Goal: Task Accomplishment & Management: Manage account settings

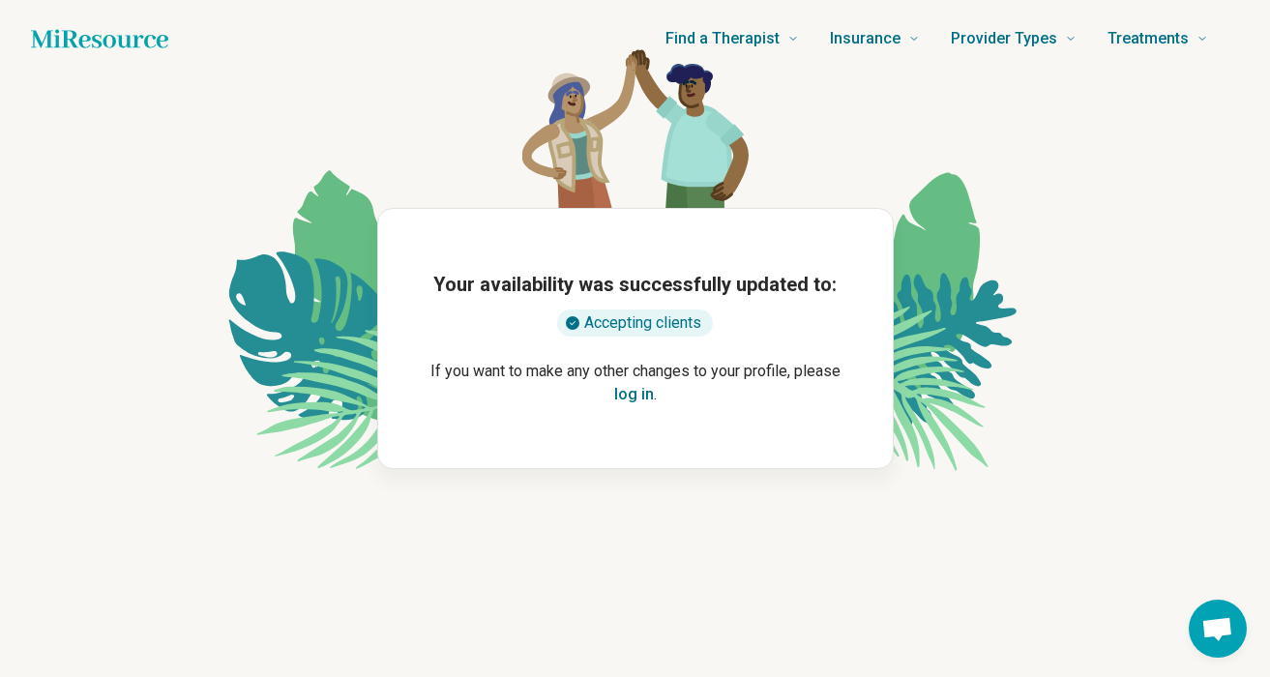
click at [629, 395] on button "log in" at bounding box center [634, 394] width 40 height 23
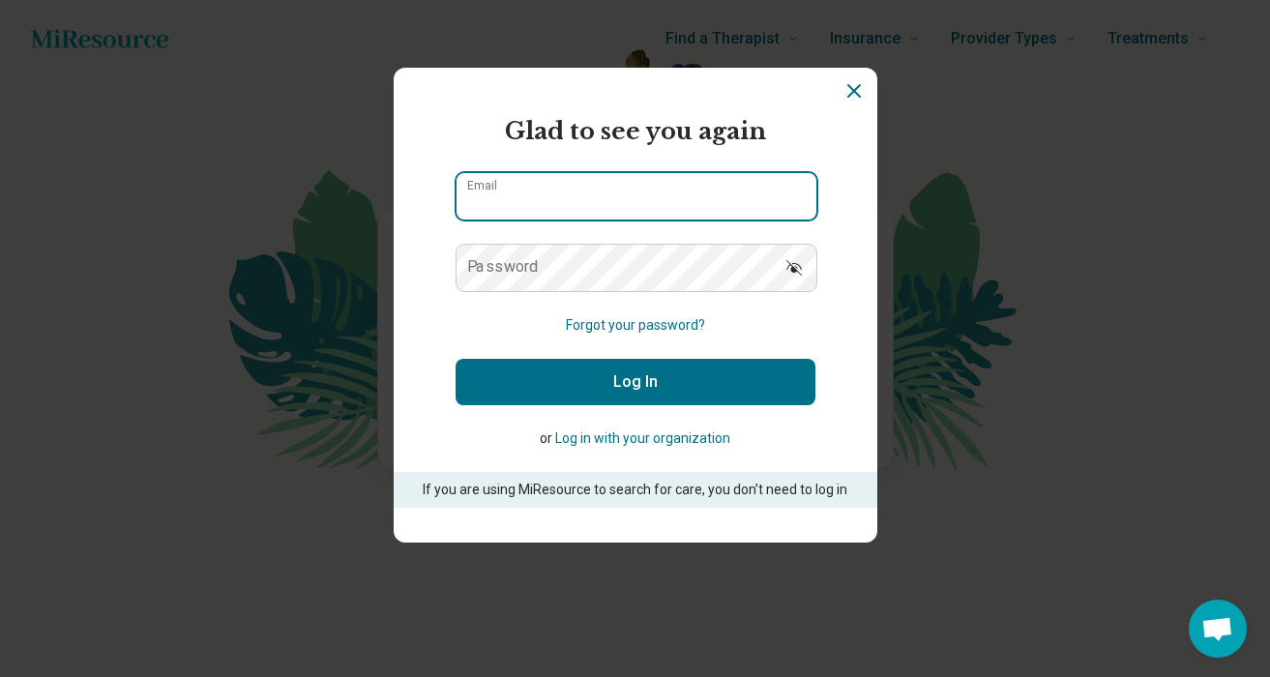
click at [589, 190] on input "Email" at bounding box center [637, 196] width 360 height 46
type input "**********"
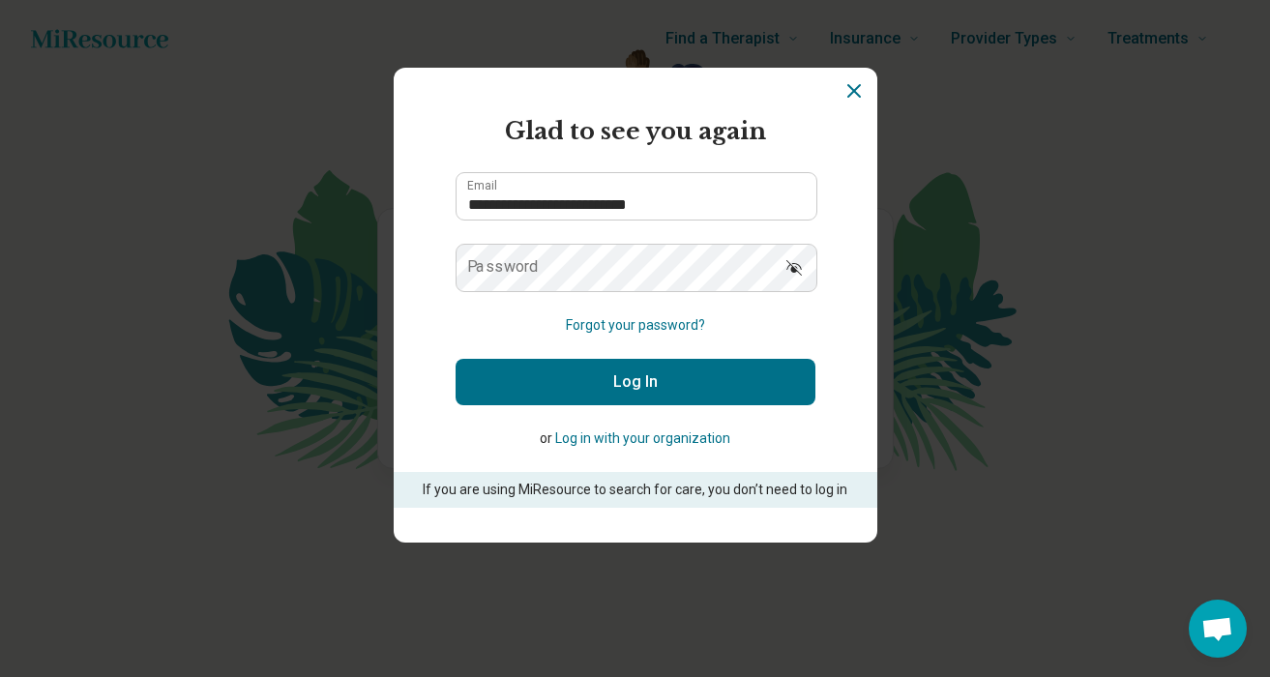
click at [516, 264] on label "Password" at bounding box center [503, 266] width 72 height 15
click at [595, 372] on button "Log In" at bounding box center [636, 382] width 360 height 46
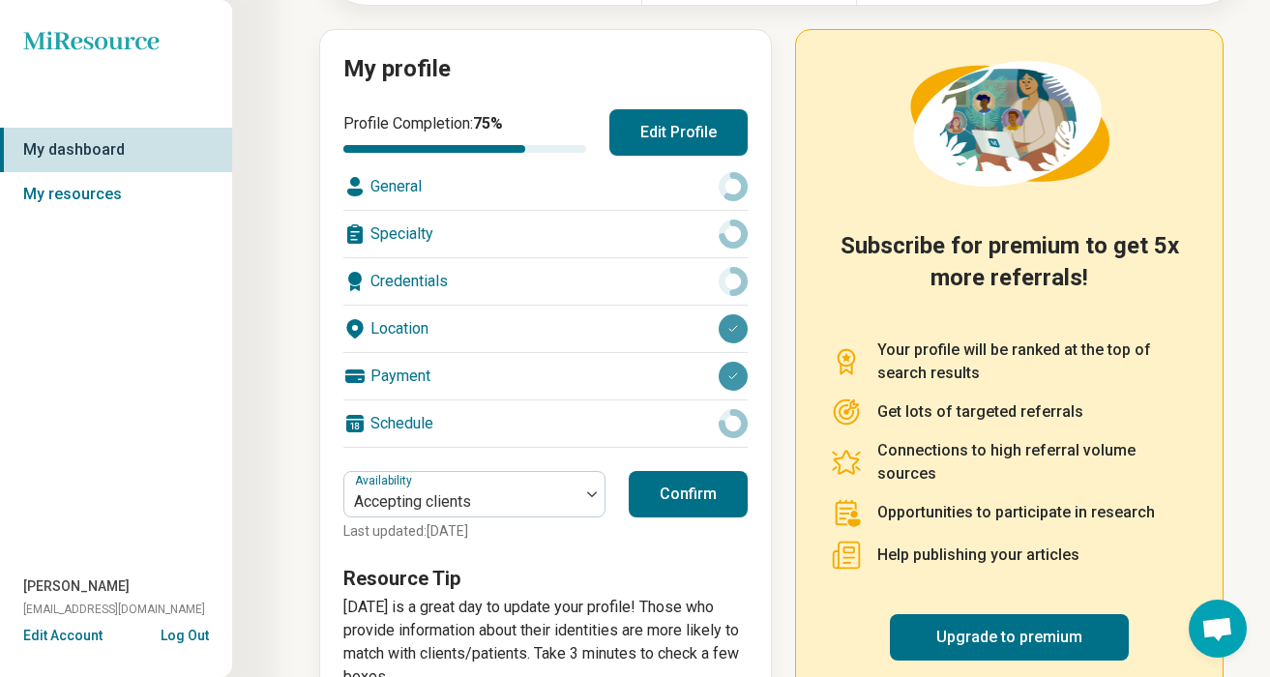
scroll to position [200, 0]
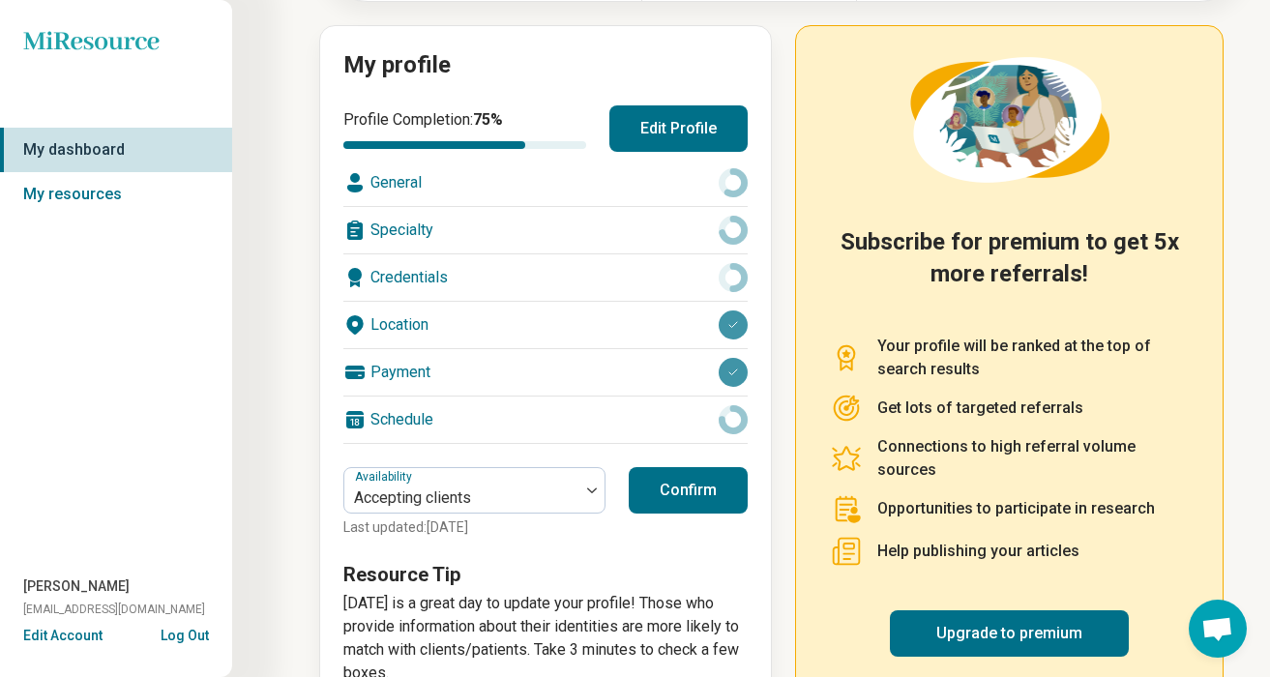
click at [685, 196] on div "General" at bounding box center [545, 183] width 404 height 46
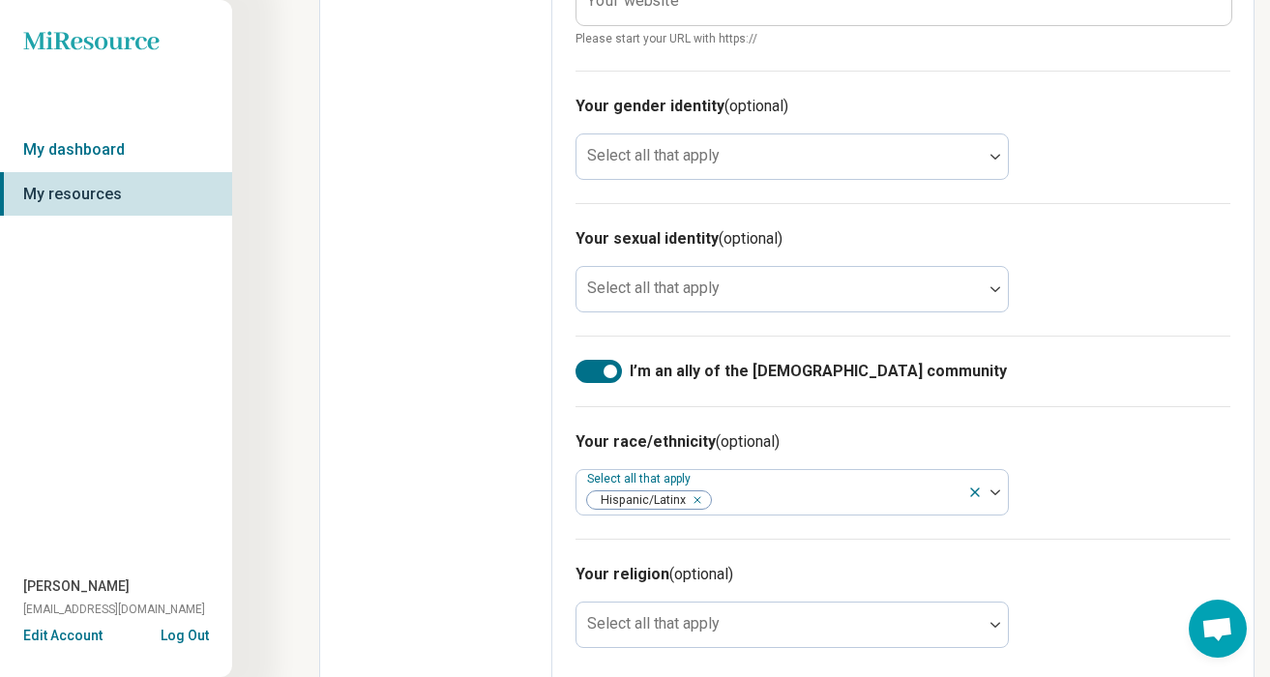
scroll to position [1158, 0]
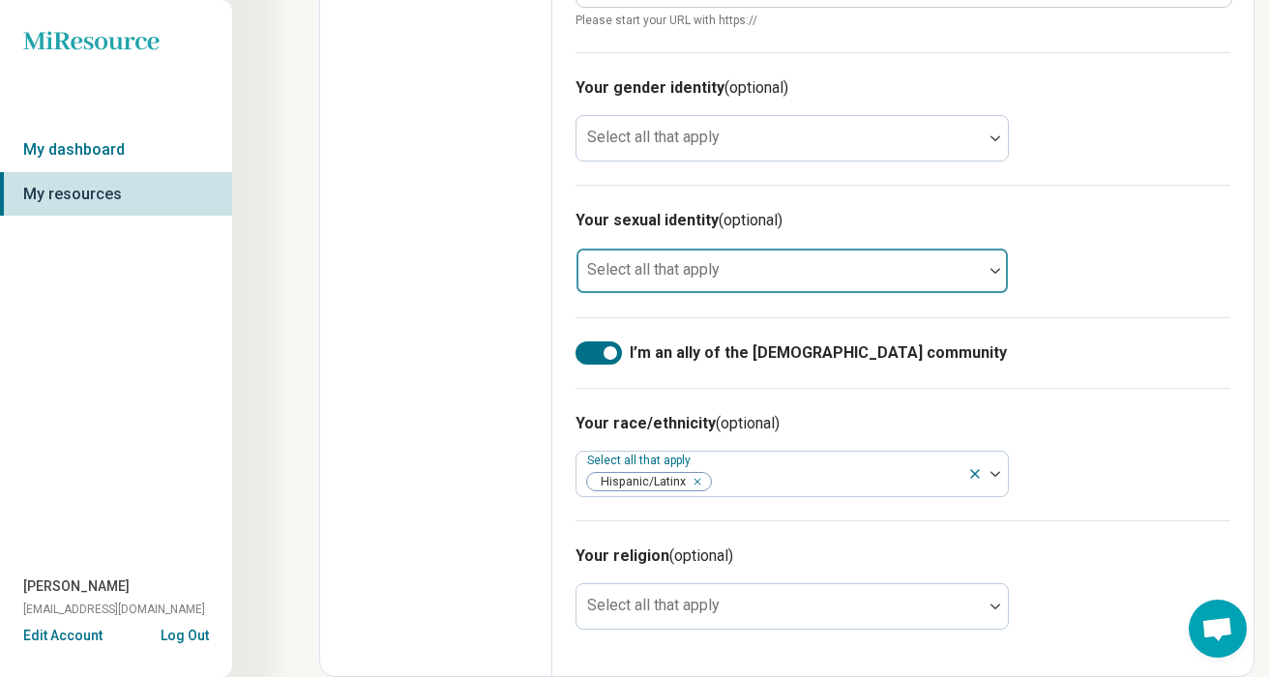
click at [703, 255] on div at bounding box center [779, 271] width 406 height 43
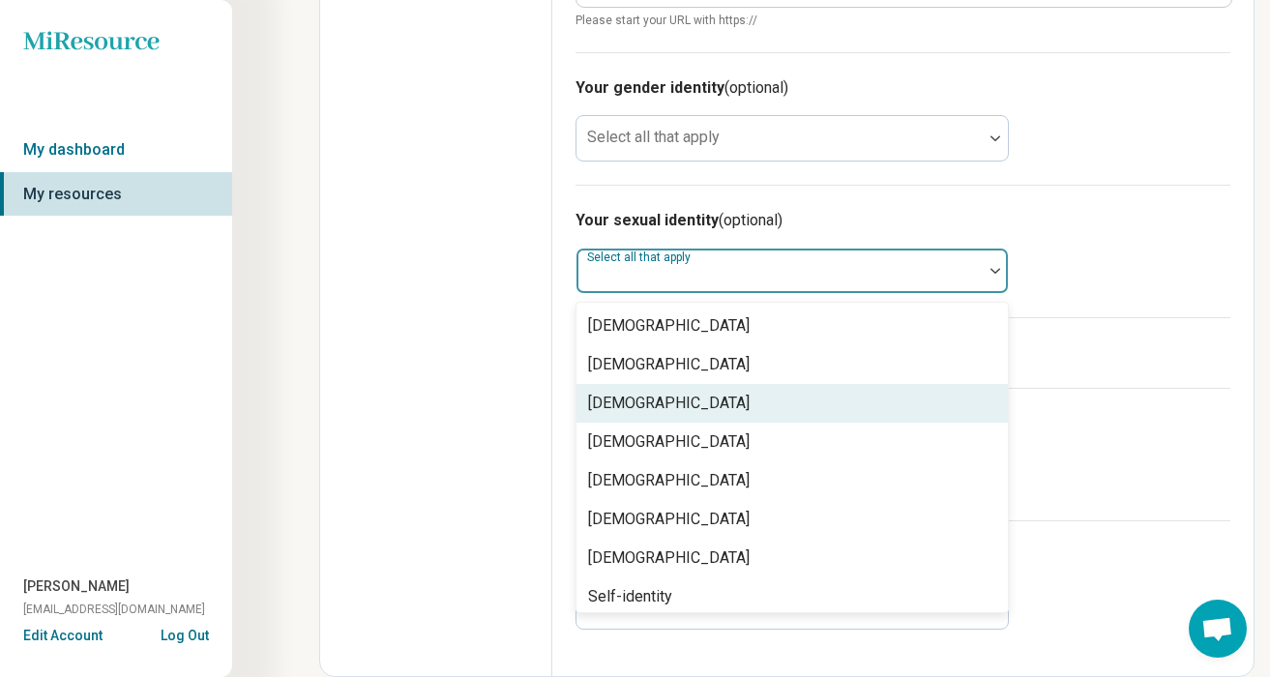
scroll to position [8, 0]
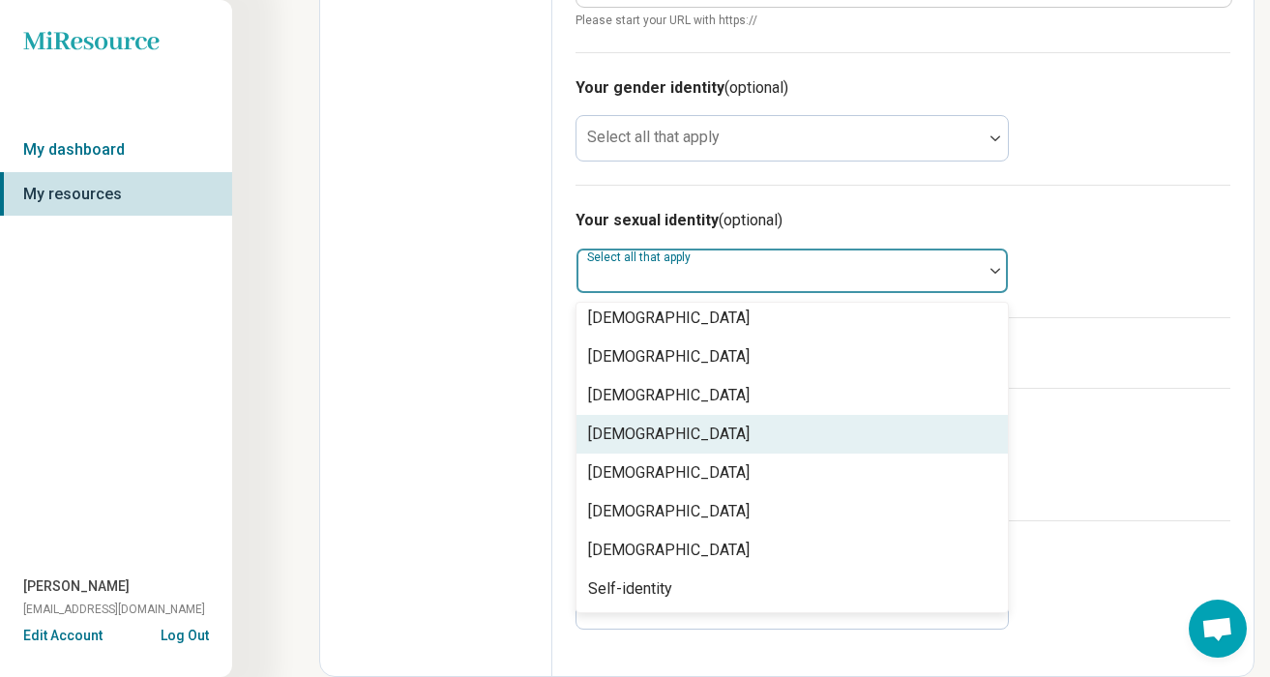
click at [667, 431] on div "[DEMOGRAPHIC_DATA]" at bounding box center [669, 434] width 162 height 23
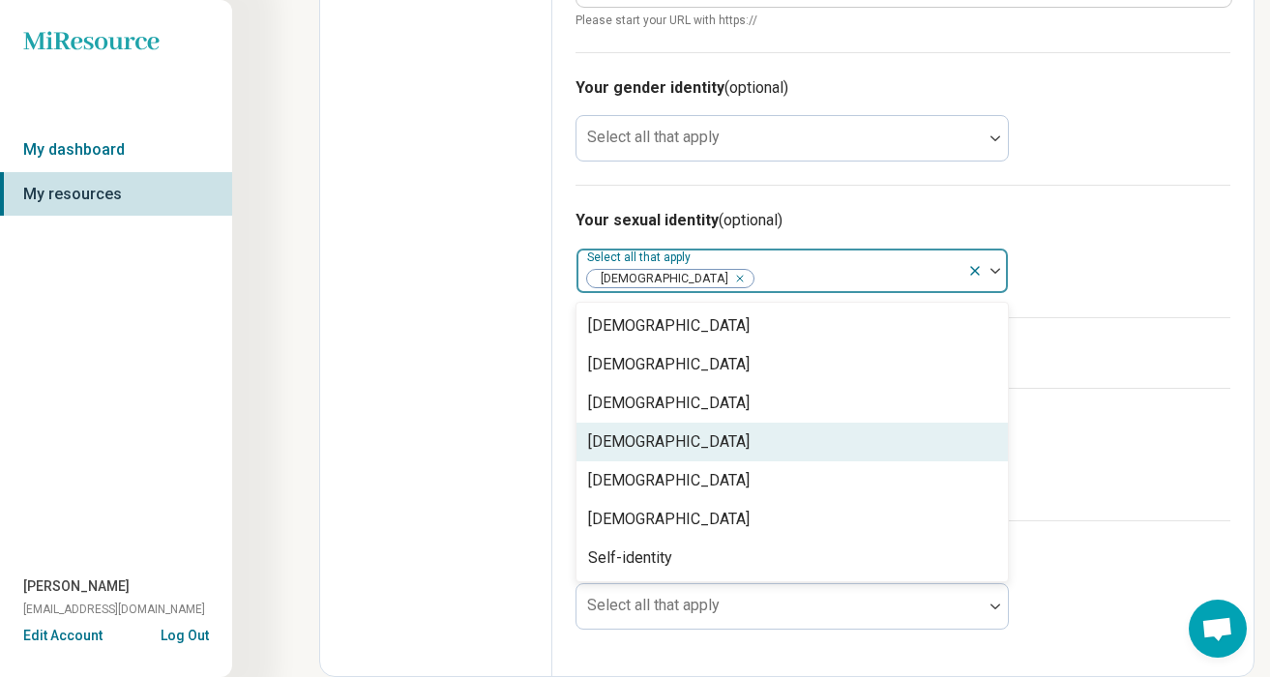
scroll to position [0, 0]
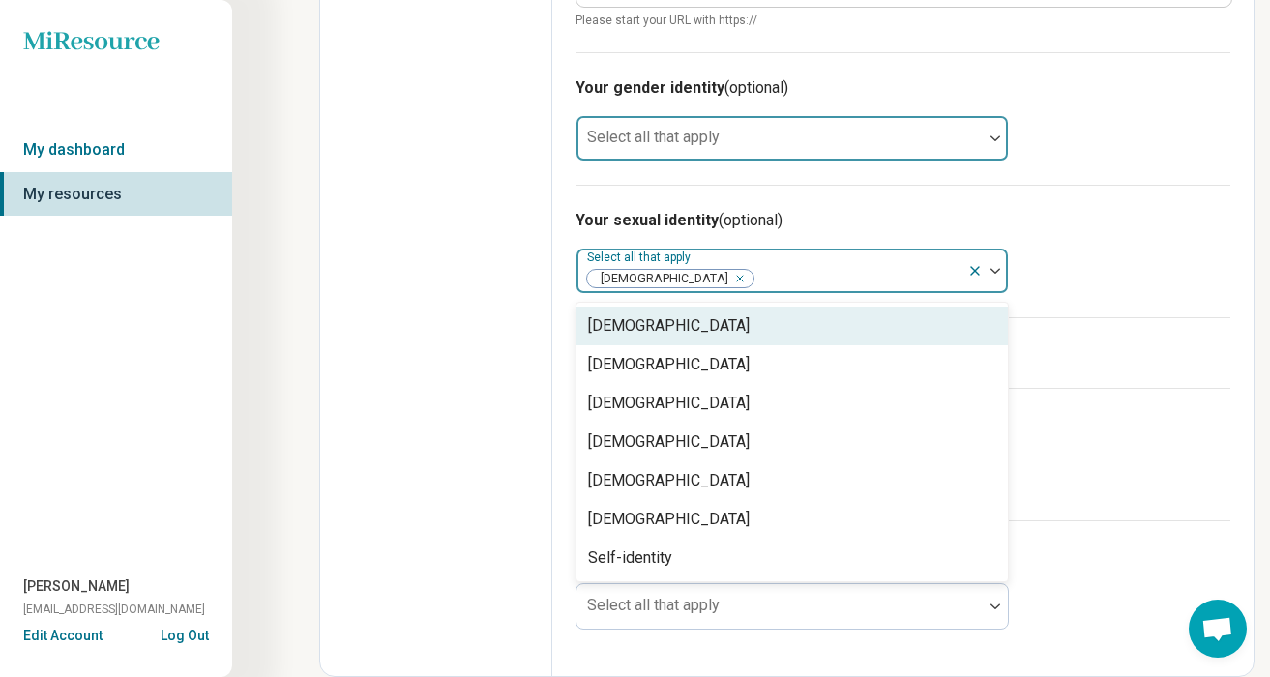
click at [757, 127] on div at bounding box center [779, 138] width 406 height 43
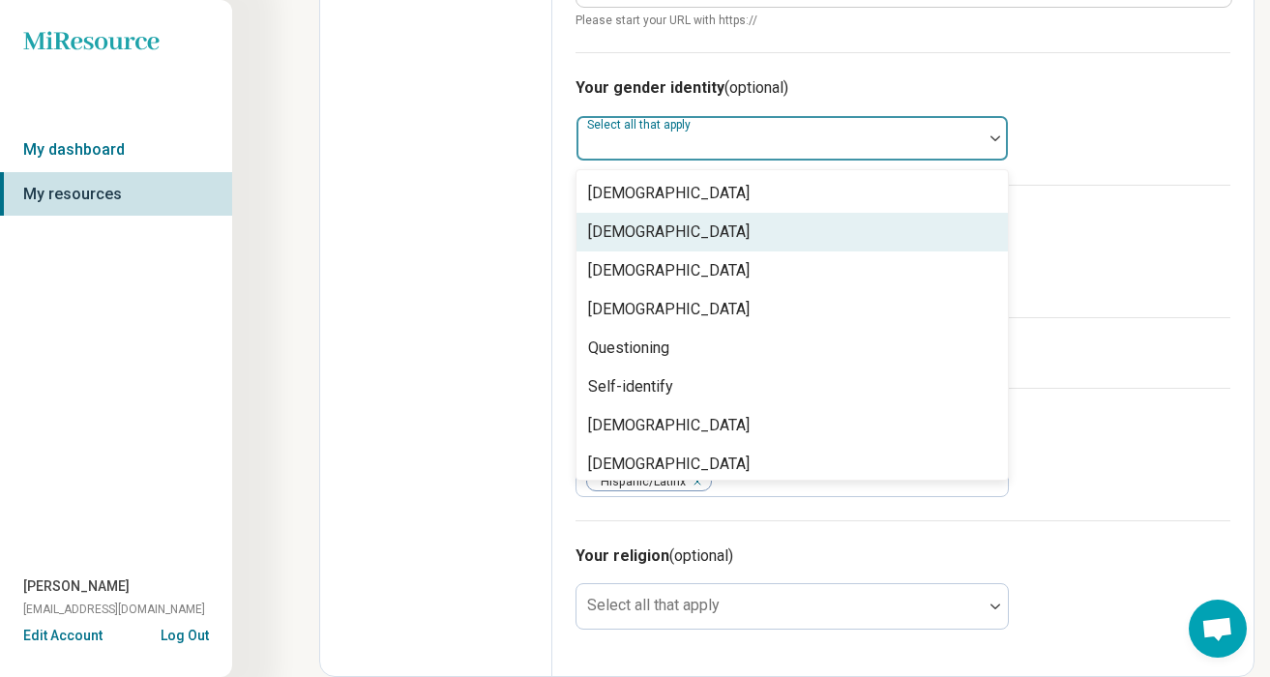
click at [662, 242] on div "[DEMOGRAPHIC_DATA]" at bounding box center [669, 232] width 162 height 23
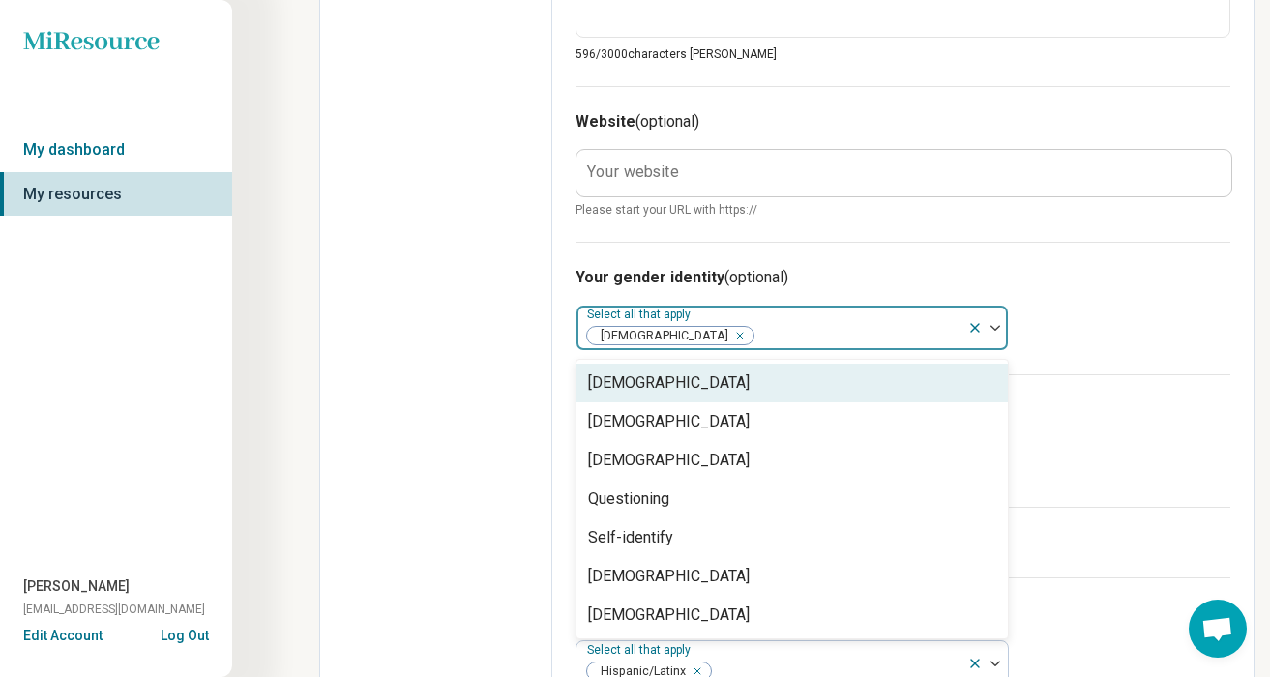
scroll to position [944, 0]
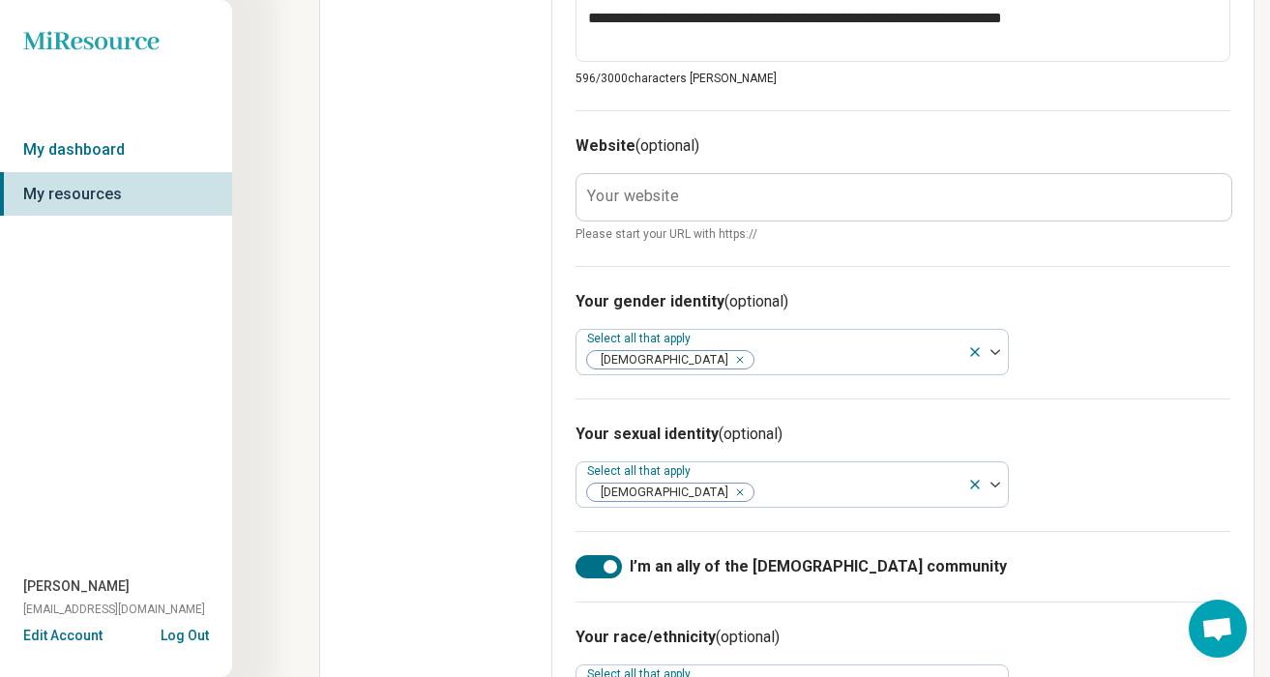
click at [662, 195] on label "Your website" at bounding box center [633, 196] width 92 height 15
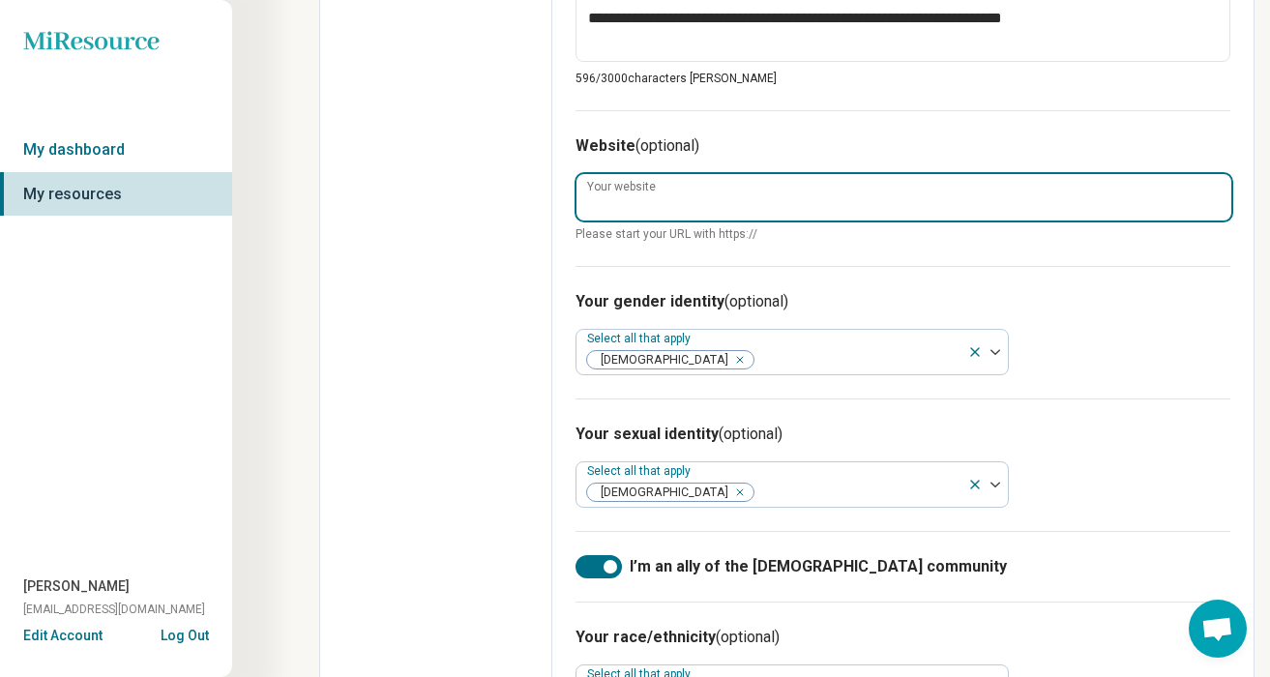
click at [662, 195] on input "Your website" at bounding box center [903, 197] width 655 height 46
paste input "**********"
type textarea "*"
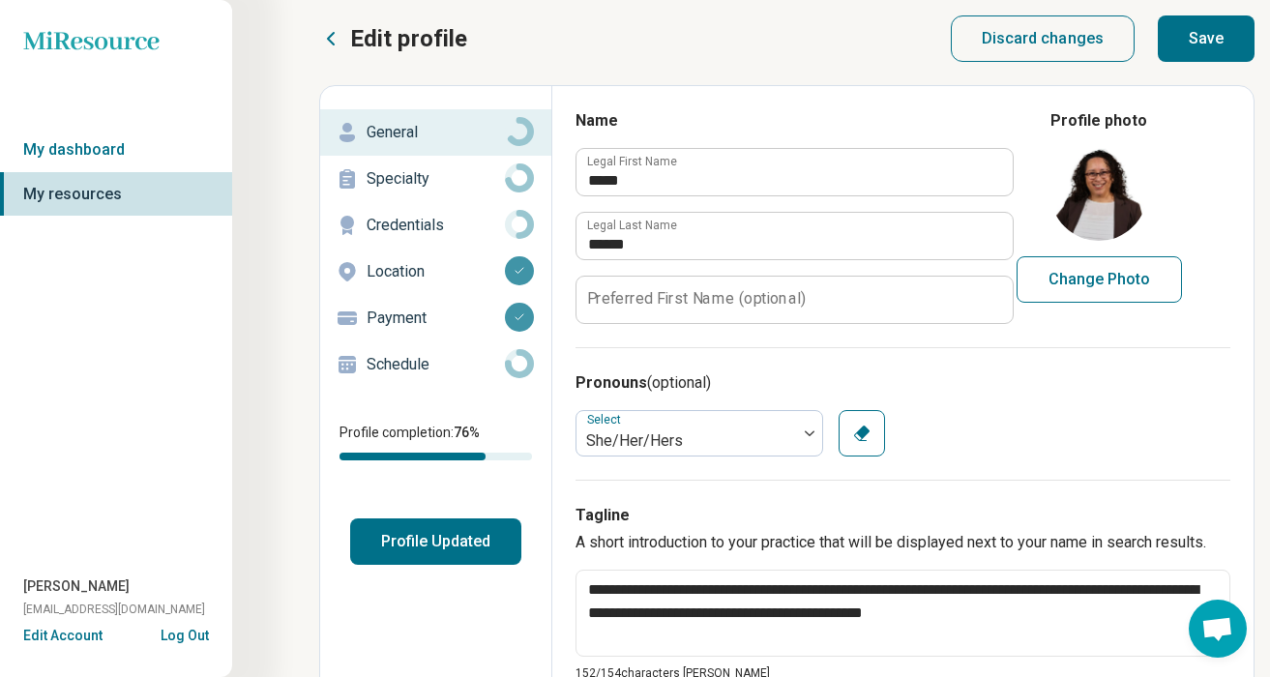
scroll to position [10, 0]
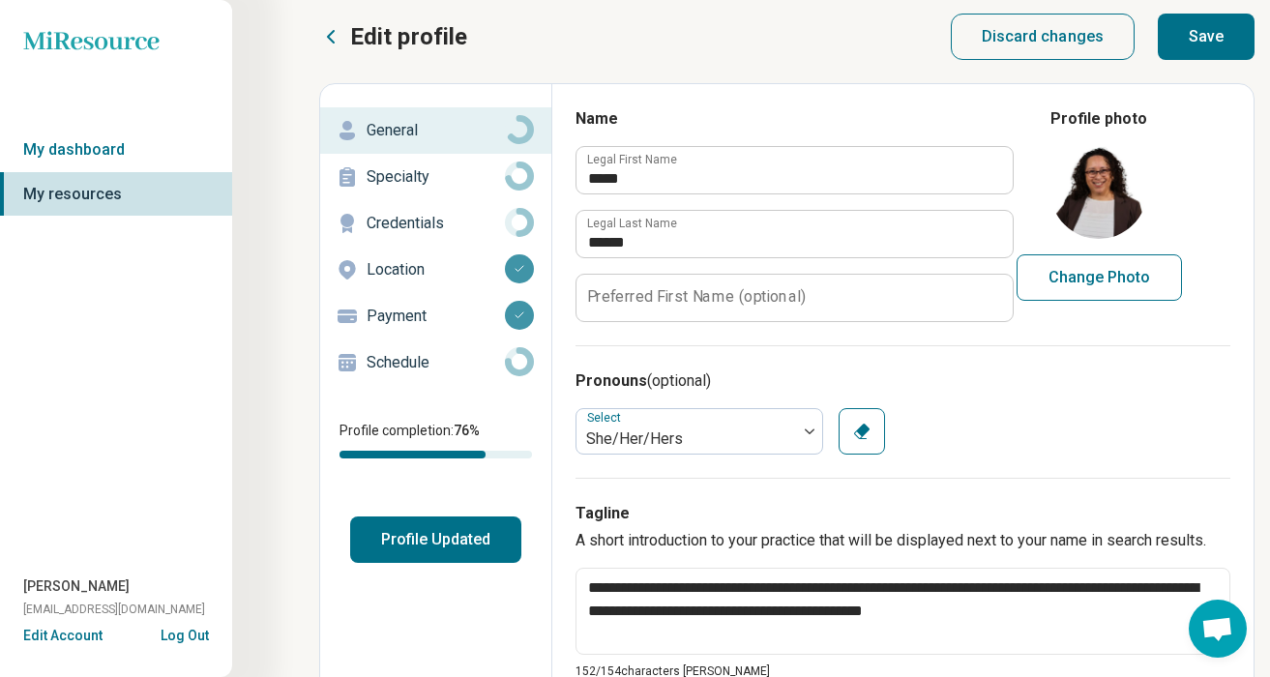
type input "**********"
click at [747, 301] on label "Preferred First Name (optional)" at bounding box center [696, 296] width 219 height 15
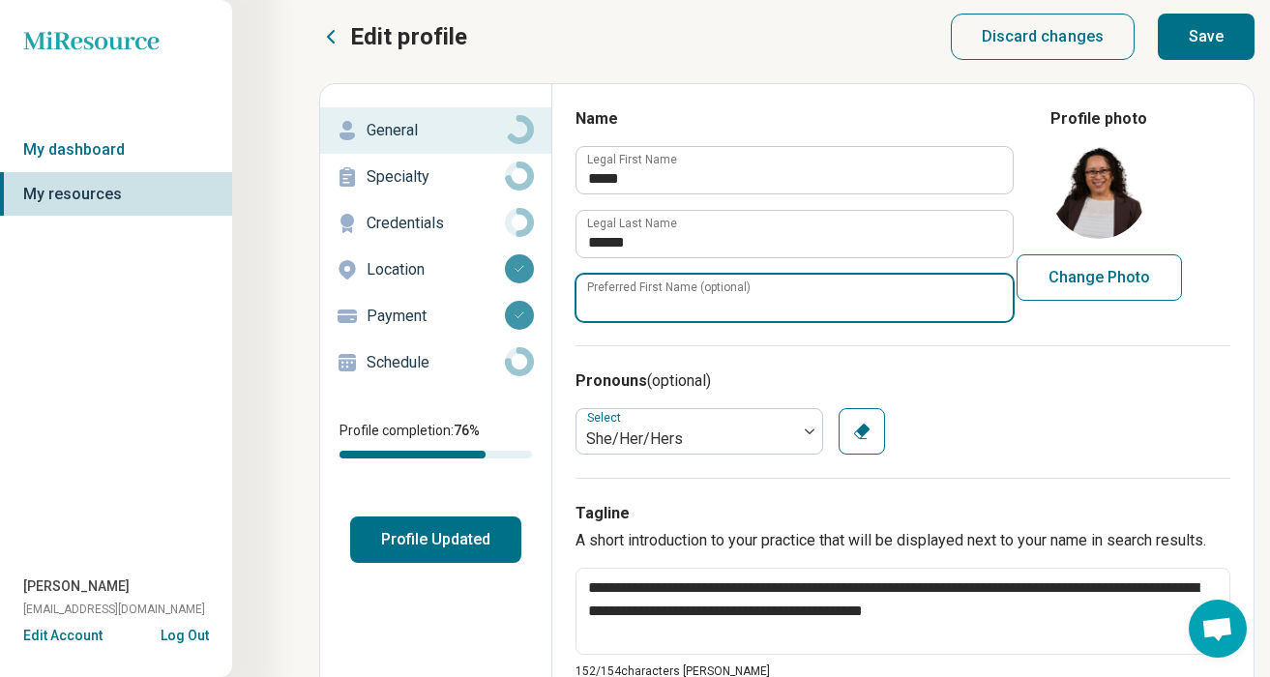
click at [747, 301] on input "Preferred First Name (optional)" at bounding box center [794, 298] width 436 height 46
type textarea "*"
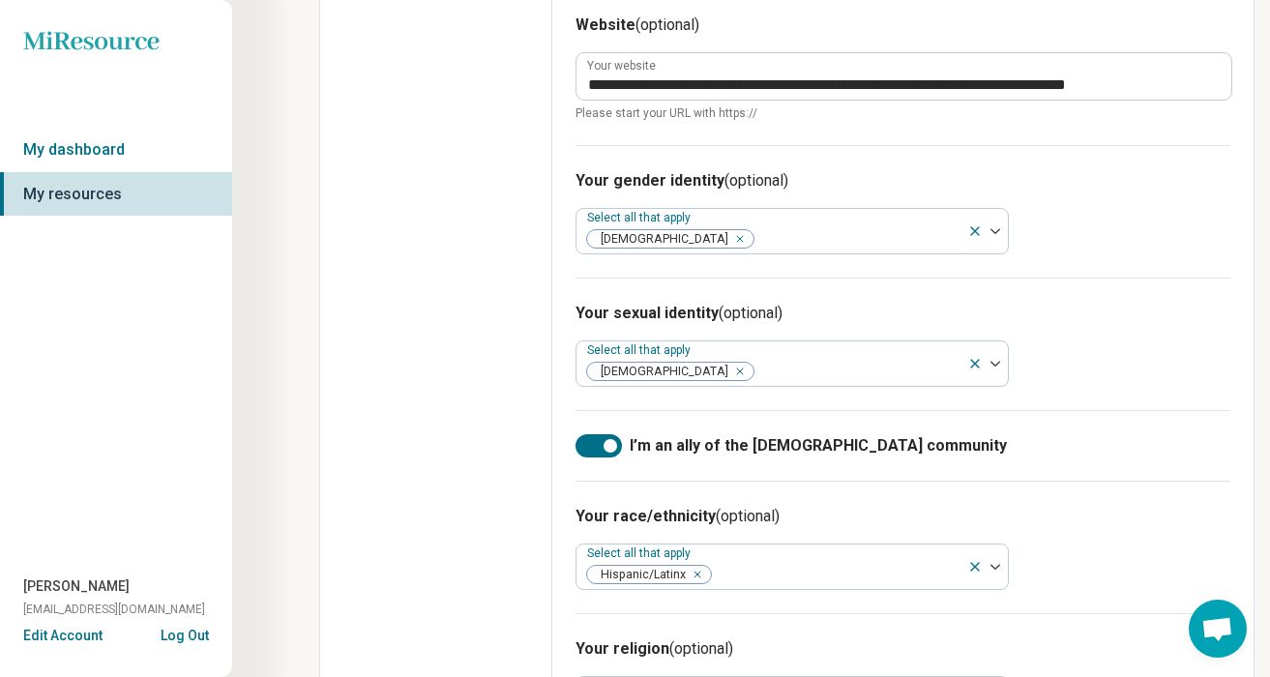
scroll to position [1158, 0]
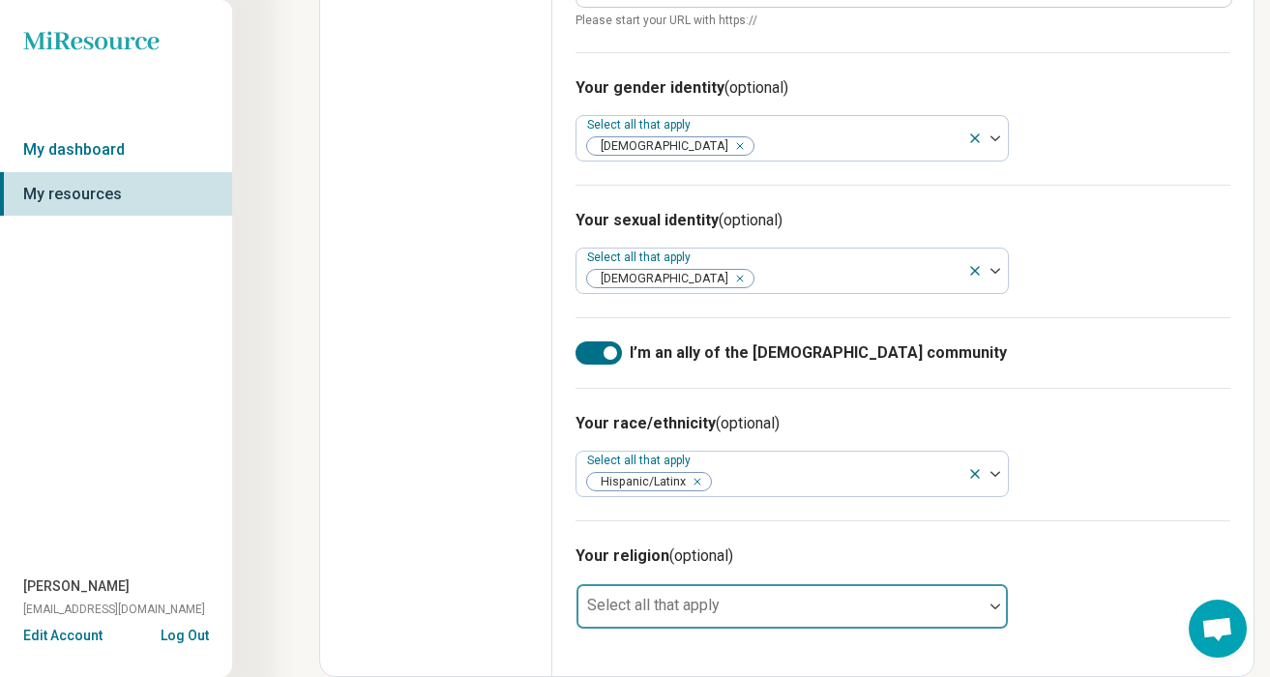
type input "*****"
click at [737, 618] on div at bounding box center [779, 614] width 391 height 27
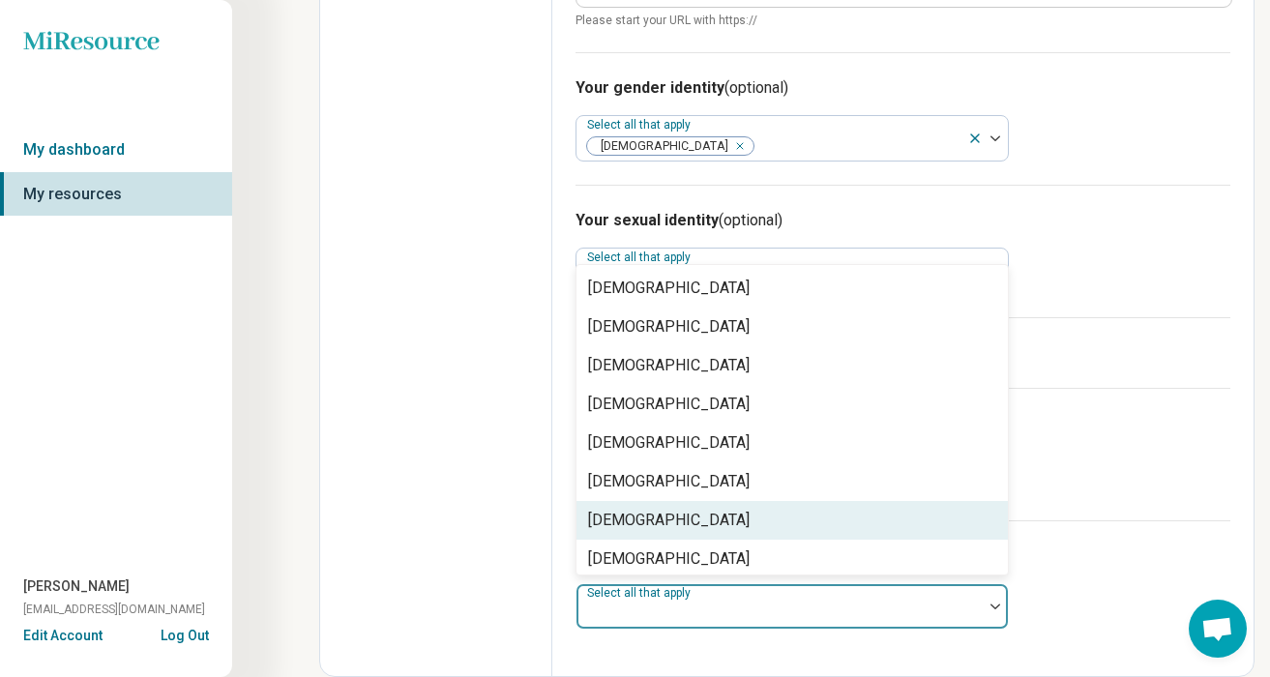
scroll to position [279, 0]
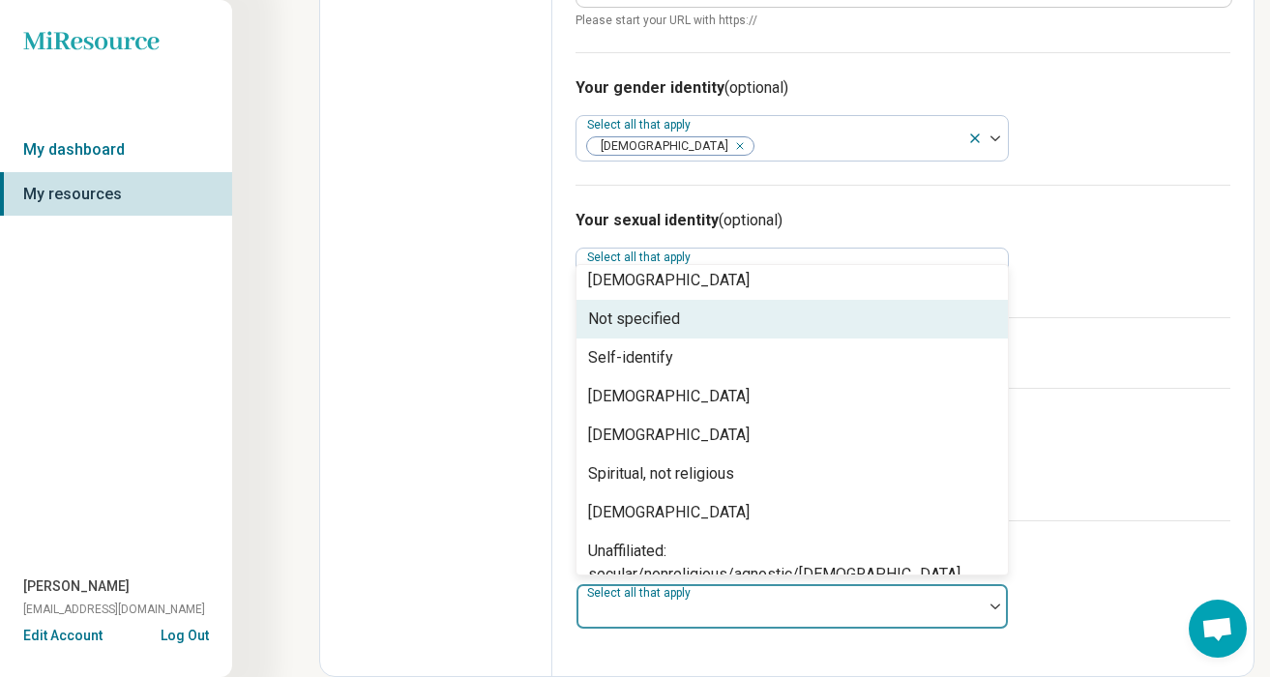
click at [634, 321] on div "Not specified" at bounding box center [634, 319] width 92 height 23
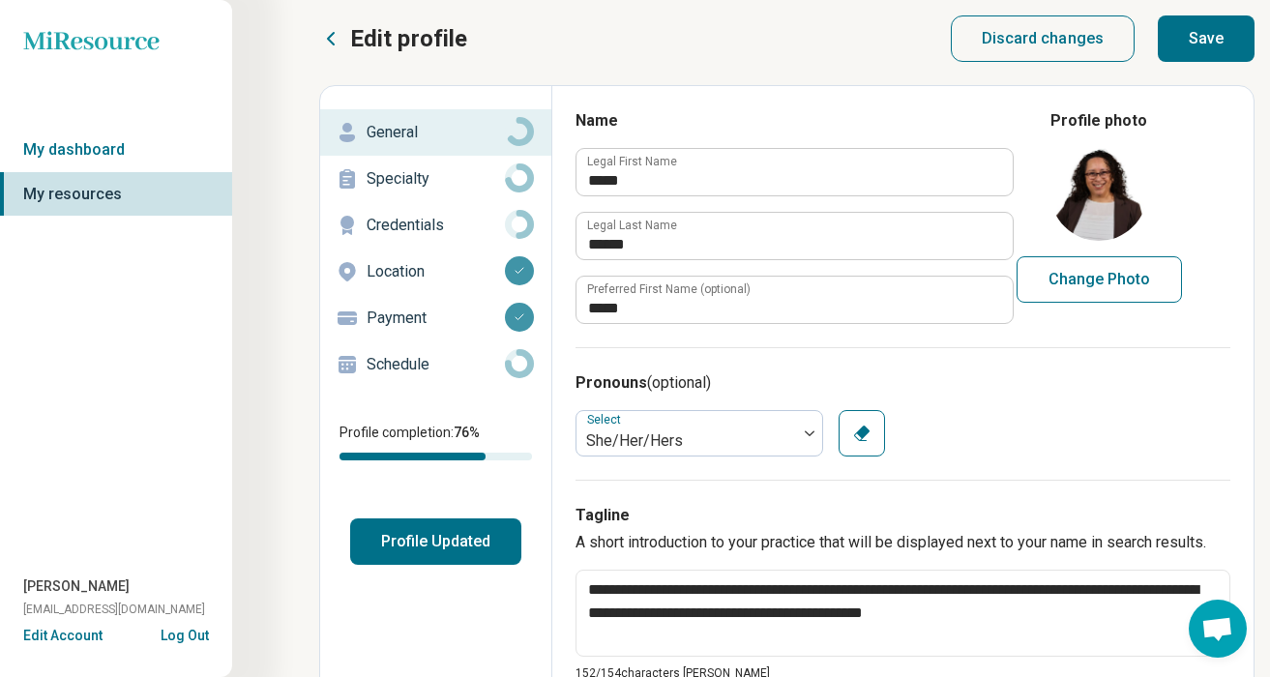
scroll to position [0, 0]
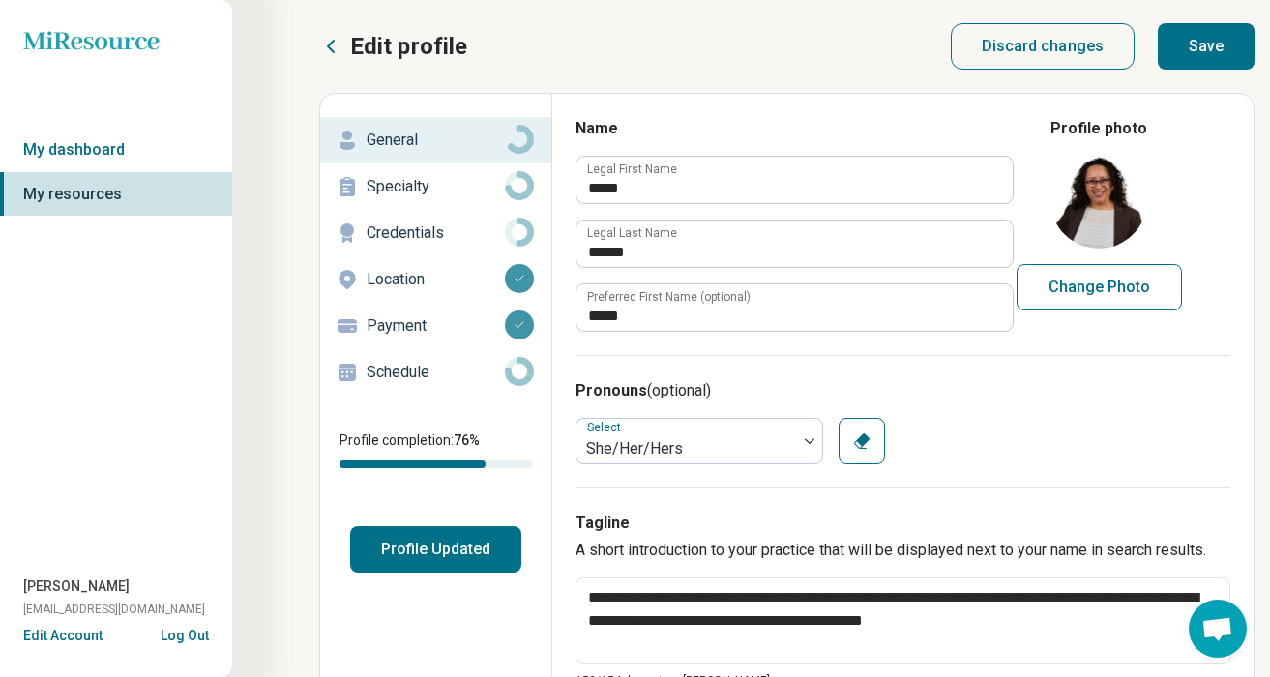
click at [451, 549] on button "Profile Updated" at bounding box center [435, 549] width 171 height 46
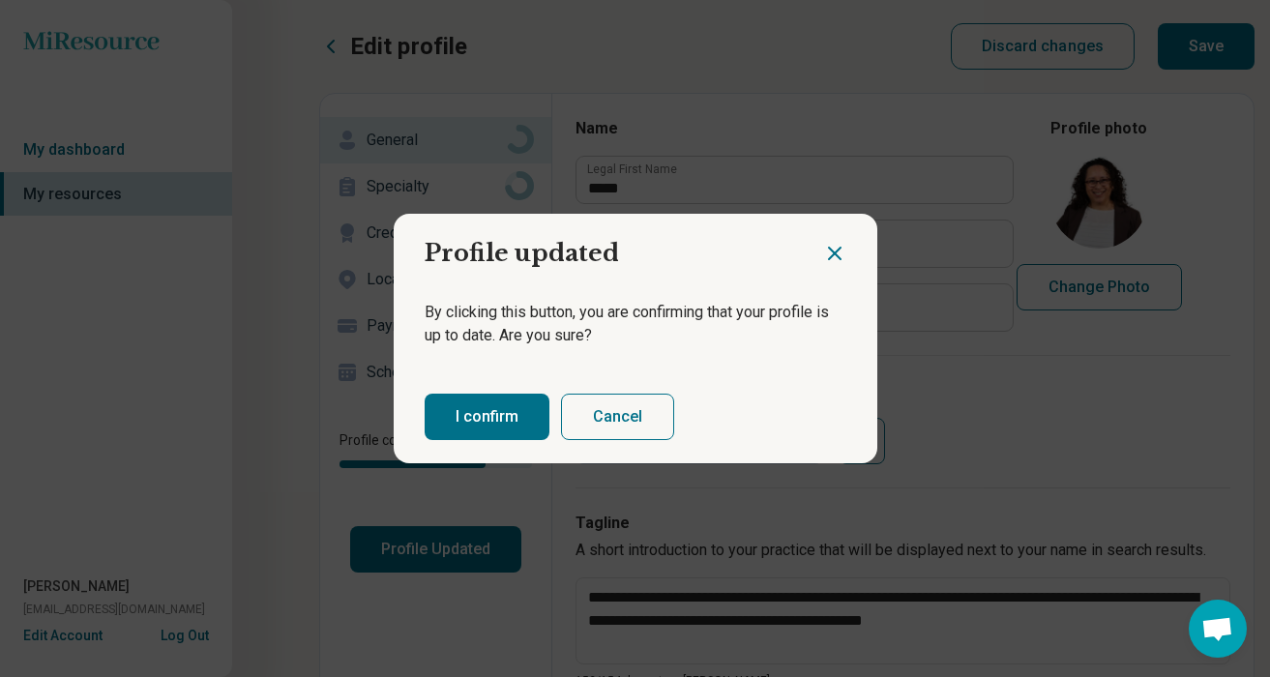
click at [491, 409] on button "I confirm" at bounding box center [487, 417] width 125 height 46
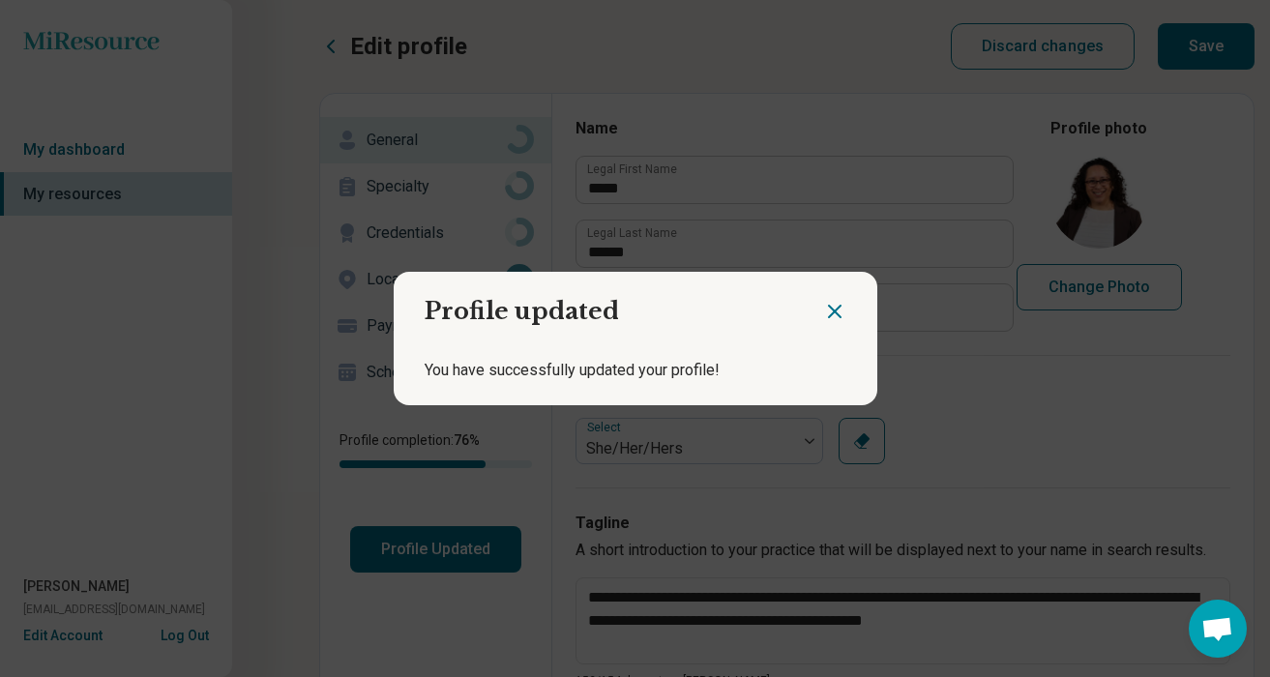
click at [839, 315] on icon "Close dialog" at bounding box center [835, 312] width 12 height 12
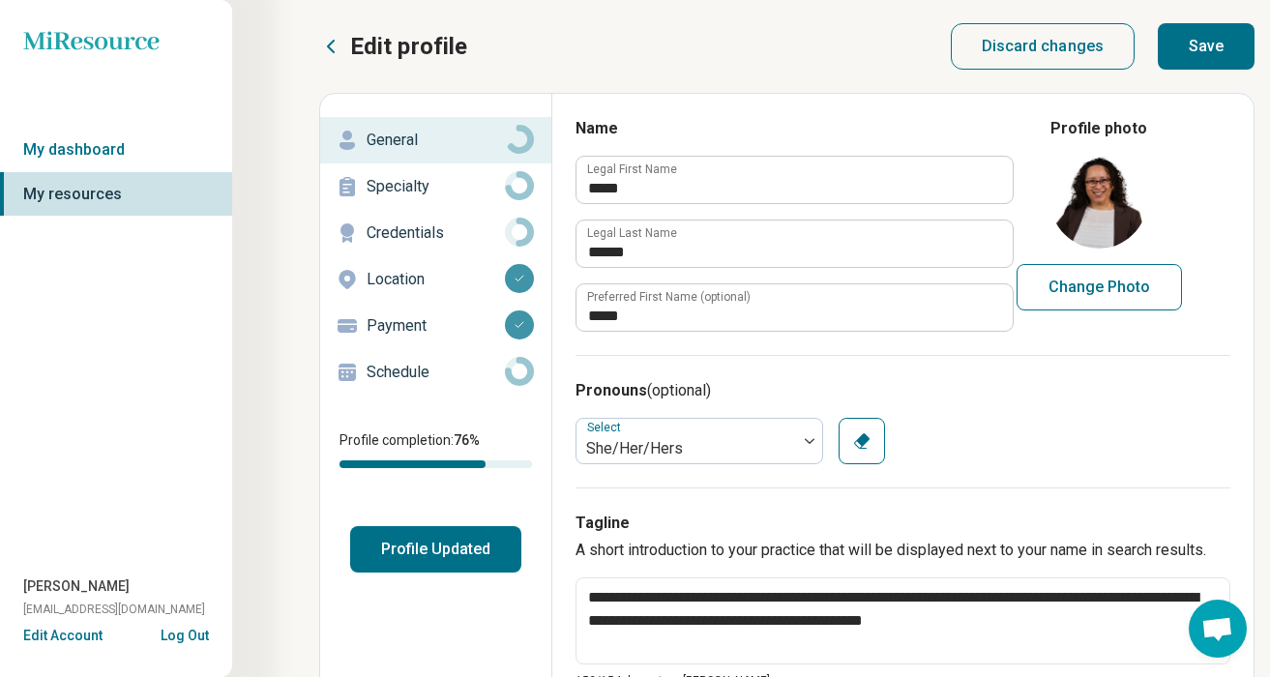
click at [471, 135] on p "General" at bounding box center [436, 140] width 138 height 23
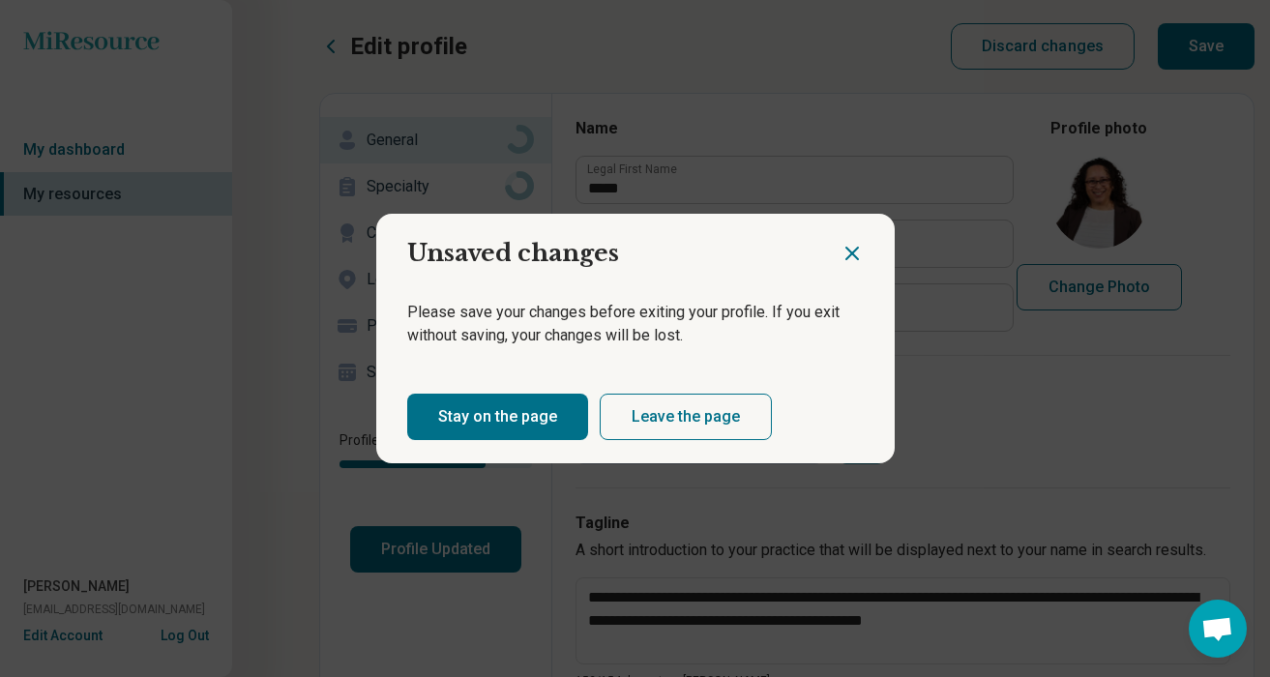
click at [851, 257] on icon "Close dialog" at bounding box center [851, 253] width 23 height 23
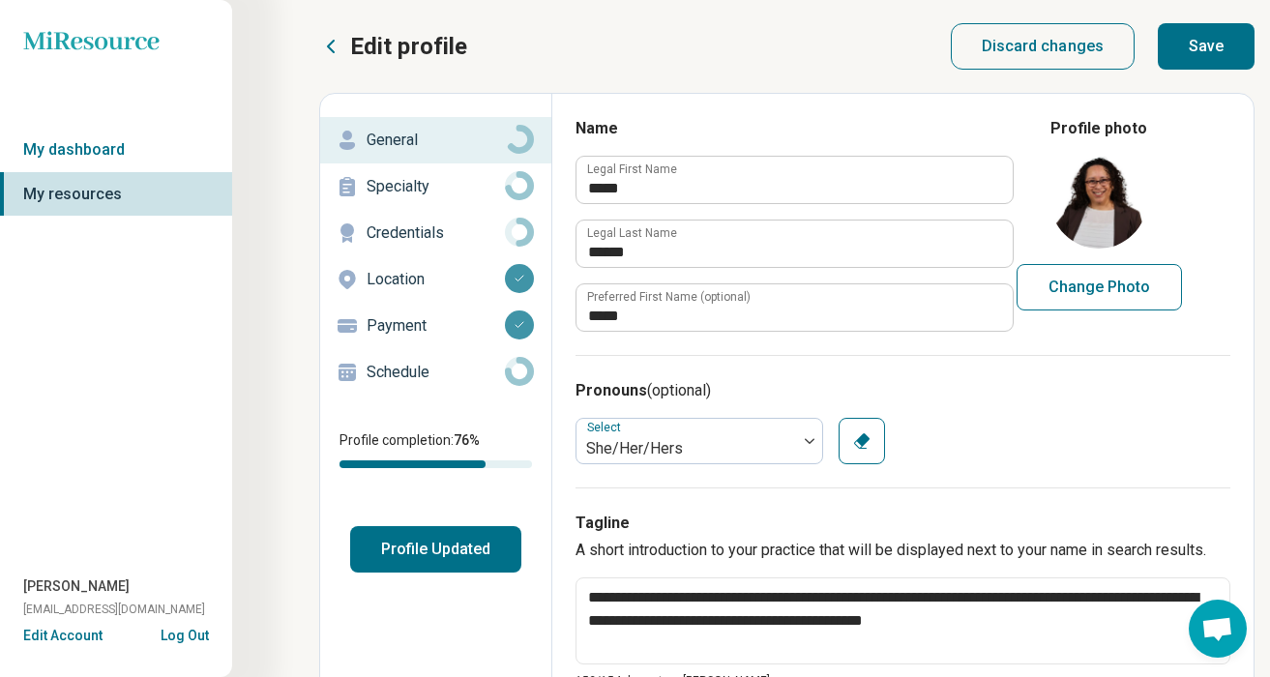
click at [1205, 48] on button "Save" at bounding box center [1206, 46] width 97 height 46
click at [446, 185] on p "Specialty" at bounding box center [436, 186] width 138 height 23
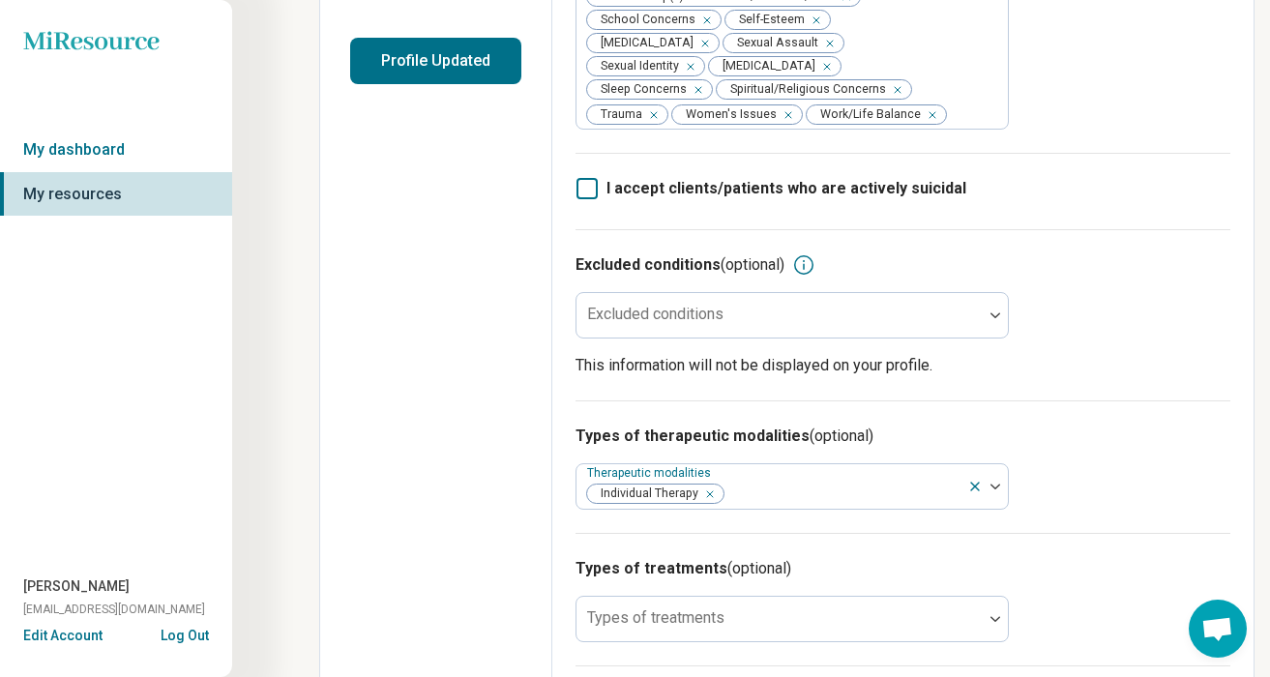
scroll to position [492, 0]
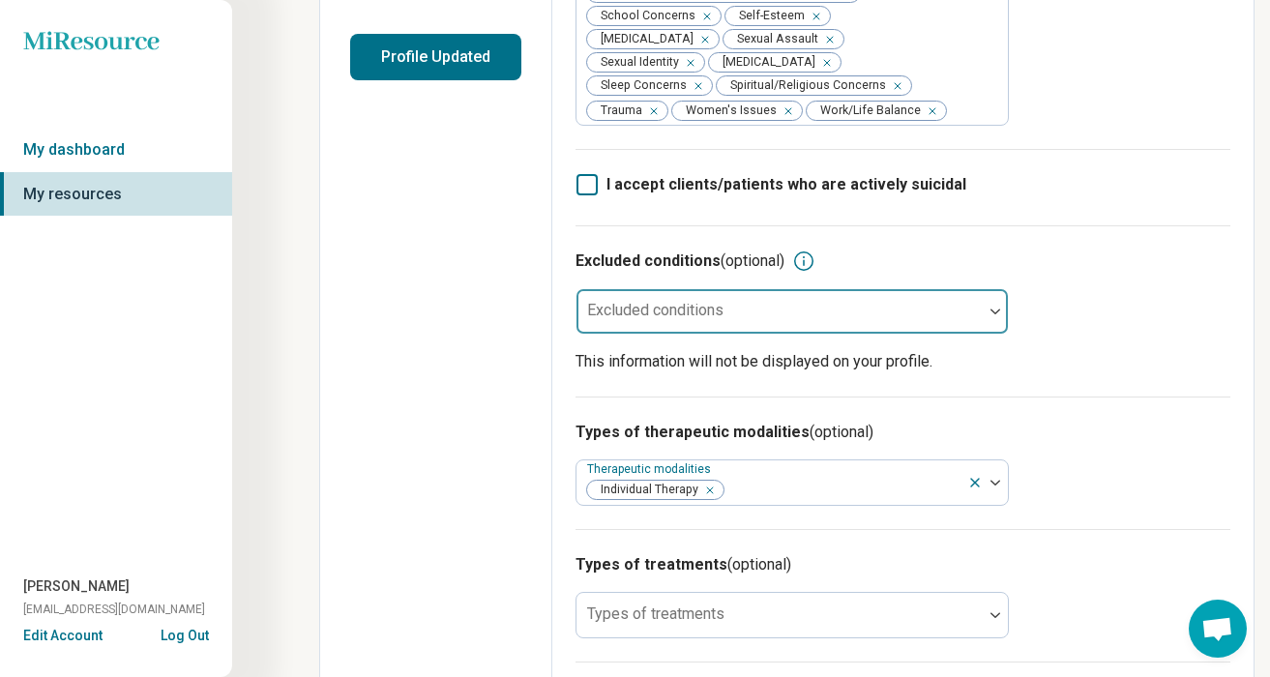
click at [673, 307] on div "Excluded conditions" at bounding box center [791, 311] width 433 height 46
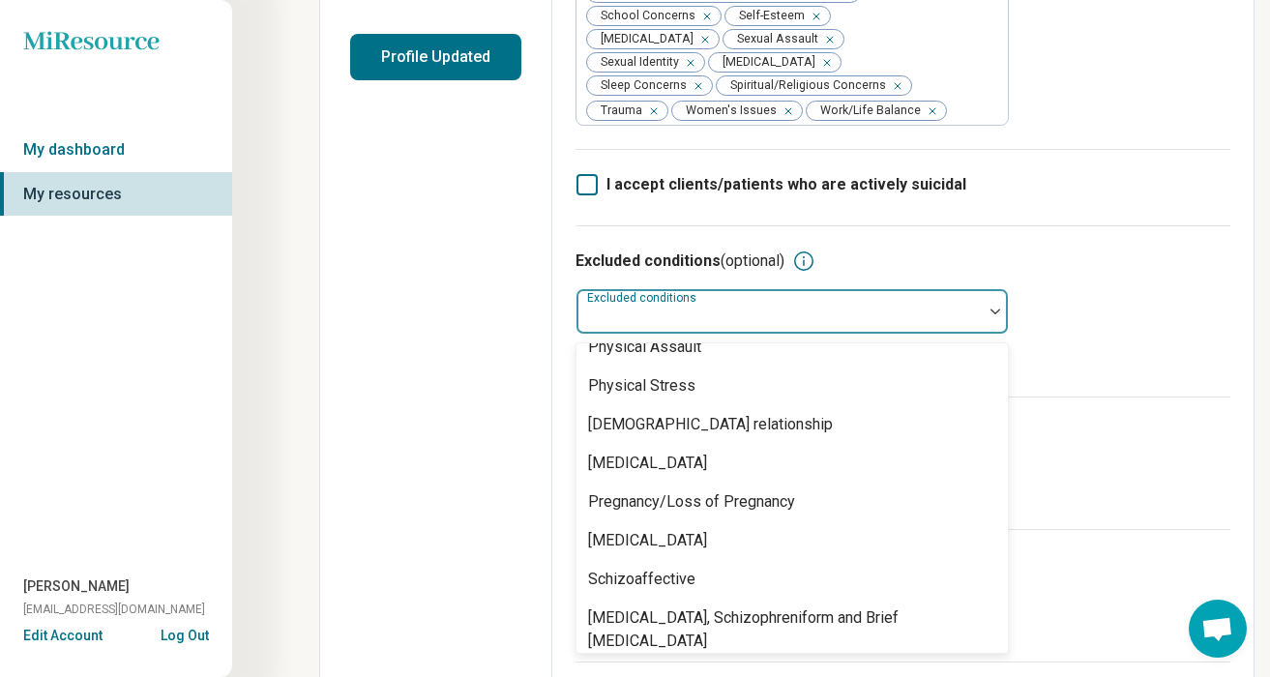
scroll to position [2174, 0]
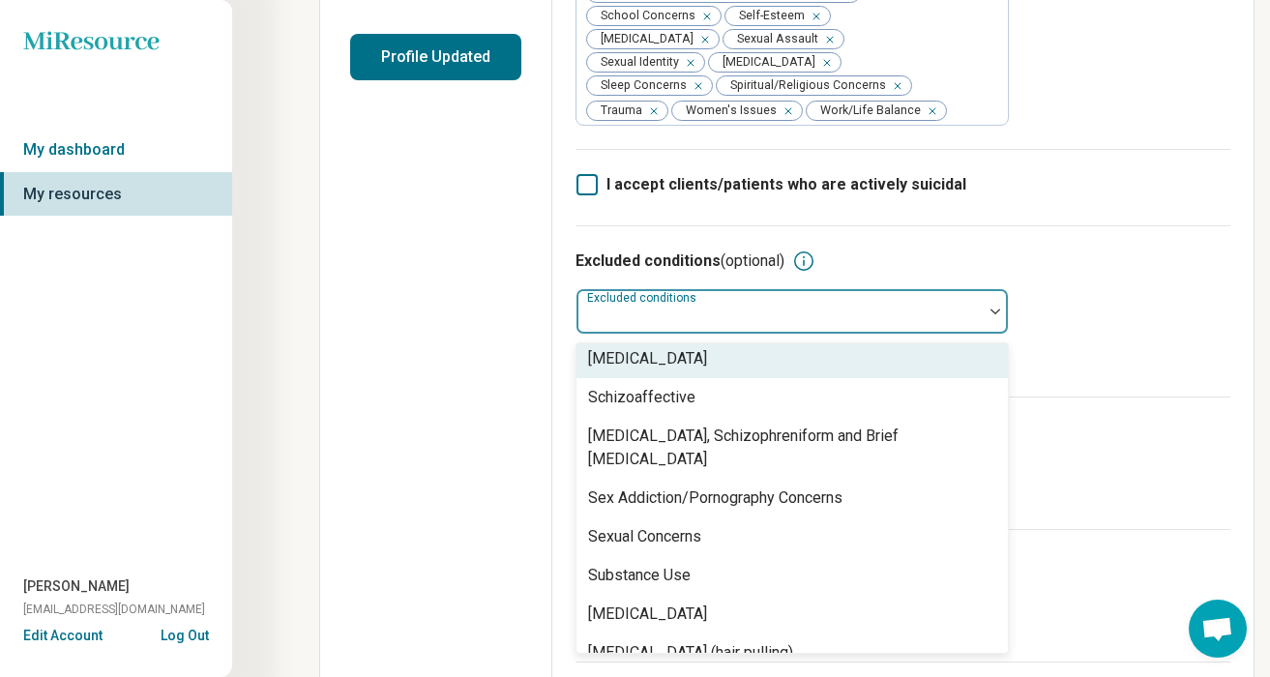
click at [1144, 236] on div "Excluded conditions (optional) [MEDICAL_DATA], 57 of 64. 64 results available. …" at bounding box center [902, 310] width 655 height 171
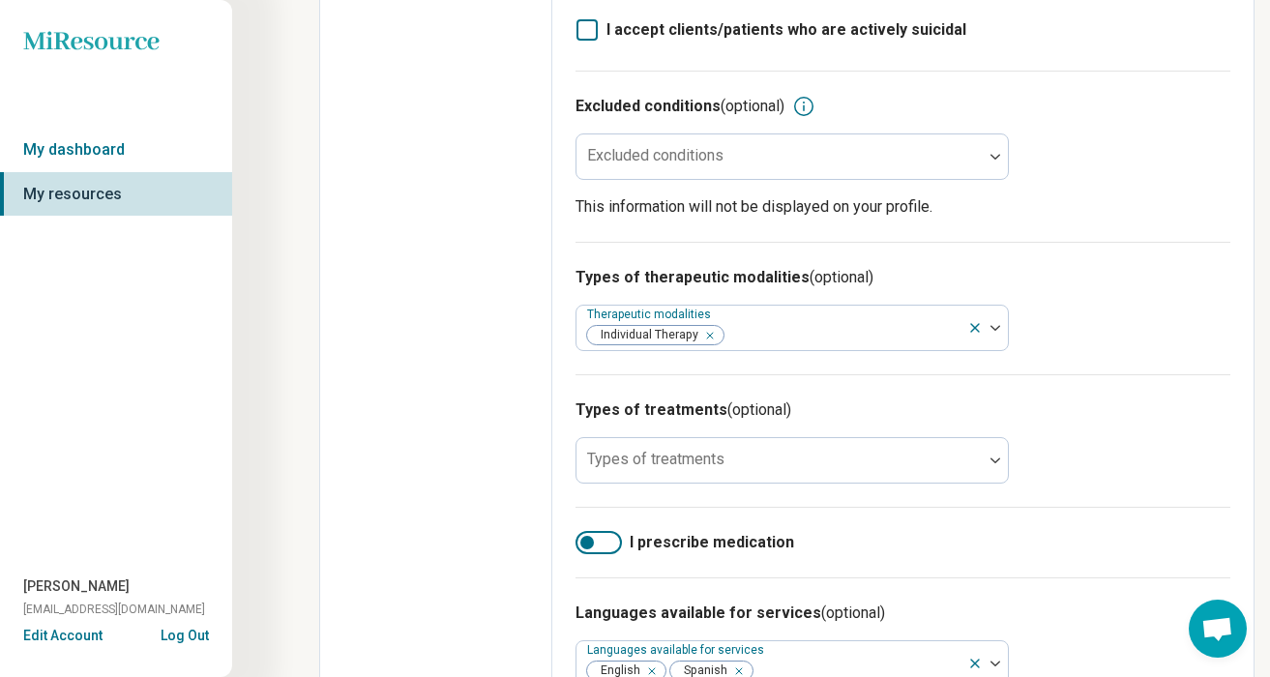
scroll to position [648, 0]
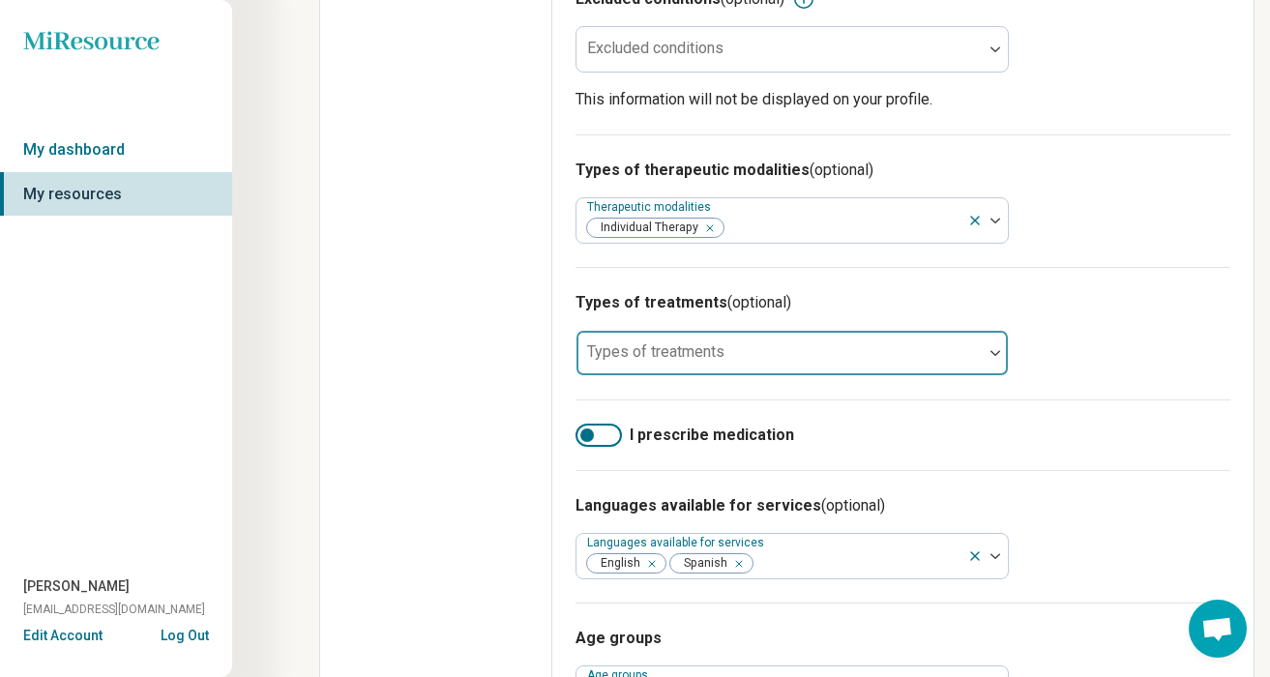
click at [754, 347] on div at bounding box center [779, 360] width 391 height 27
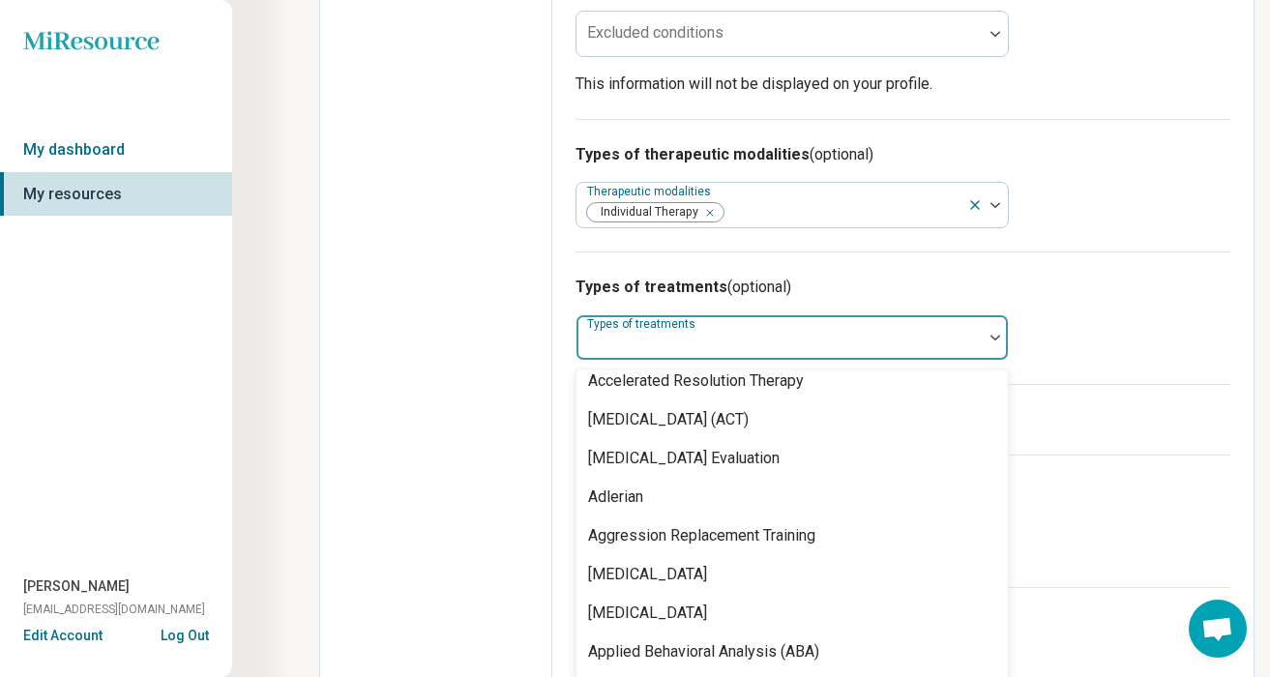
scroll to position [0, 0]
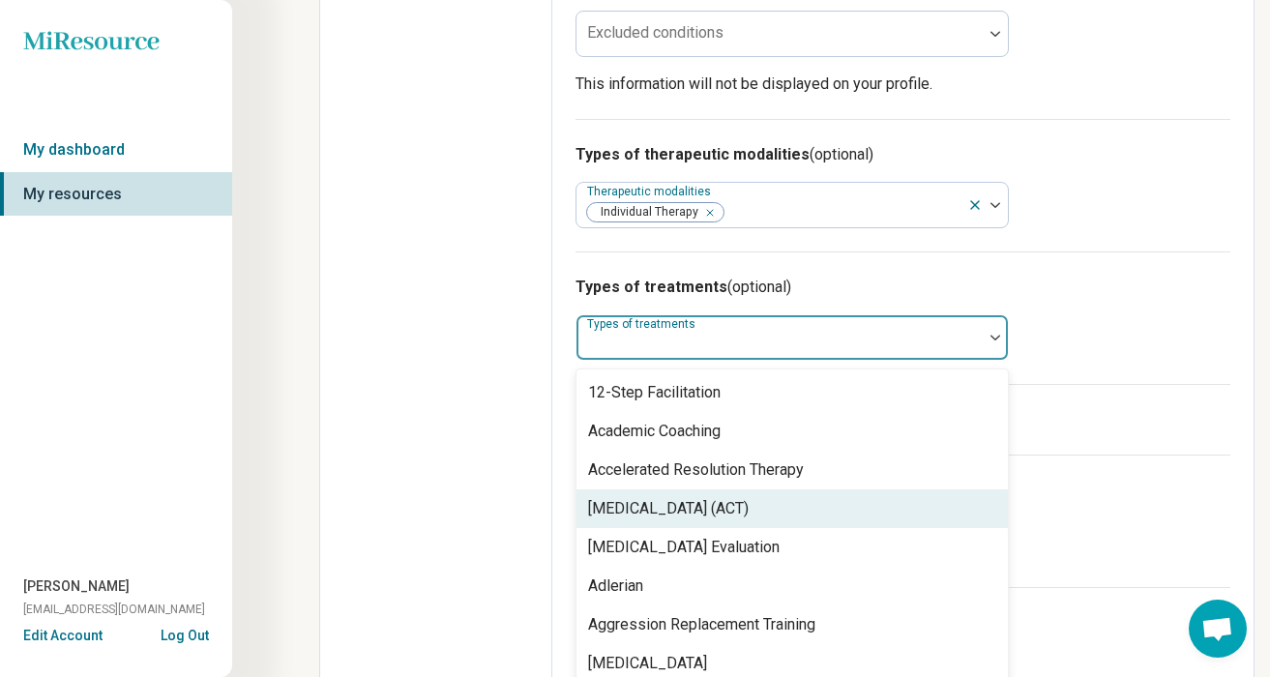
click at [662, 500] on div "[MEDICAL_DATA] (ACT)" at bounding box center [668, 508] width 161 height 23
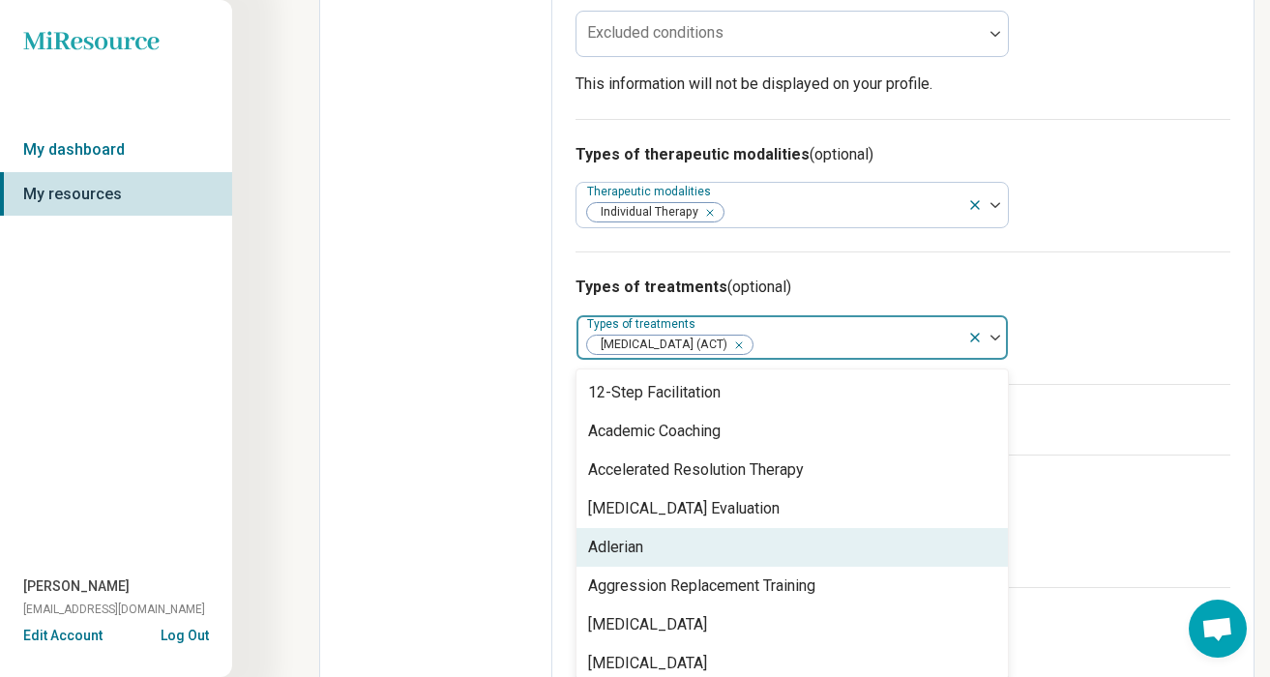
click at [636, 537] on div "Adlerian" at bounding box center [615, 547] width 55 height 23
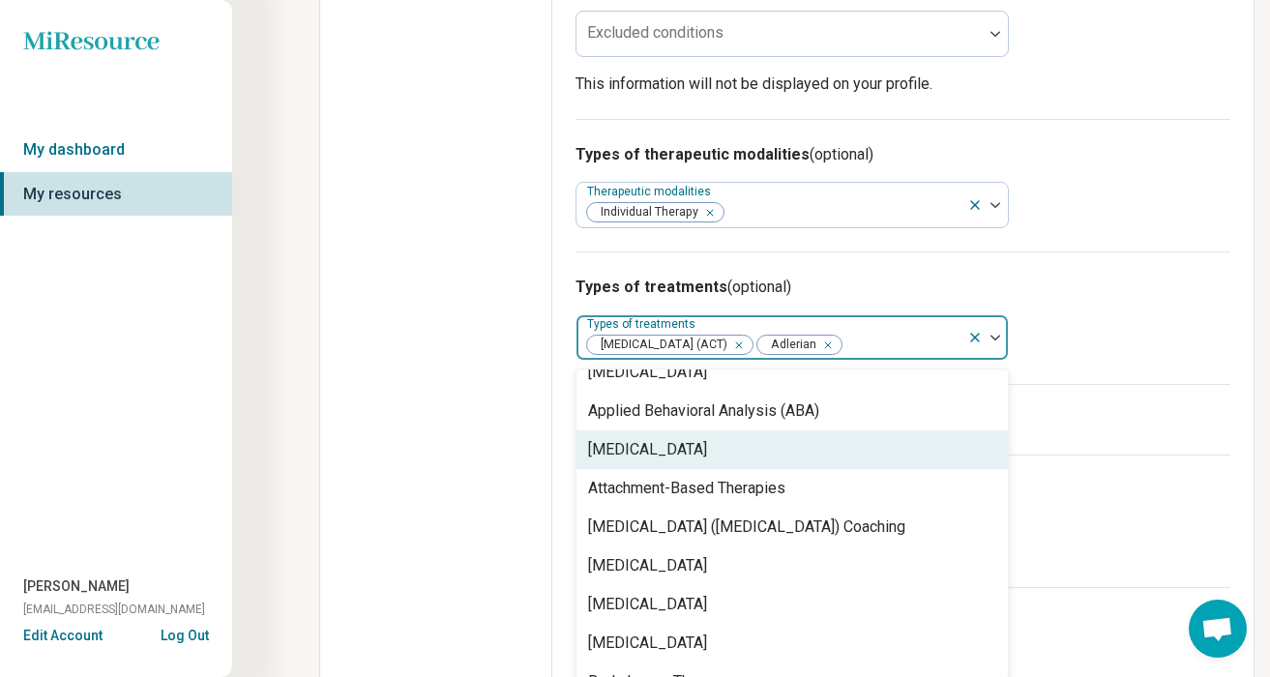
scroll to position [257, 0]
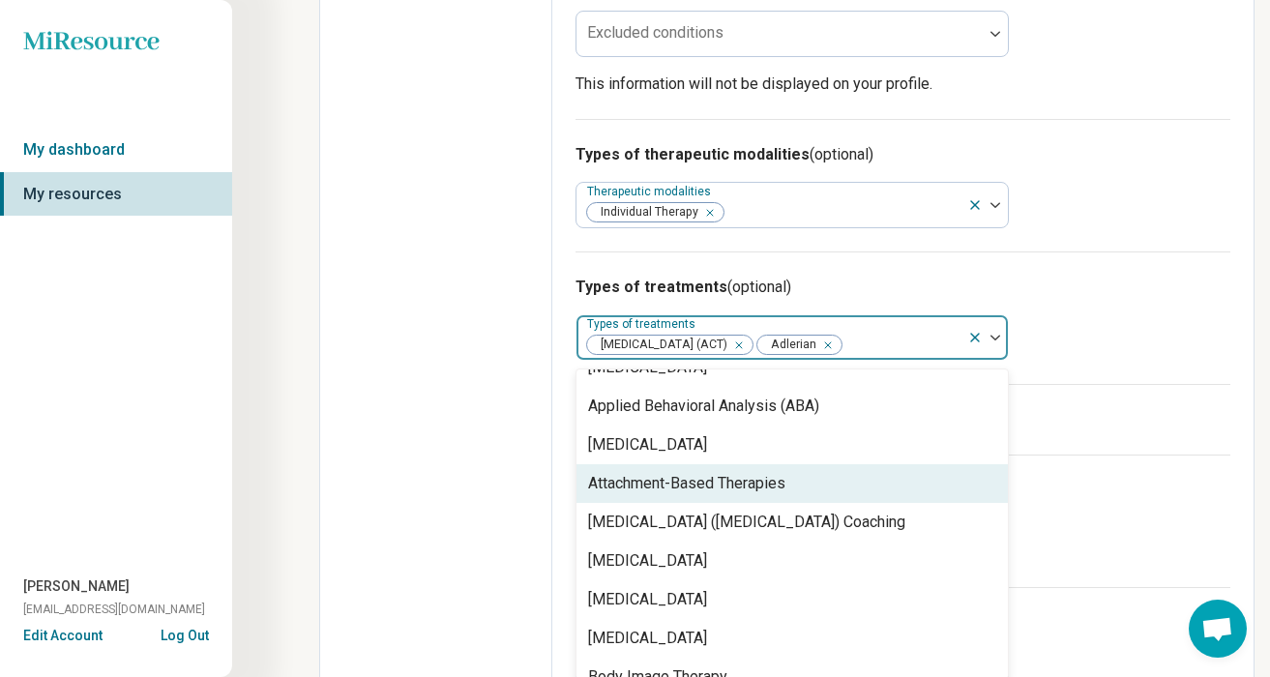
click at [641, 503] on div "Attachment-Based Therapies" at bounding box center [791, 483] width 431 height 39
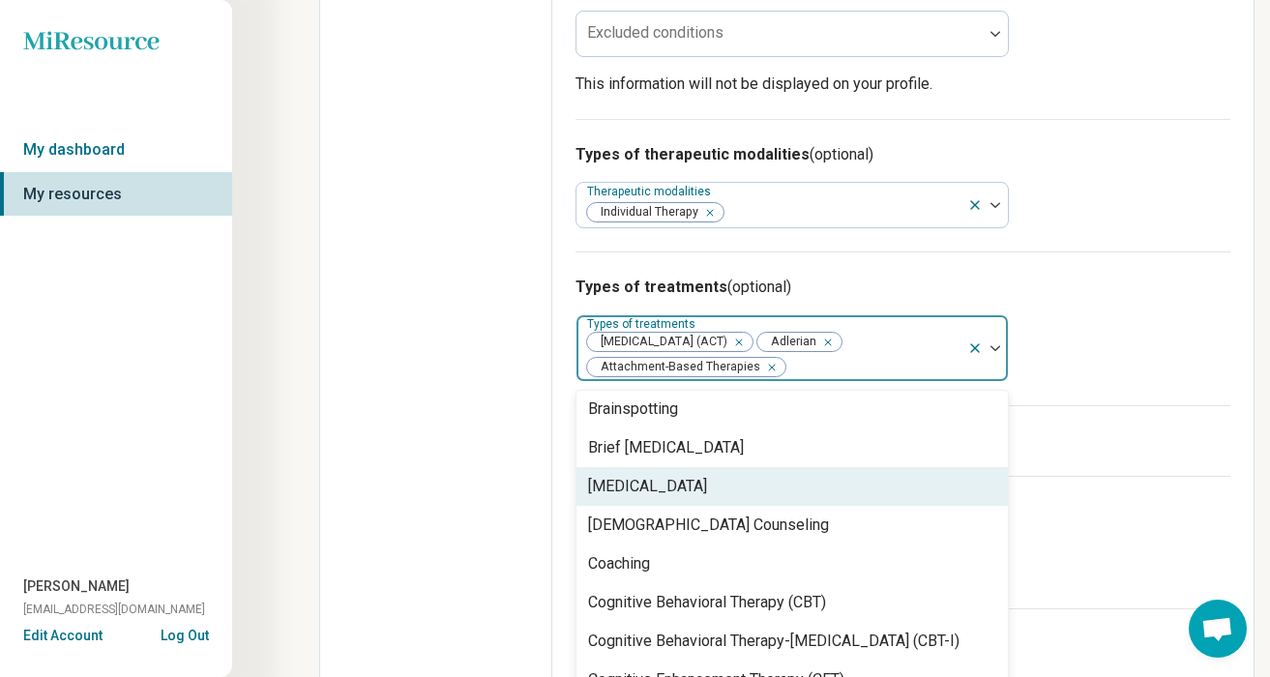
scroll to position [544, 0]
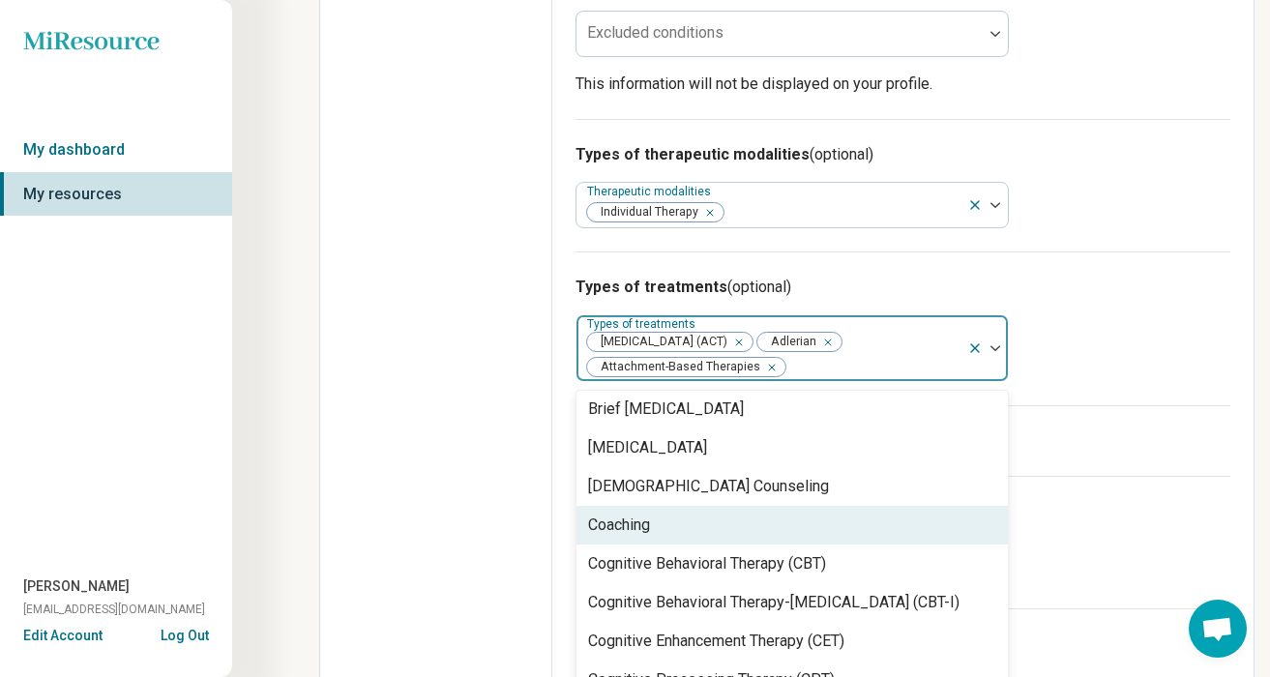
click at [652, 556] on div "Cognitive Behavioral Therapy (CBT)" at bounding box center [707, 563] width 238 height 23
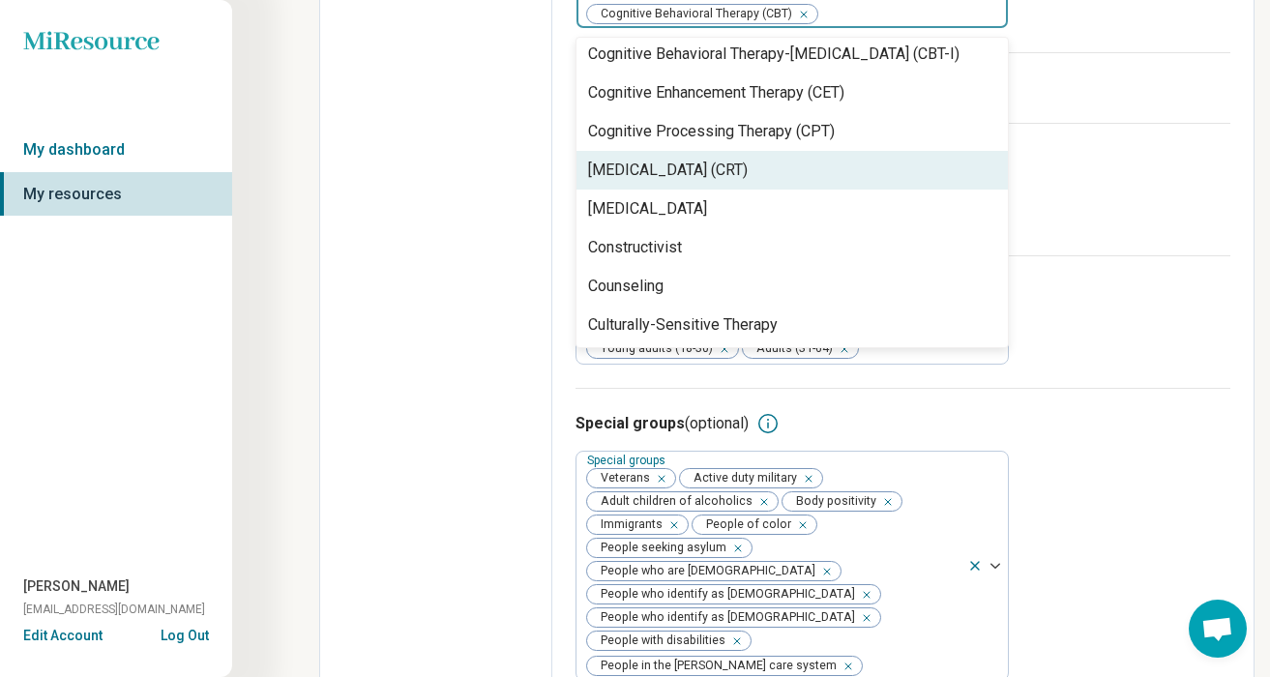
scroll to position [743, 0]
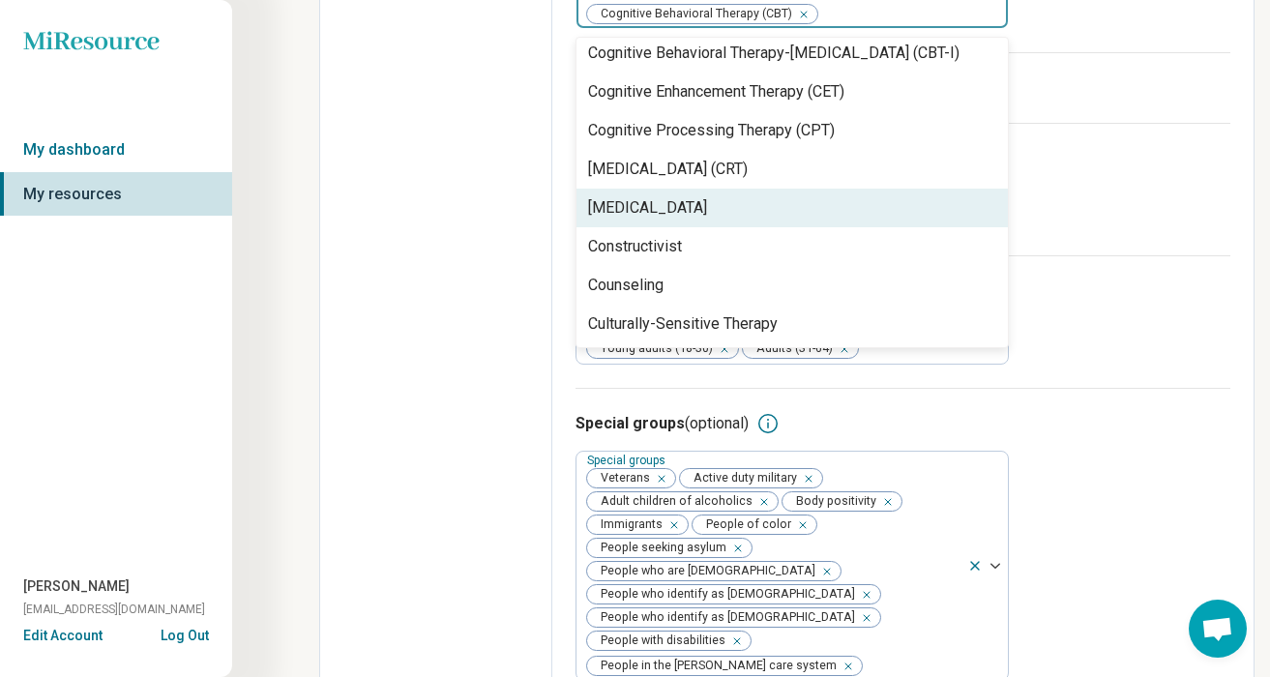
click at [707, 204] on div "[MEDICAL_DATA]" at bounding box center [647, 207] width 119 height 23
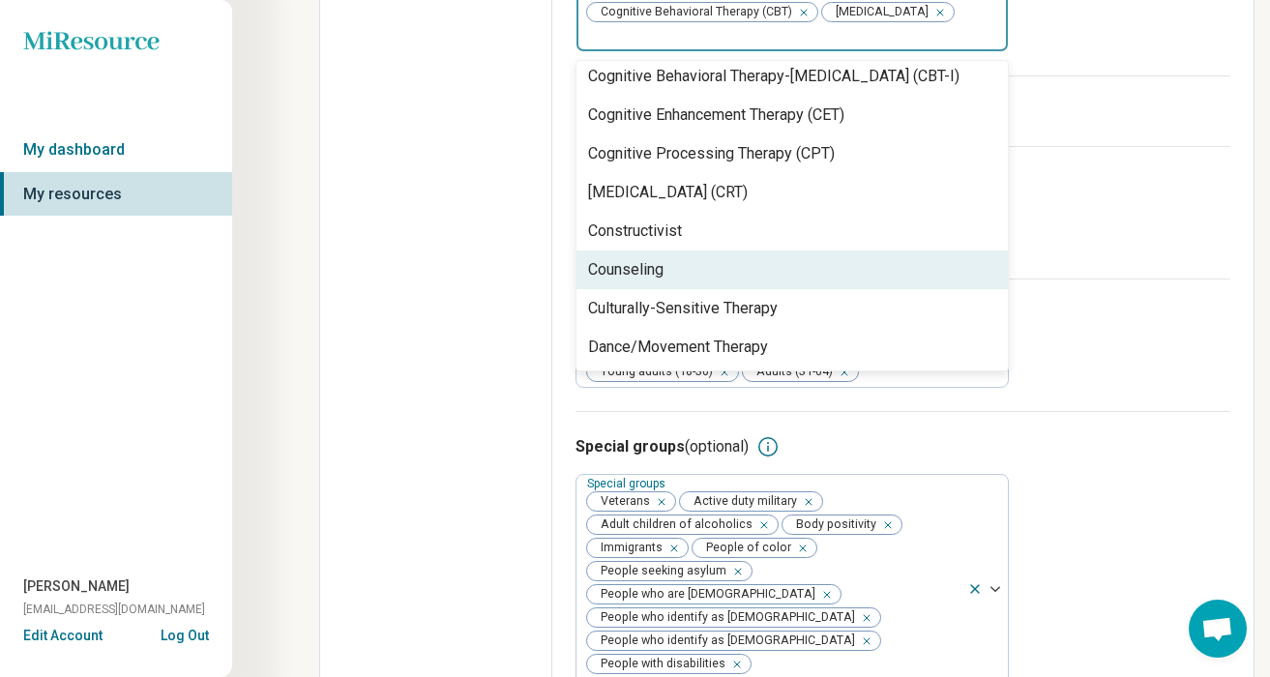
click at [656, 261] on div "Counseling" at bounding box center [625, 269] width 75 height 23
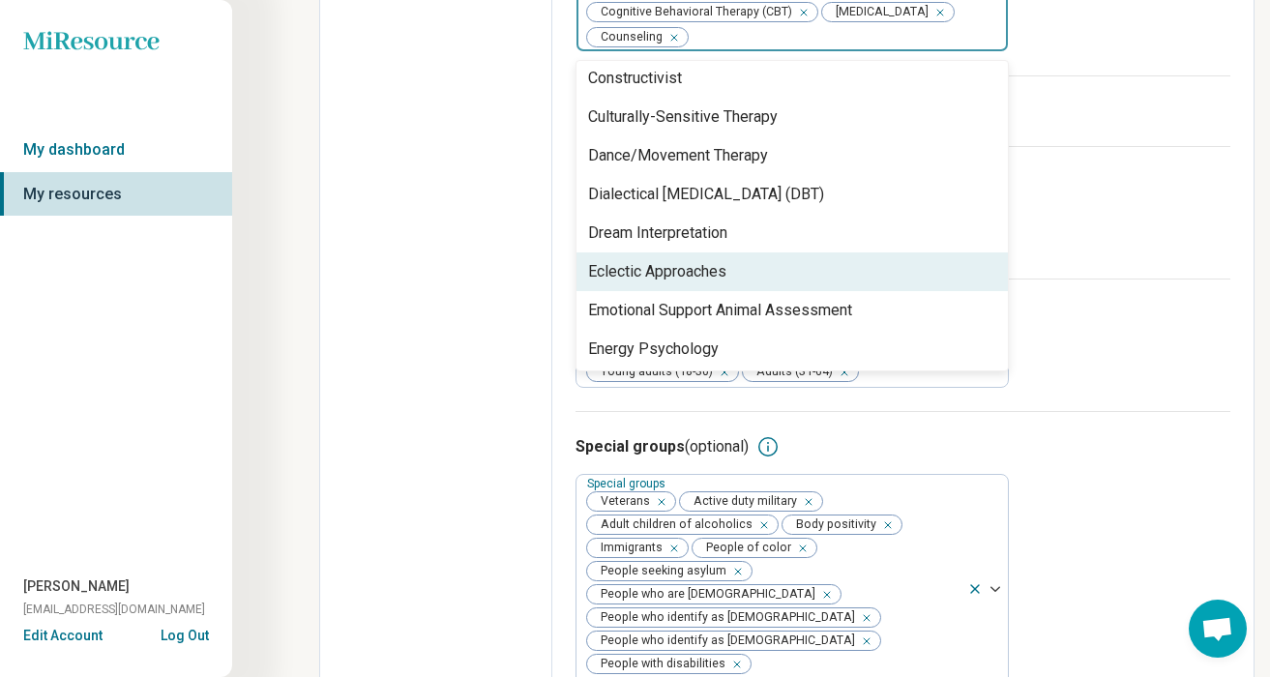
scroll to position [897, 0]
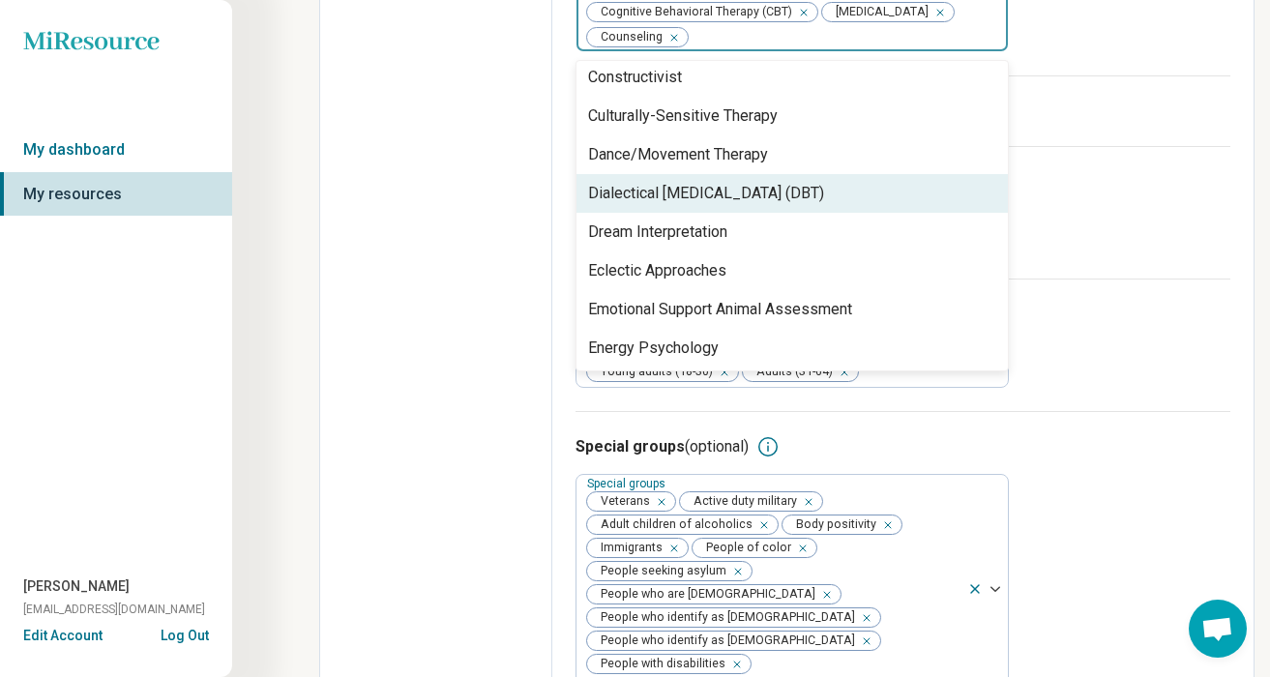
click at [669, 182] on div "Dialectical [MEDICAL_DATA] (DBT)" at bounding box center [706, 193] width 236 height 23
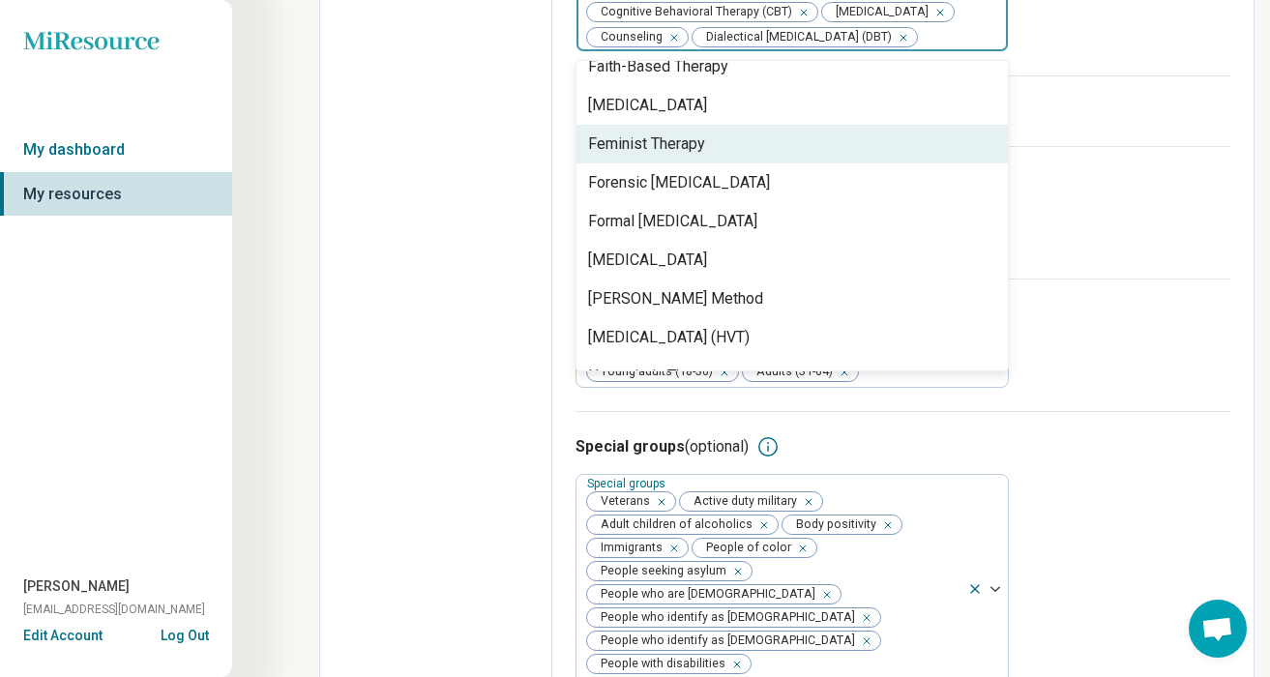
scroll to position [1416, 0]
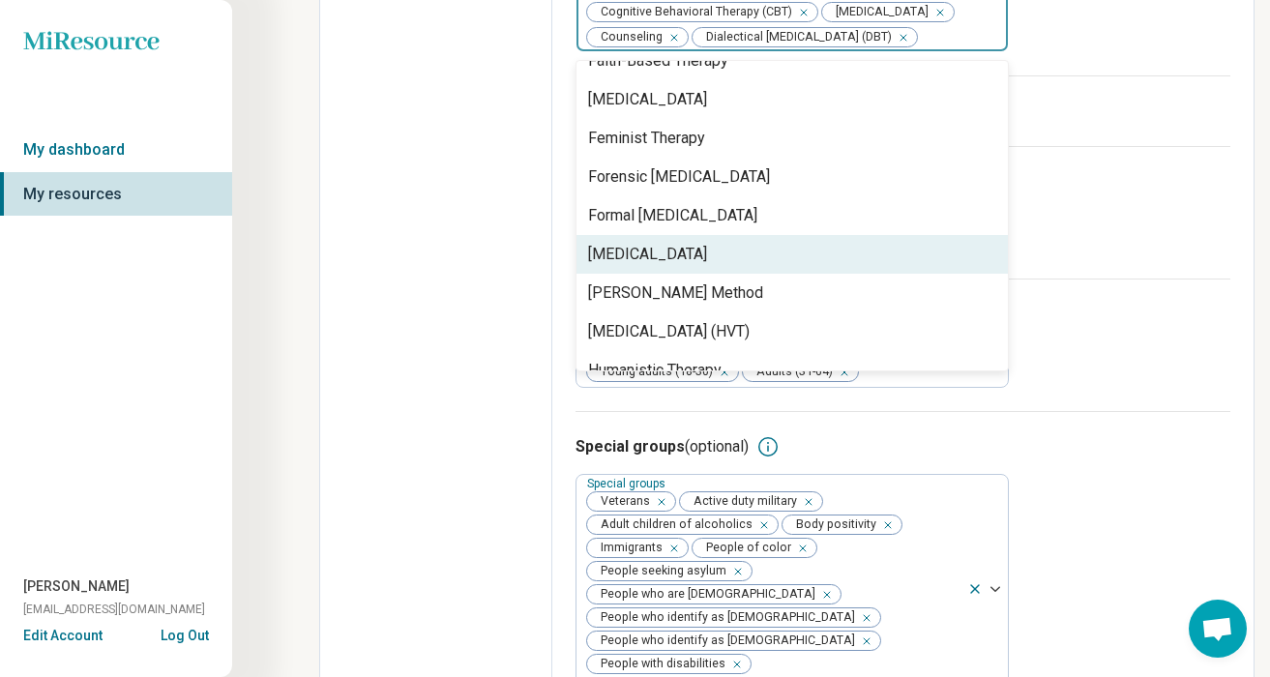
click at [670, 266] on div "[MEDICAL_DATA]" at bounding box center [647, 254] width 119 height 23
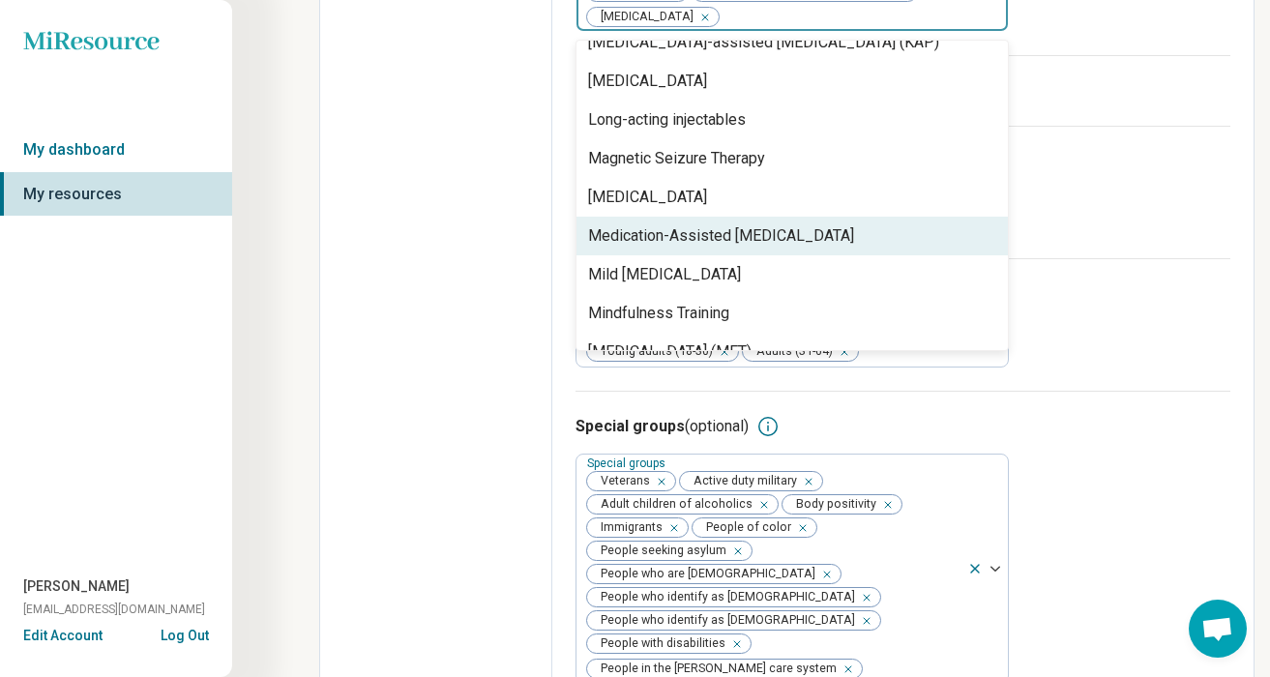
scroll to position [1194, 0]
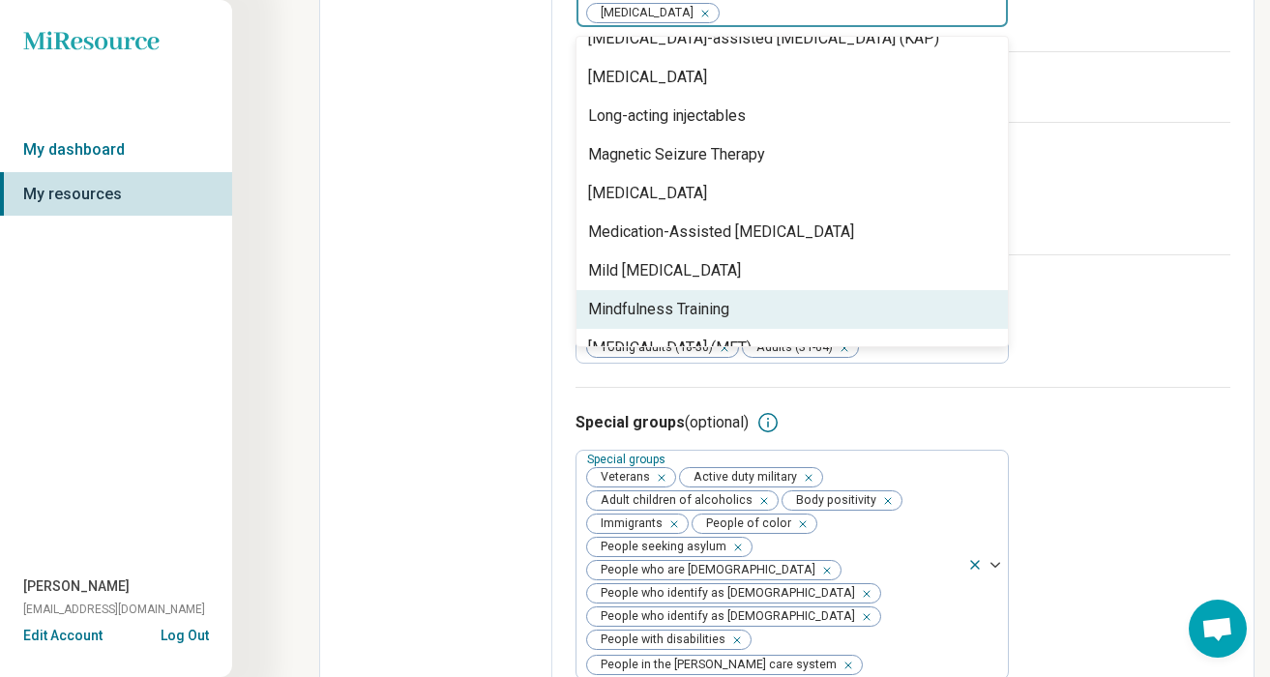
click at [664, 298] on div "Mindfulness Training" at bounding box center [658, 309] width 141 height 23
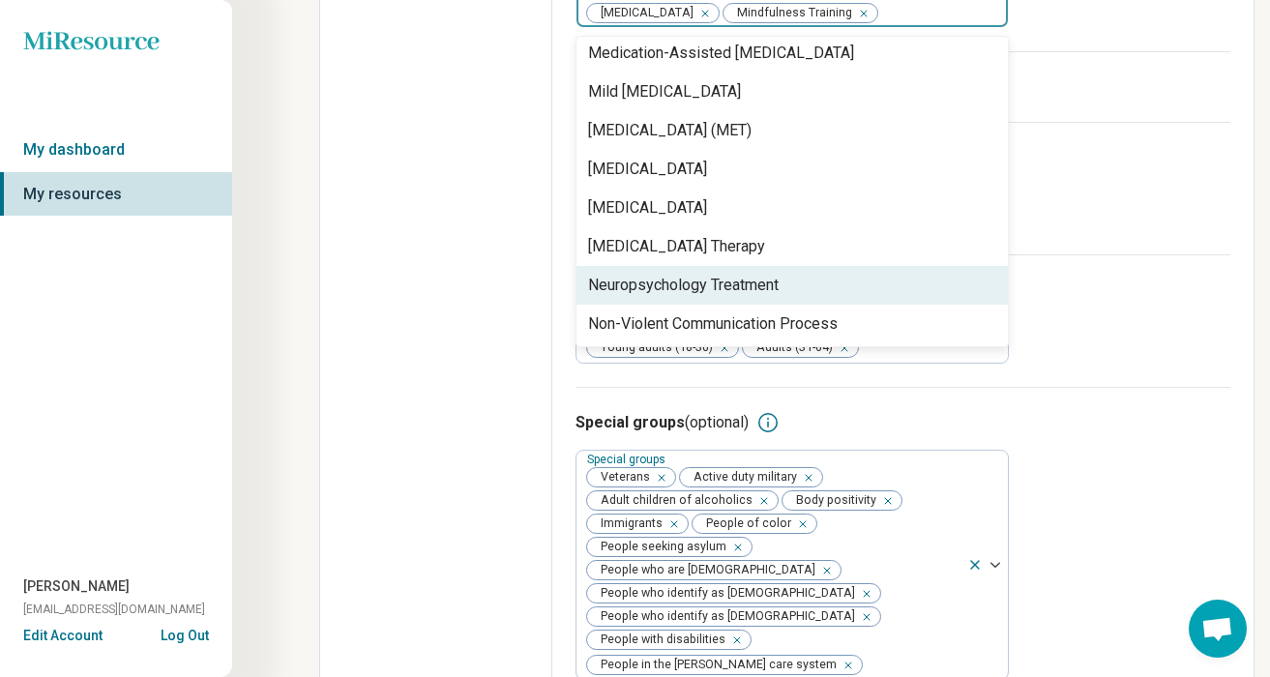
scroll to position [2257, 0]
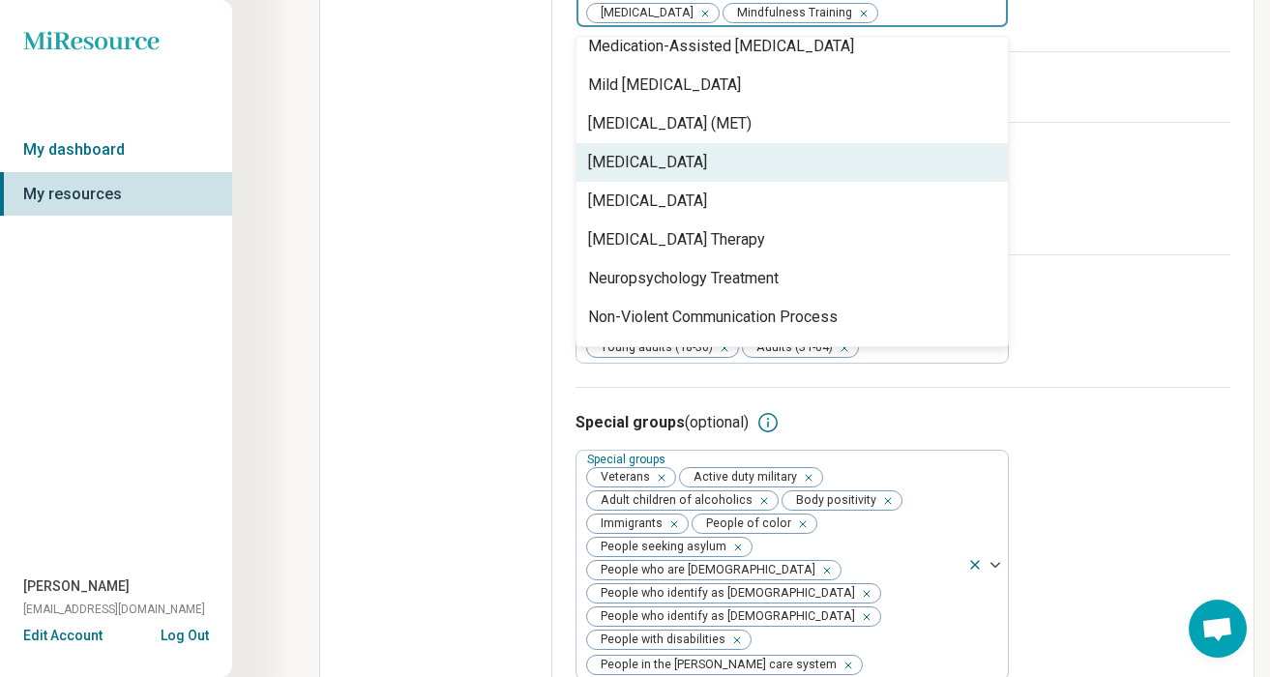
click at [688, 174] on div "[MEDICAL_DATA]" at bounding box center [647, 162] width 119 height 23
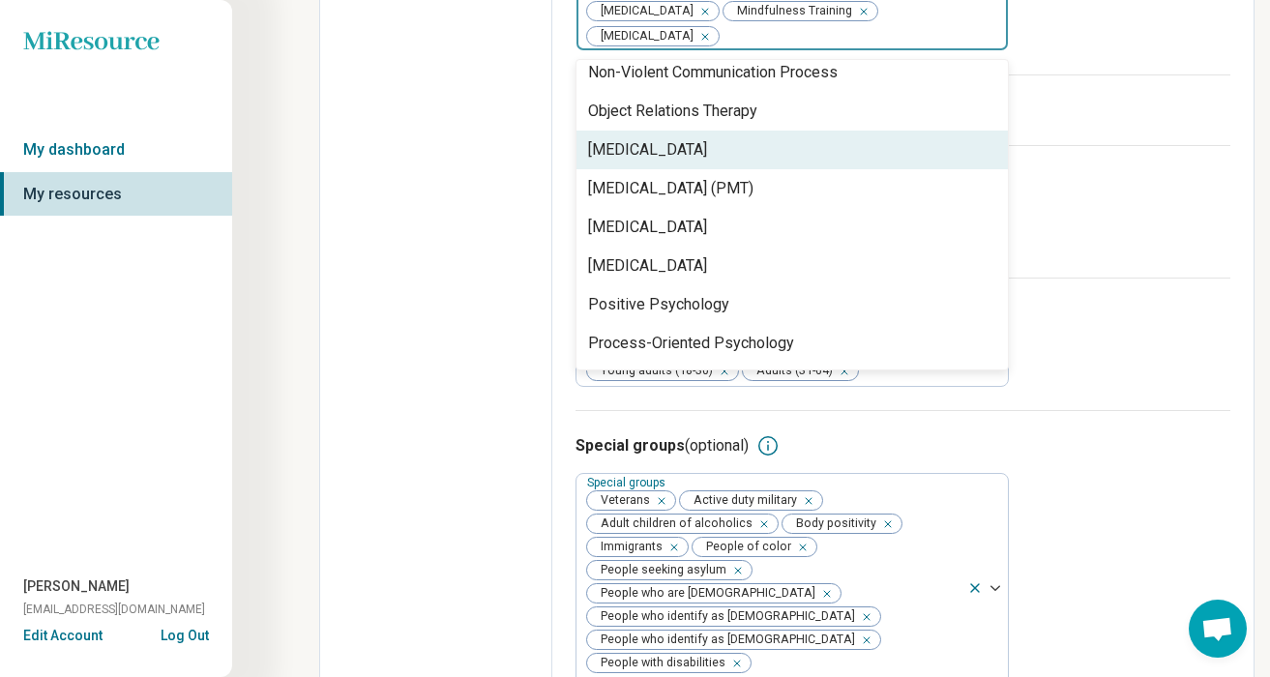
scroll to position [2509, 0]
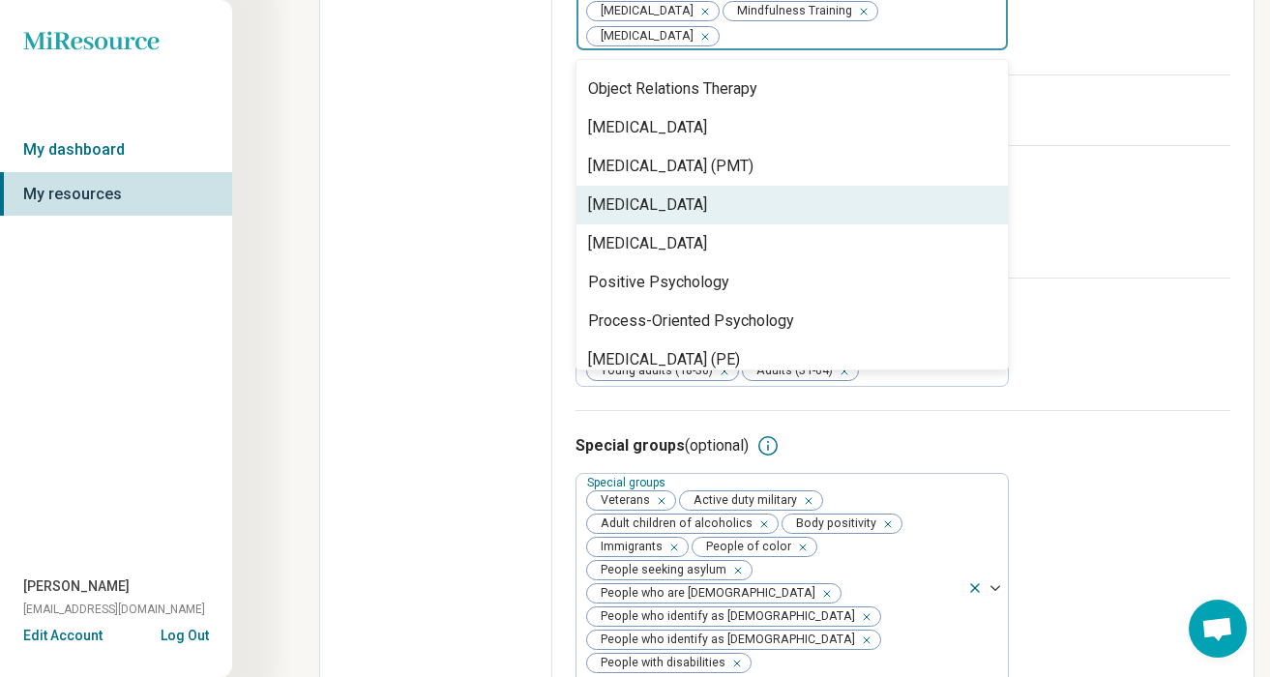
click at [649, 202] on div "[MEDICAL_DATA]" at bounding box center [647, 204] width 119 height 23
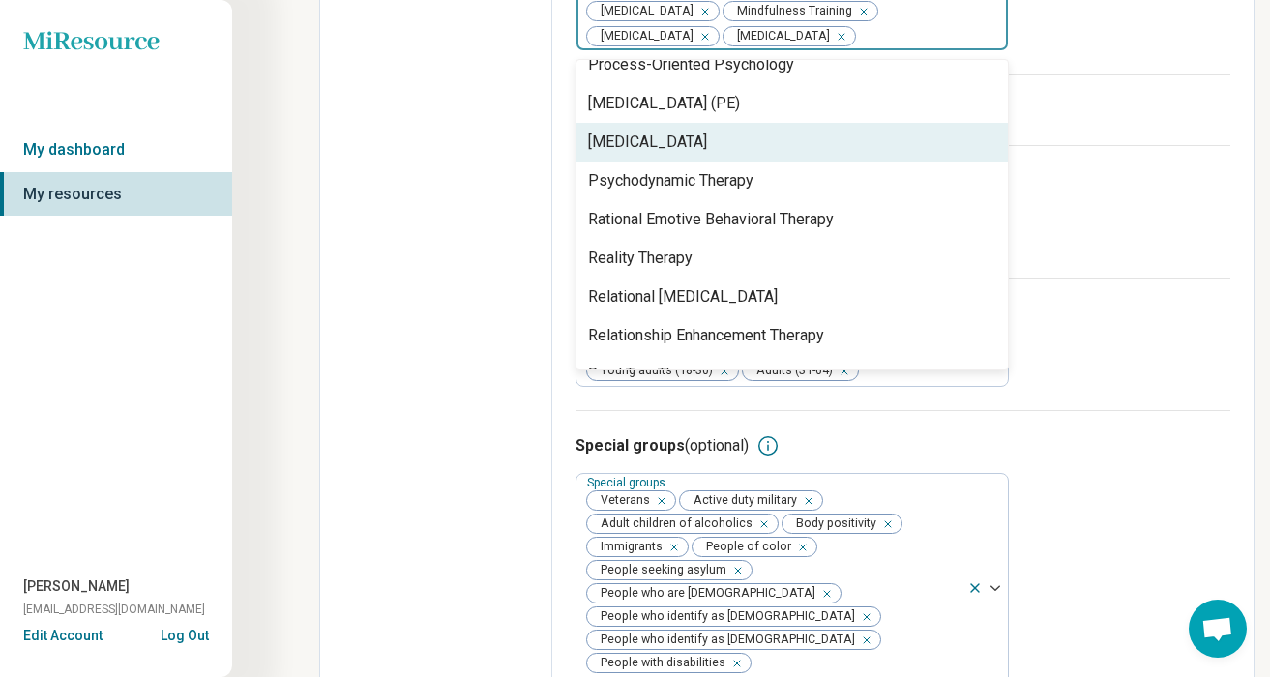
scroll to position [2742, 0]
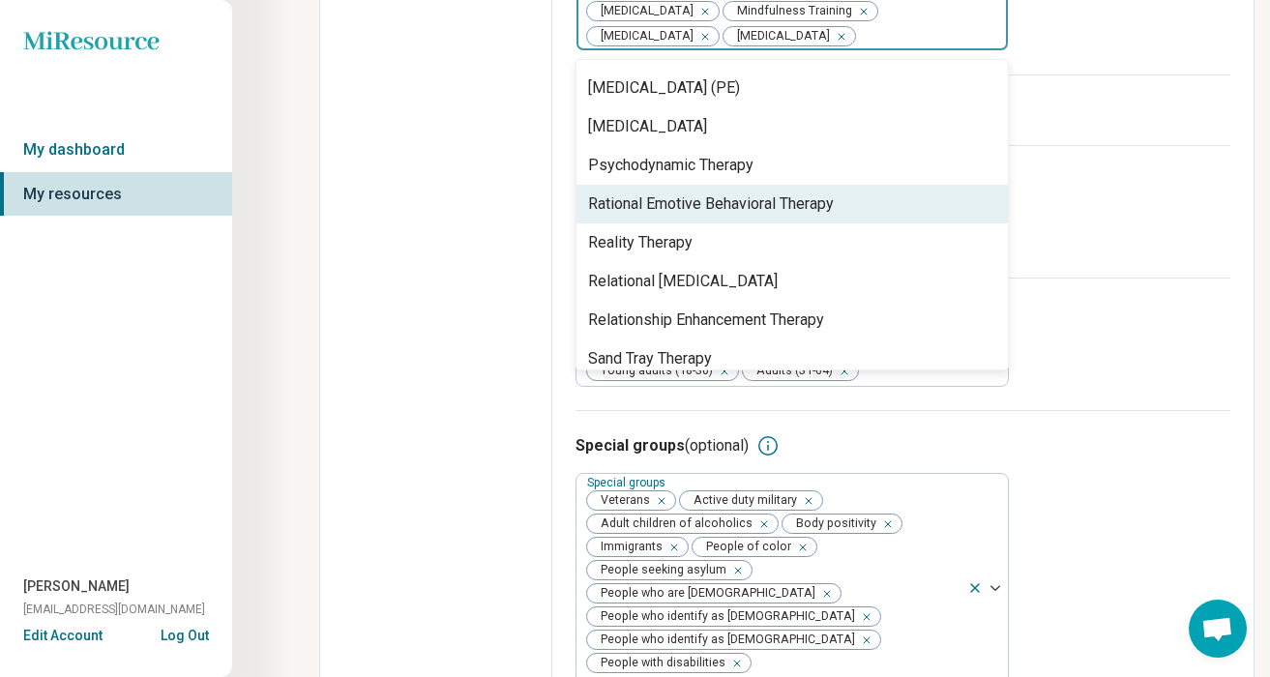
click at [679, 213] on div "Rational Emotive Behavioral Therapy" at bounding box center [711, 203] width 246 height 23
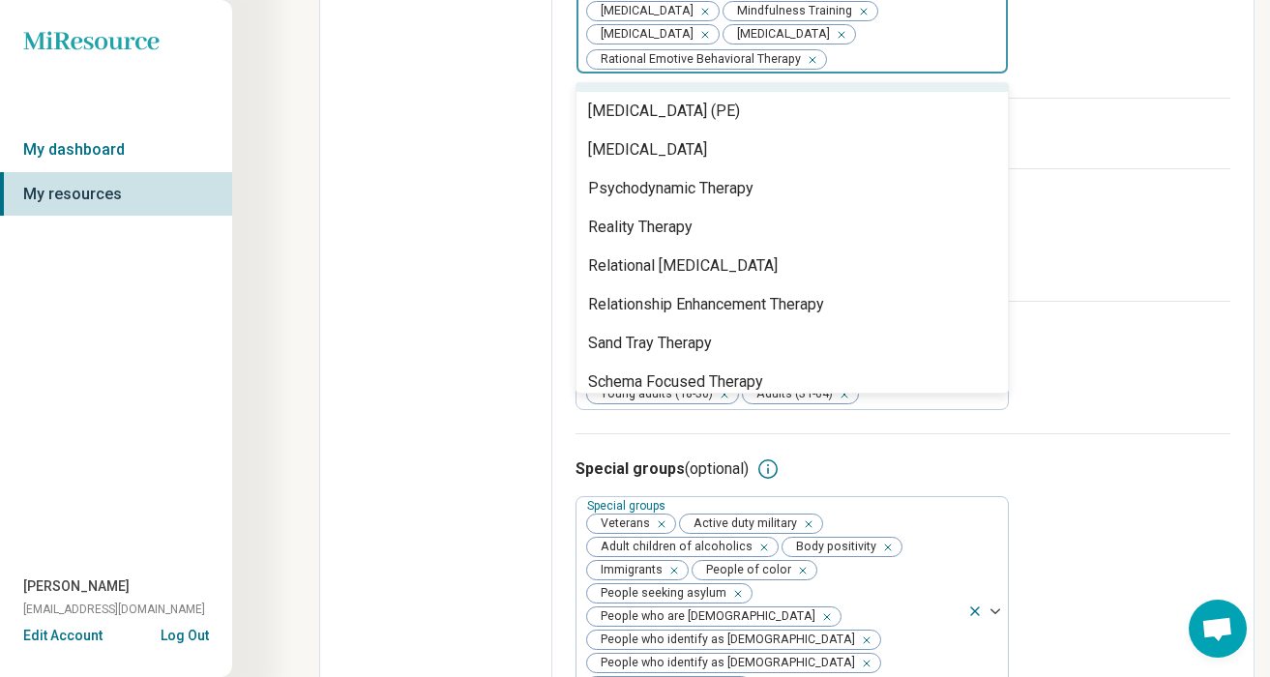
click at [806, 67] on icon "Remove [object Object]" at bounding box center [808, 60] width 14 height 14
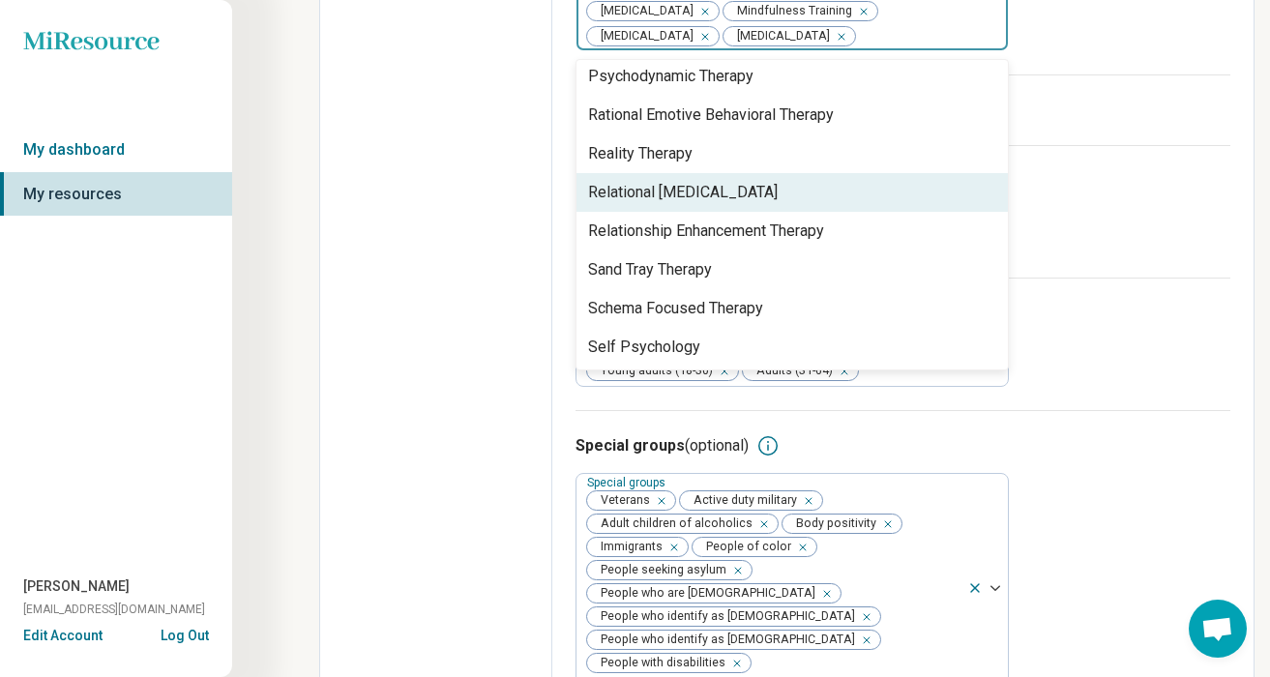
scroll to position [2827, 0]
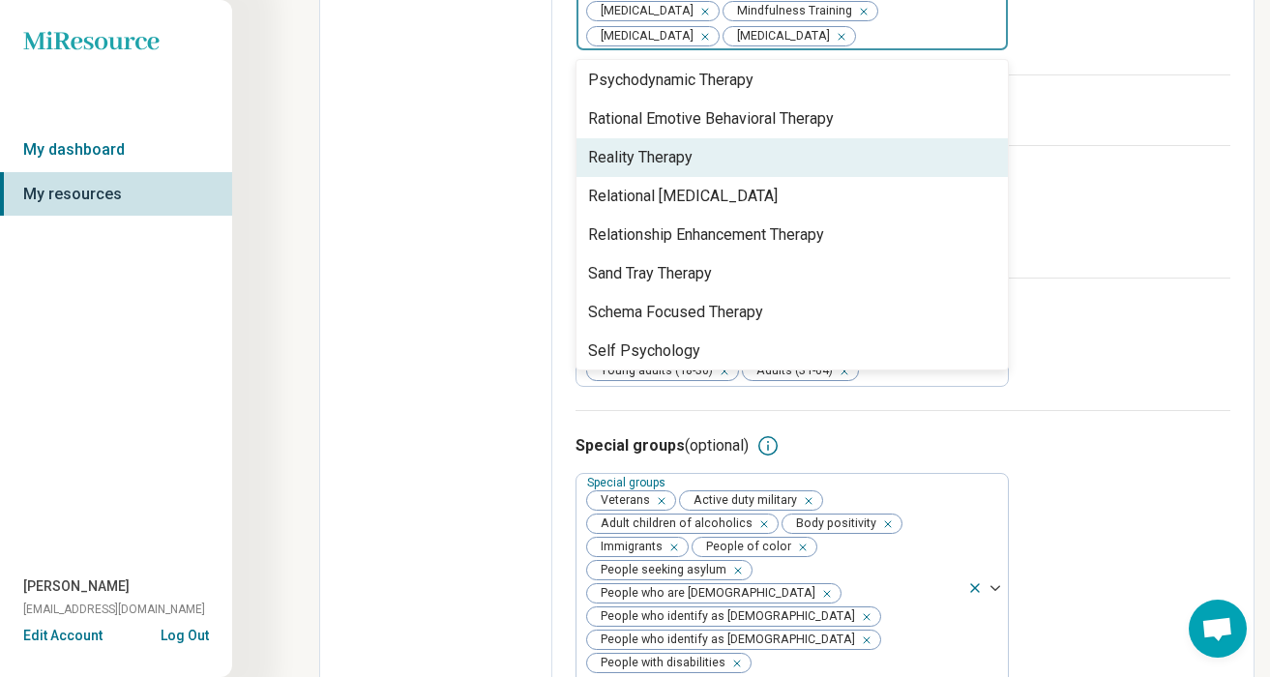
click at [662, 169] on div "Reality Therapy" at bounding box center [640, 157] width 104 height 23
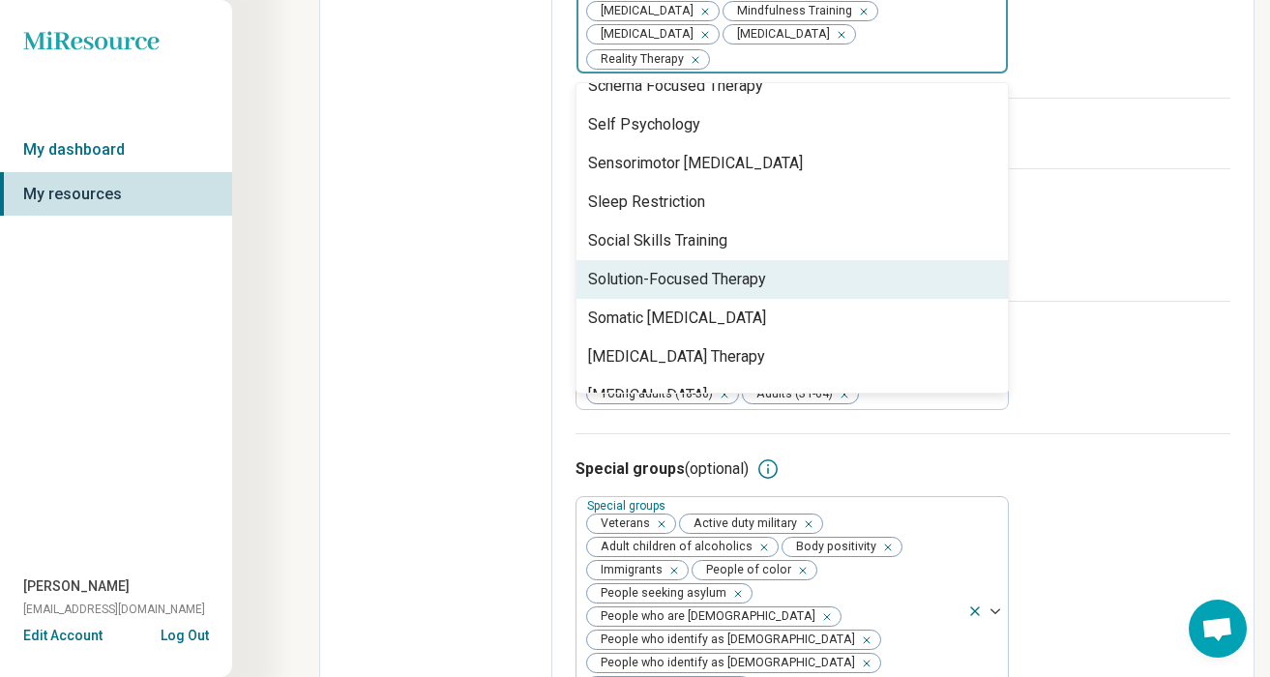
scroll to position [3051, 0]
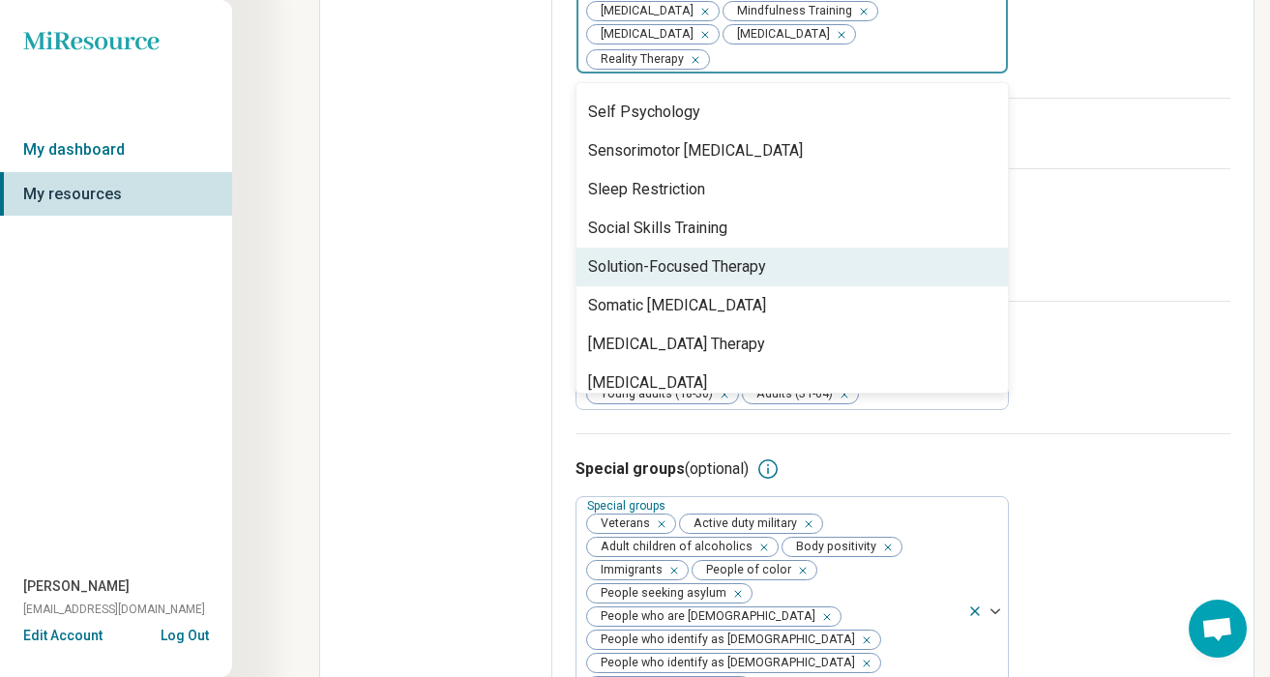
click at [684, 262] on div "Solution-Focused Therapy" at bounding box center [677, 266] width 178 height 23
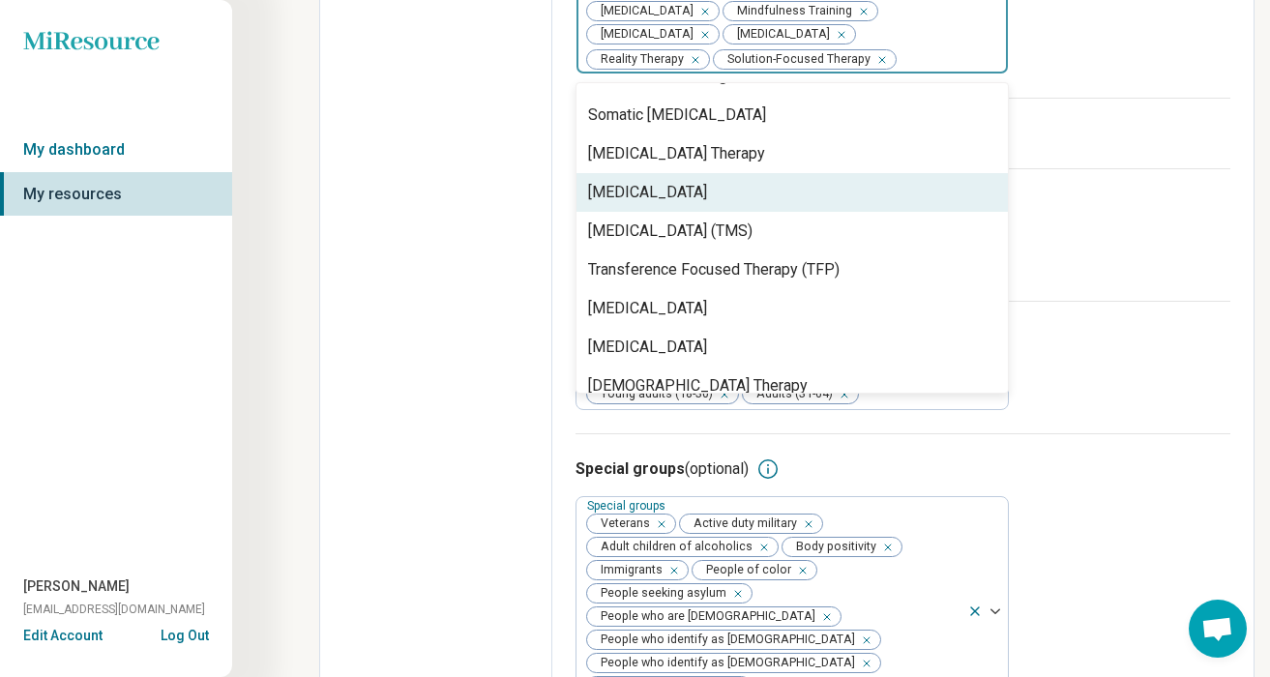
scroll to position [3215, 0]
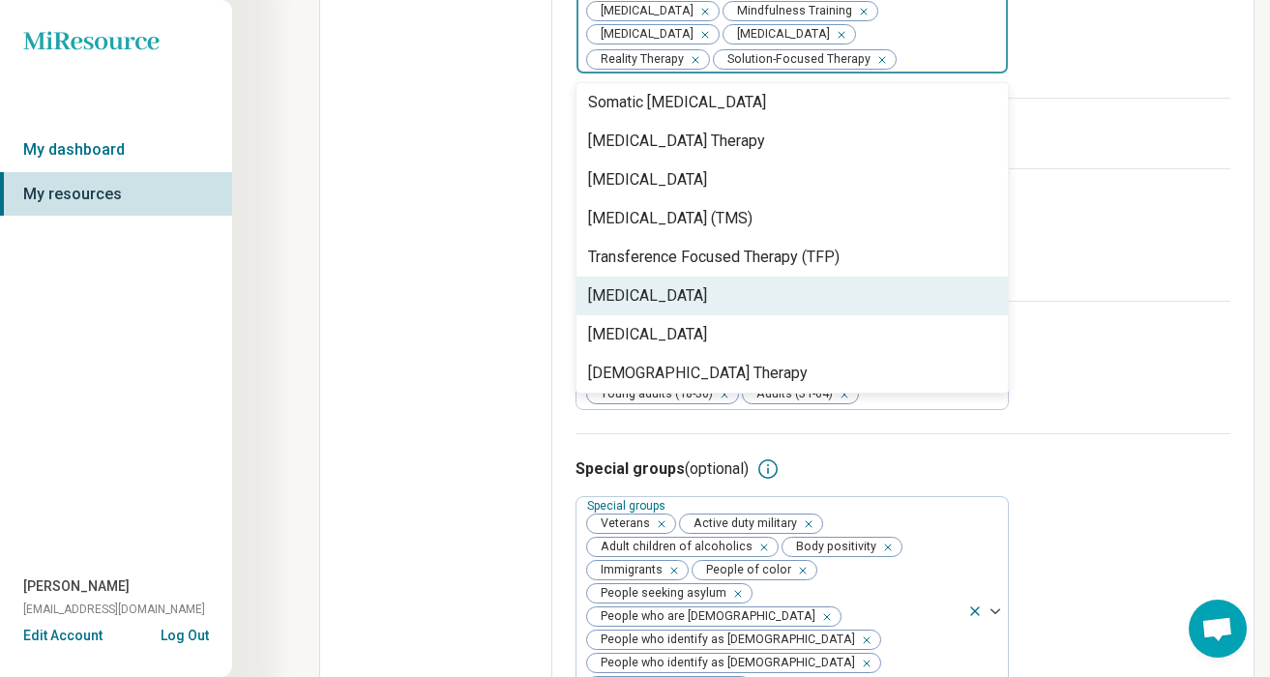
click at [678, 308] on div "[MEDICAL_DATA]" at bounding box center [647, 295] width 119 height 23
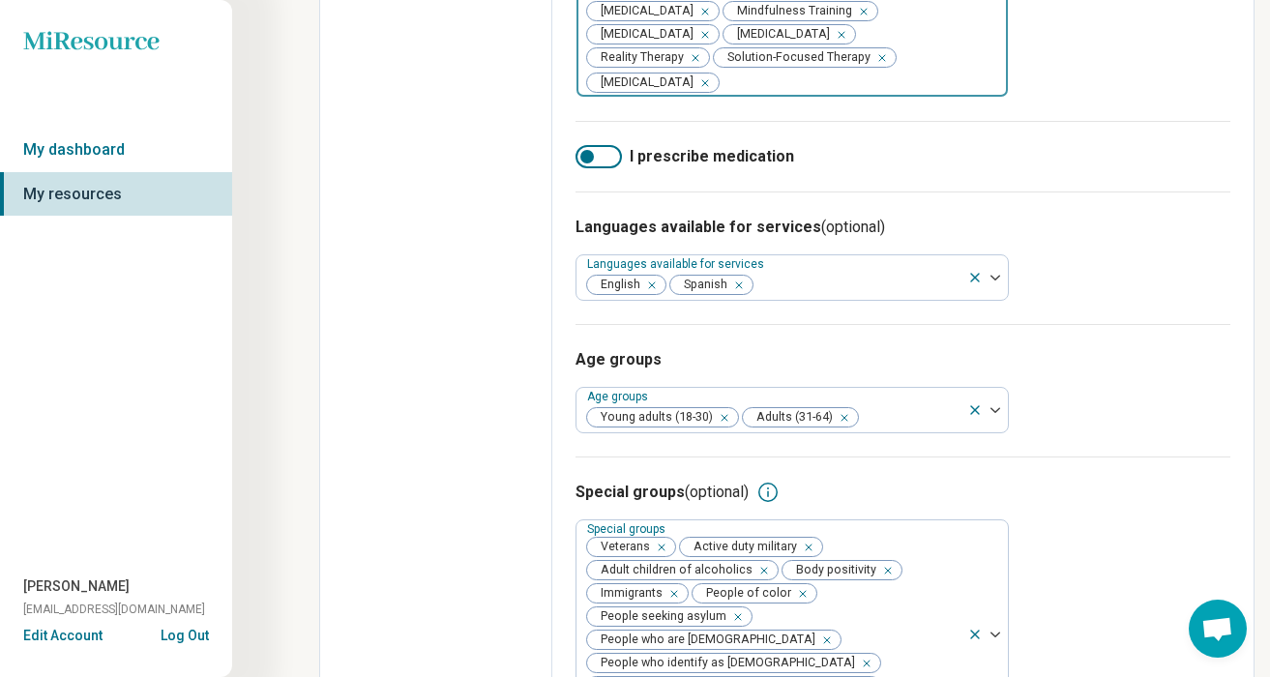
click at [1104, 316] on div "Languages available for services (optional) Languages available for services En…" at bounding box center [902, 258] width 655 height 133
click at [608, 168] on div at bounding box center [598, 156] width 46 height 23
click at [605, 163] on div at bounding box center [611, 157] width 14 height 14
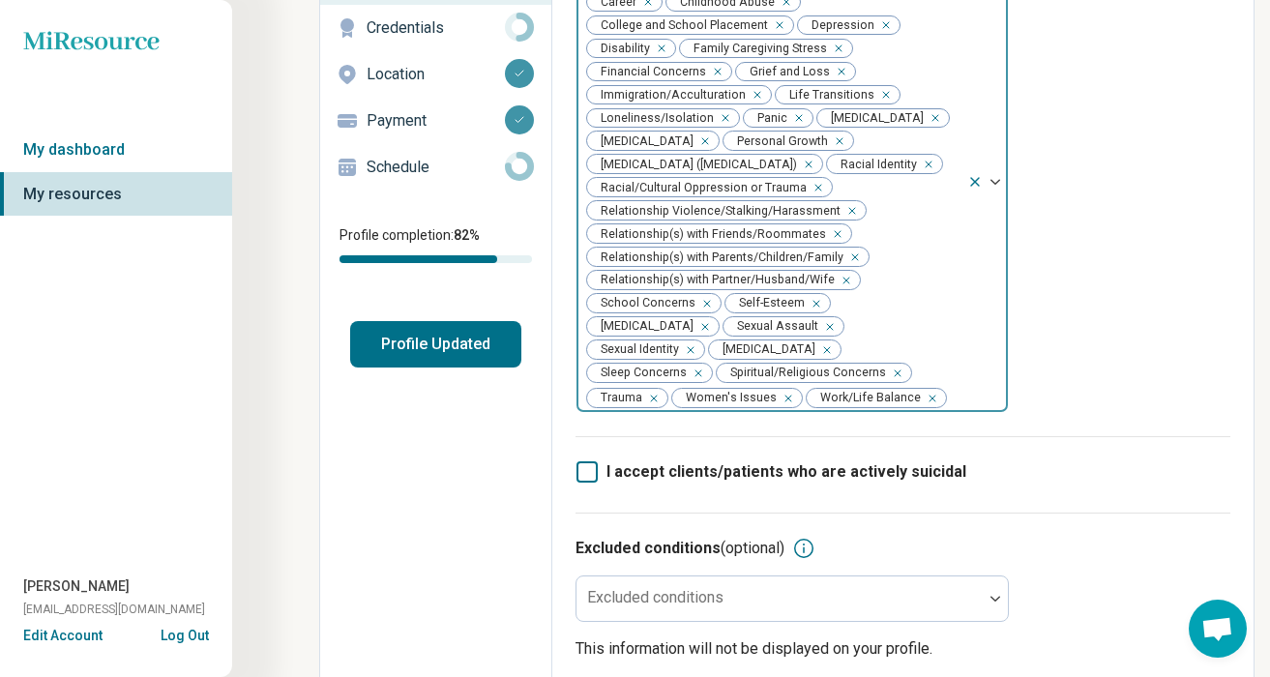
scroll to position [230, 0]
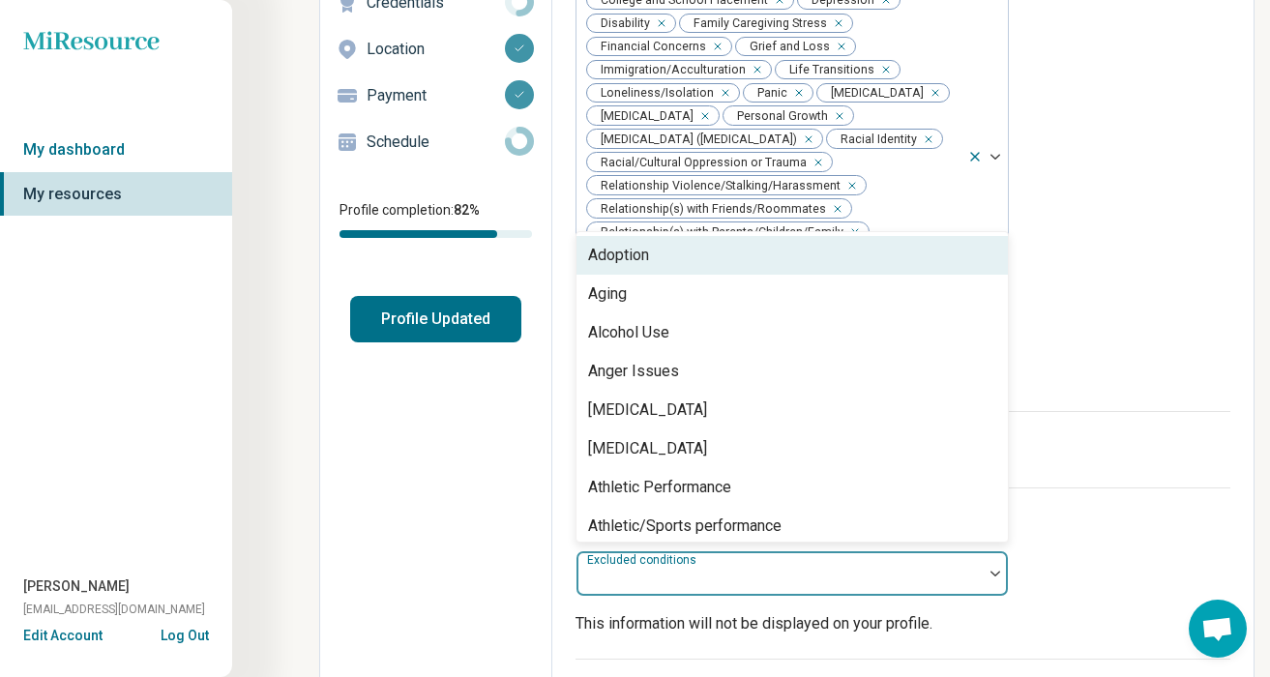
click at [658, 574] on div at bounding box center [779, 581] width 391 height 27
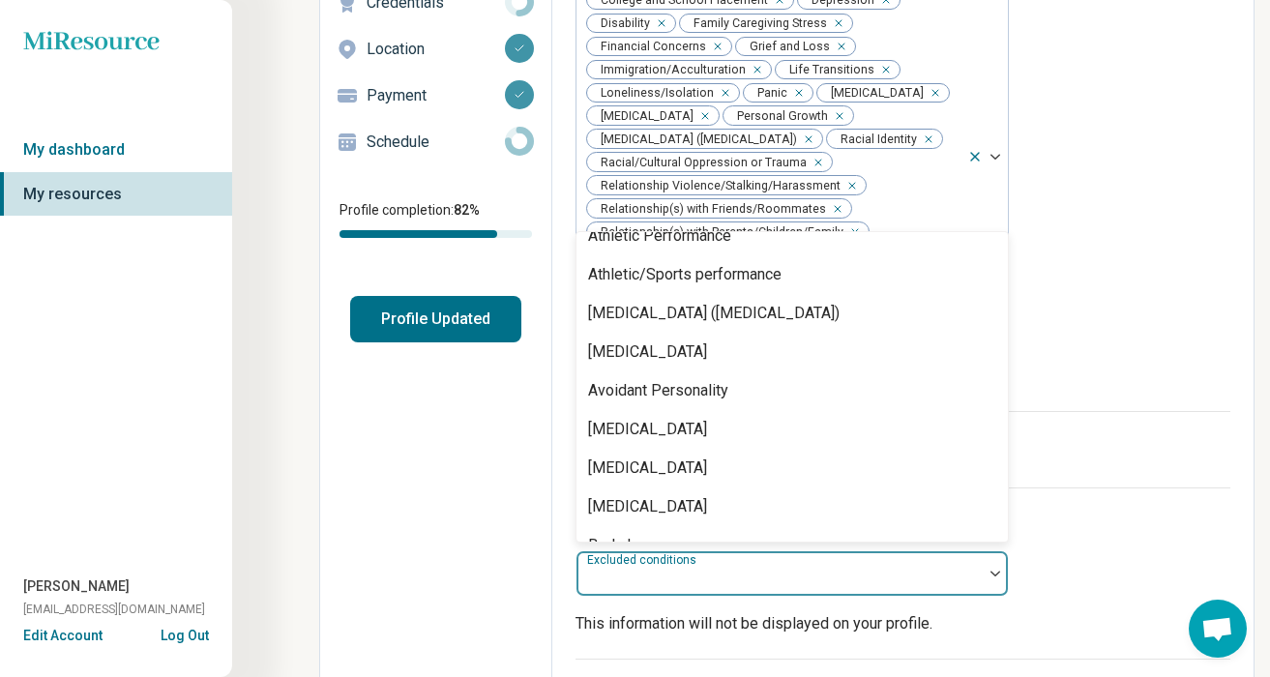
scroll to position [253, 0]
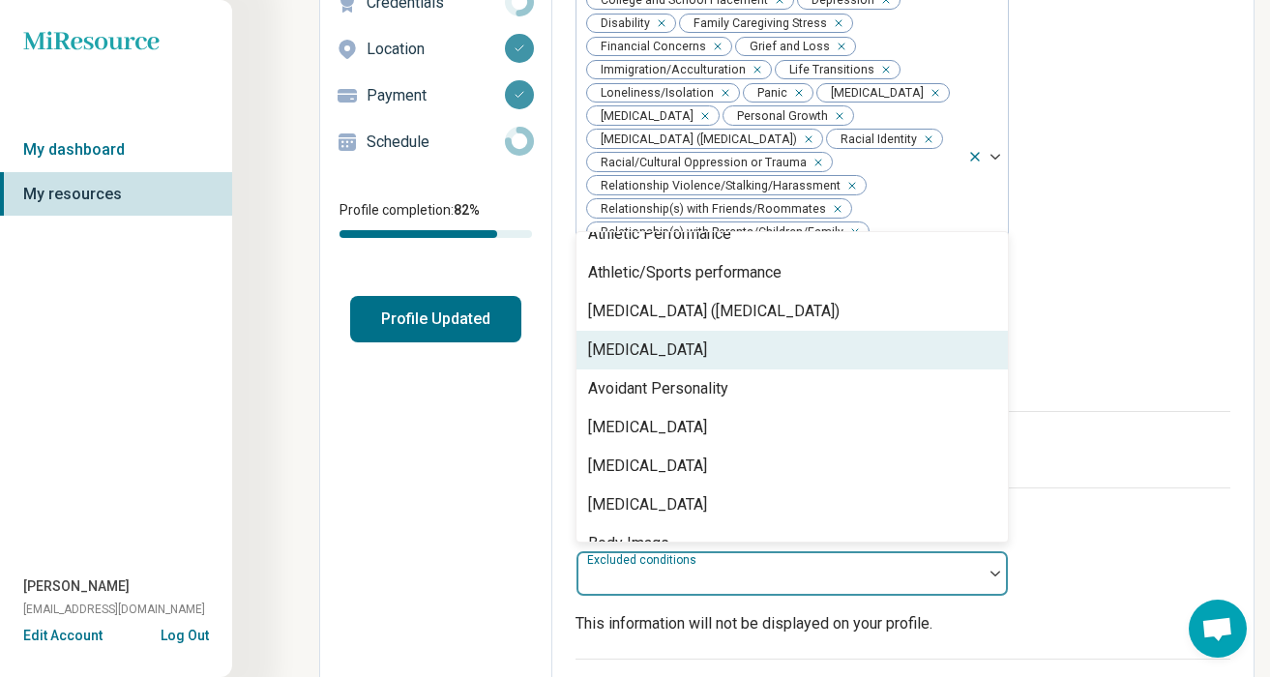
click at [643, 337] on div "[MEDICAL_DATA]" at bounding box center [791, 350] width 431 height 39
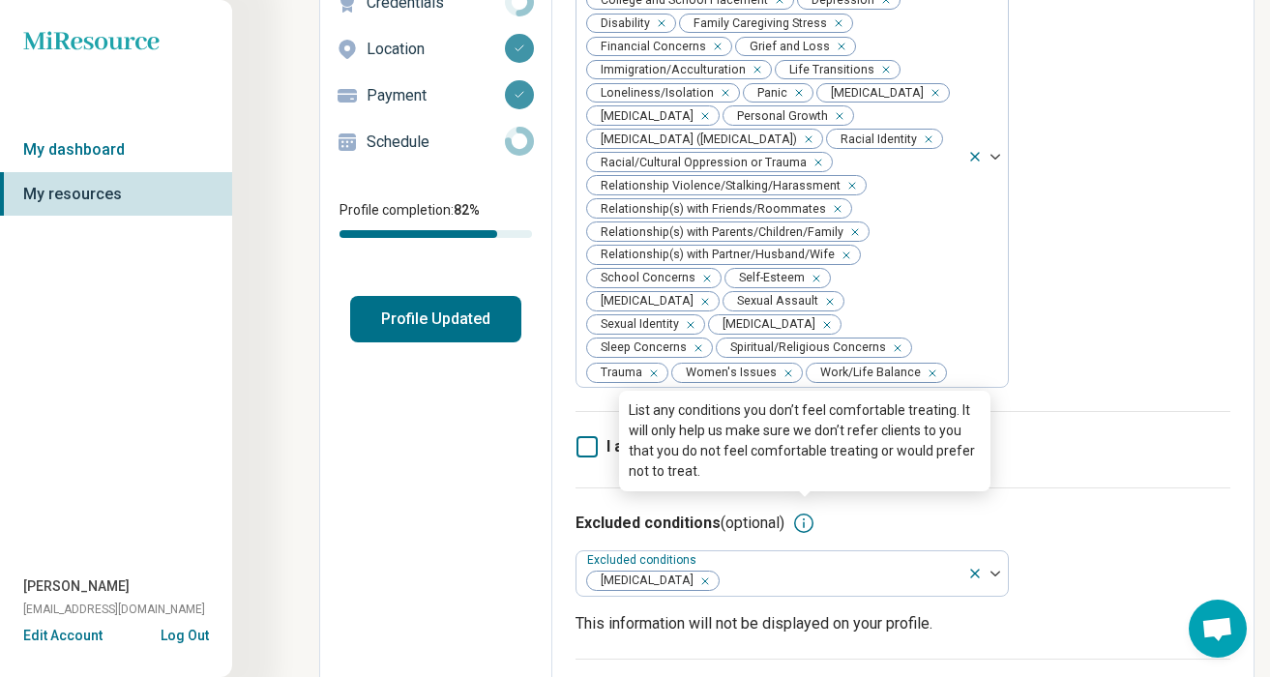
click at [1044, 517] on div "Excluded conditions (optional) List any conditions you don’t feel comfortable t…" at bounding box center [902, 523] width 655 height 23
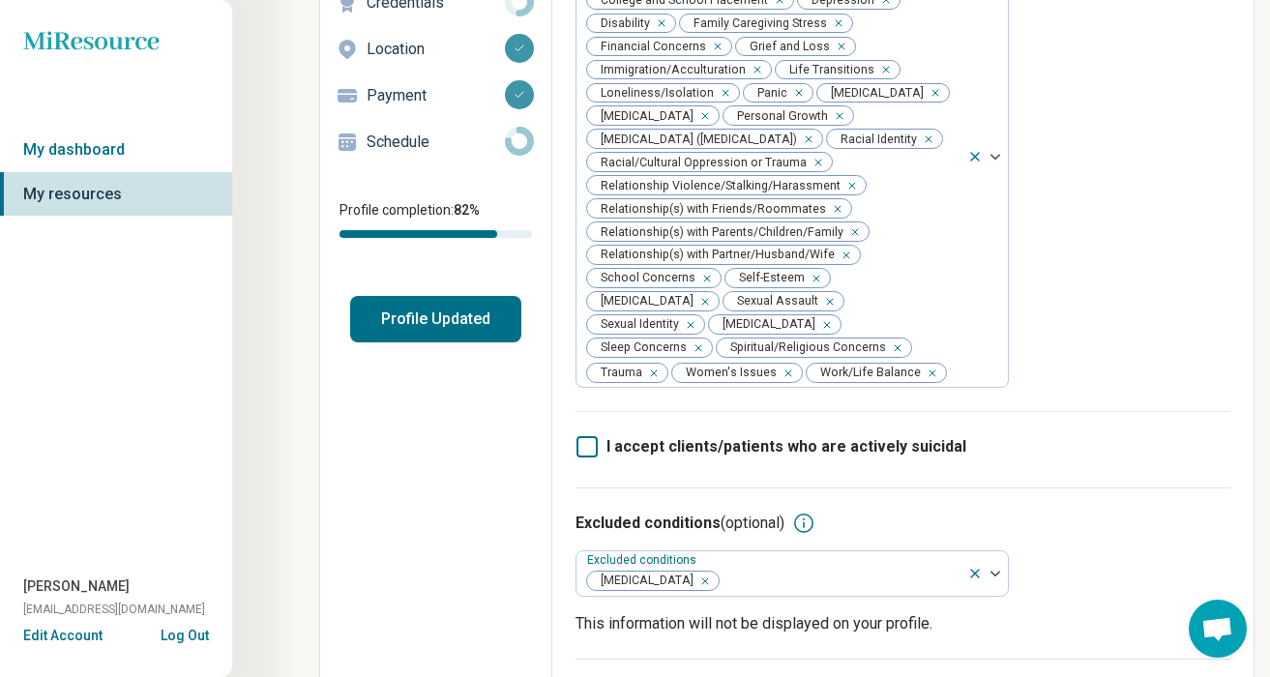
click at [594, 437] on icon at bounding box center [586, 446] width 21 height 21
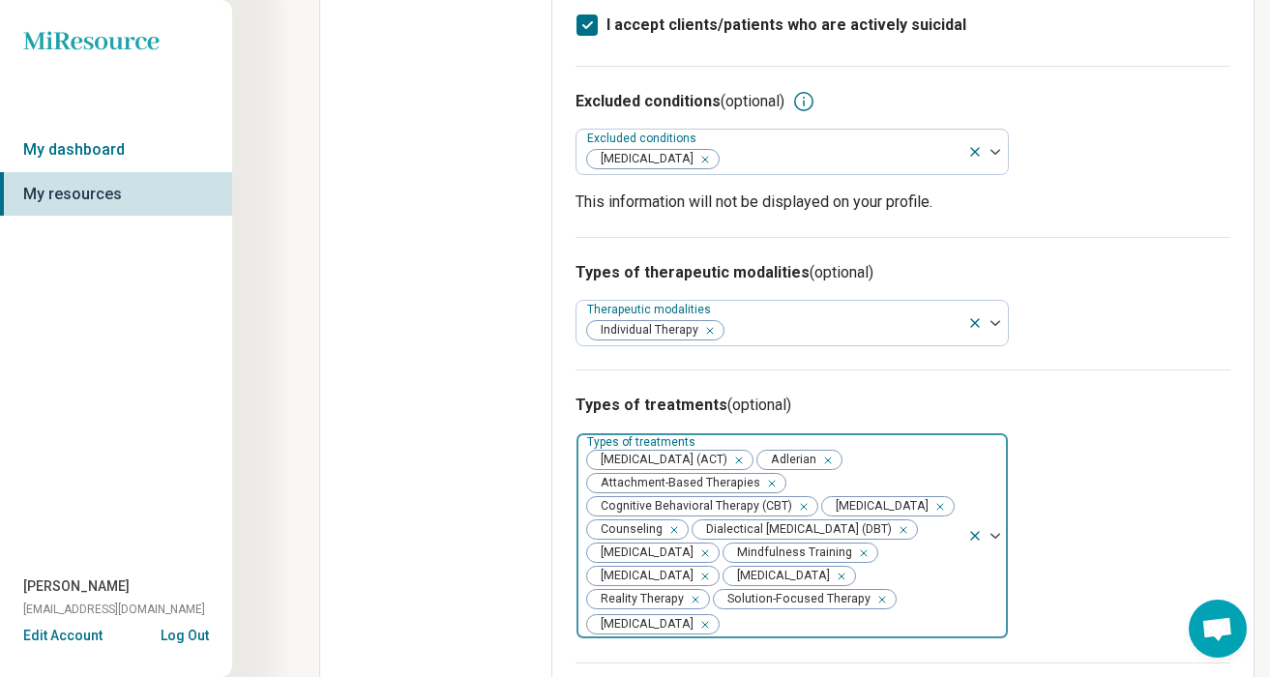
scroll to position [0, 0]
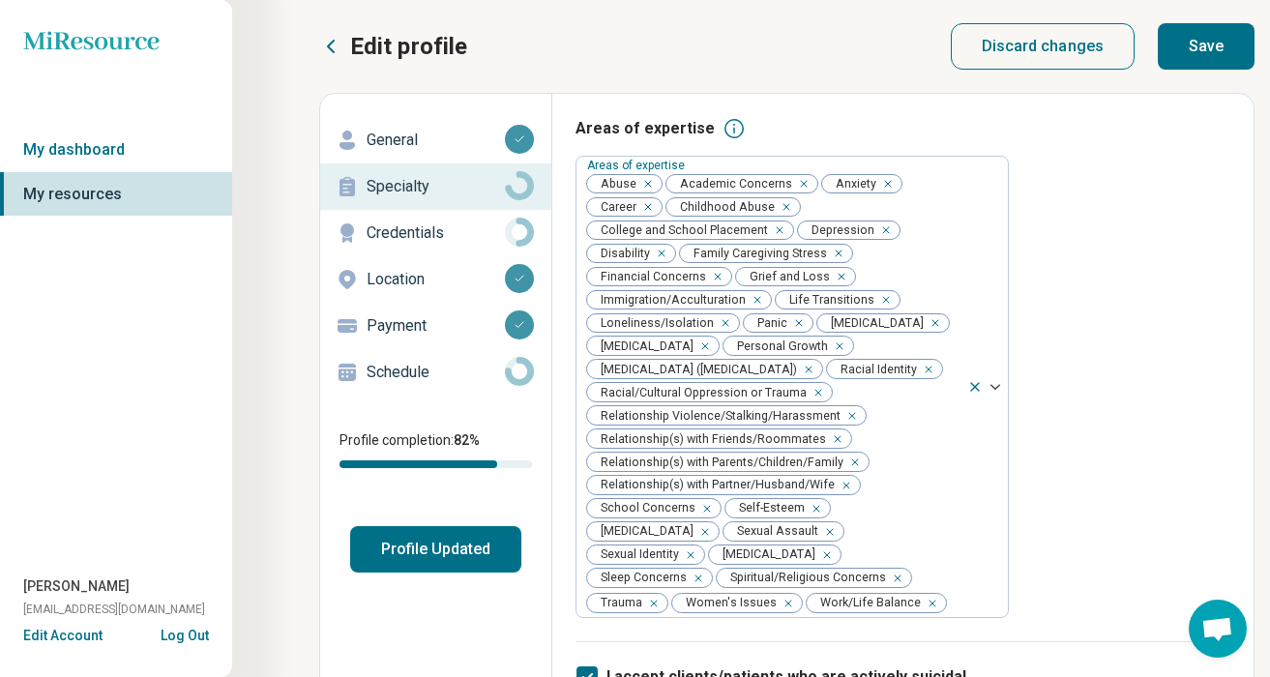
click at [1230, 43] on button "Save" at bounding box center [1206, 46] width 97 height 46
click at [484, 228] on p "Credentials" at bounding box center [436, 232] width 138 height 23
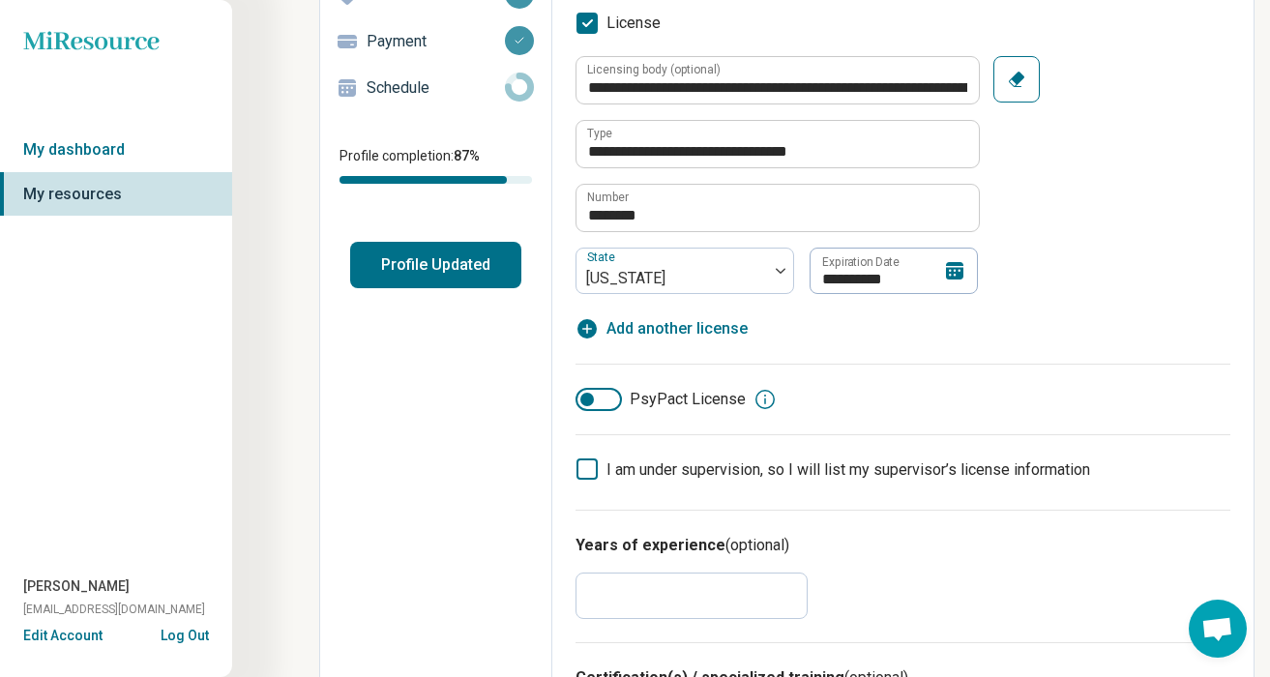
scroll to position [302, 0]
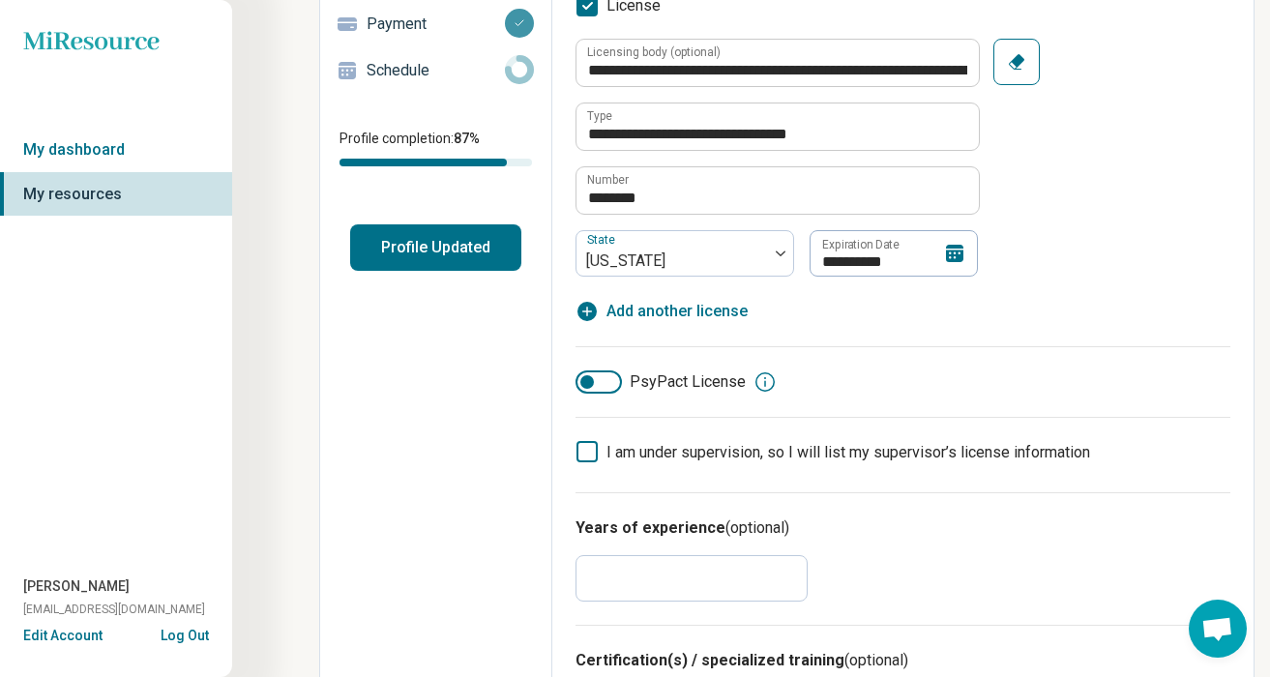
click at [588, 455] on icon at bounding box center [586, 451] width 21 height 21
type textarea "*"
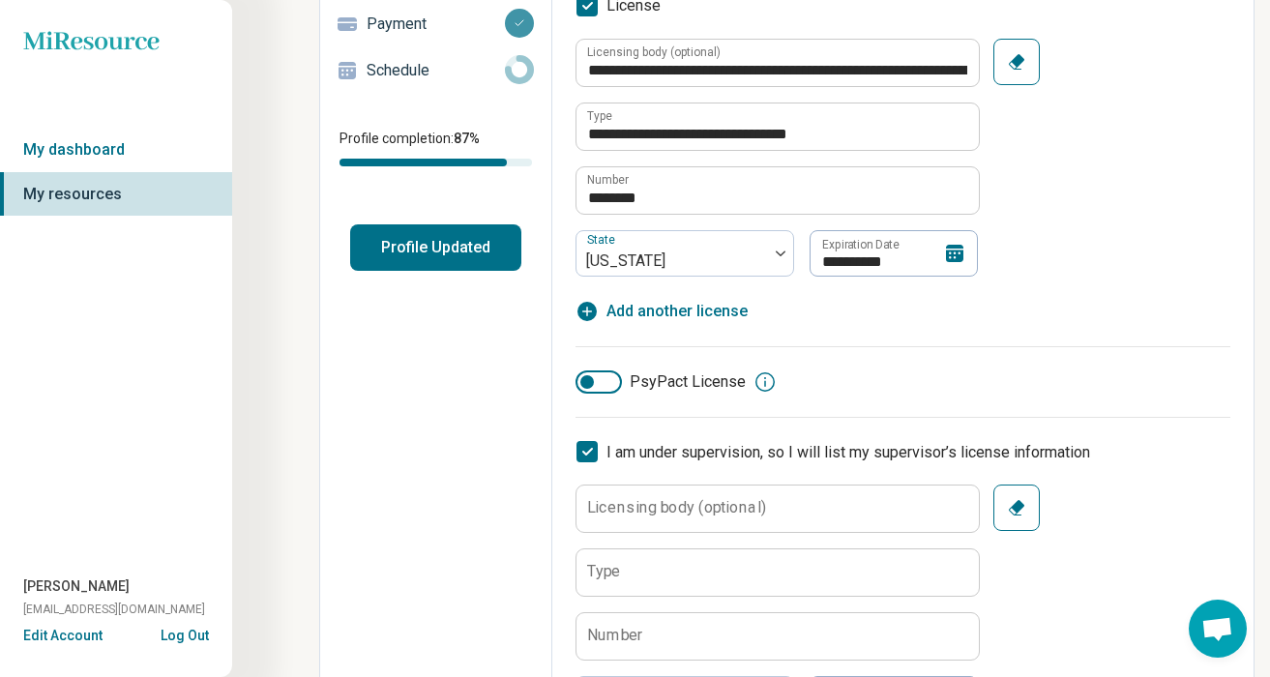
scroll to position [10, 0]
click at [658, 512] on label "Licensing body (optional)" at bounding box center [676, 507] width 179 height 15
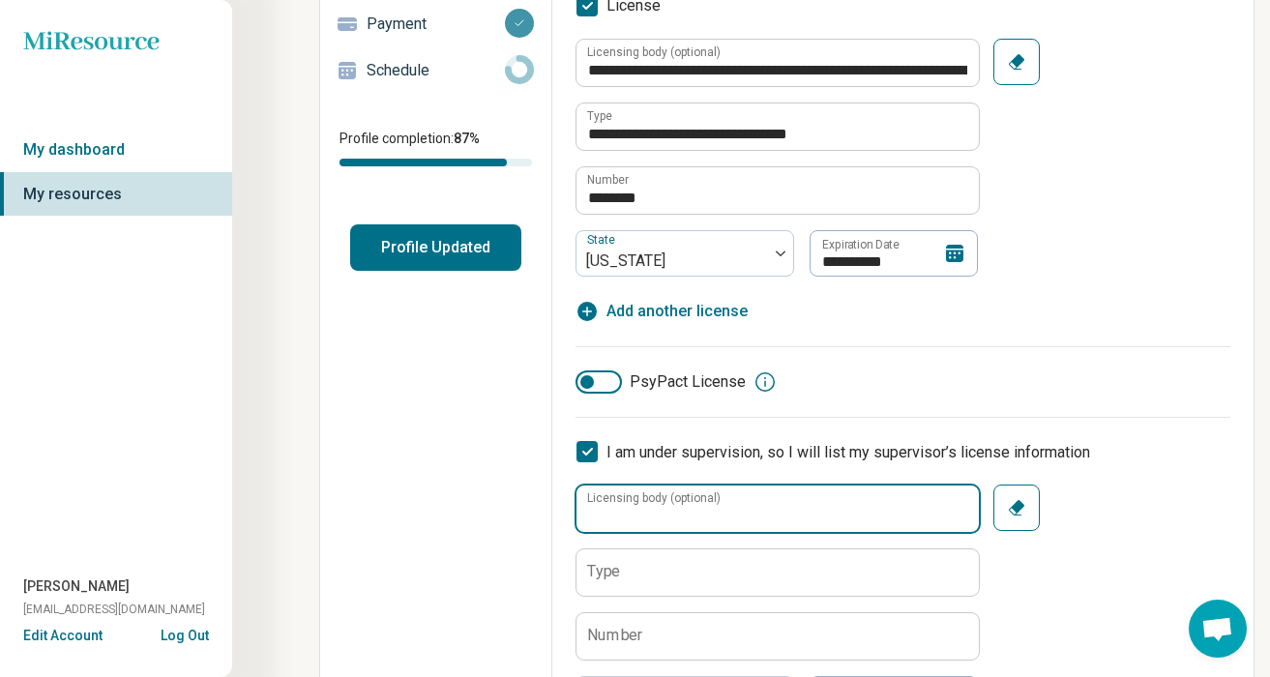
click at [658, 512] on input "Licensing body (optional)" at bounding box center [777, 509] width 402 height 46
paste input "**********"
type input "**********"
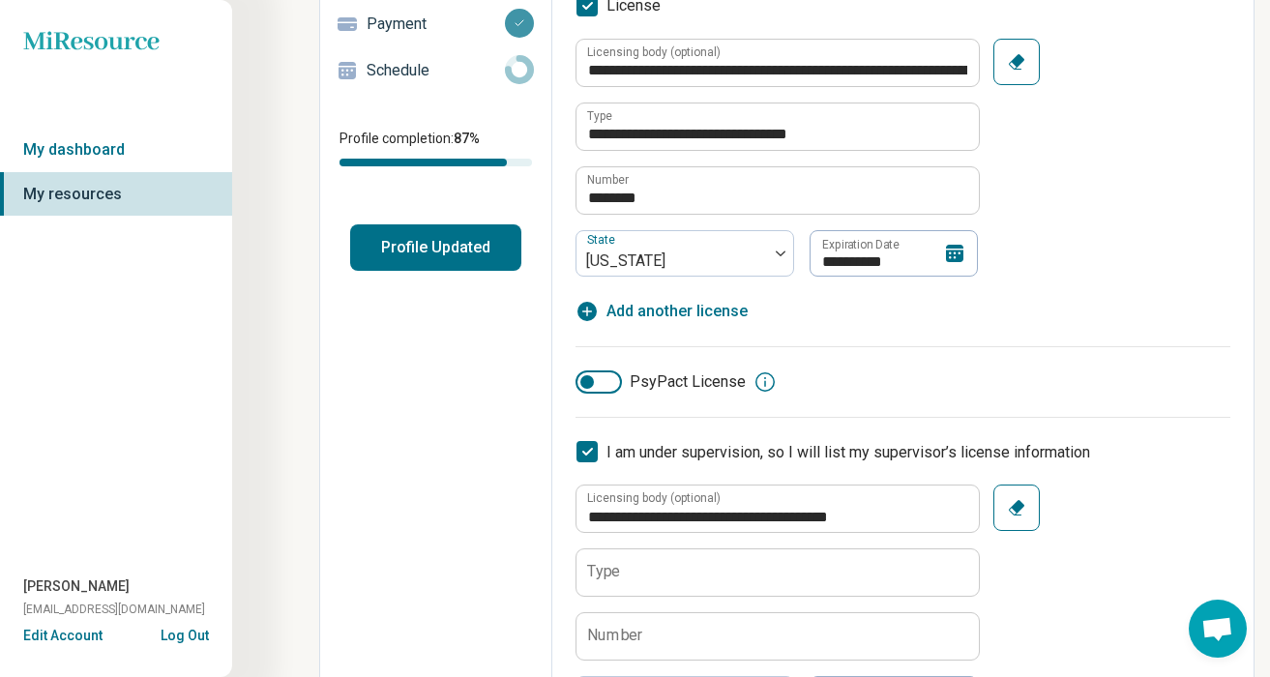
click at [1016, 508] on icon "button" at bounding box center [1016, 507] width 15 height 15
type textarea "*"
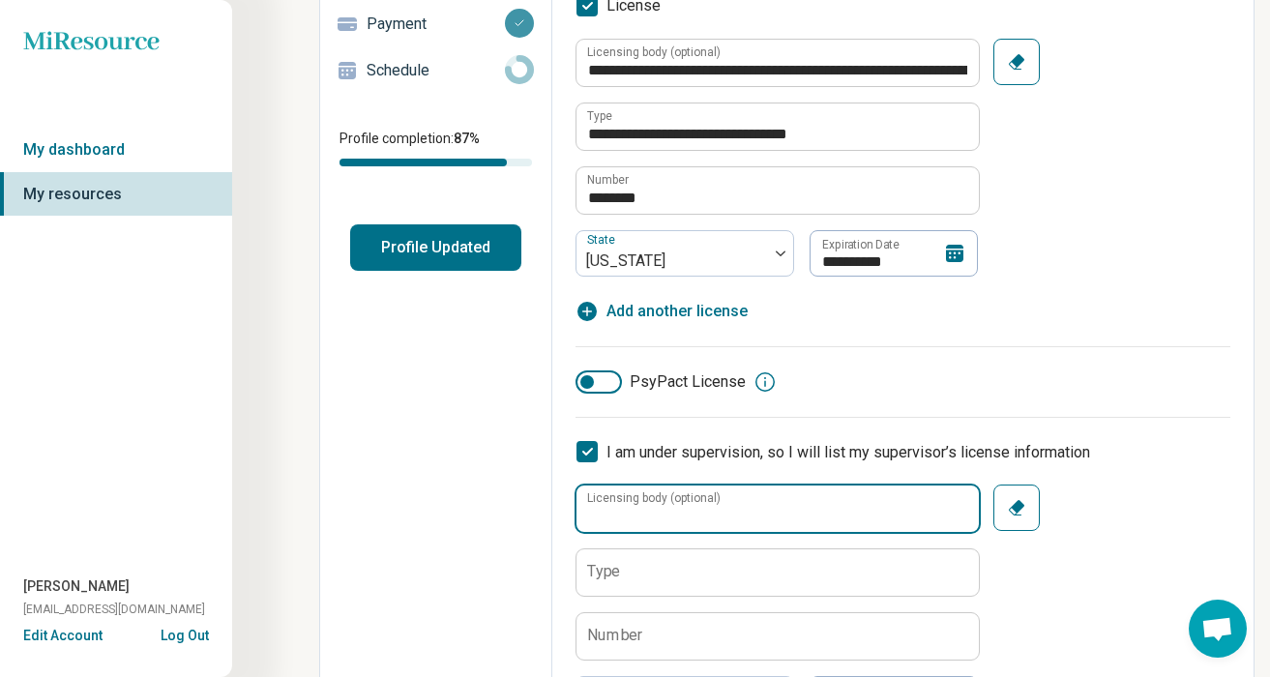
click at [761, 501] on input "Licensing body (optional)" at bounding box center [777, 509] width 402 height 46
paste input "**********"
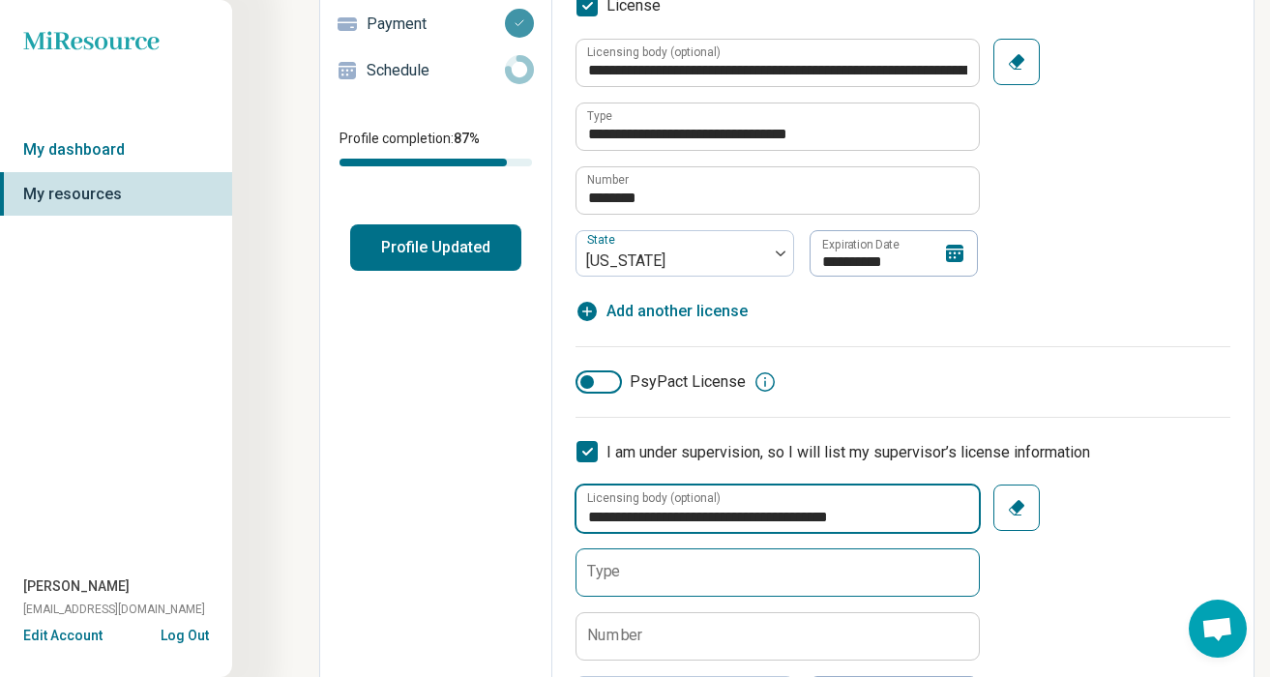
type input "**********"
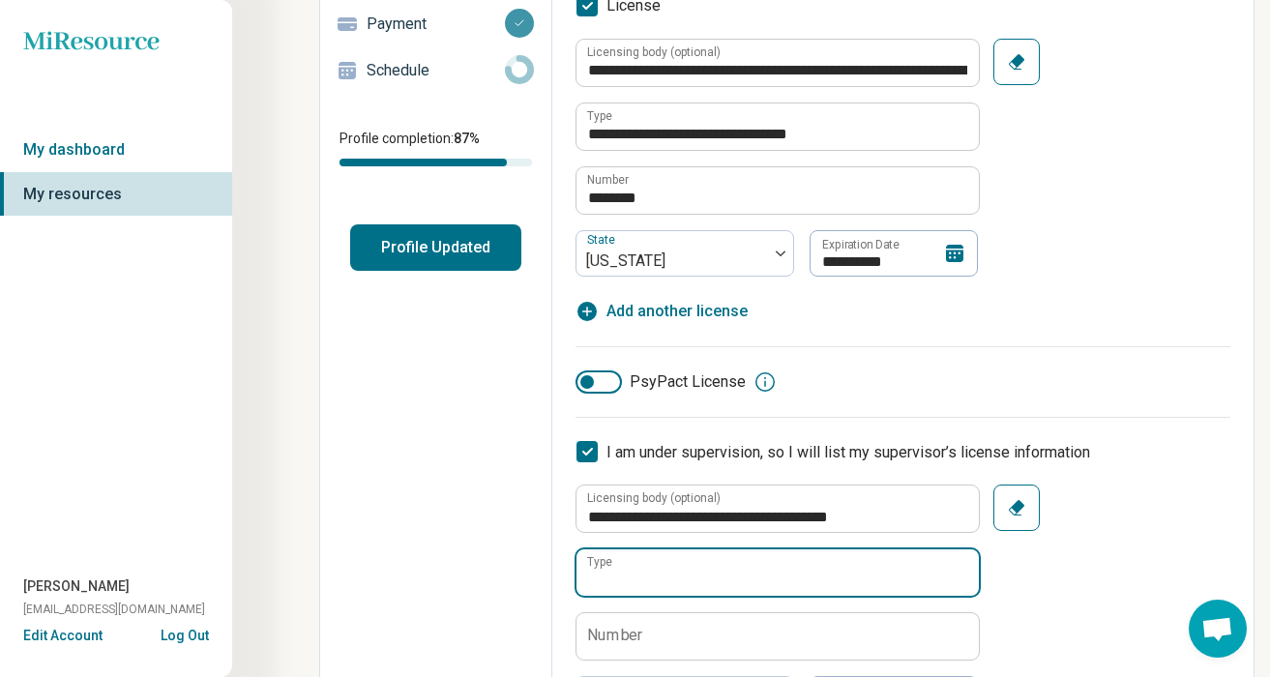
click at [668, 578] on input "Type" at bounding box center [777, 572] width 402 height 46
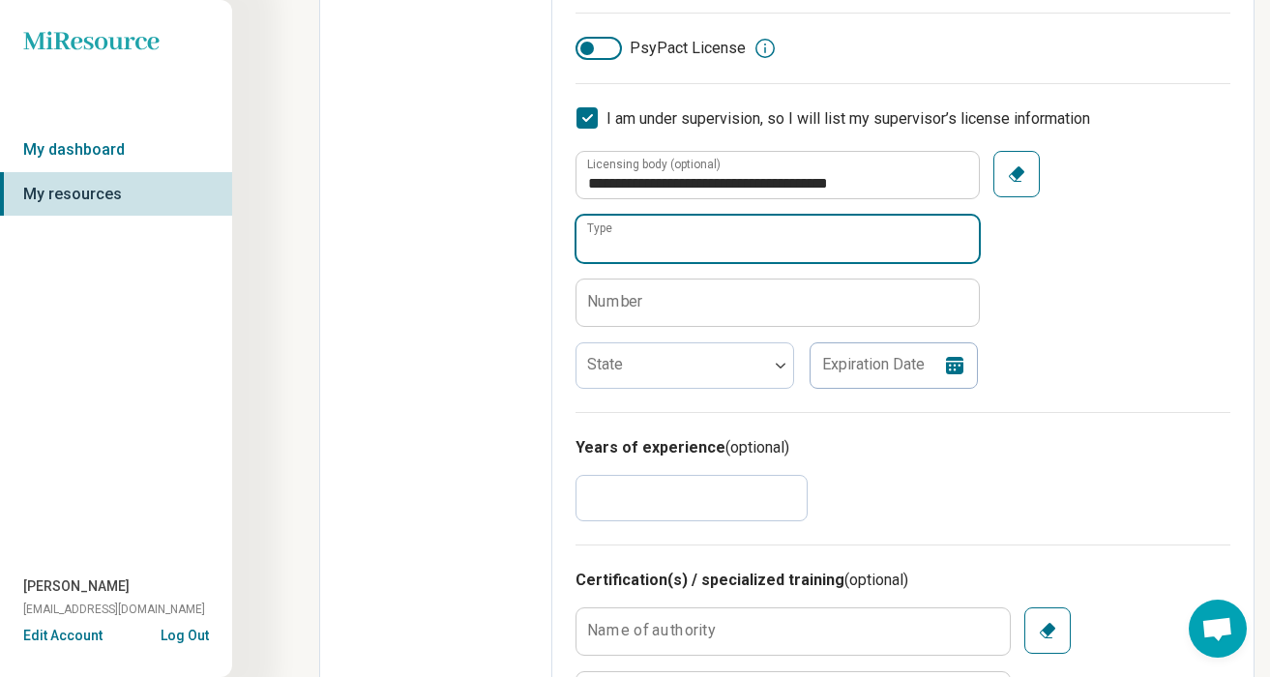
scroll to position [660, 0]
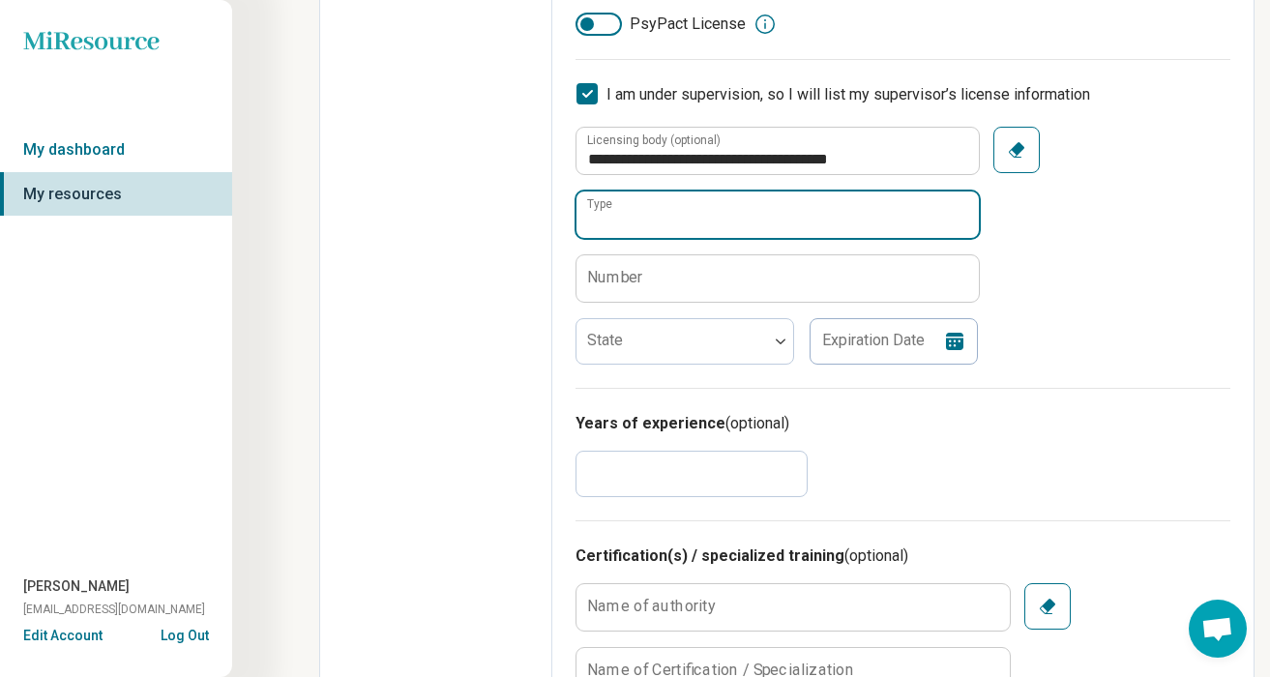
click at [633, 222] on input "Type" at bounding box center [777, 215] width 402 height 46
paste input "**********"
click at [617, 226] on input "**********" at bounding box center [777, 215] width 402 height 46
type input "**********"
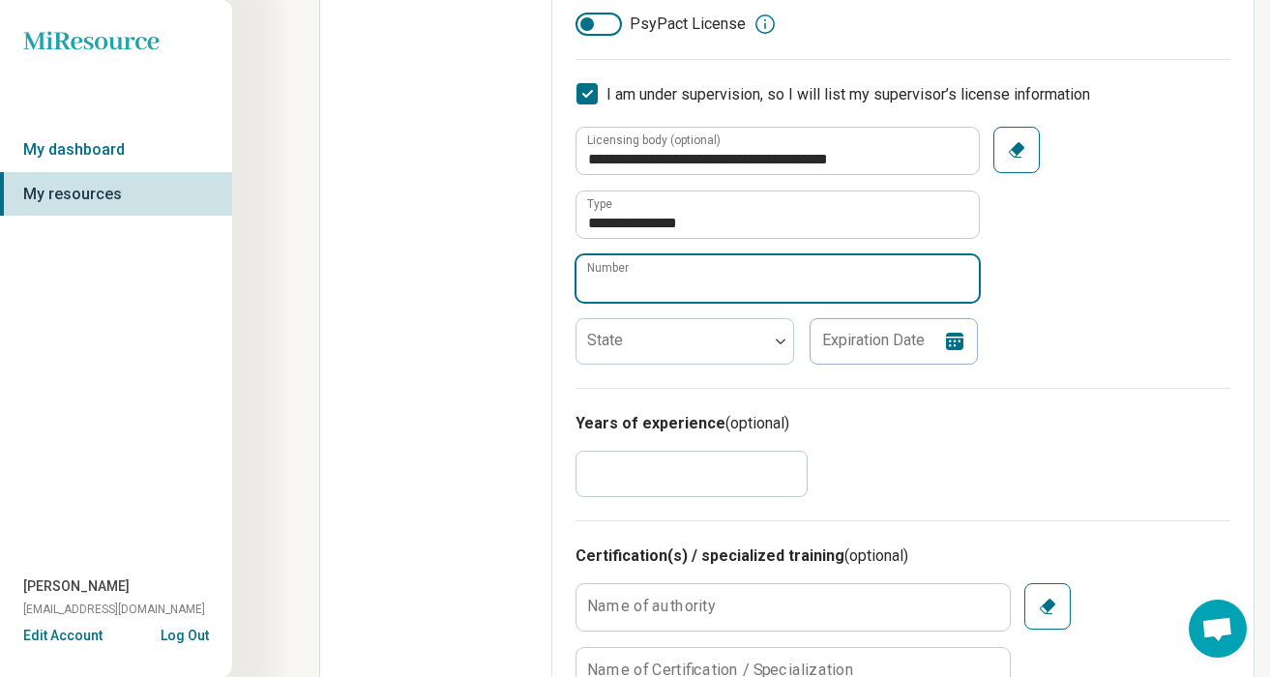
click at [665, 263] on input "Number" at bounding box center [777, 278] width 402 height 46
paste input "********"
type input "********"
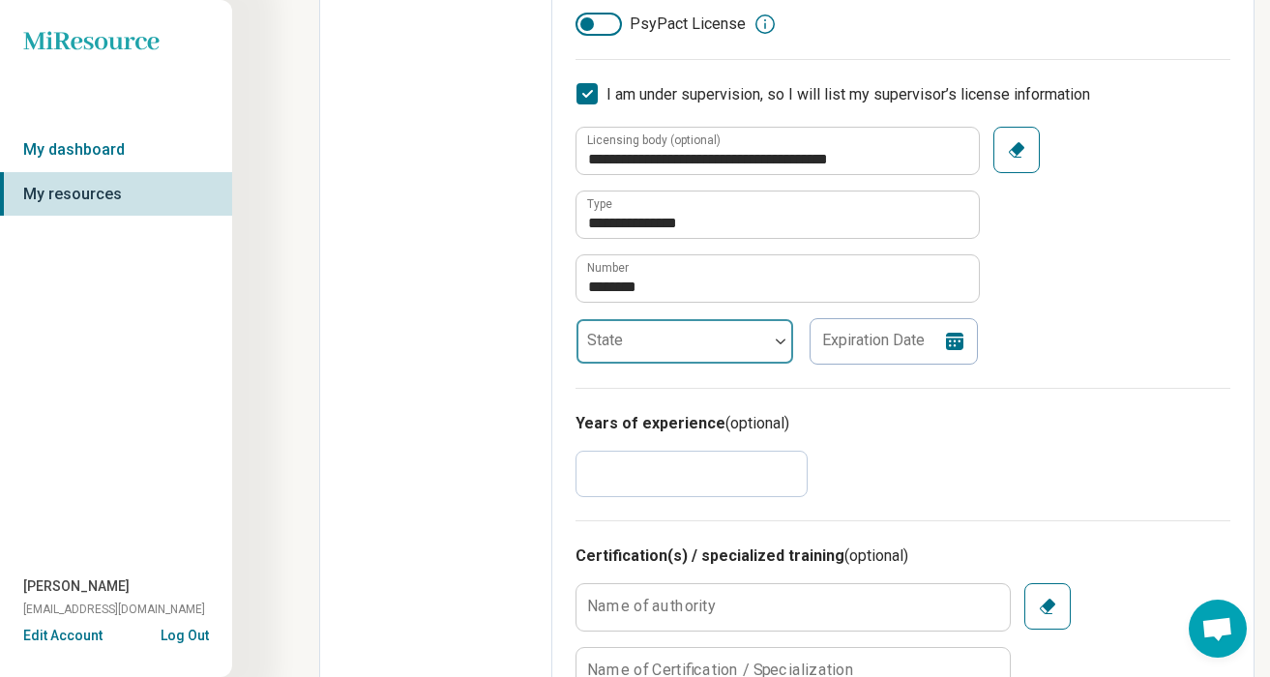
click at [677, 346] on div at bounding box center [672, 349] width 176 height 27
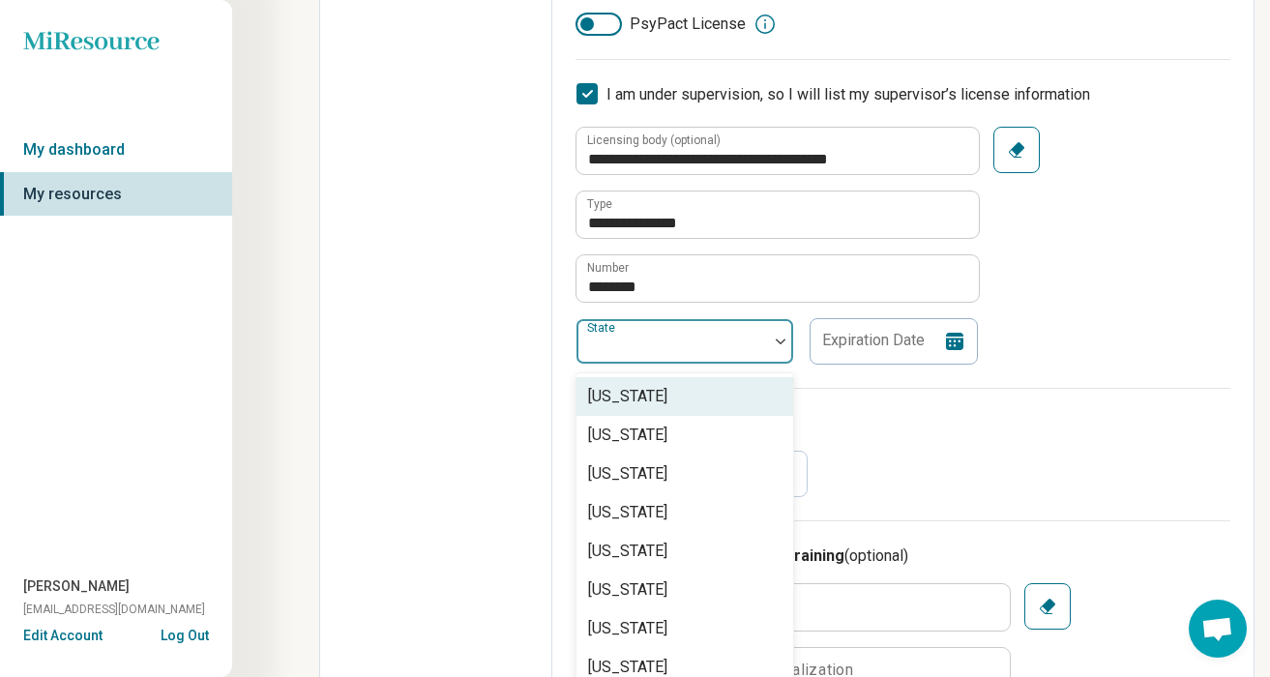
scroll to position [673, 0]
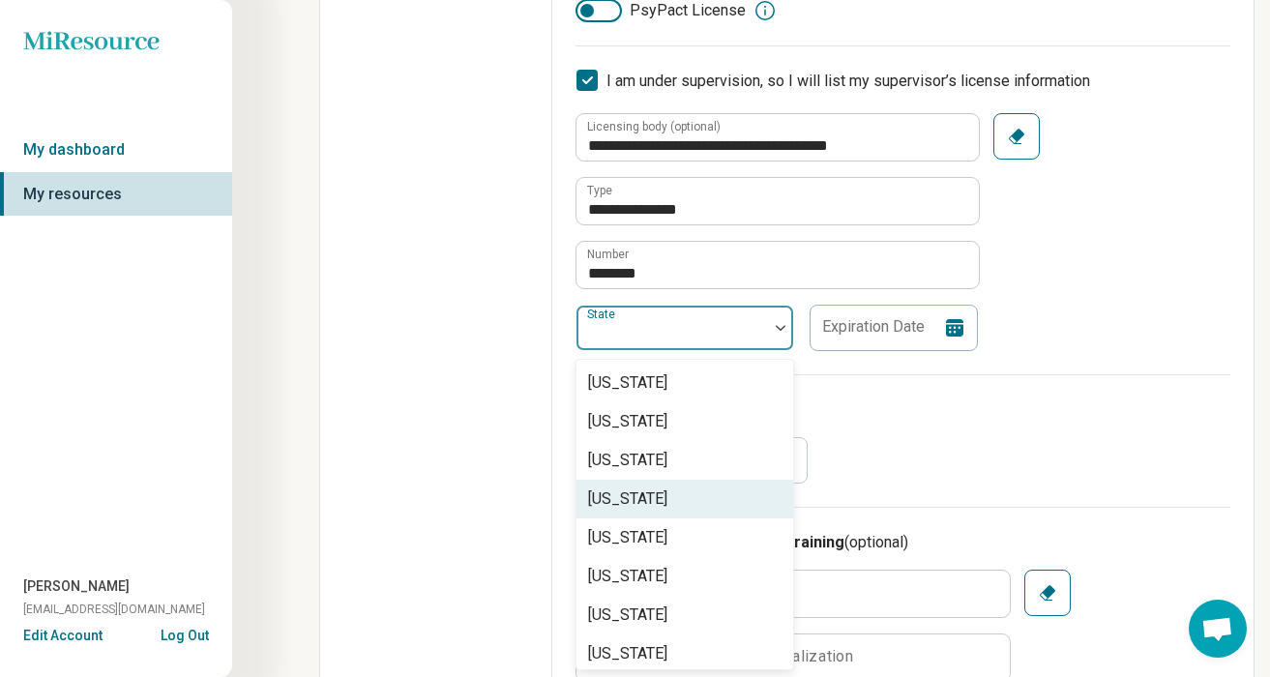
click at [642, 493] on div "[US_STATE]" at bounding box center [627, 498] width 79 height 23
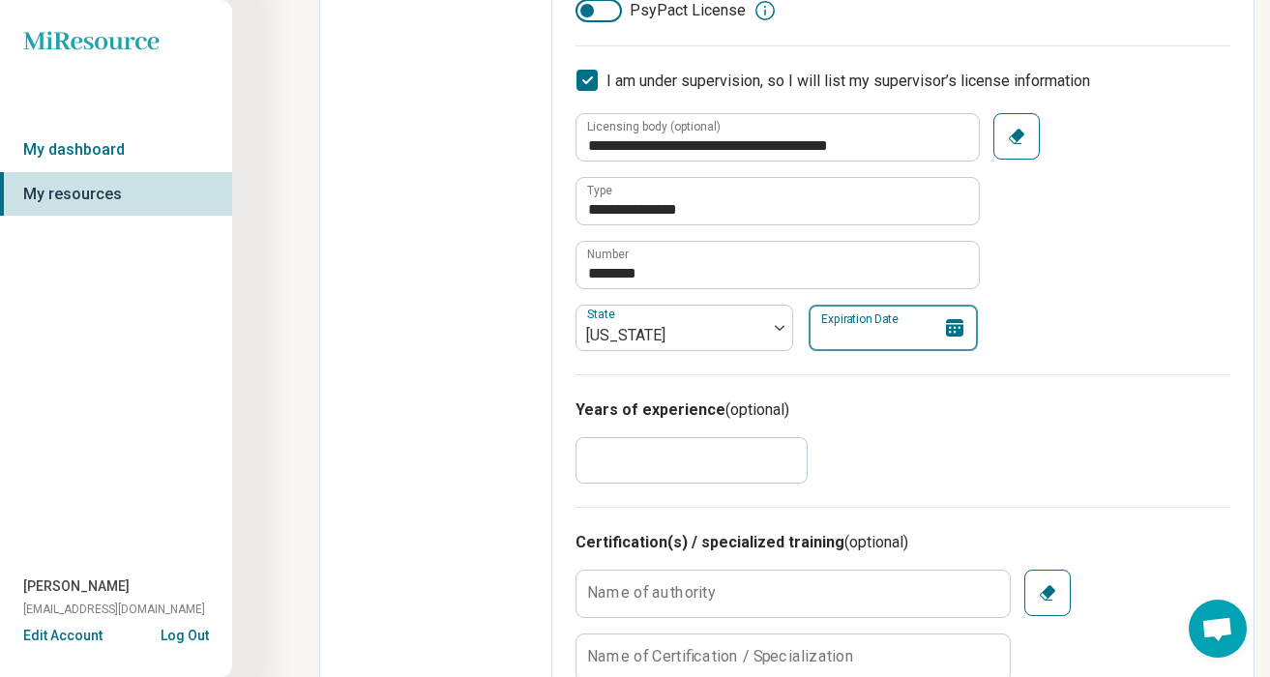
click at [890, 333] on input "Expiration Date" at bounding box center [893, 328] width 169 height 46
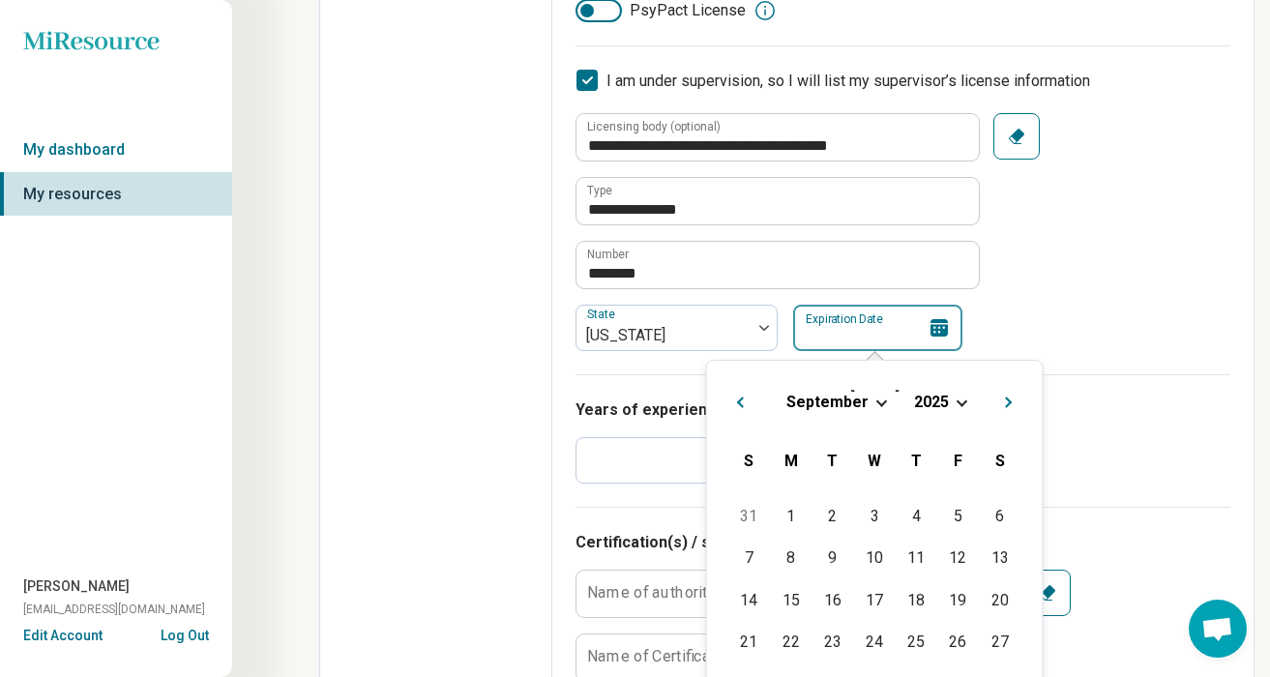
paste input "**********"
type input "**********"
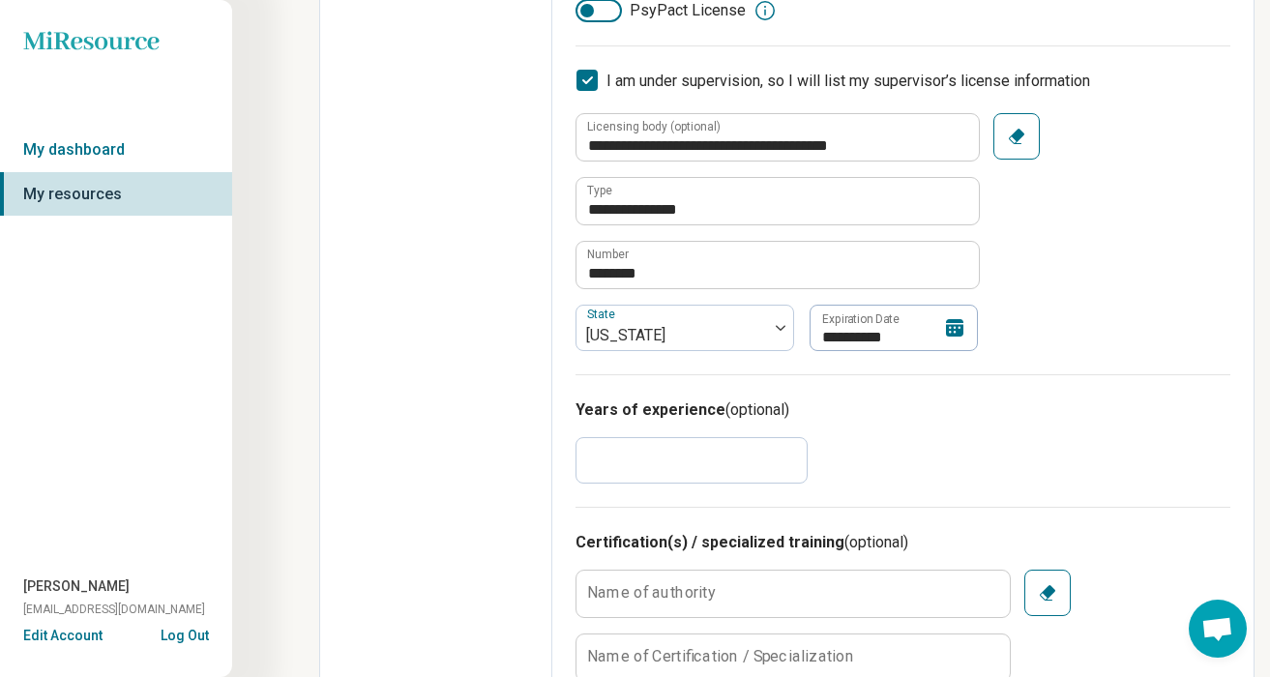
click at [1036, 335] on div "**********" at bounding box center [902, 232] width 655 height 238
click at [653, 455] on input "*" at bounding box center [691, 460] width 232 height 46
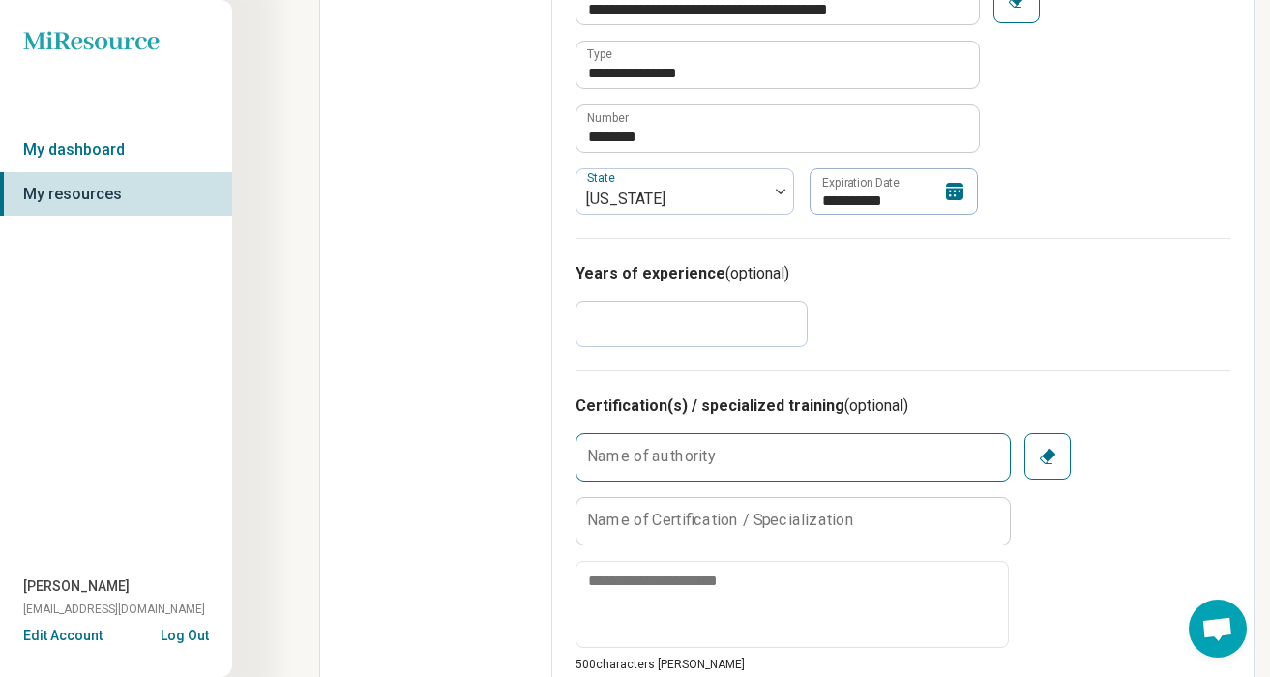
scroll to position [799, 0]
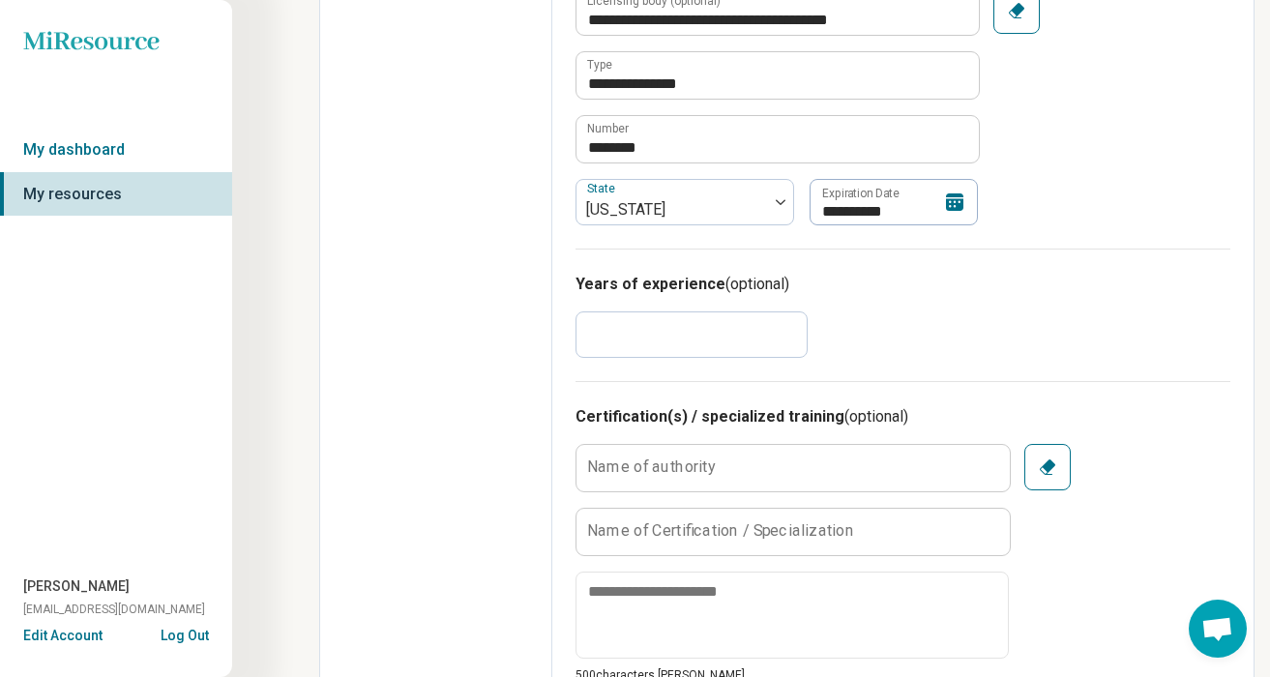
click at [612, 343] on input "**" at bounding box center [691, 334] width 232 height 46
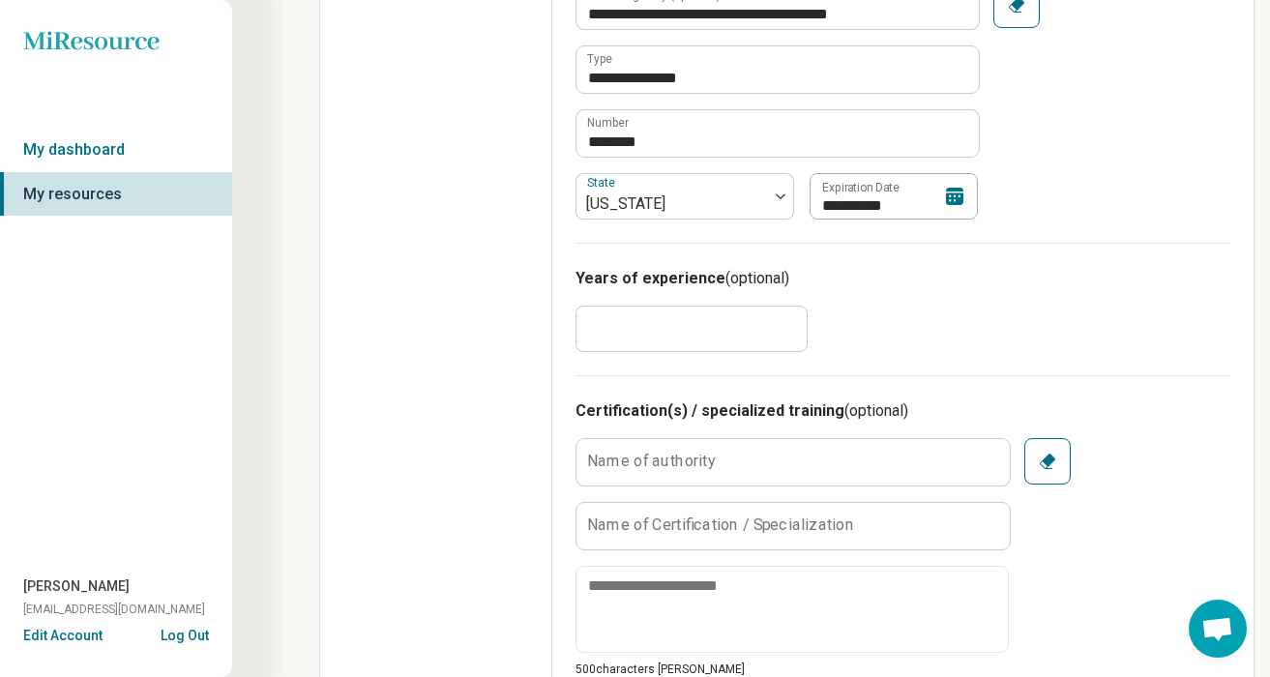
scroll to position [806, 0]
click at [617, 328] on input "**" at bounding box center [691, 328] width 232 height 46
type input "*"
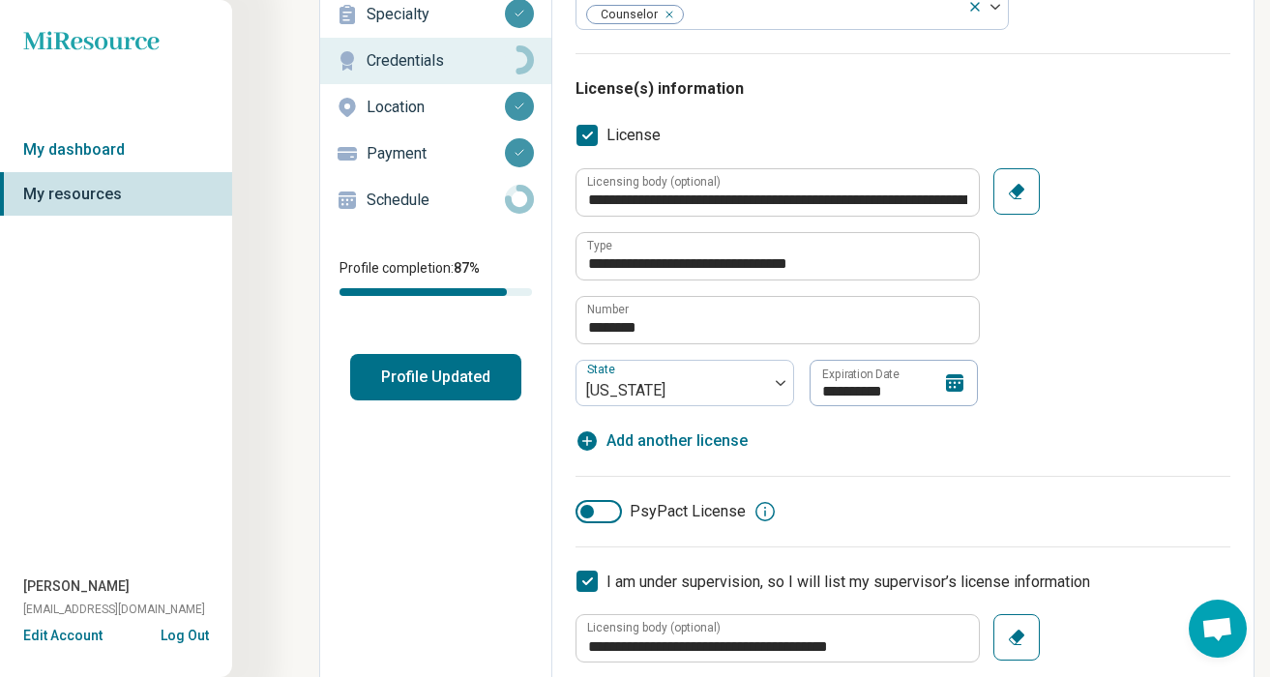
scroll to position [0, 0]
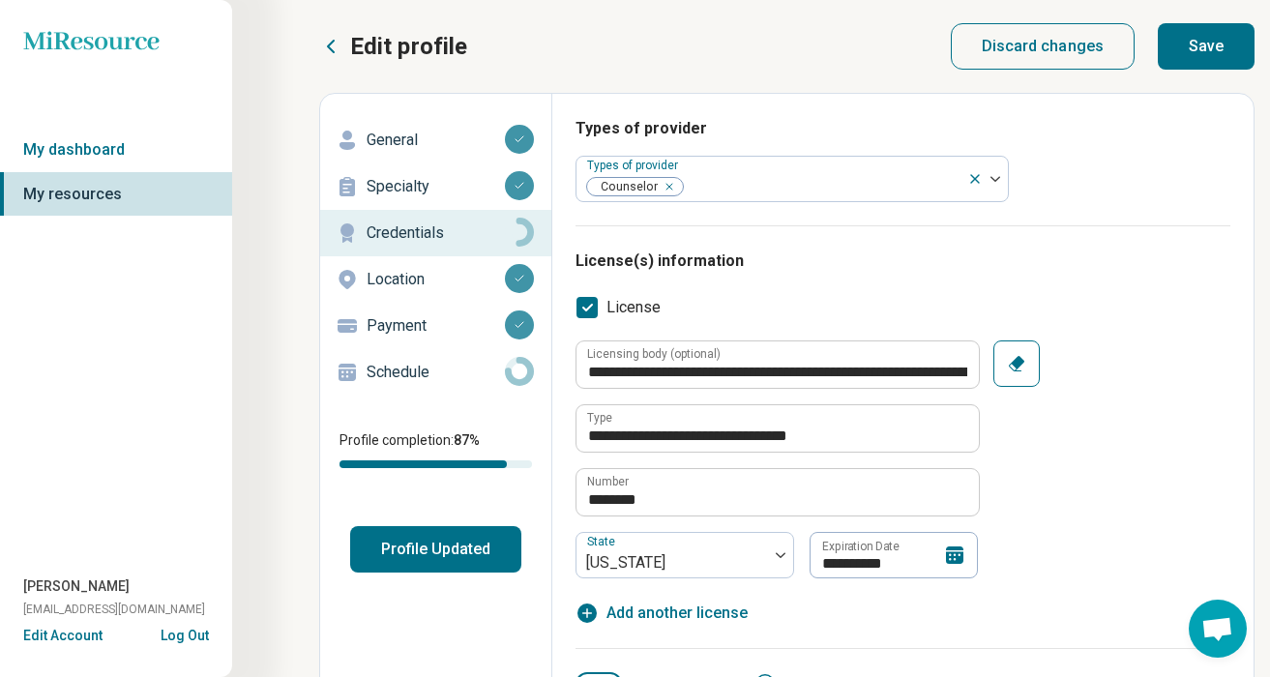
click at [1210, 49] on button "Save" at bounding box center [1206, 46] width 97 height 46
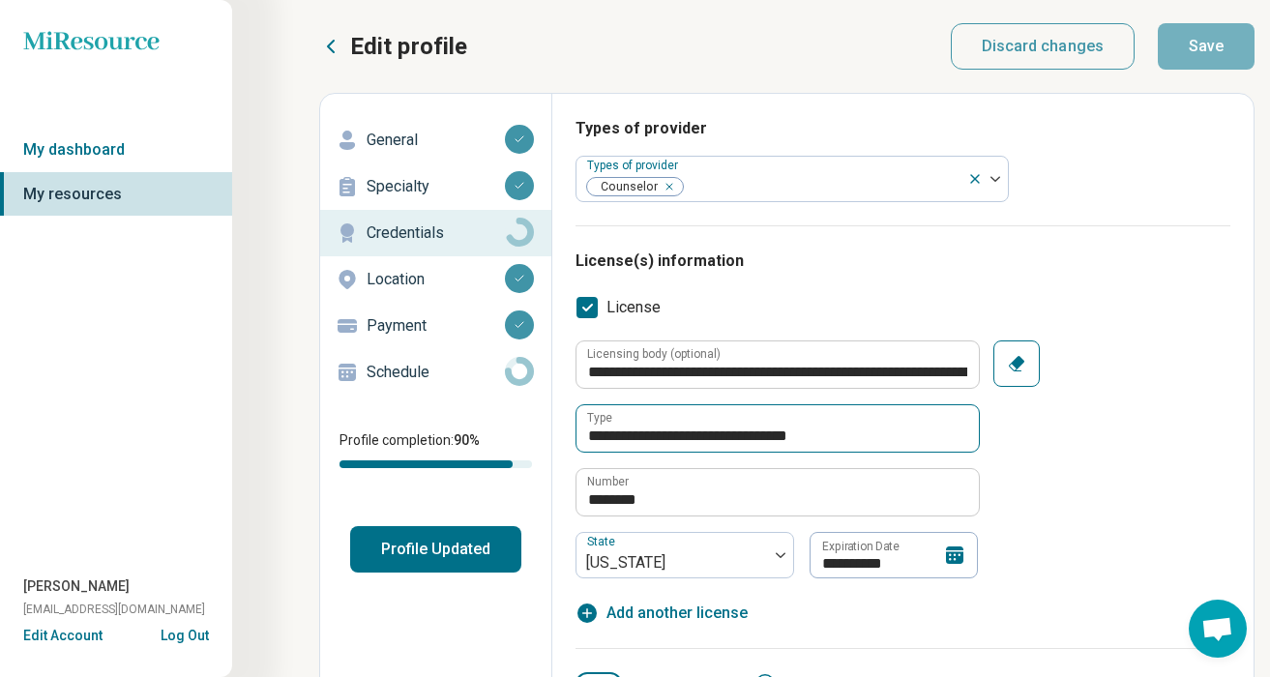
scroll to position [1, 0]
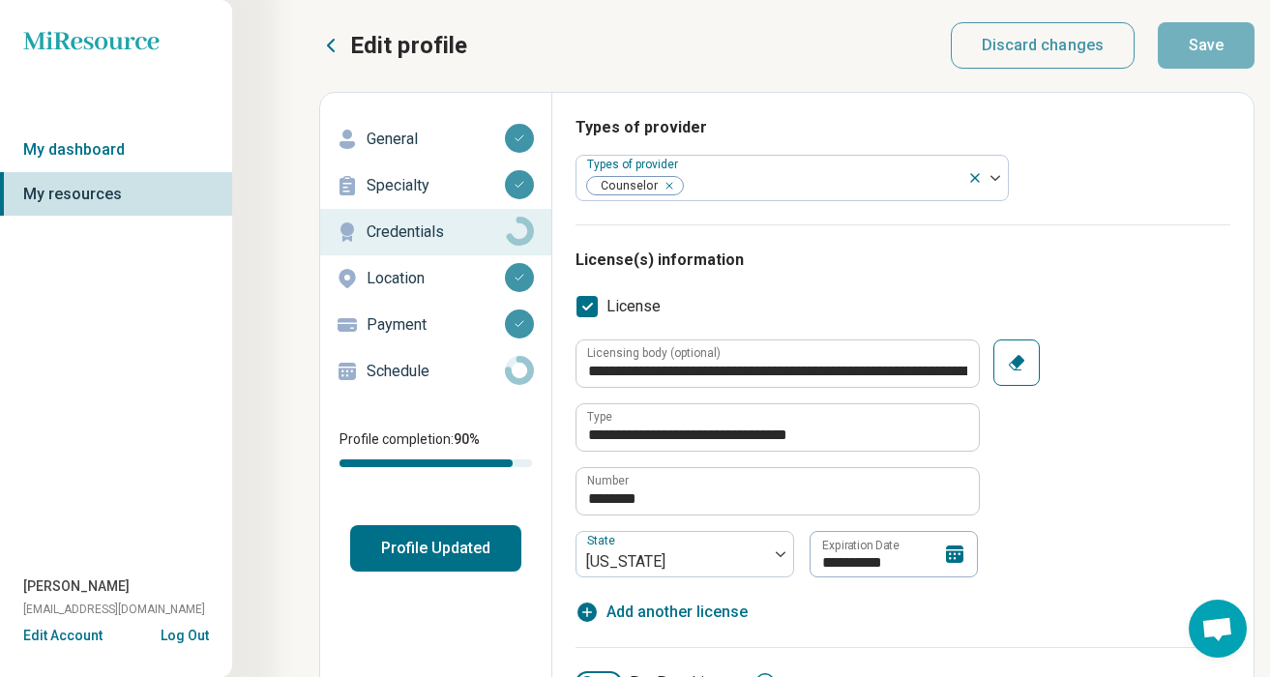
click at [454, 377] on p "Schedule" at bounding box center [436, 371] width 138 height 23
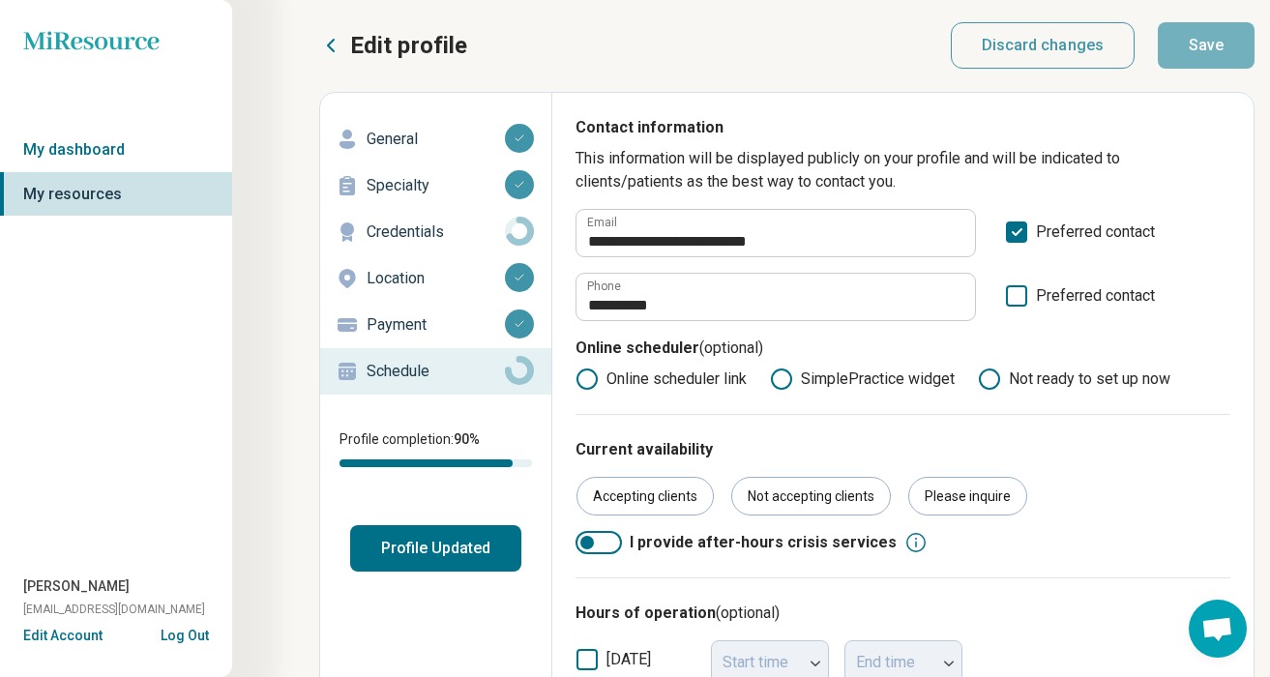
click at [781, 380] on icon at bounding box center [781, 379] width 23 height 23
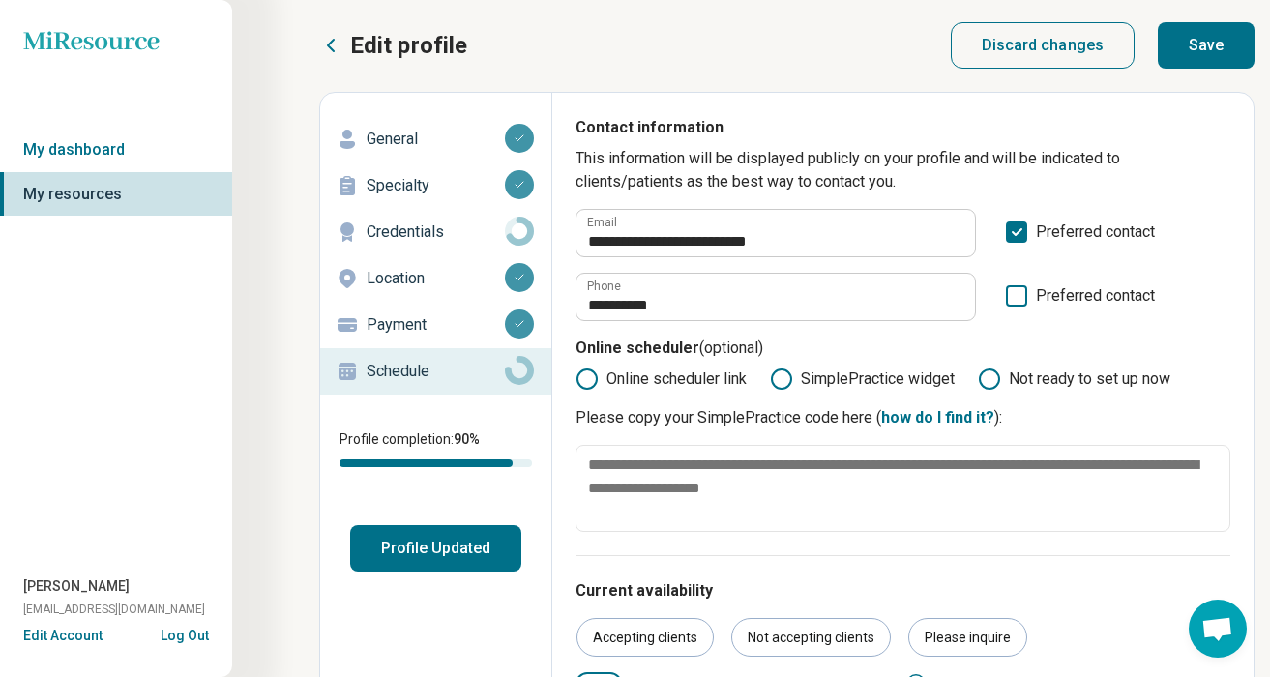
click at [1001, 379] on icon at bounding box center [989, 379] width 23 height 23
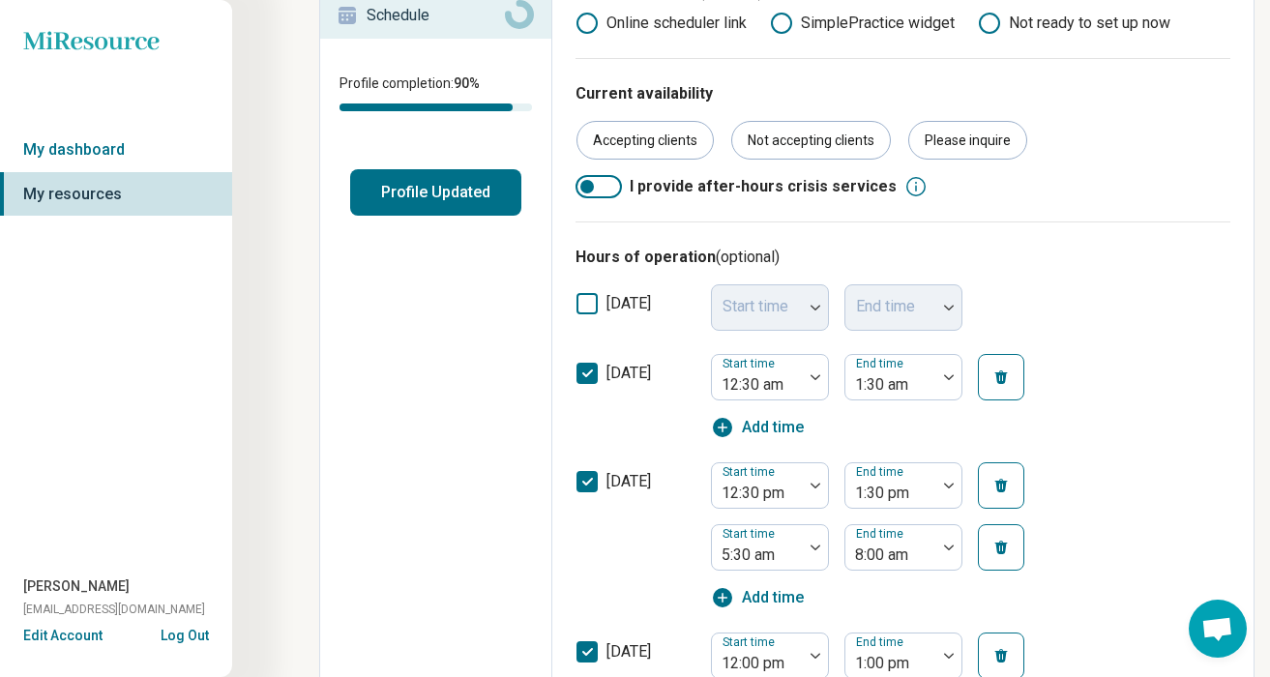
scroll to position [359, 0]
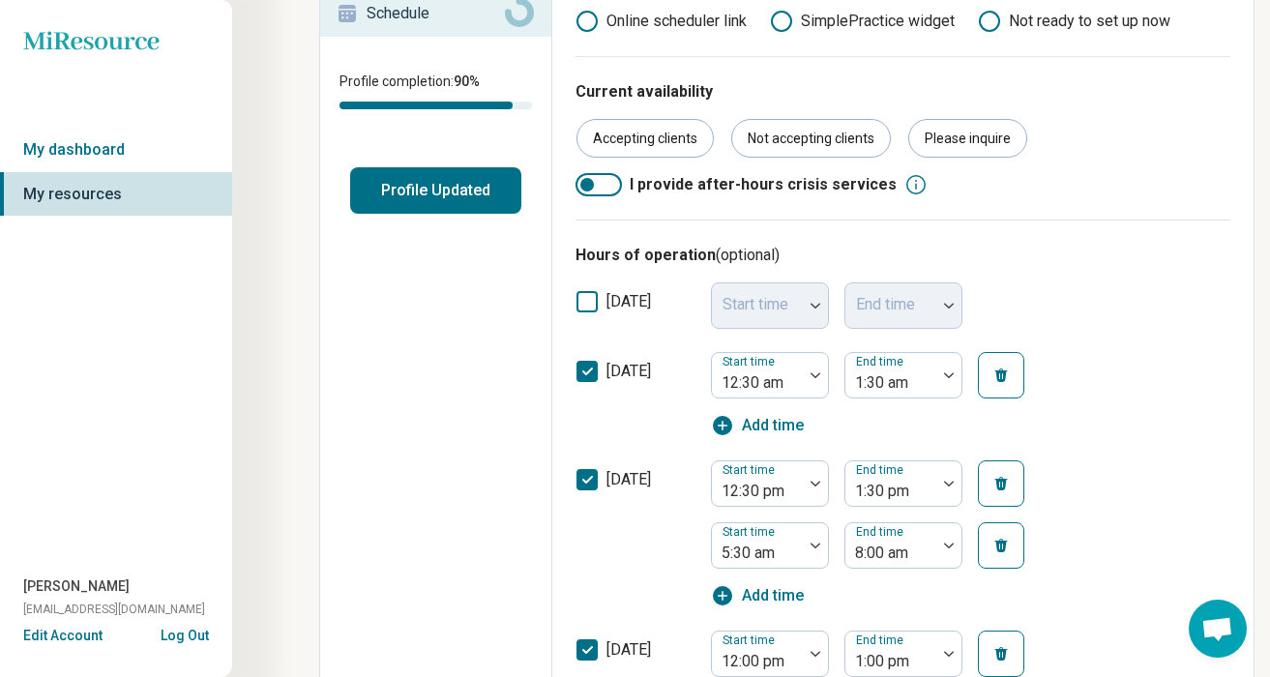
click at [724, 426] on icon "button" at bounding box center [722, 425] width 23 height 23
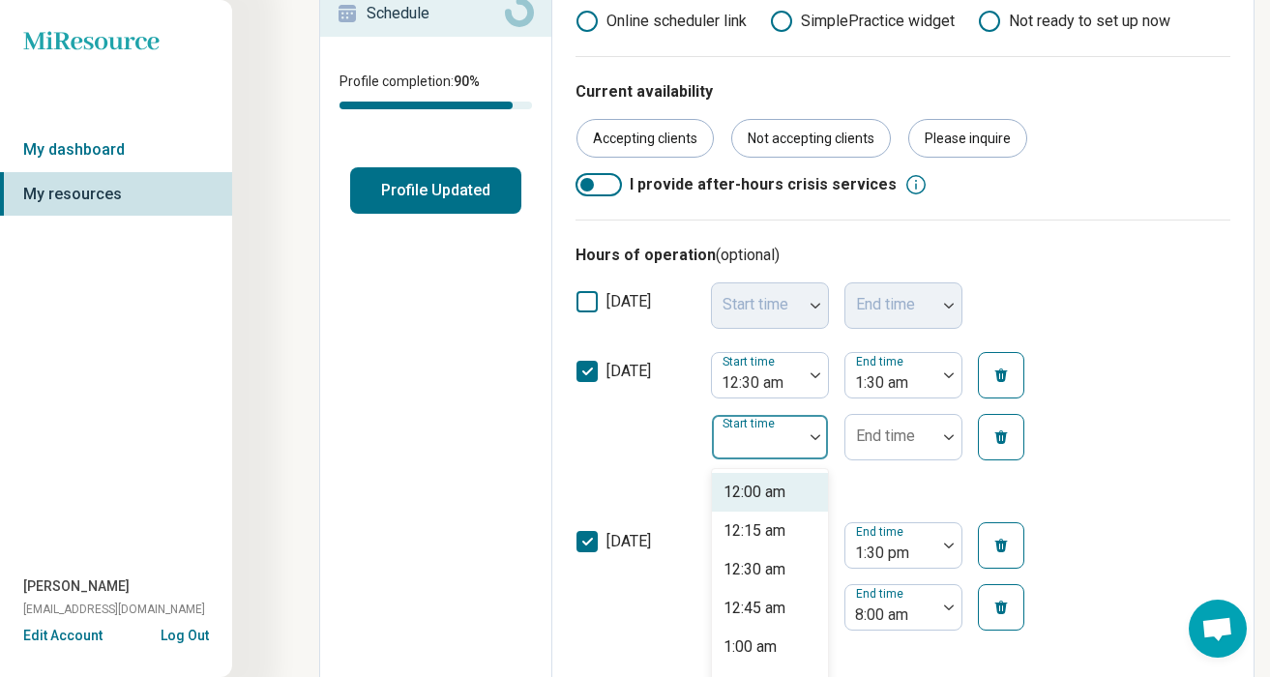
click at [817, 431] on div at bounding box center [815, 437] width 25 height 44
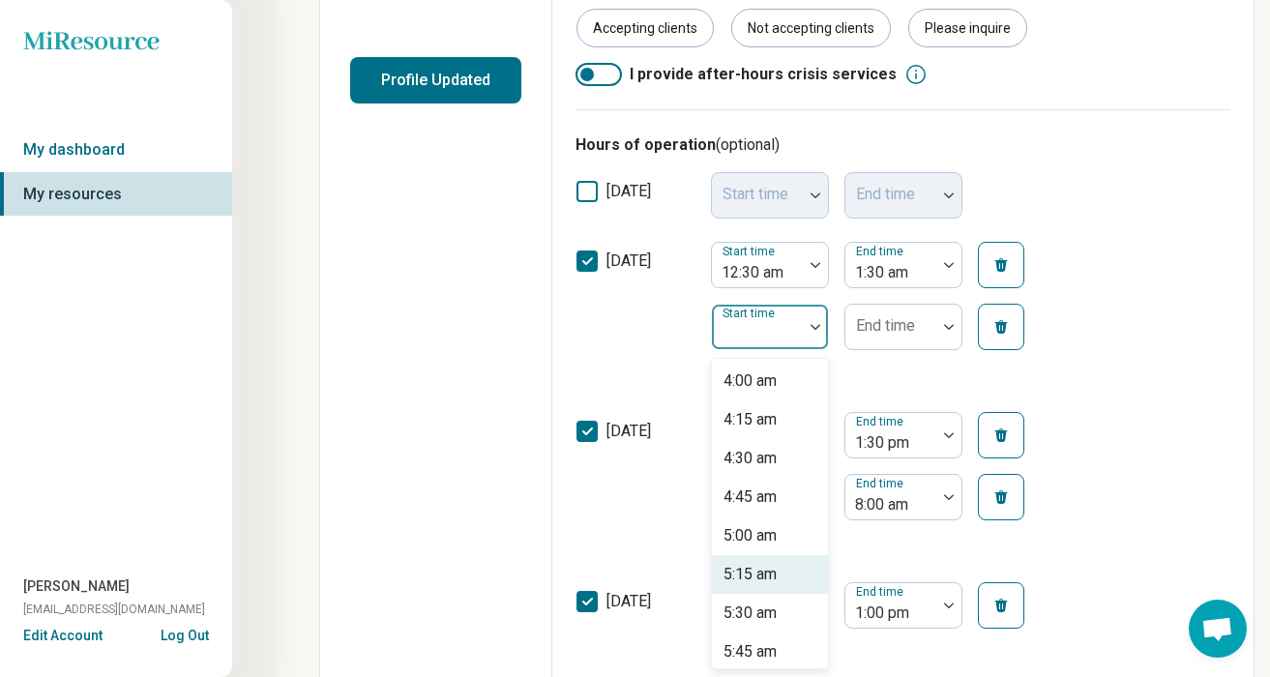
scroll to position [621, 0]
click at [746, 612] on div "5:30 am" at bounding box center [749, 612] width 53 height 23
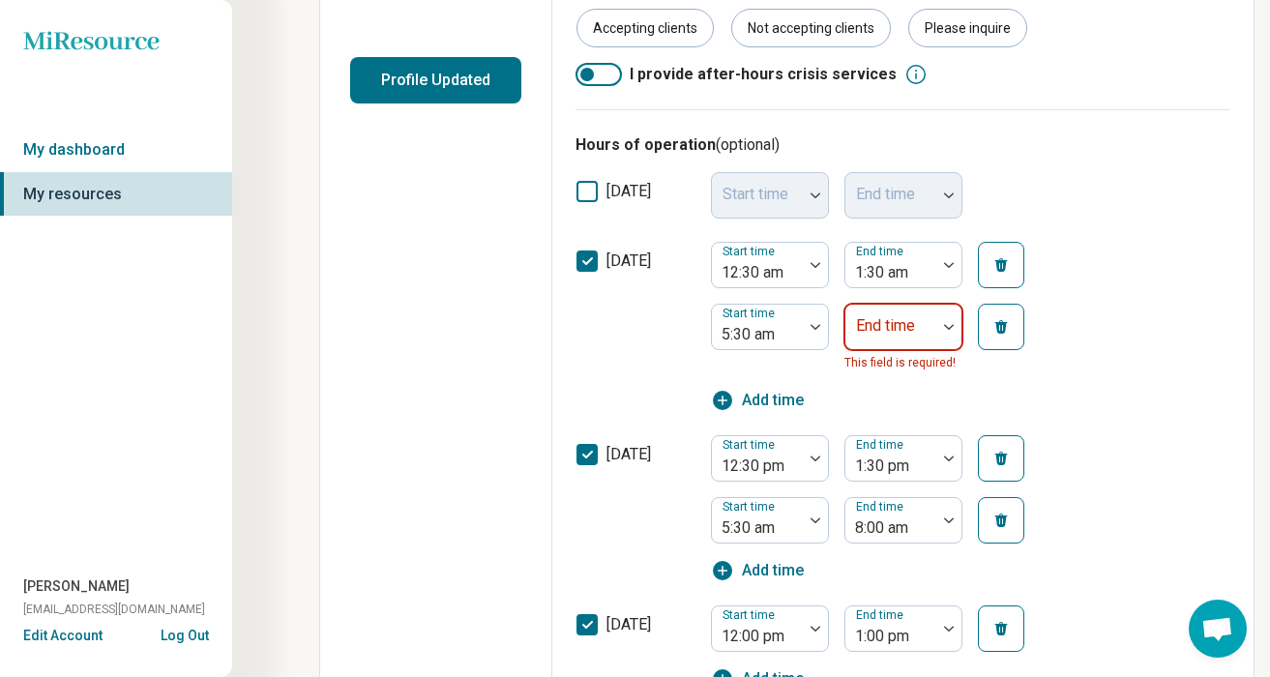
click at [947, 325] on img at bounding box center [949, 327] width 10 height 6
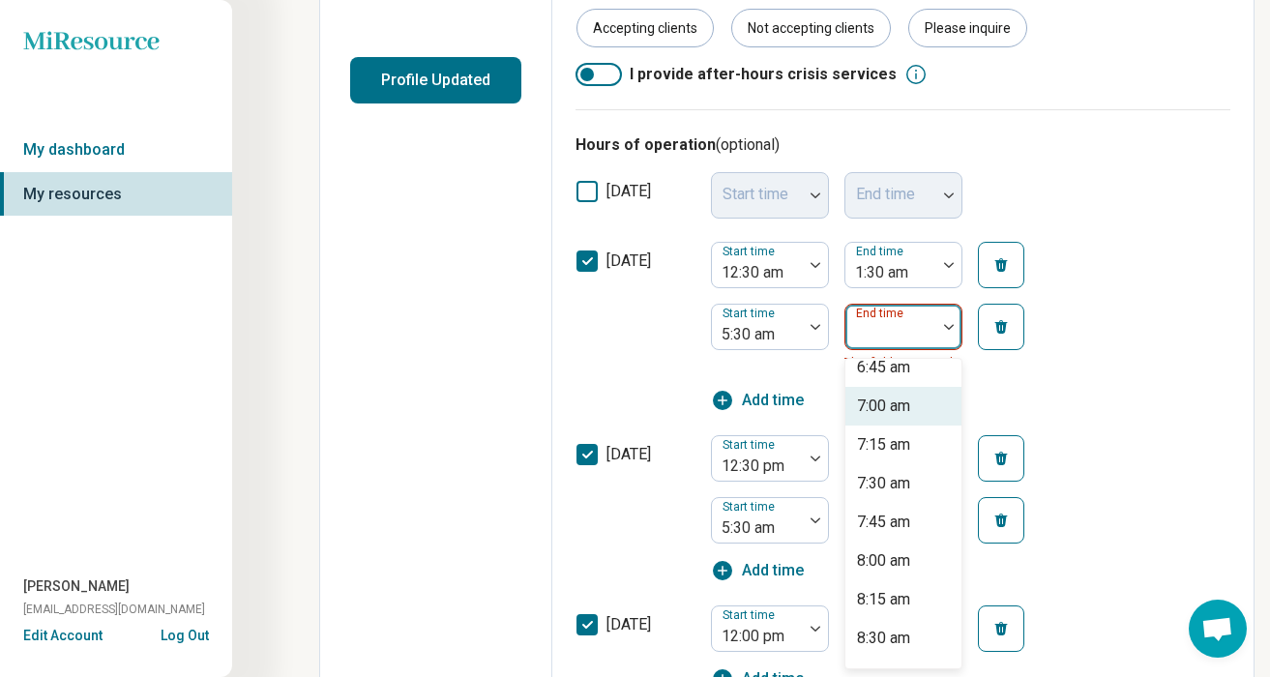
scroll to position [171, 0]
click at [893, 557] on div "8:00 am" at bounding box center [883, 558] width 53 height 23
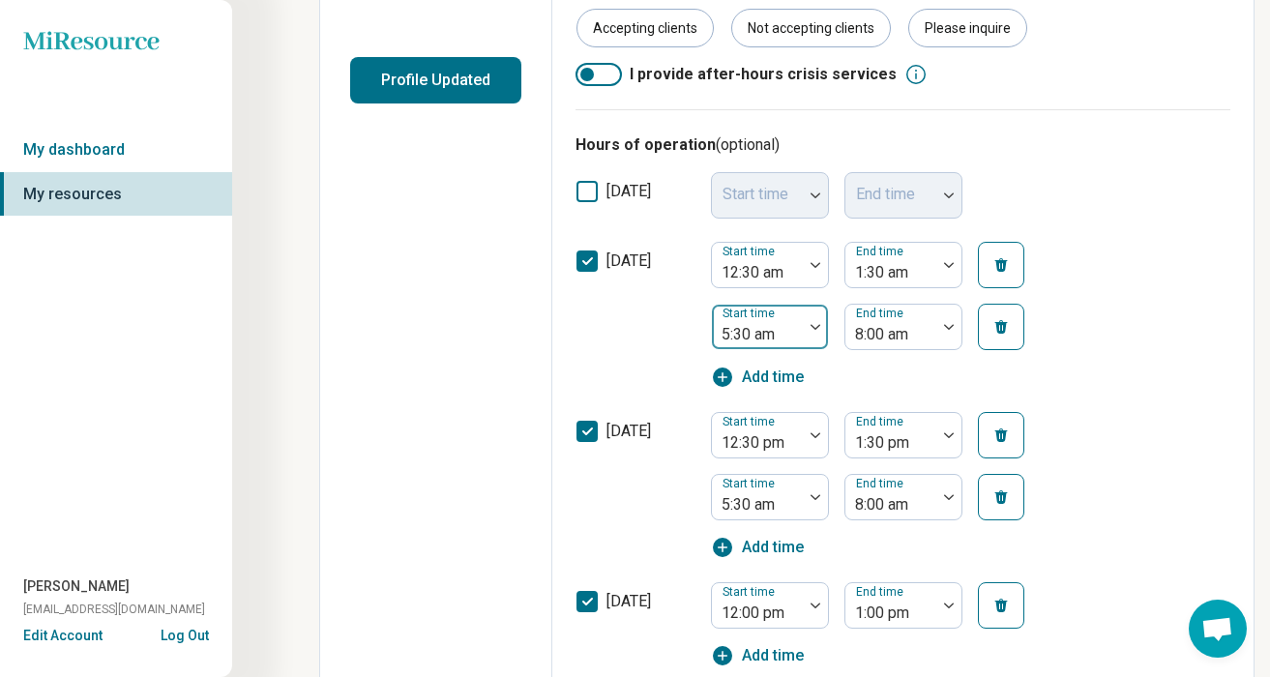
click at [818, 322] on div at bounding box center [815, 327] width 25 height 44
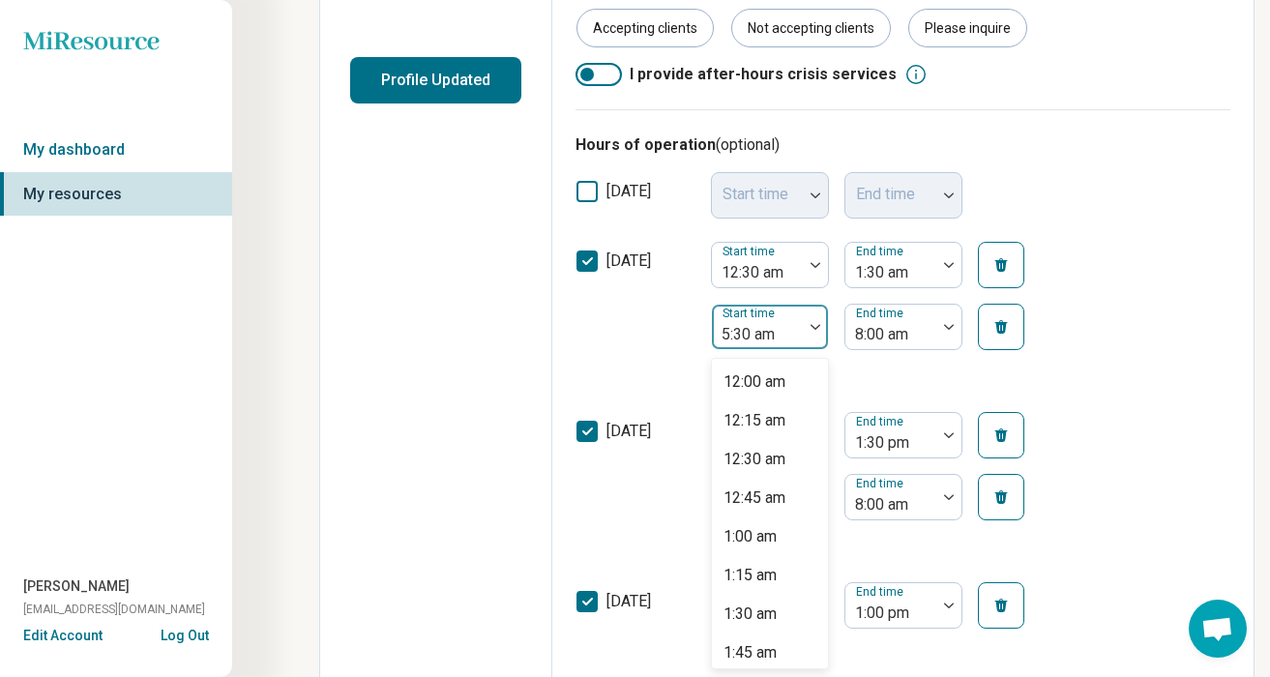
scroll to position [597, 0]
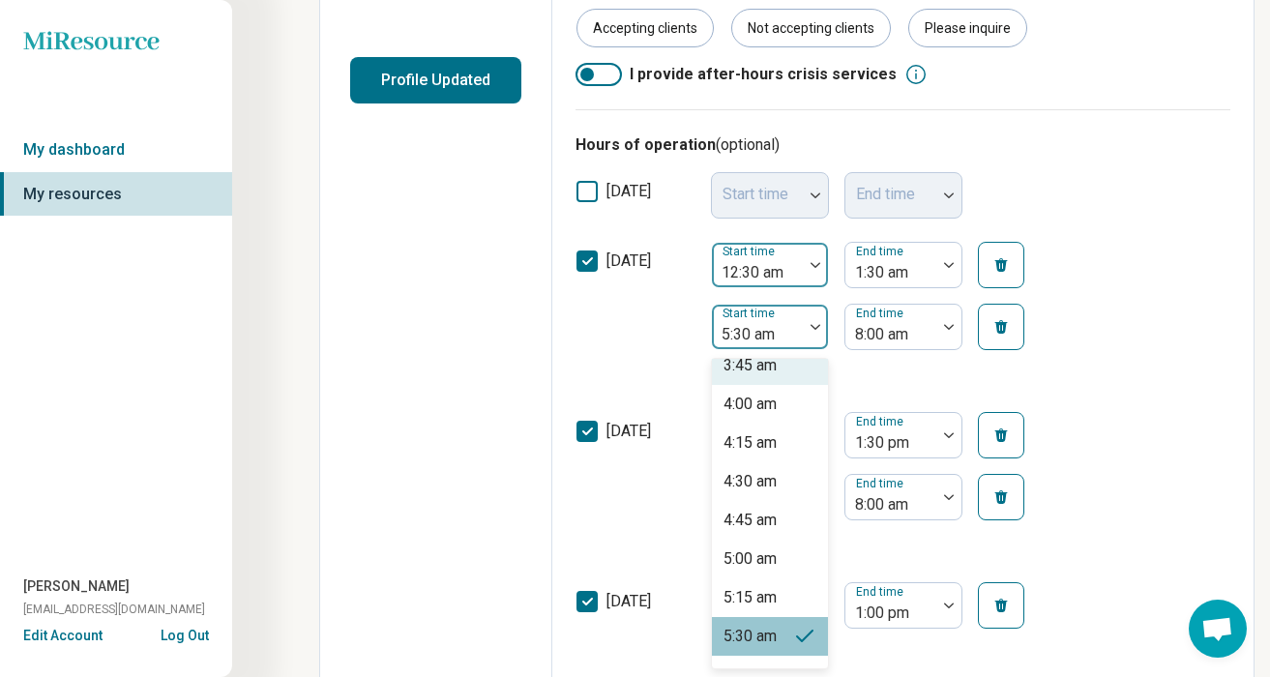
click at [819, 264] on img at bounding box center [816, 265] width 10 height 6
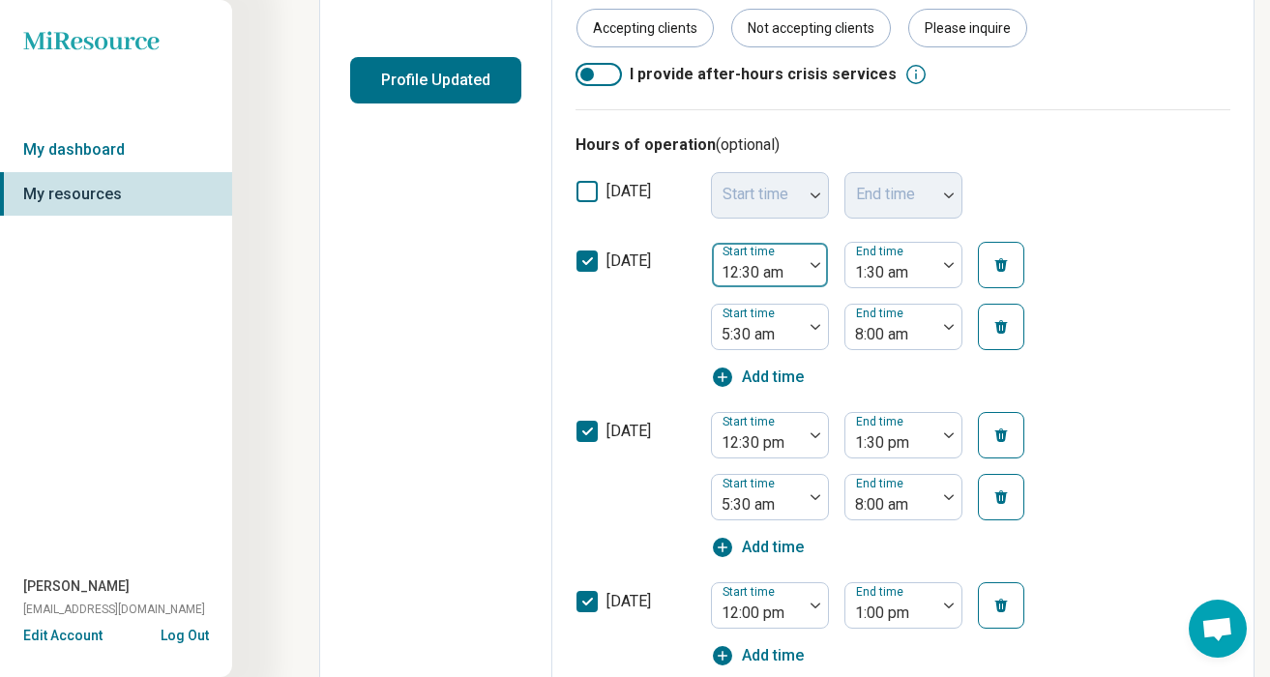
click at [776, 273] on div at bounding box center [757, 272] width 75 height 27
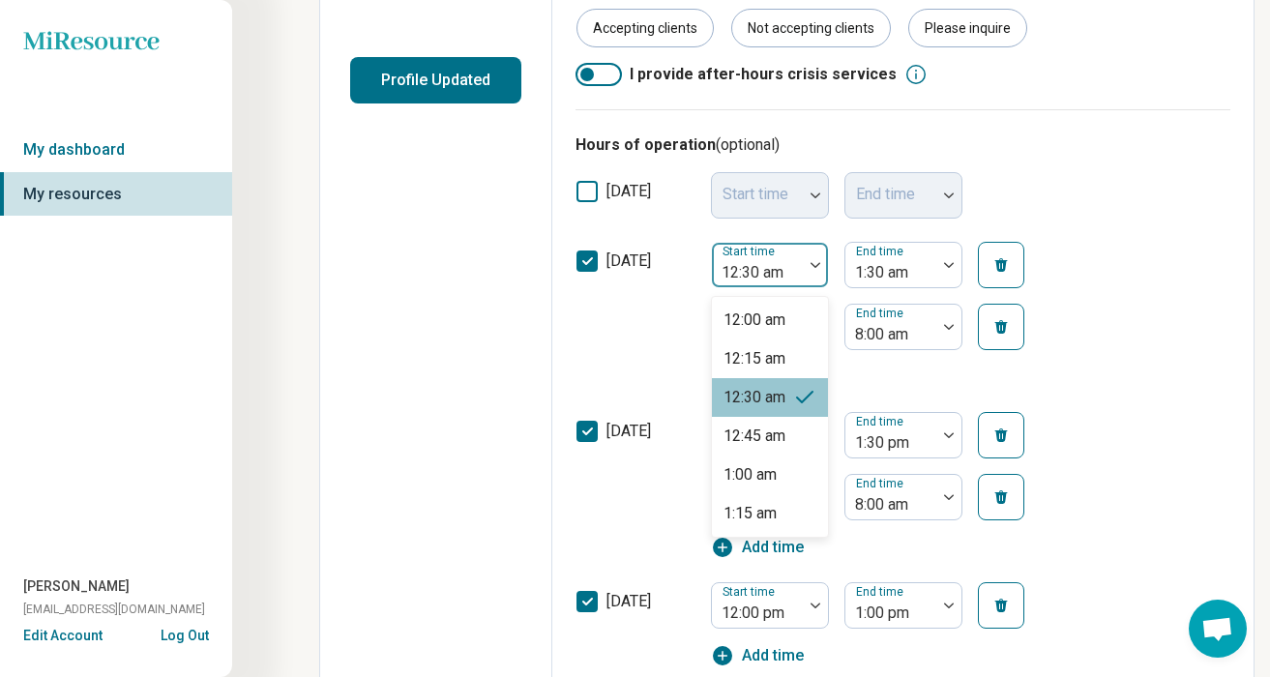
click at [817, 257] on div at bounding box center [815, 265] width 25 height 44
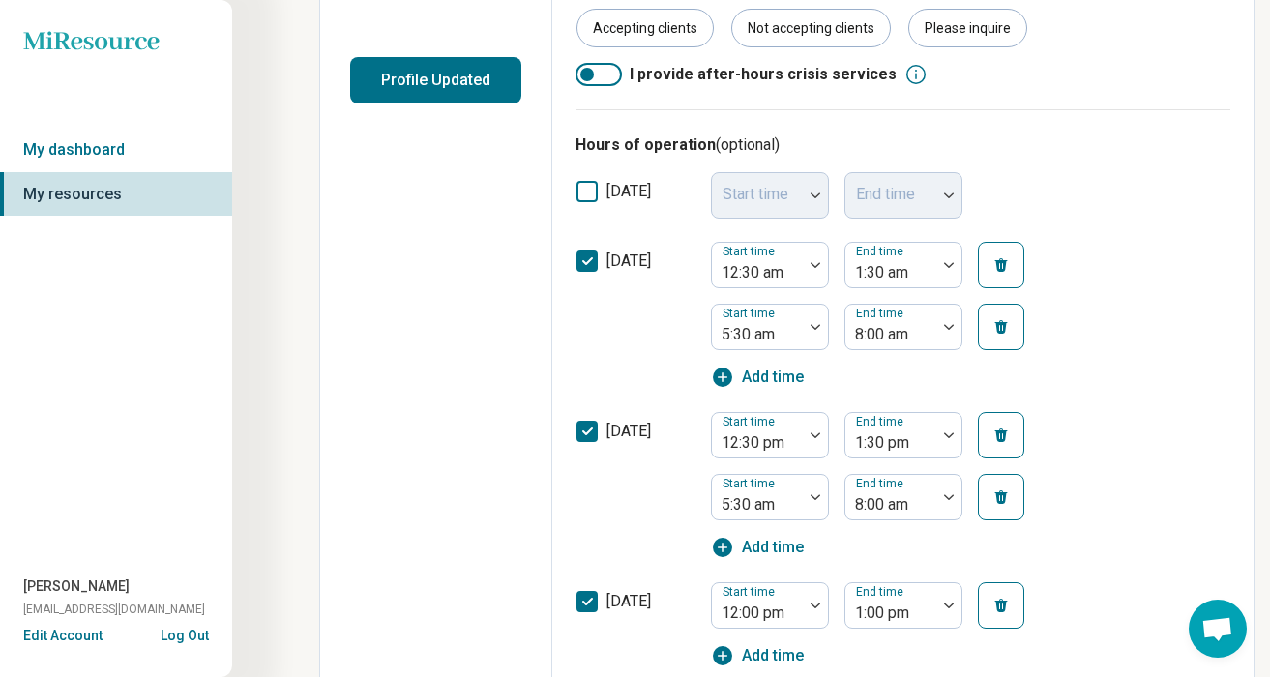
click at [1008, 264] on icon "button" at bounding box center [1000, 264] width 15 height 15
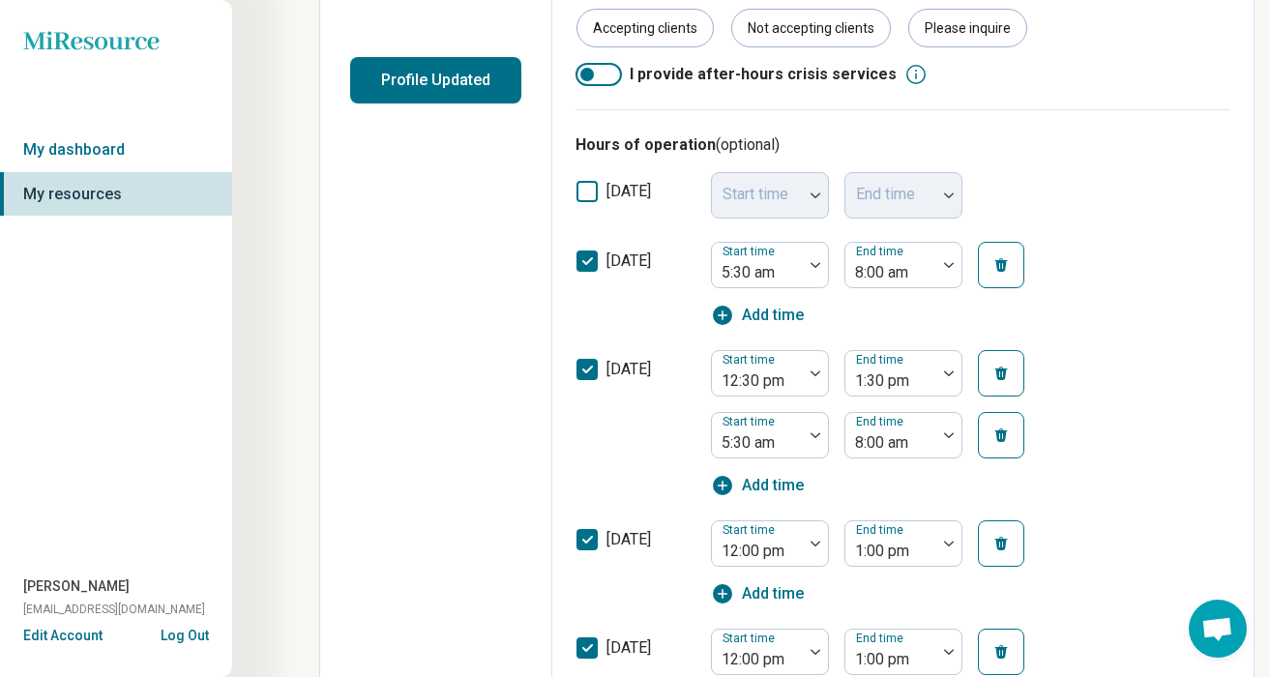
click at [1008, 264] on icon "button" at bounding box center [1000, 264] width 15 height 15
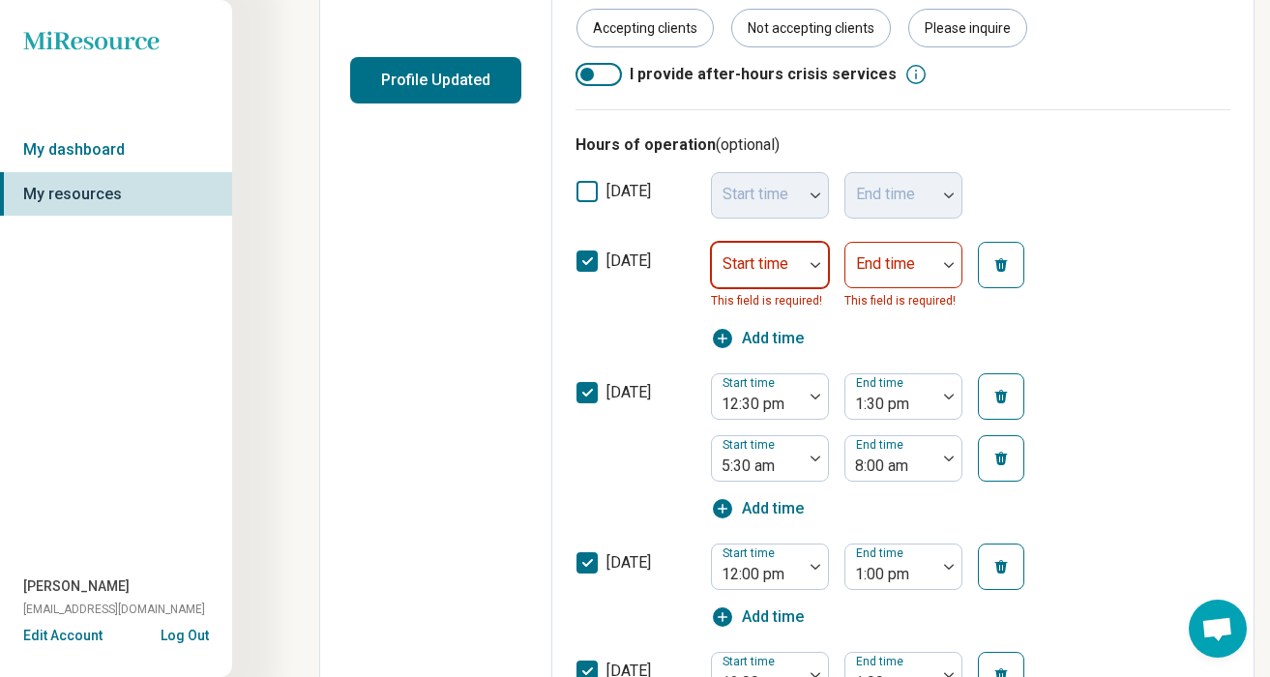
click at [821, 261] on div at bounding box center [815, 265] width 25 height 44
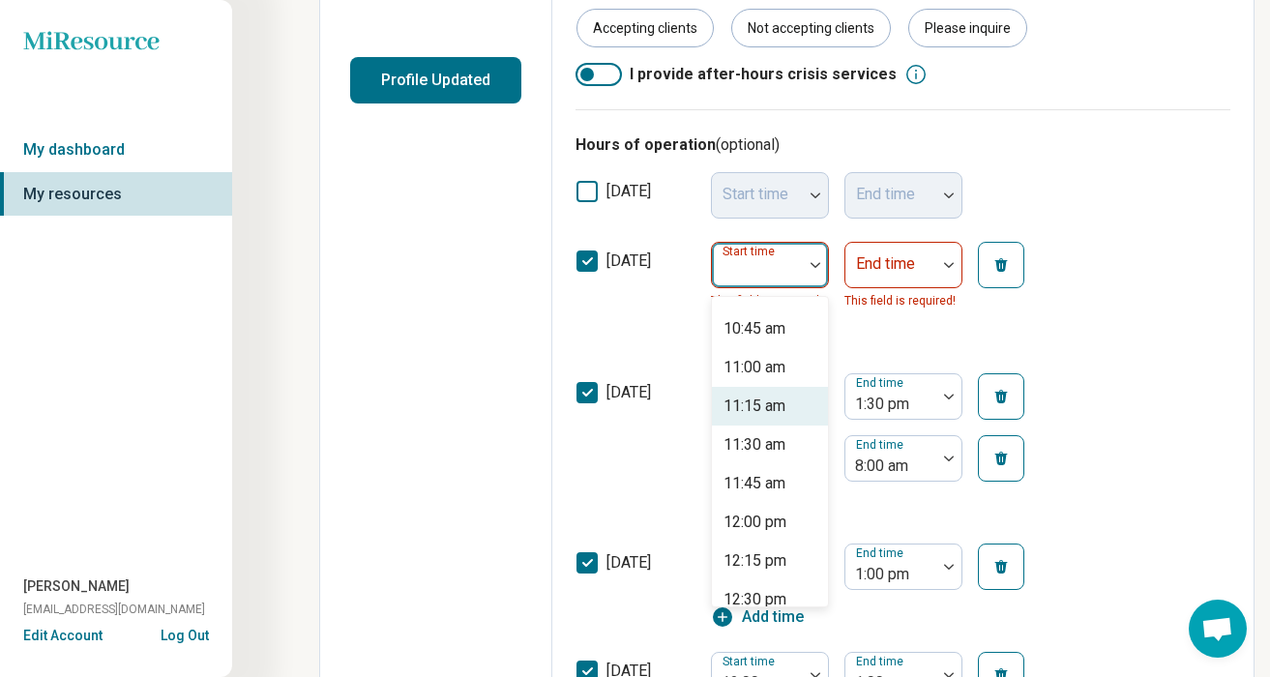
scroll to position [1653, 0]
click at [746, 526] on div "12:00 pm" at bounding box center [754, 524] width 63 height 23
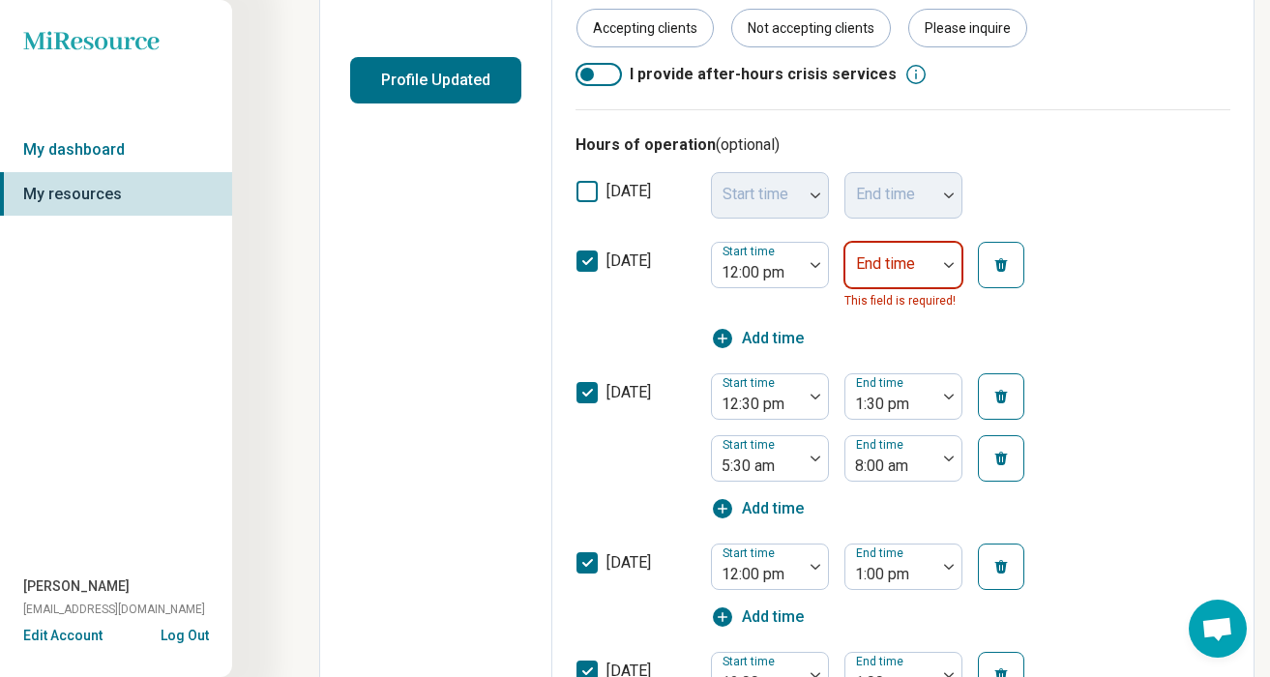
click at [952, 262] on img at bounding box center [949, 265] width 10 height 6
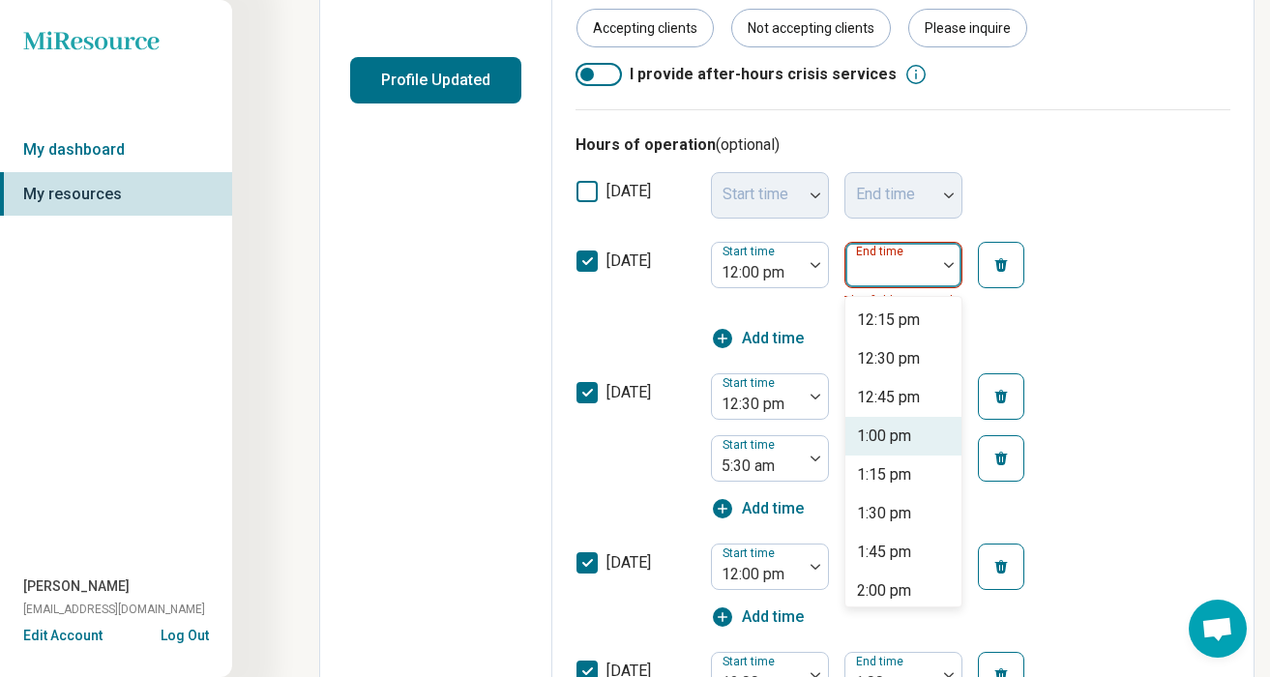
click at [891, 443] on div "1:00 pm" at bounding box center [884, 436] width 54 height 23
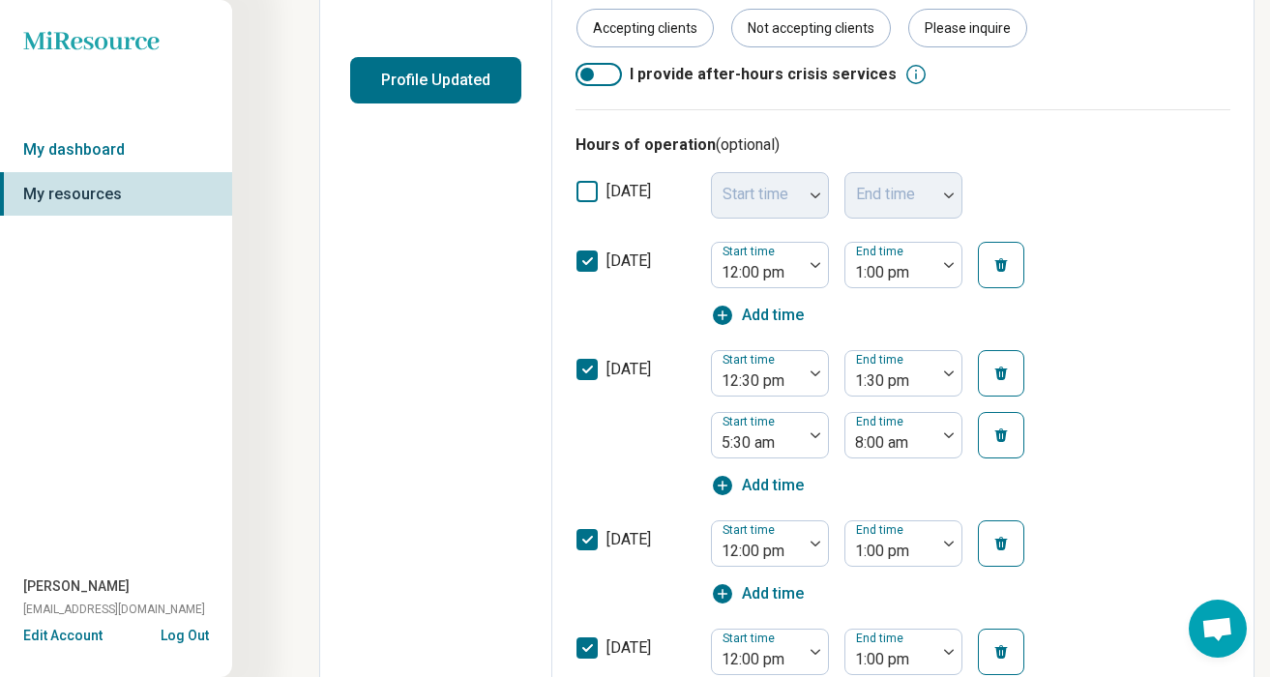
click at [787, 308] on span "Add time" at bounding box center [773, 315] width 62 height 23
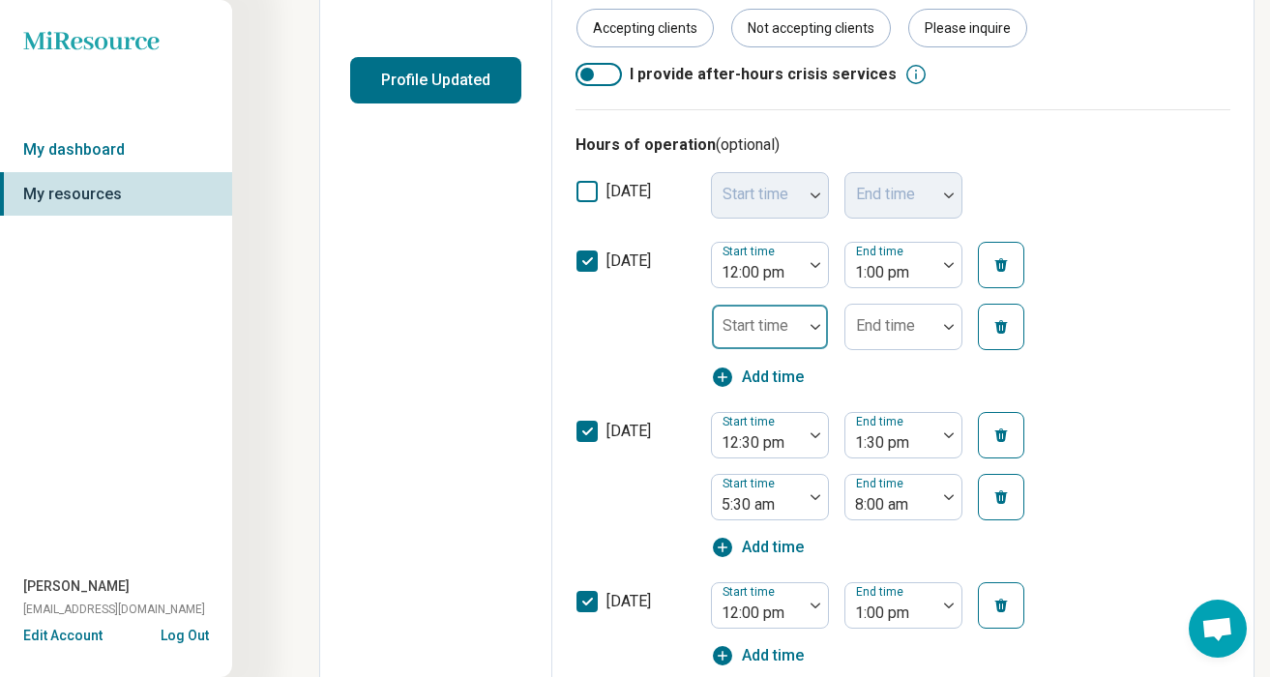
click at [810, 321] on div at bounding box center [815, 327] width 25 height 44
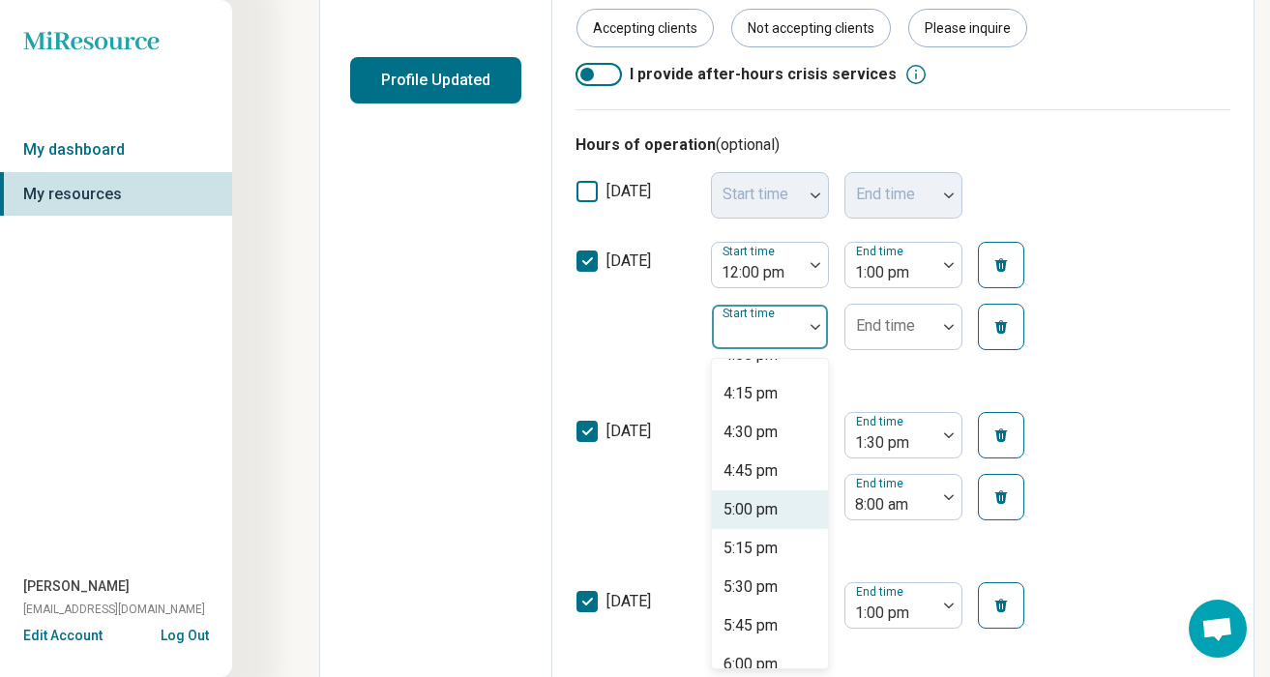
scroll to position [2504, 0]
click at [749, 559] on div "5:15 pm" at bounding box center [770, 547] width 116 height 39
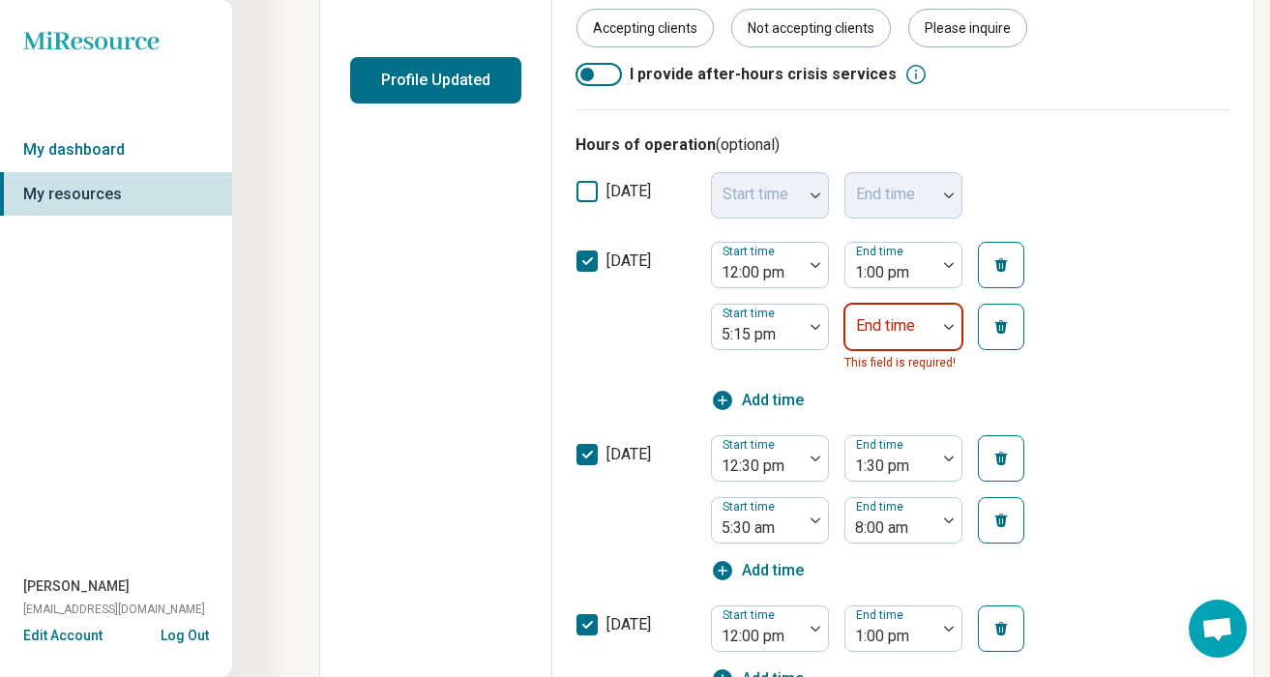
click at [951, 331] on div at bounding box center [948, 327] width 25 height 44
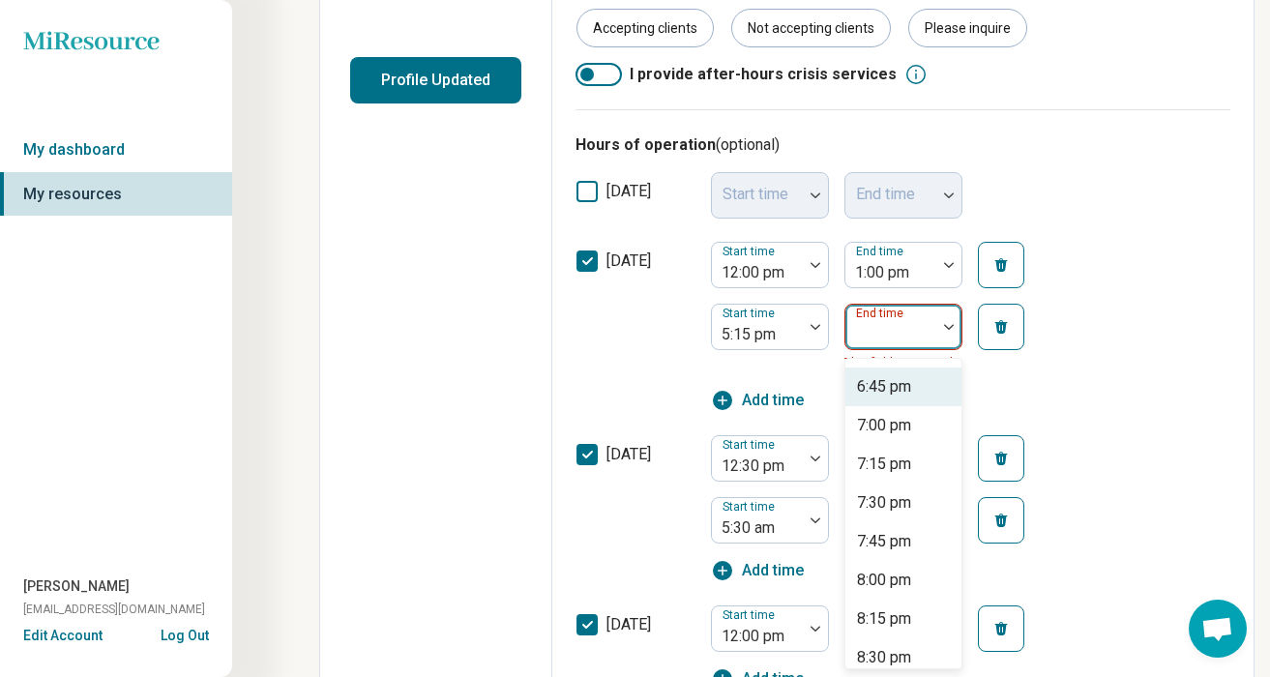
scroll to position [214, 0]
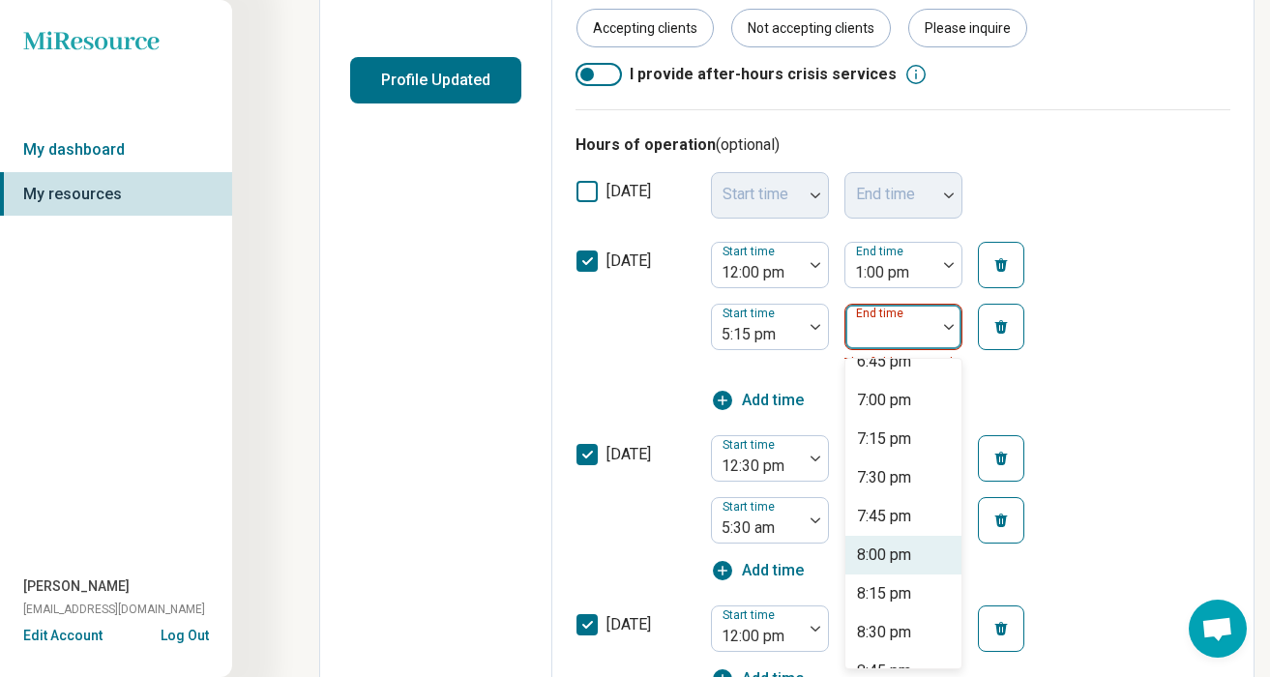
click at [883, 557] on div "8:00 pm" at bounding box center [884, 555] width 54 height 23
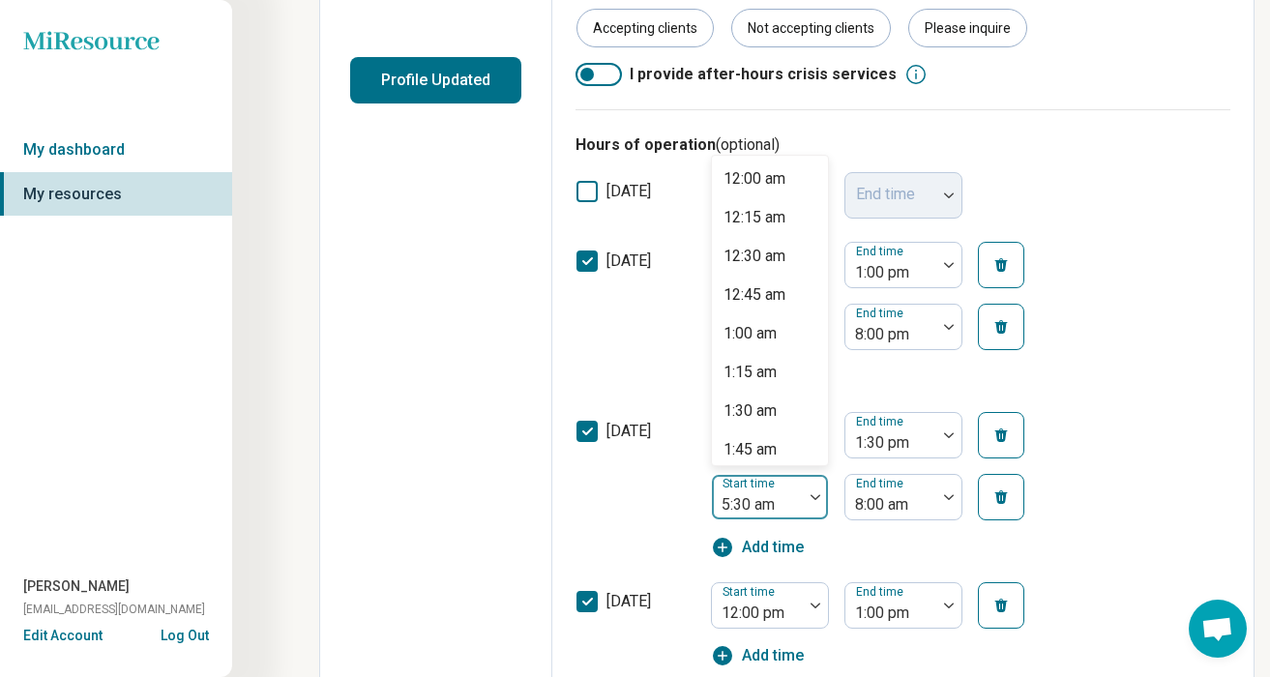
click at [826, 497] on div at bounding box center [815, 497] width 25 height 6
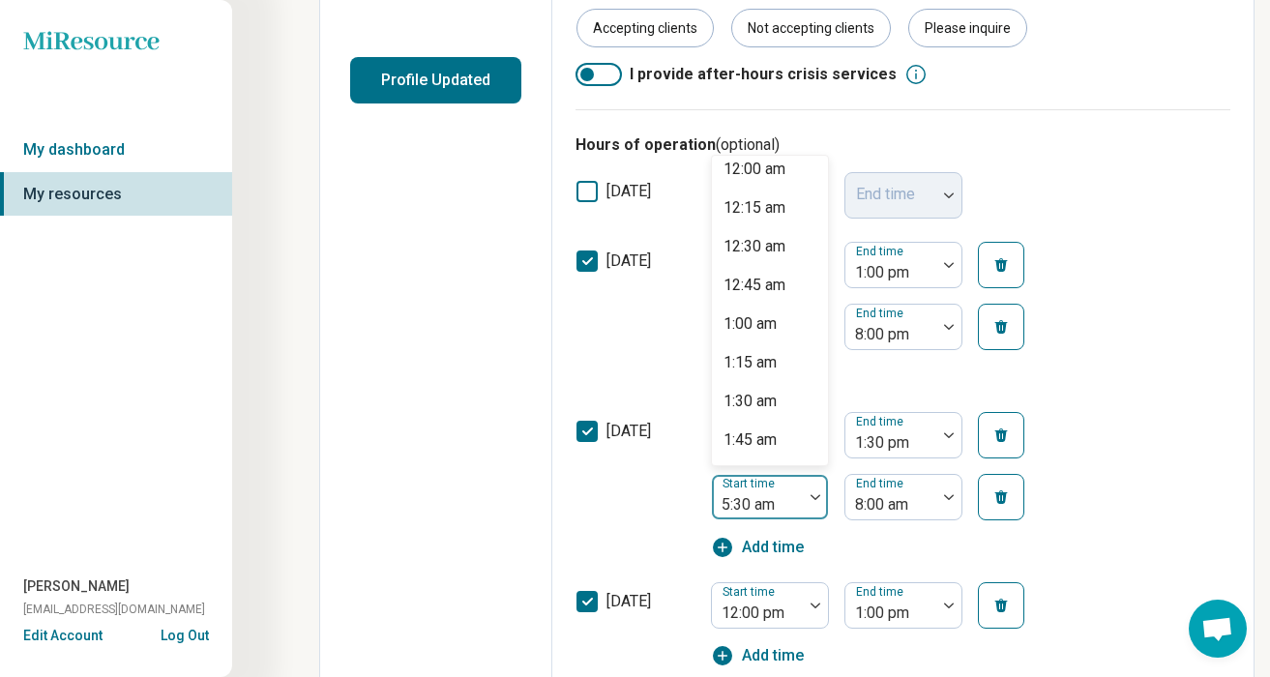
scroll to position [0, 0]
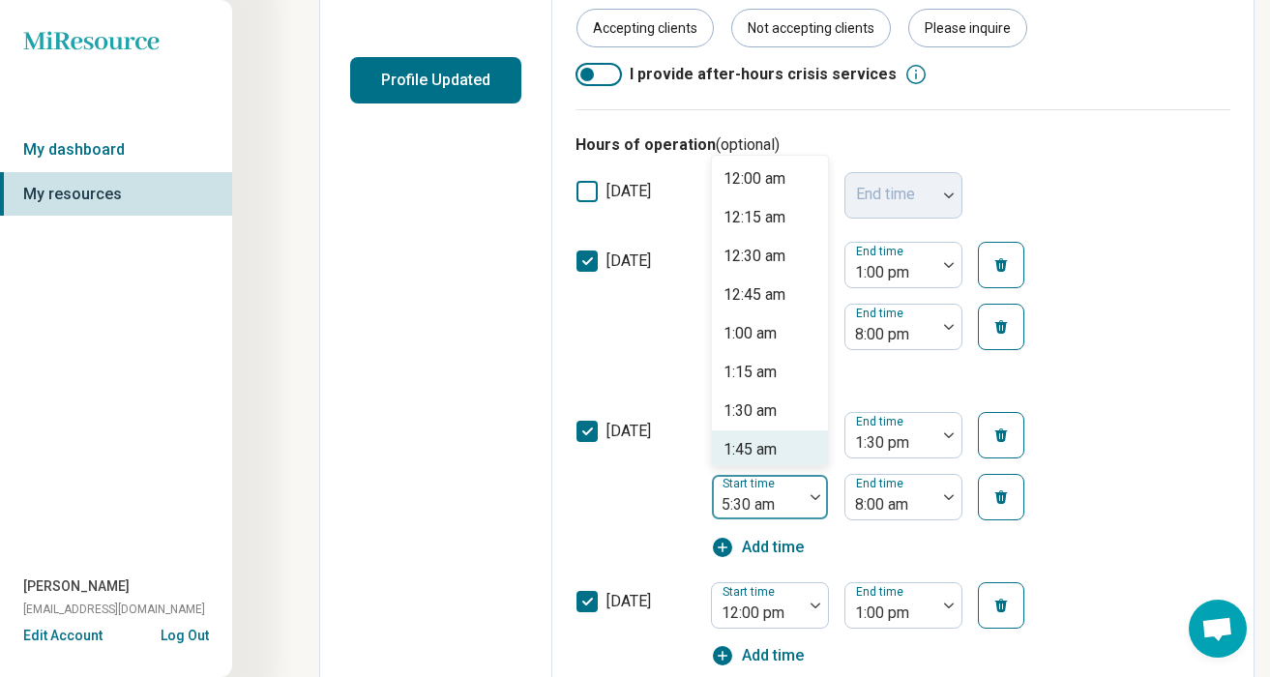
click at [760, 508] on div at bounding box center [757, 504] width 75 height 27
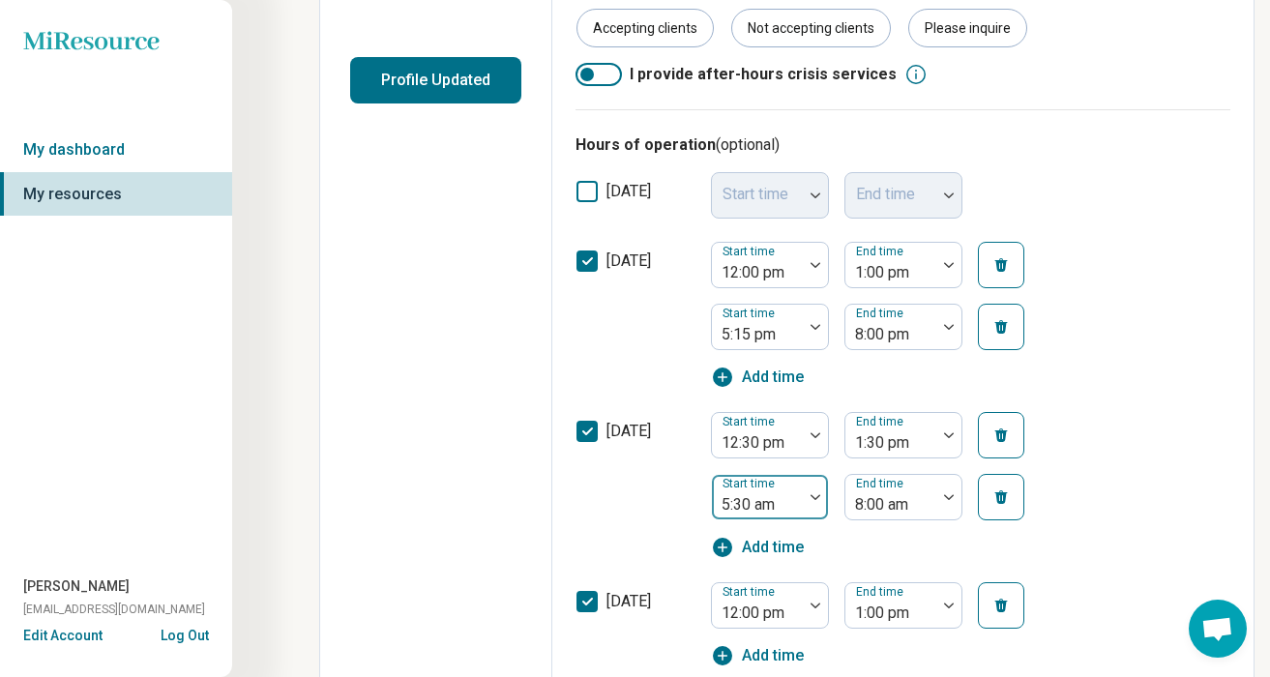
click at [764, 507] on div at bounding box center [757, 504] width 75 height 27
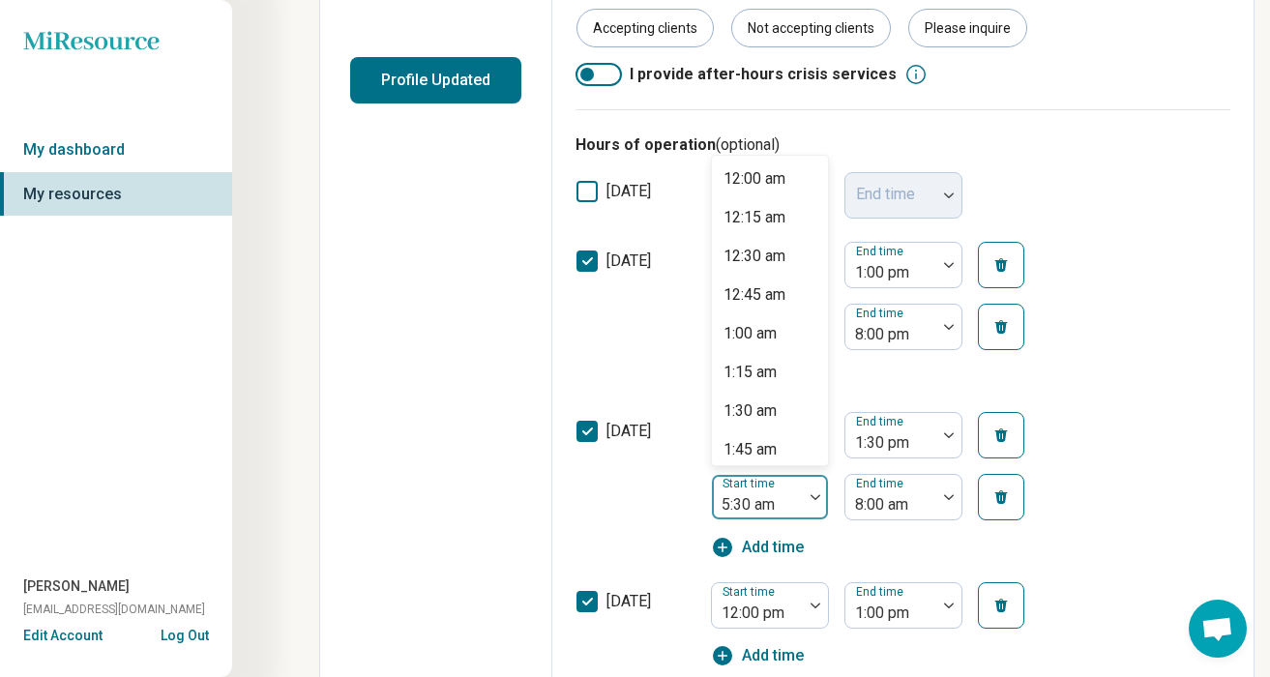
scroll to position [597, 0]
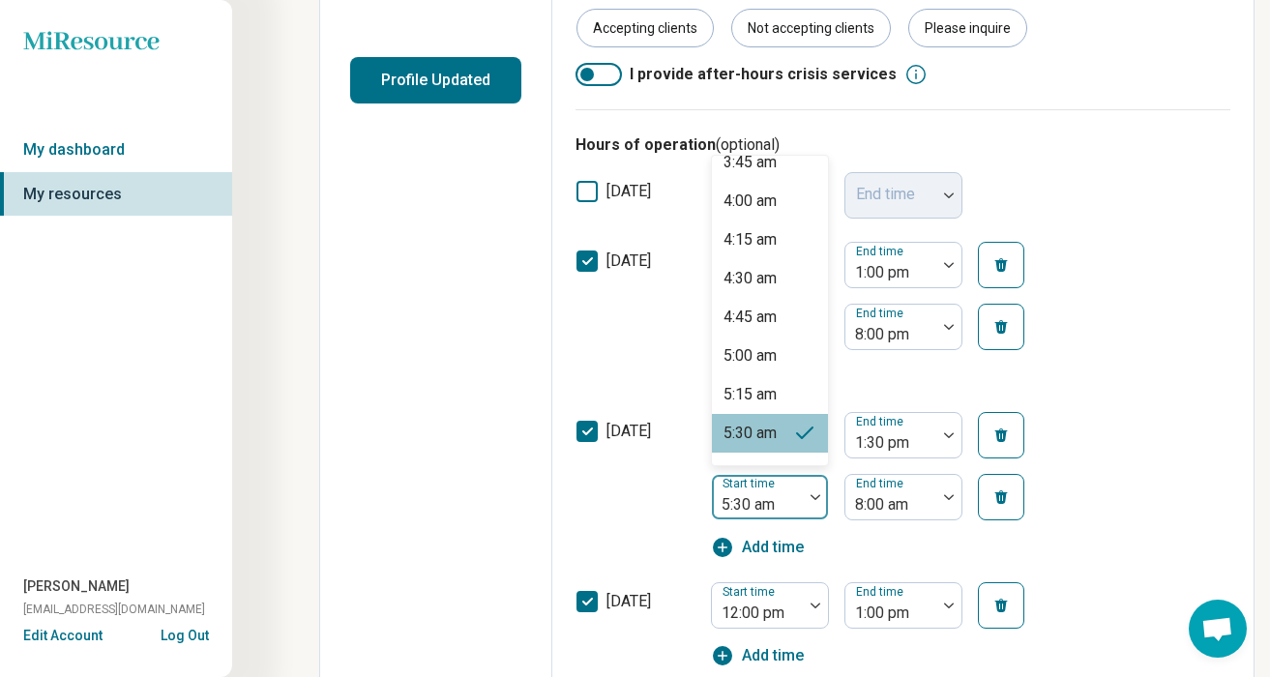
click at [764, 507] on div at bounding box center [757, 504] width 75 height 27
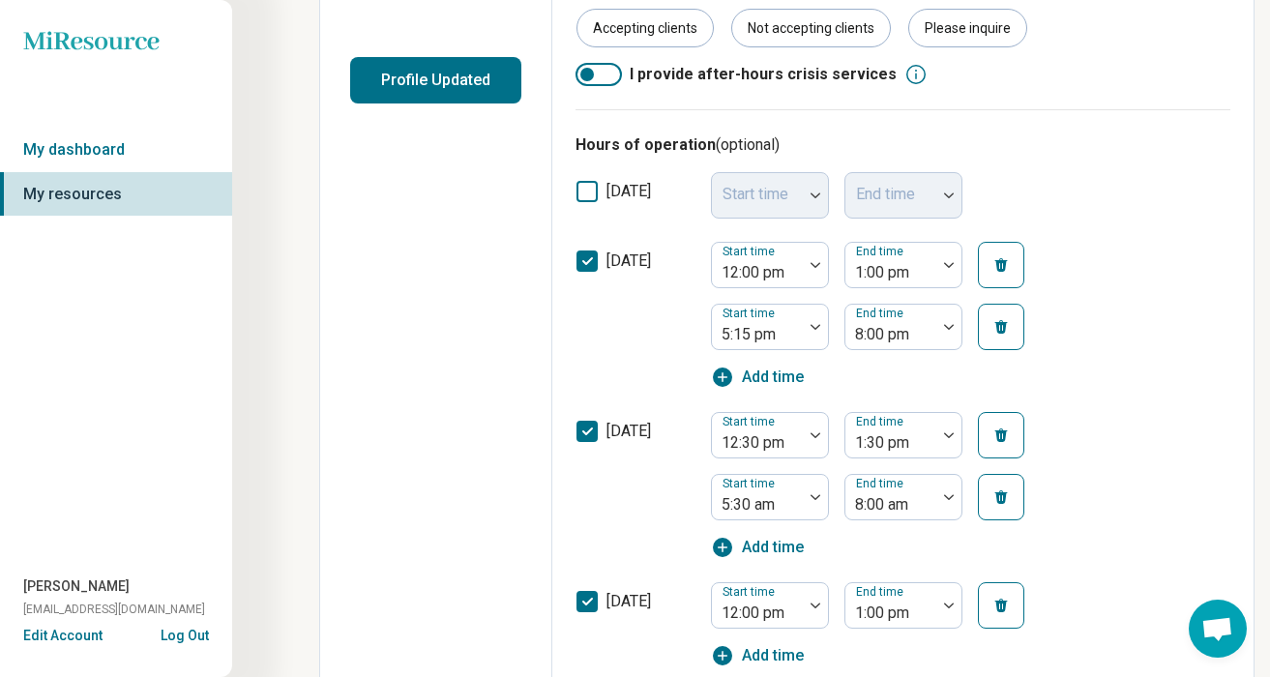
click at [1013, 502] on button "button" at bounding box center [1001, 497] width 46 height 46
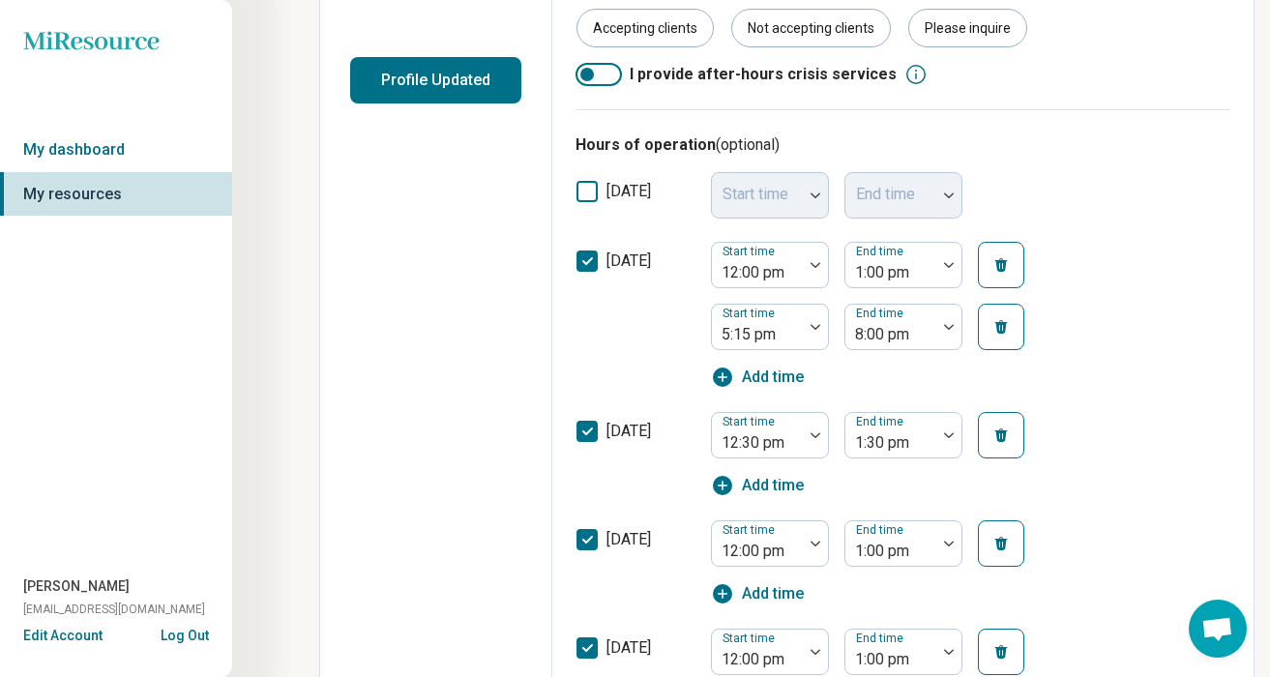
click at [770, 475] on span "Add time" at bounding box center [773, 485] width 62 height 23
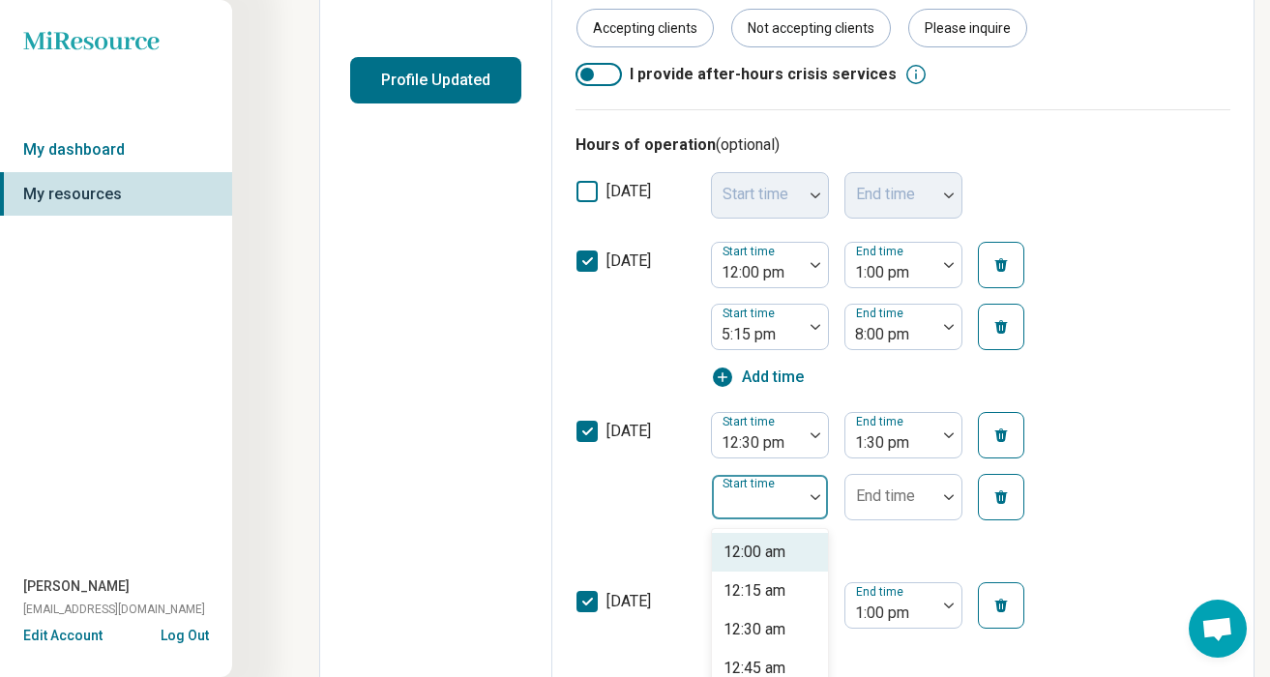
click at [813, 495] on img at bounding box center [816, 497] width 10 height 6
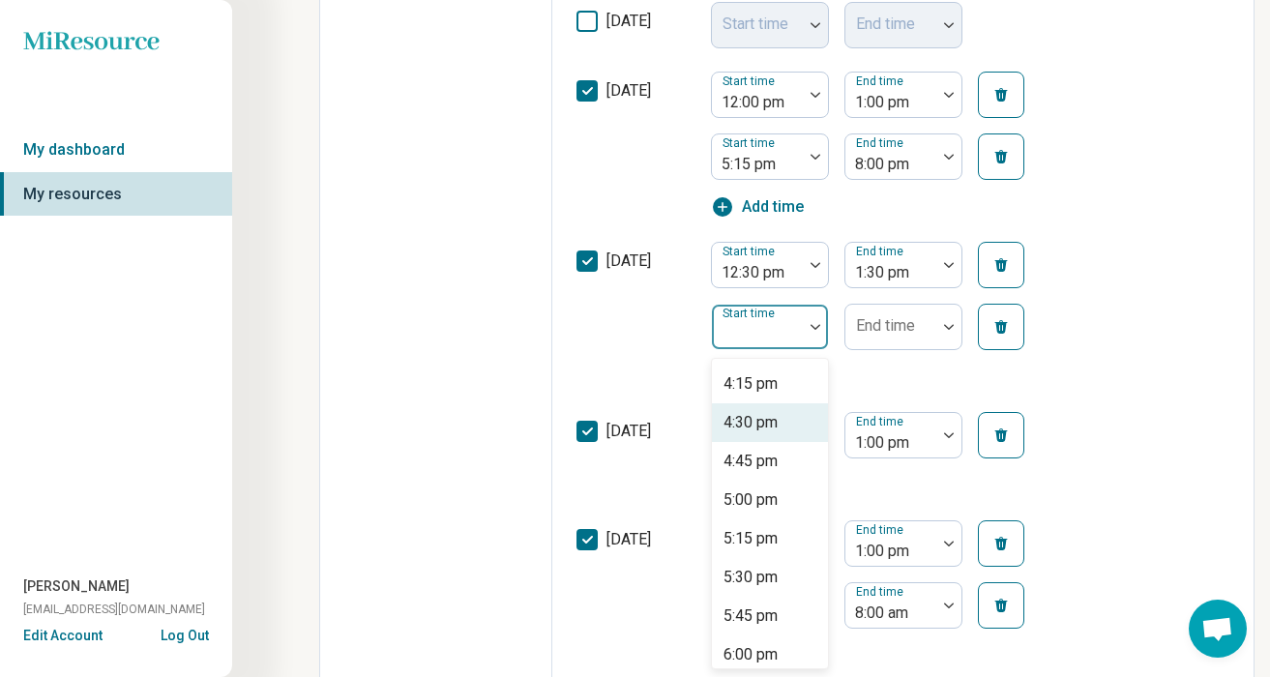
scroll to position [2524, 0]
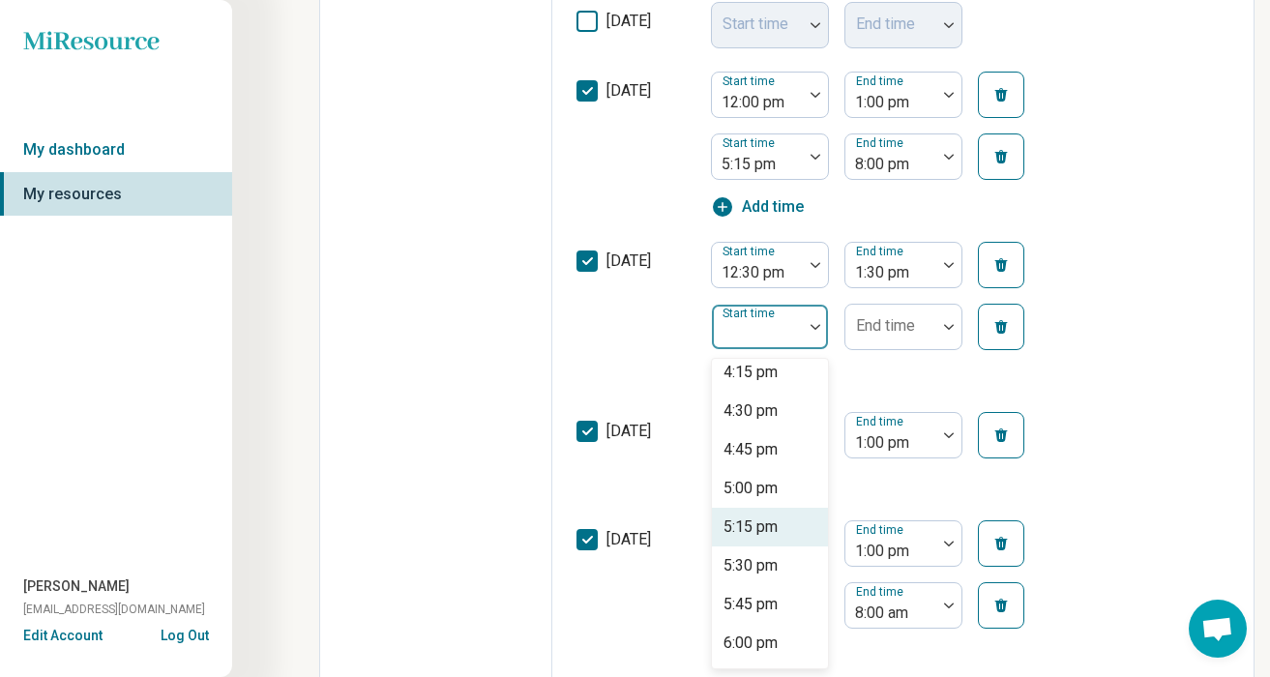
click at [778, 518] on div "5:15 pm" at bounding box center [750, 527] width 54 height 23
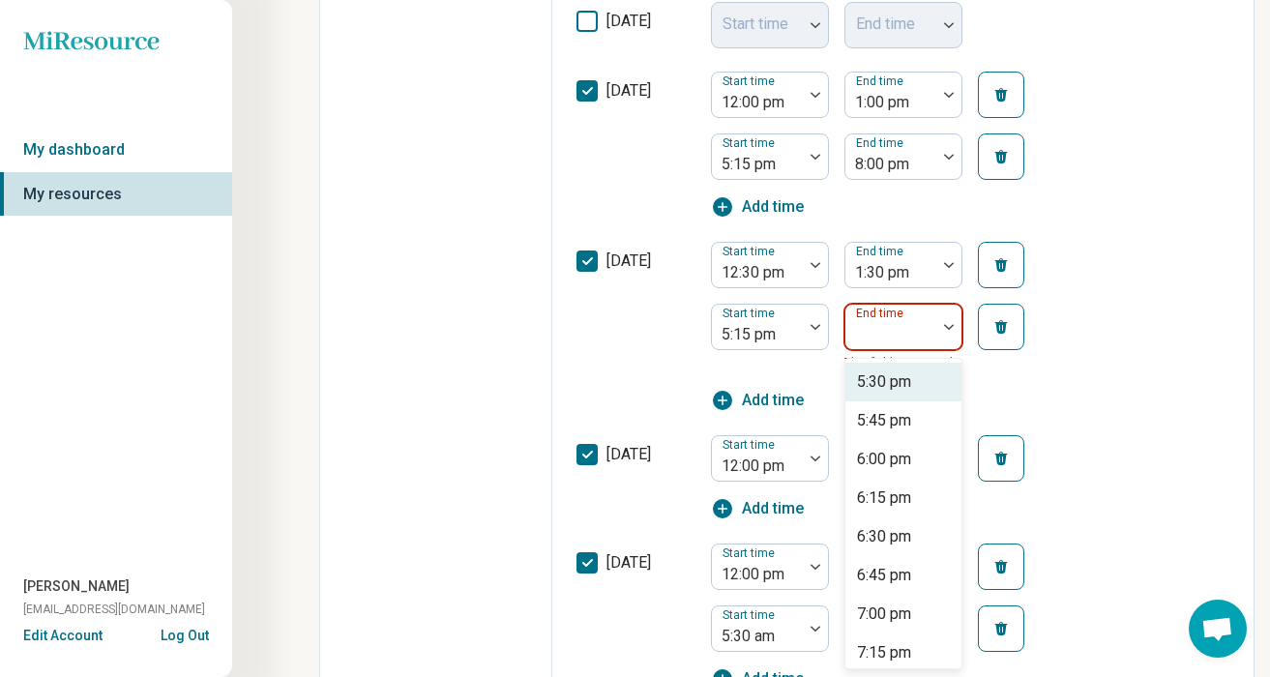
click at [954, 331] on div at bounding box center [948, 327] width 25 height 44
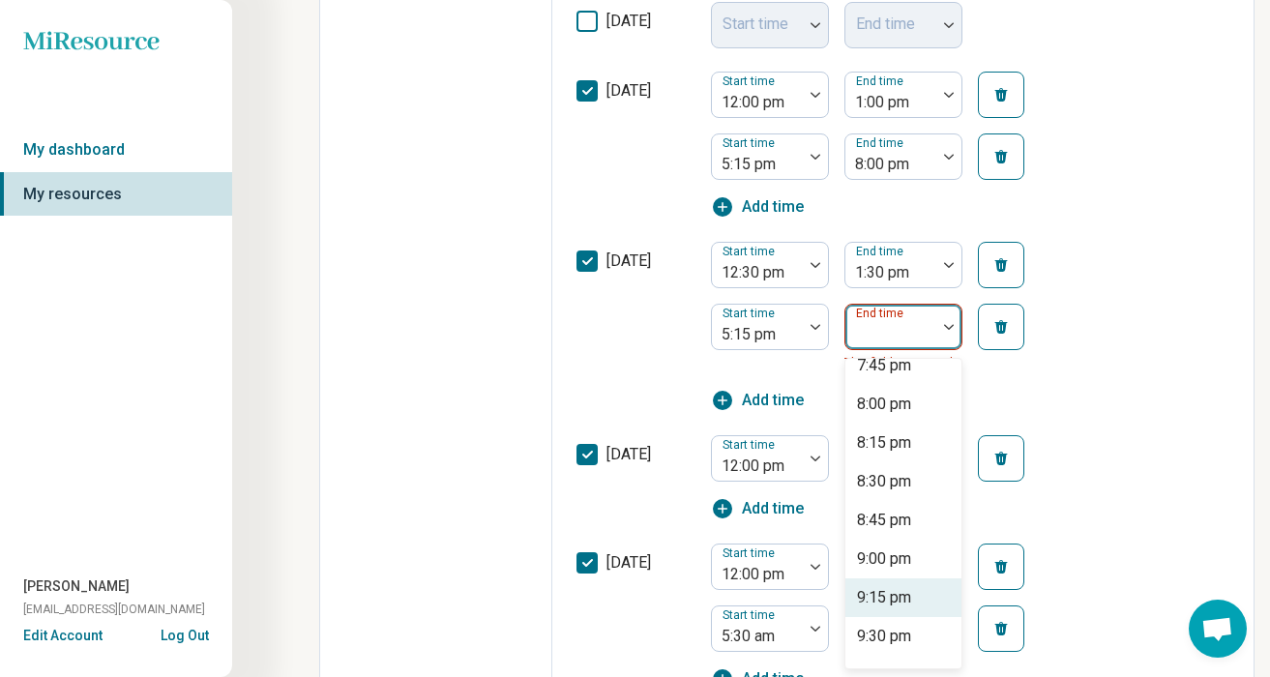
scroll to position [355, 0]
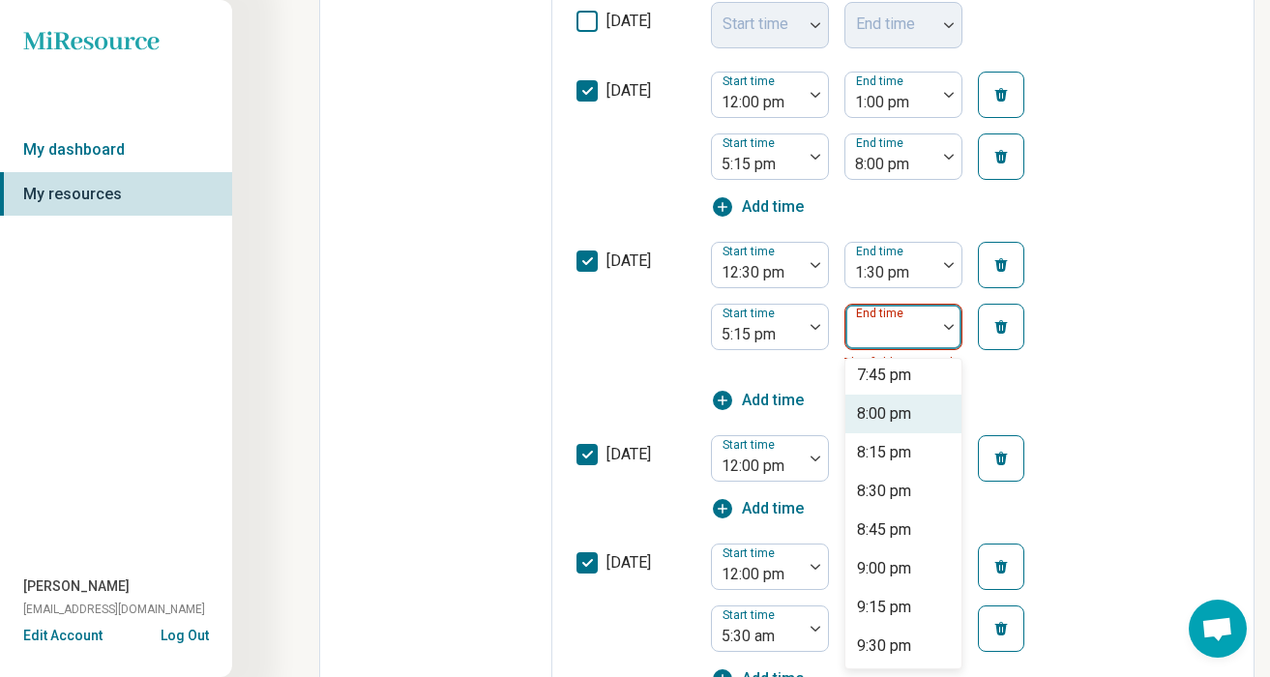
click at [904, 416] on div "8:00 pm" at bounding box center [884, 413] width 54 height 23
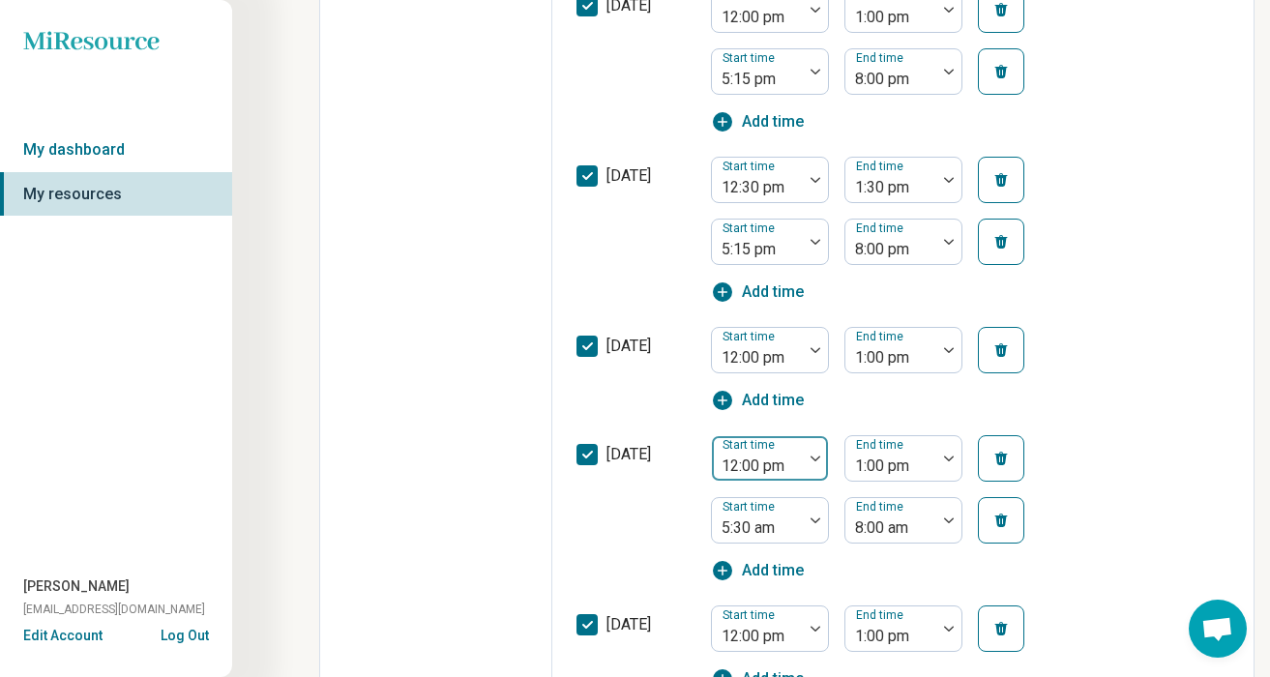
scroll to position [727, 0]
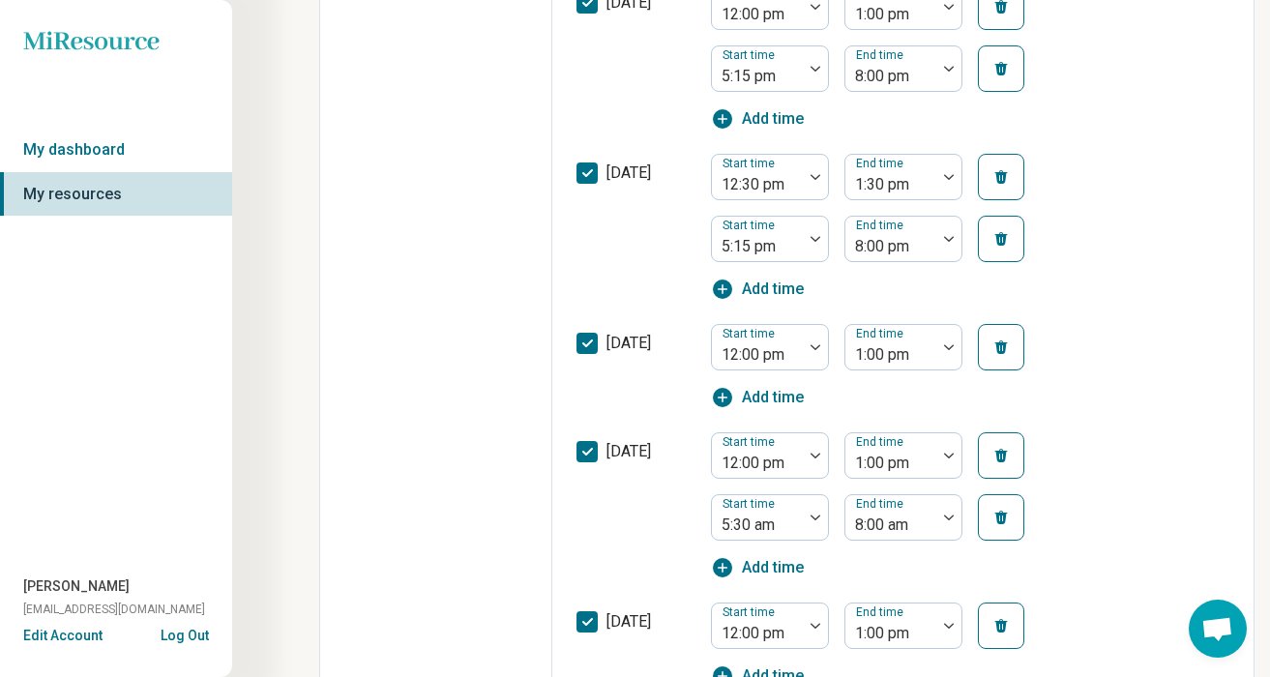
click at [774, 394] on span "Add time" at bounding box center [773, 397] width 62 height 23
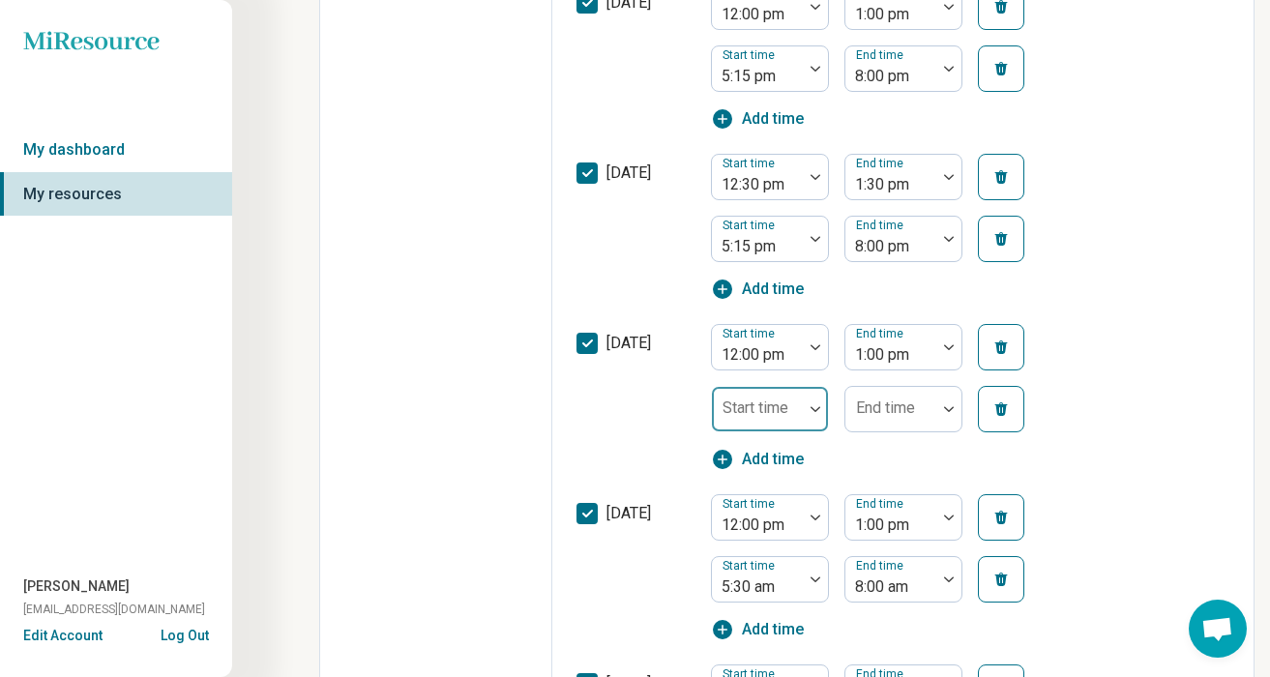
click at [813, 403] on div at bounding box center [815, 409] width 25 height 44
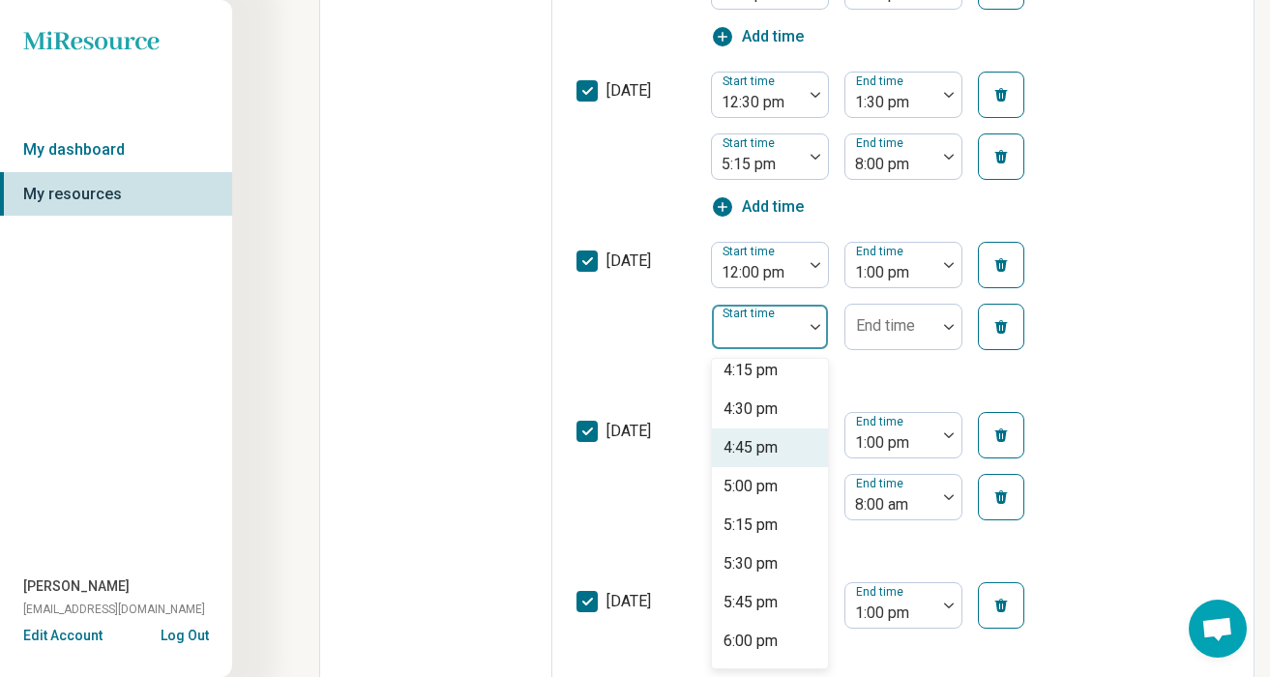
scroll to position [2528, 0]
click at [767, 519] on div "5:15 pm" at bounding box center [750, 523] width 54 height 23
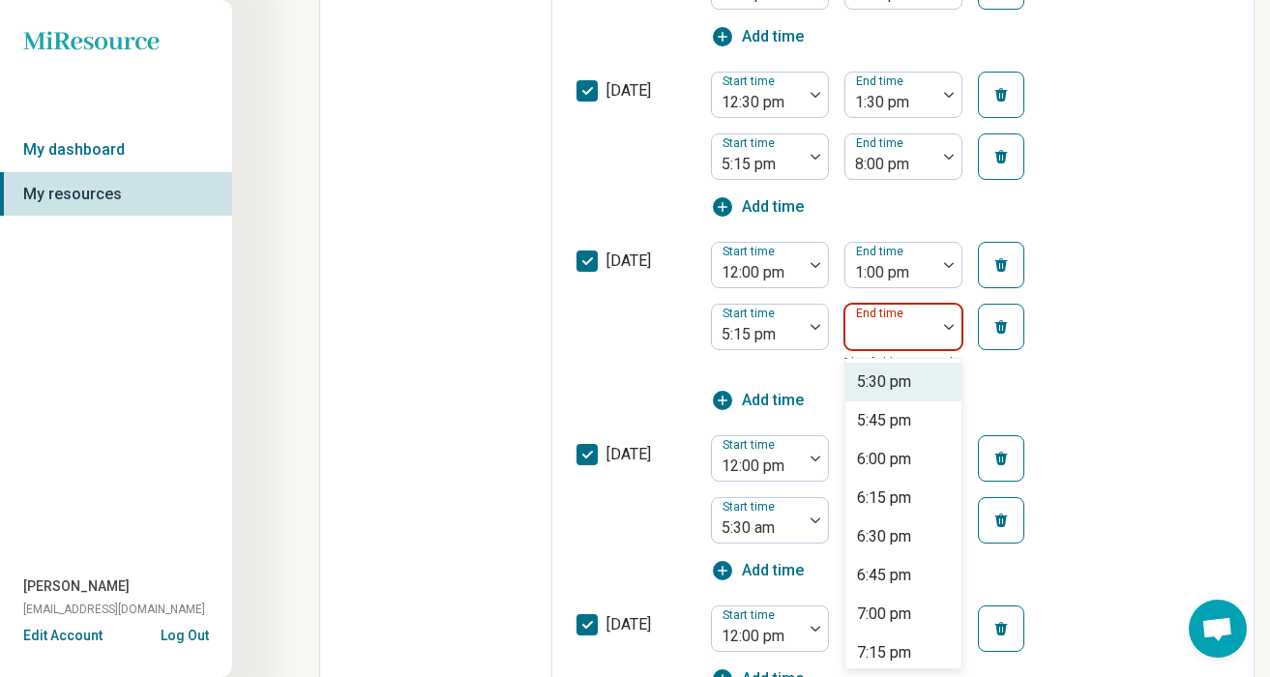
click at [949, 329] on img at bounding box center [949, 327] width 10 height 6
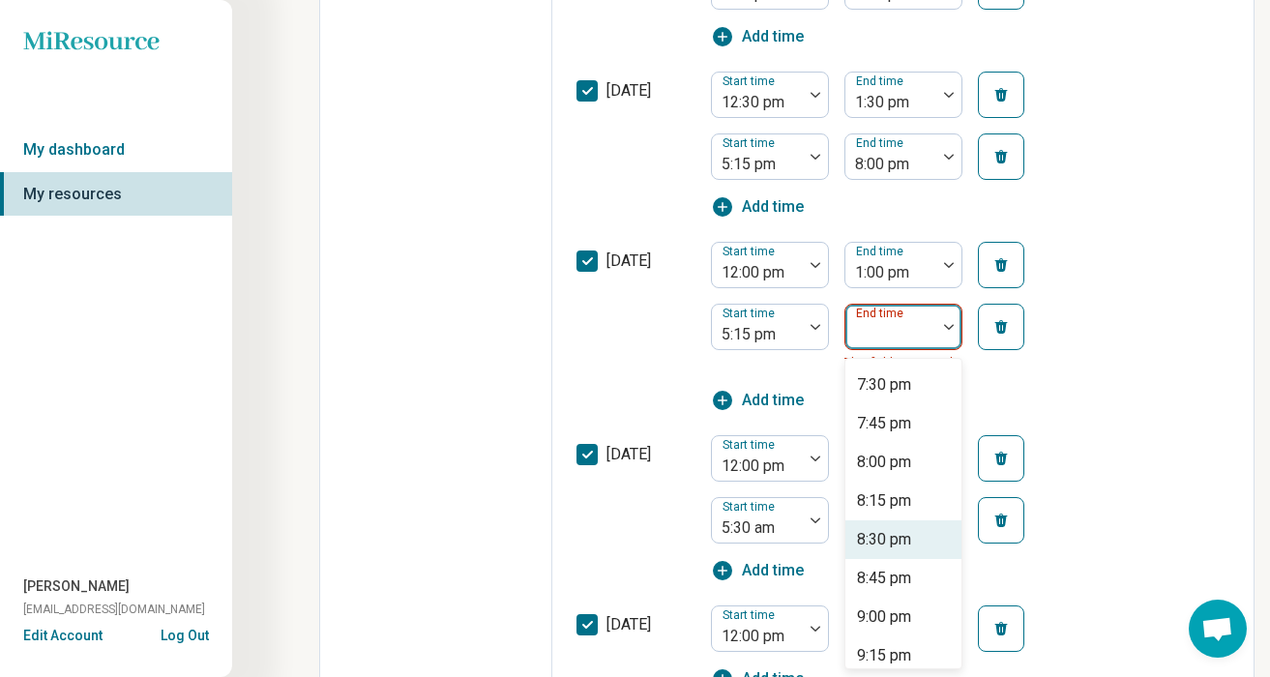
scroll to position [309, 0]
click at [896, 466] on div "8:00 pm" at bounding box center [884, 460] width 54 height 23
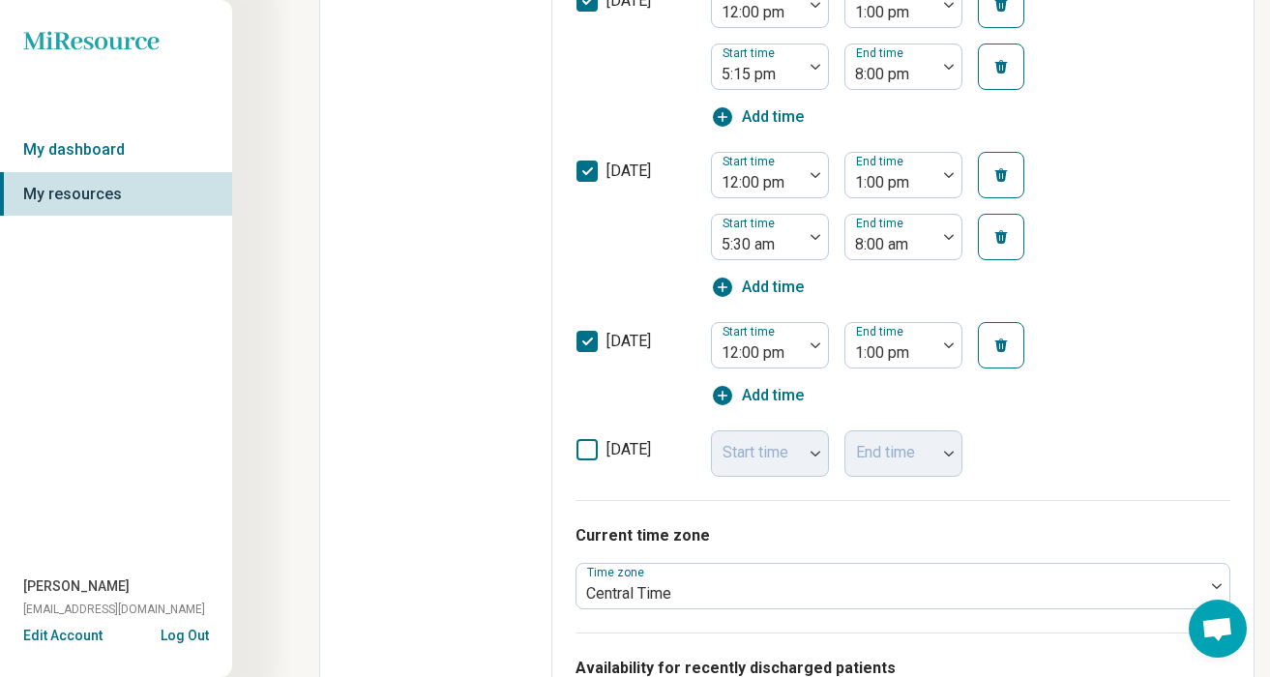
scroll to position [1071, 0]
click at [1006, 246] on button "button" at bounding box center [1001, 236] width 46 height 46
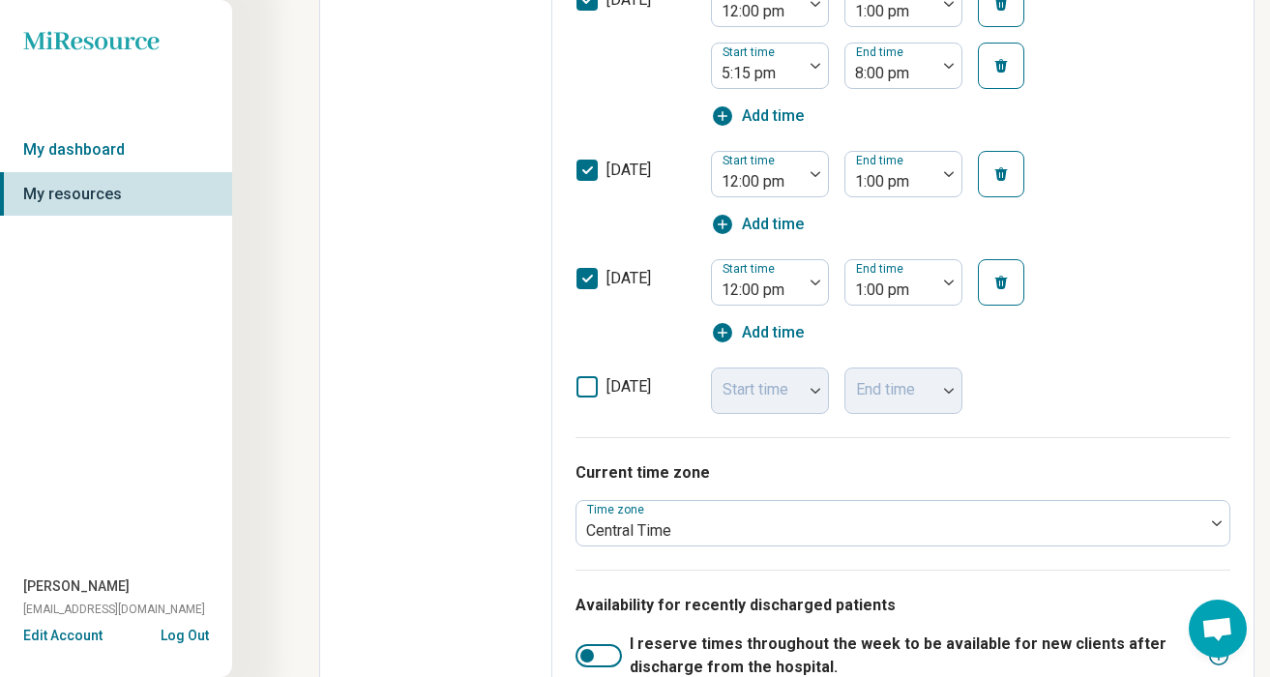
click at [761, 220] on span "Add time" at bounding box center [773, 224] width 62 height 23
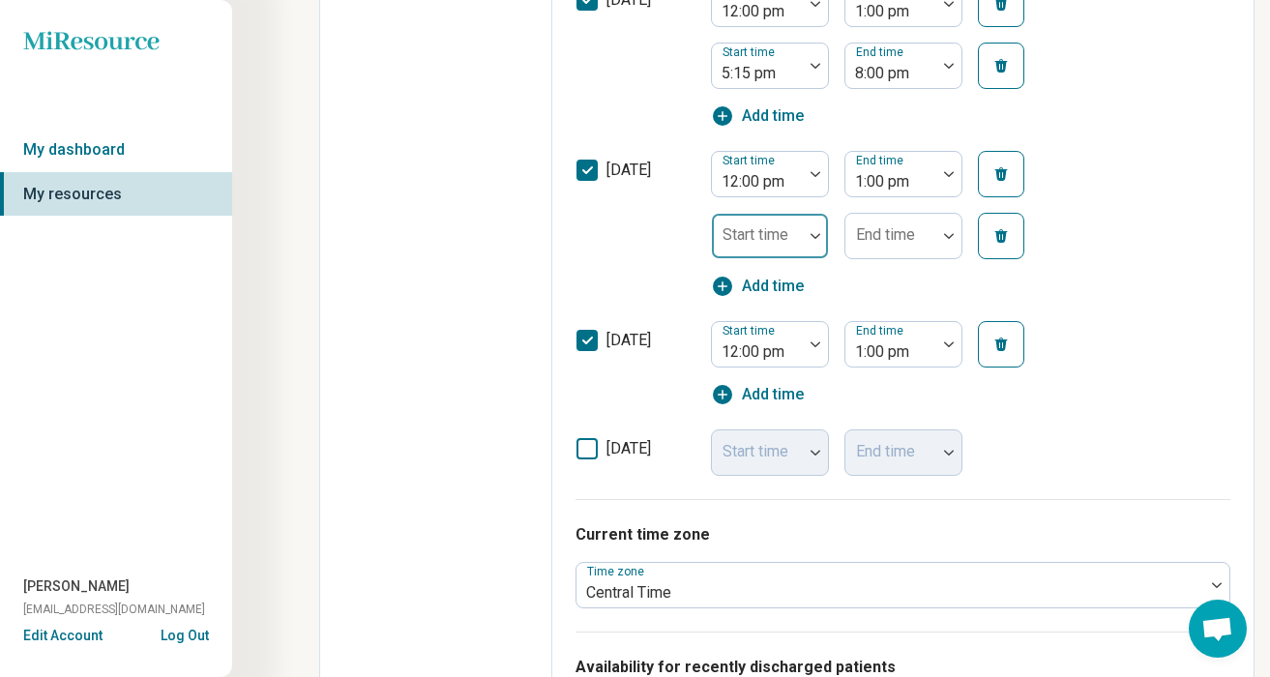
click at [812, 233] on img at bounding box center [816, 236] width 10 height 6
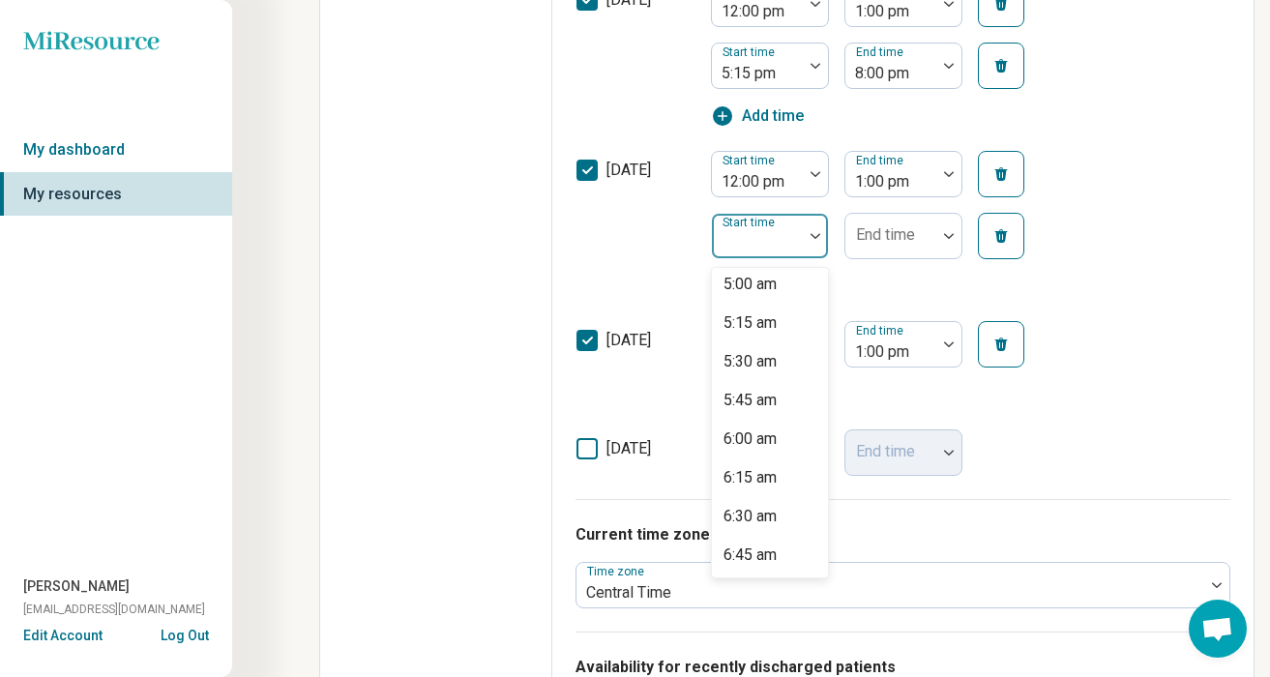
scroll to position [788, 0]
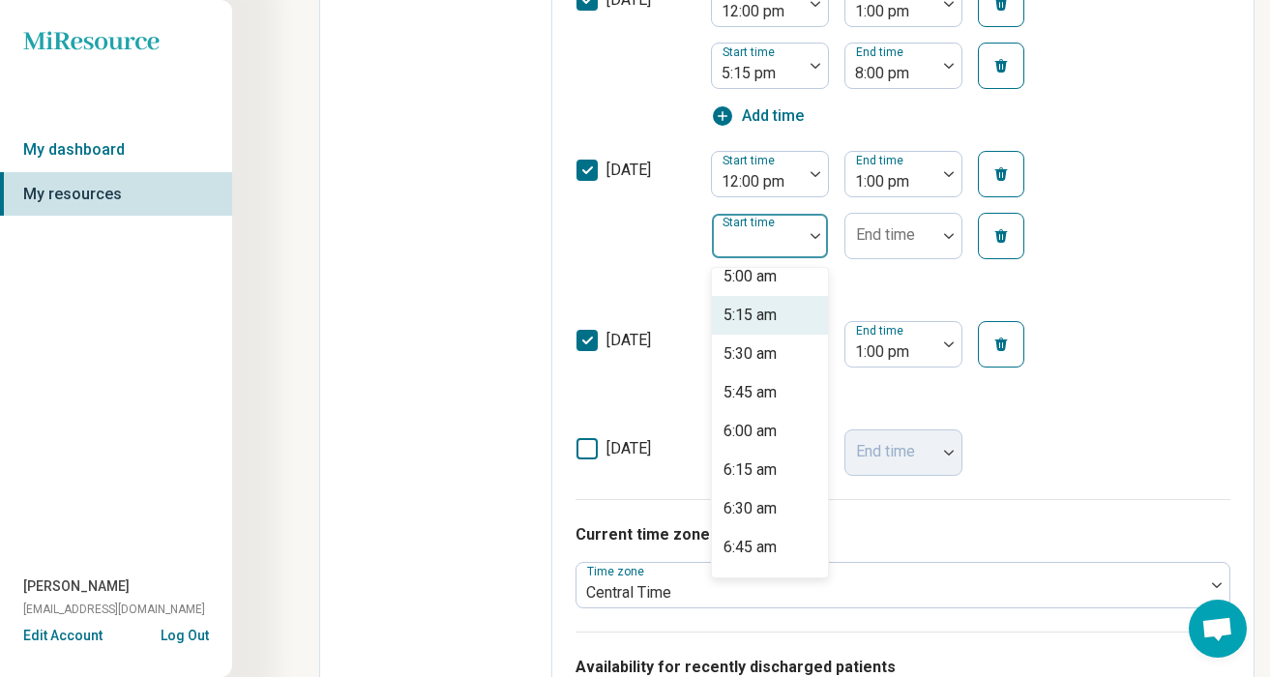
click at [757, 313] on div "5:15 am" at bounding box center [749, 315] width 53 height 23
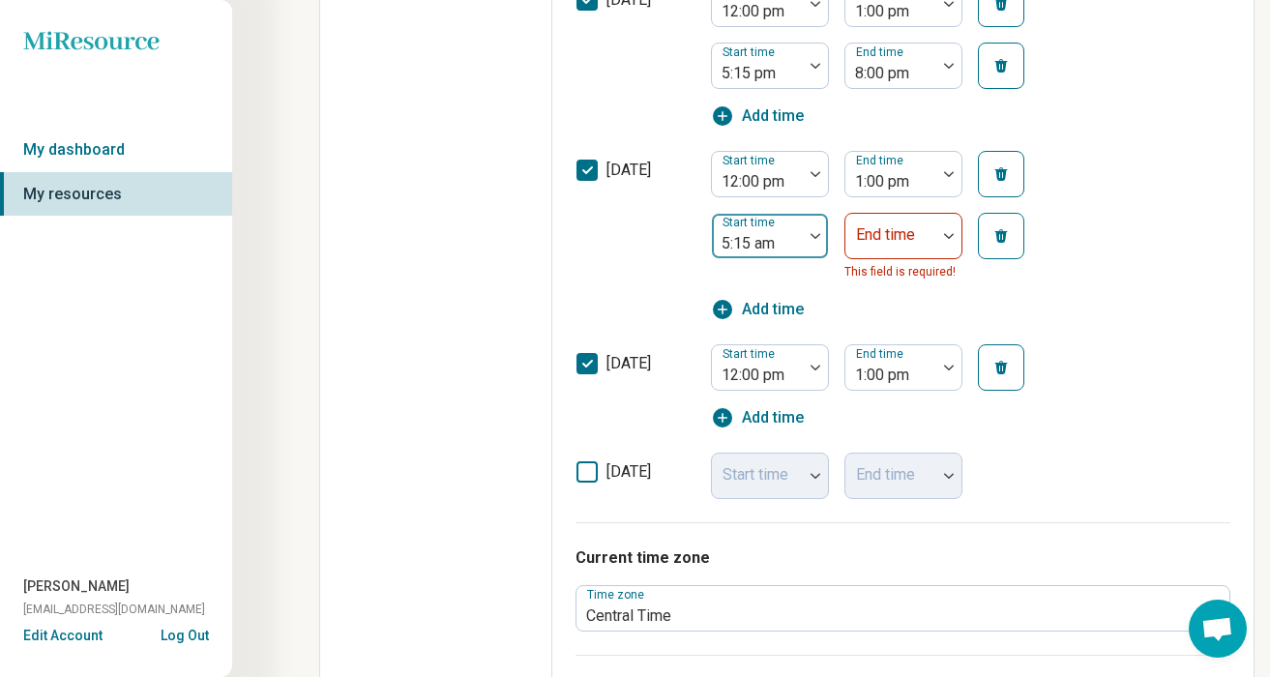
click at [811, 237] on img at bounding box center [816, 236] width 10 height 6
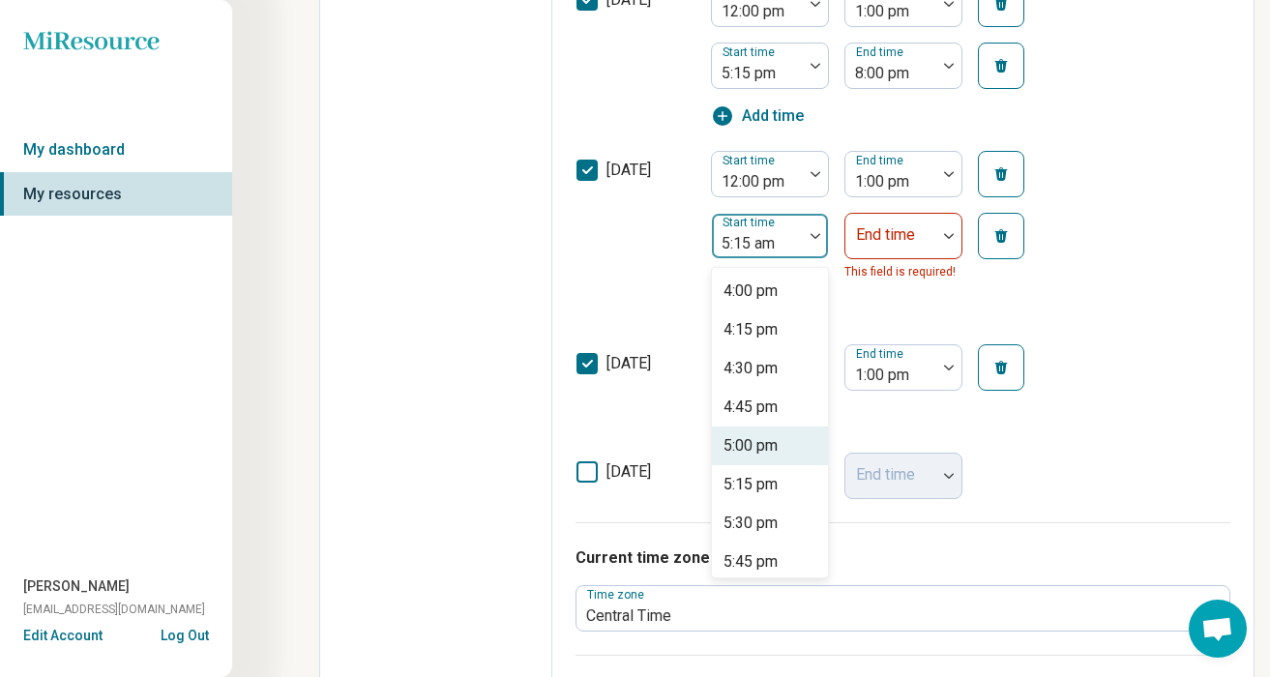
scroll to position [2473, 0]
click at [772, 483] on div "5:15 pm" at bounding box center [750, 487] width 54 height 23
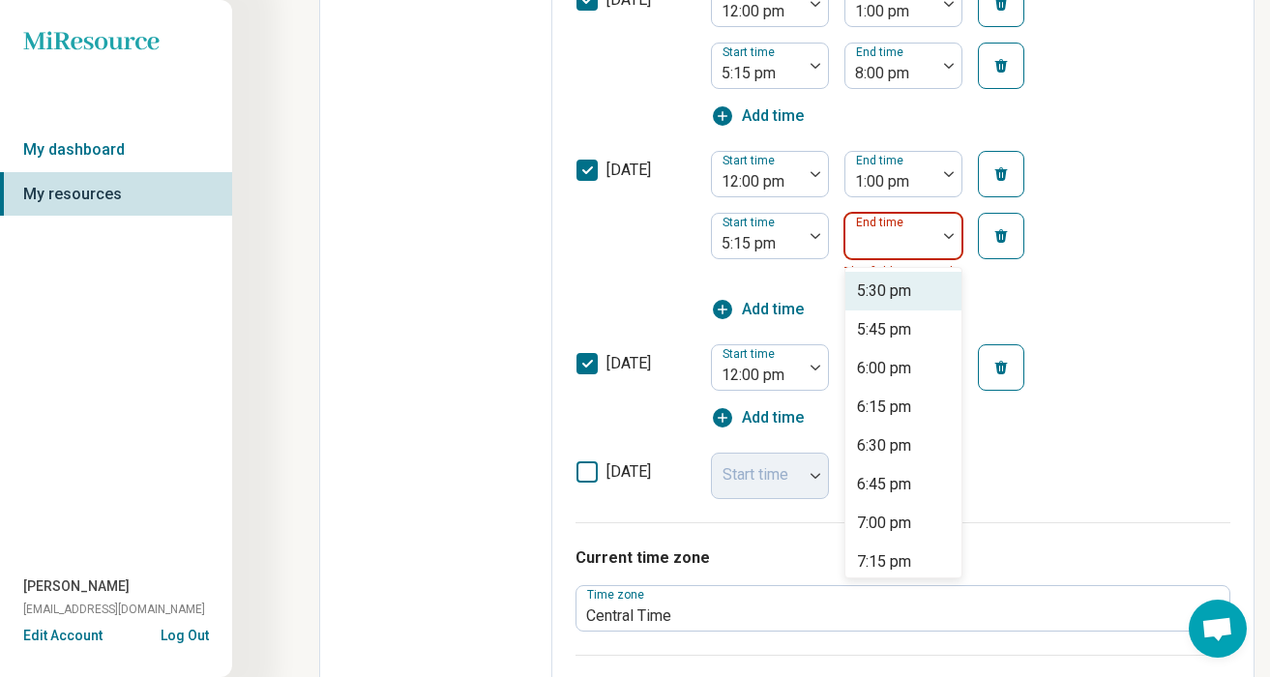
click at [948, 238] on img at bounding box center [949, 236] width 10 height 6
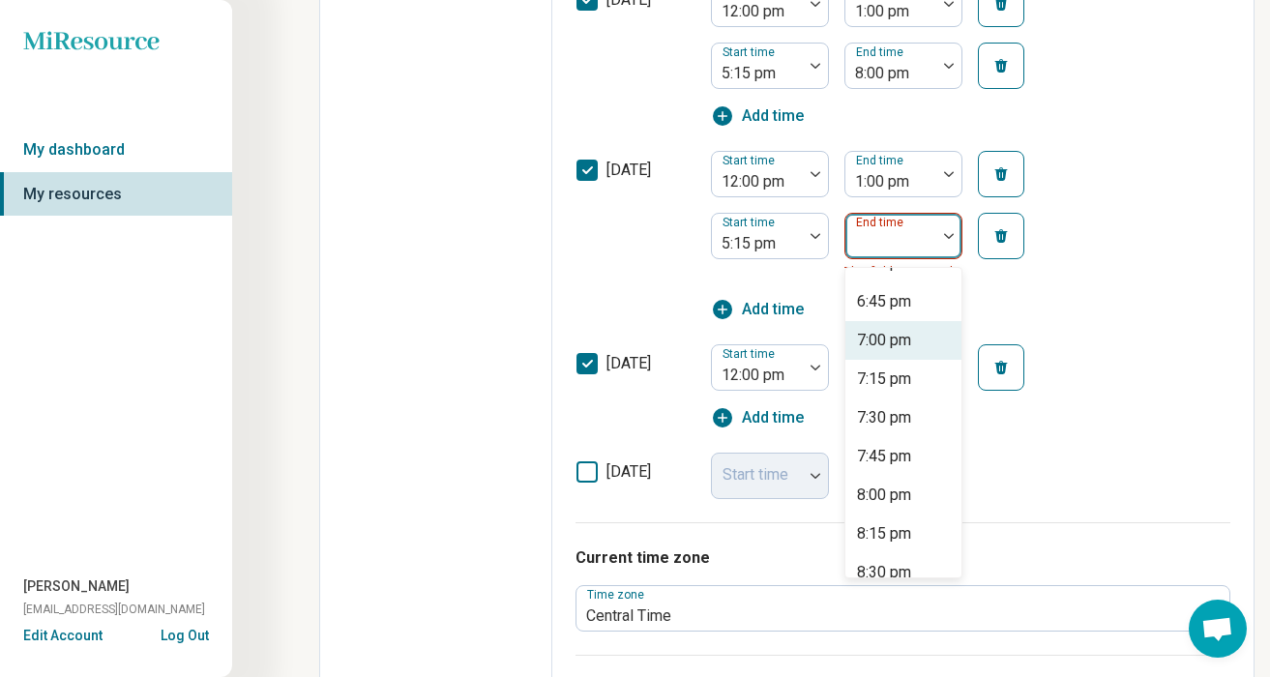
scroll to position [188, 0]
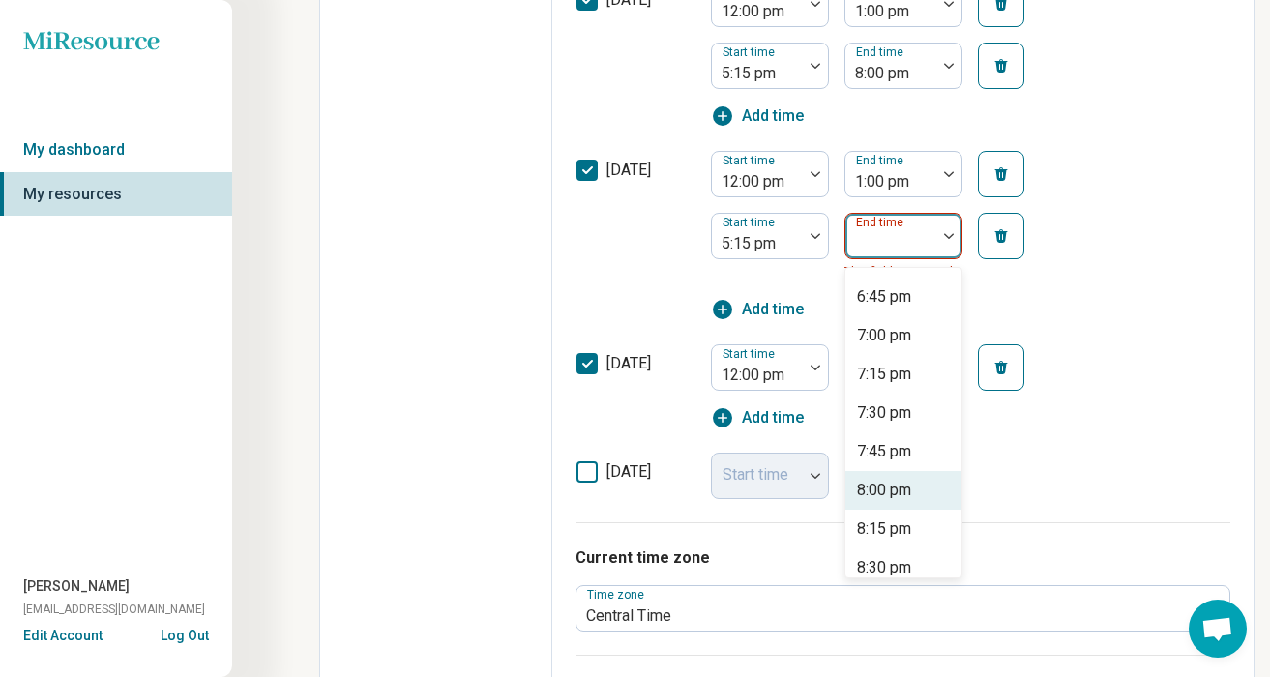
click at [898, 493] on div "8:00 pm" at bounding box center [884, 490] width 54 height 23
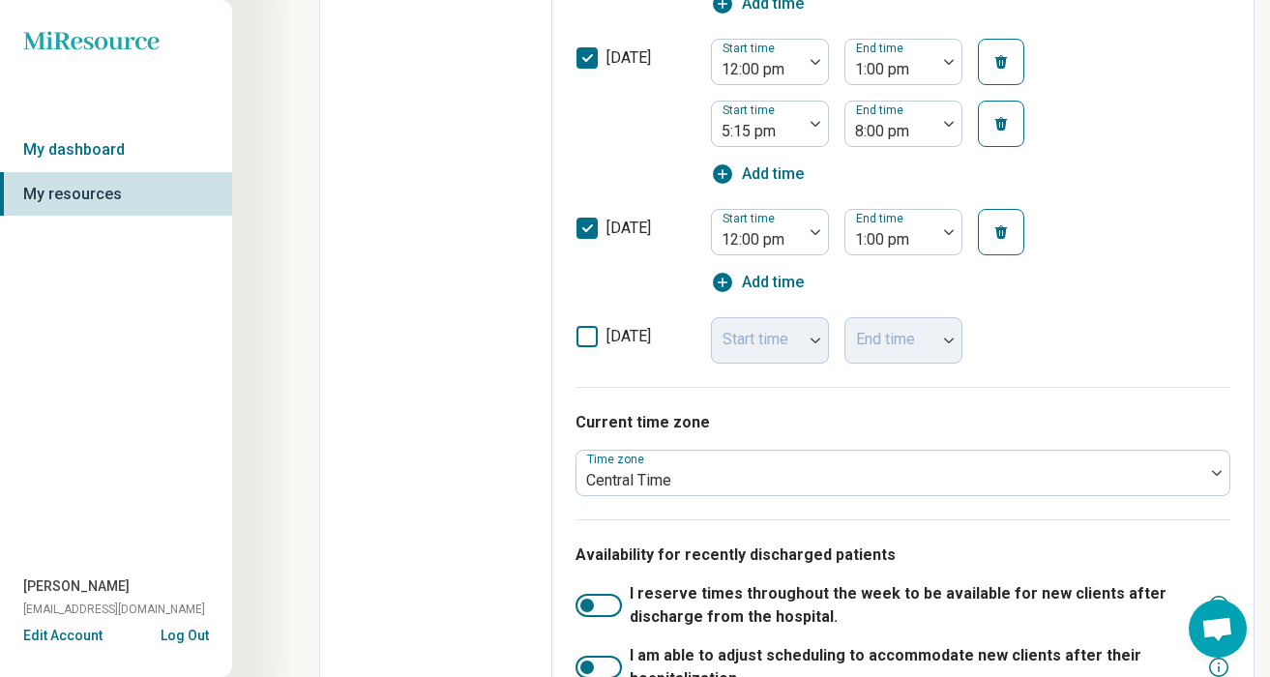
scroll to position [1298, 0]
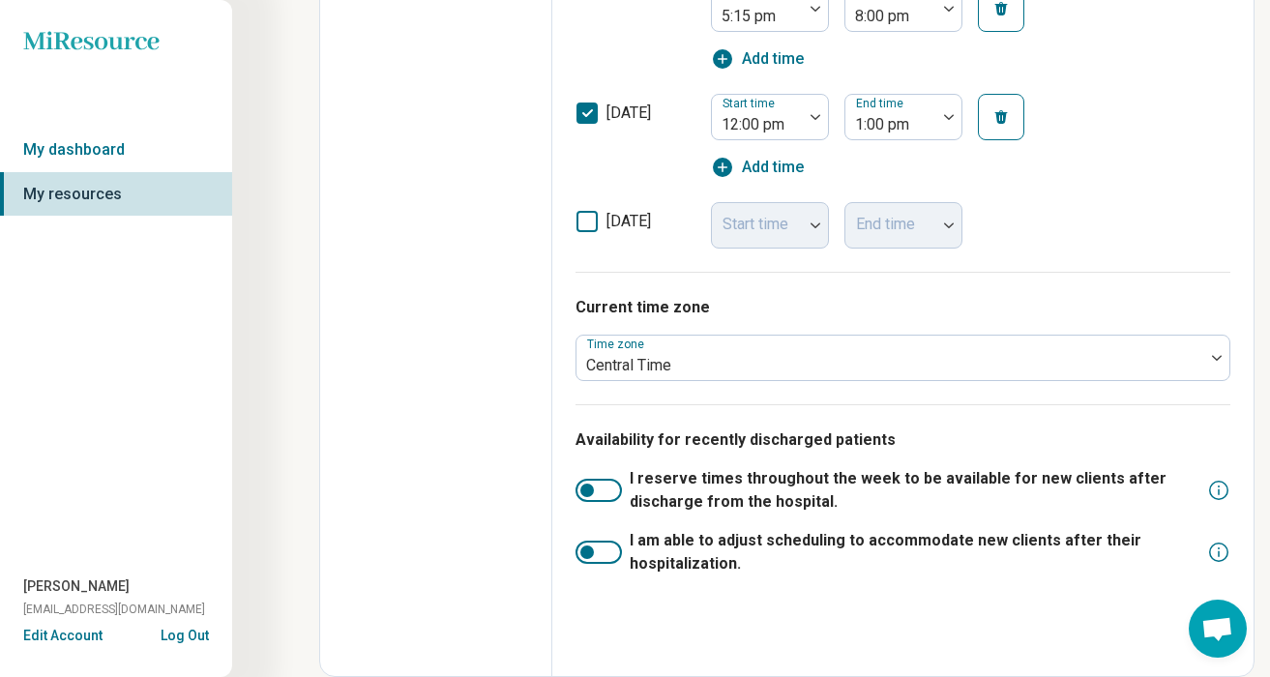
click at [614, 551] on div at bounding box center [598, 552] width 46 height 23
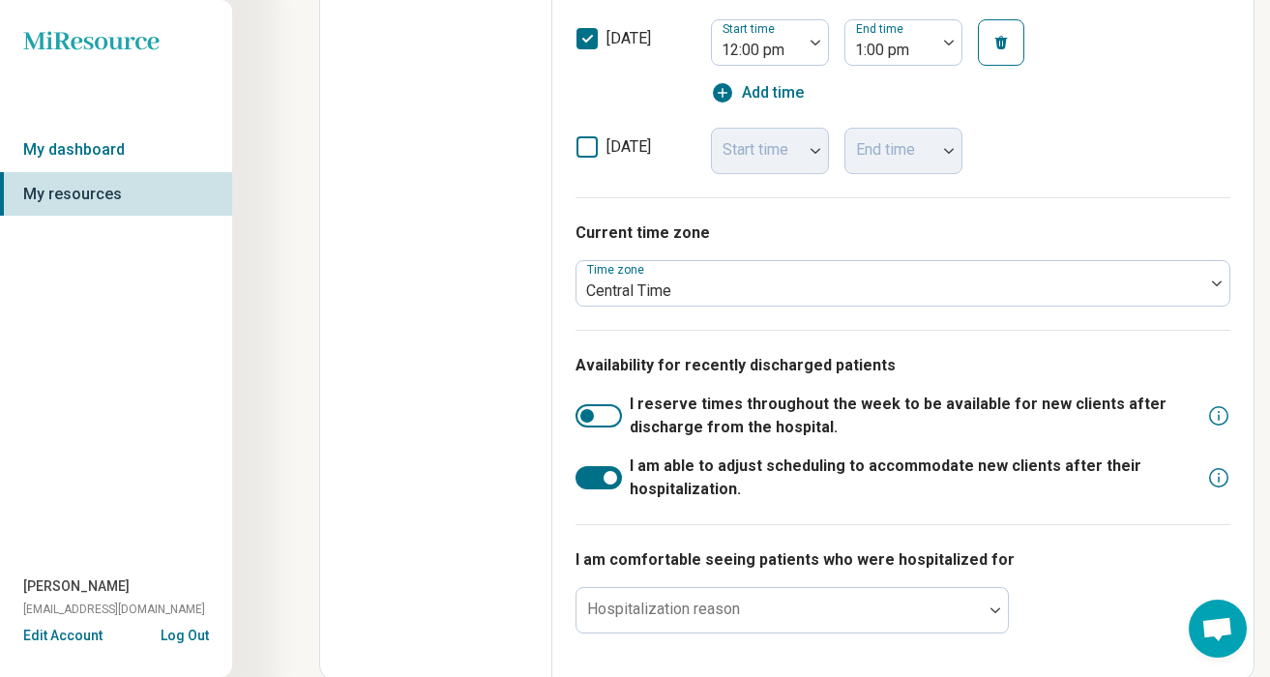
scroll to position [1376, 0]
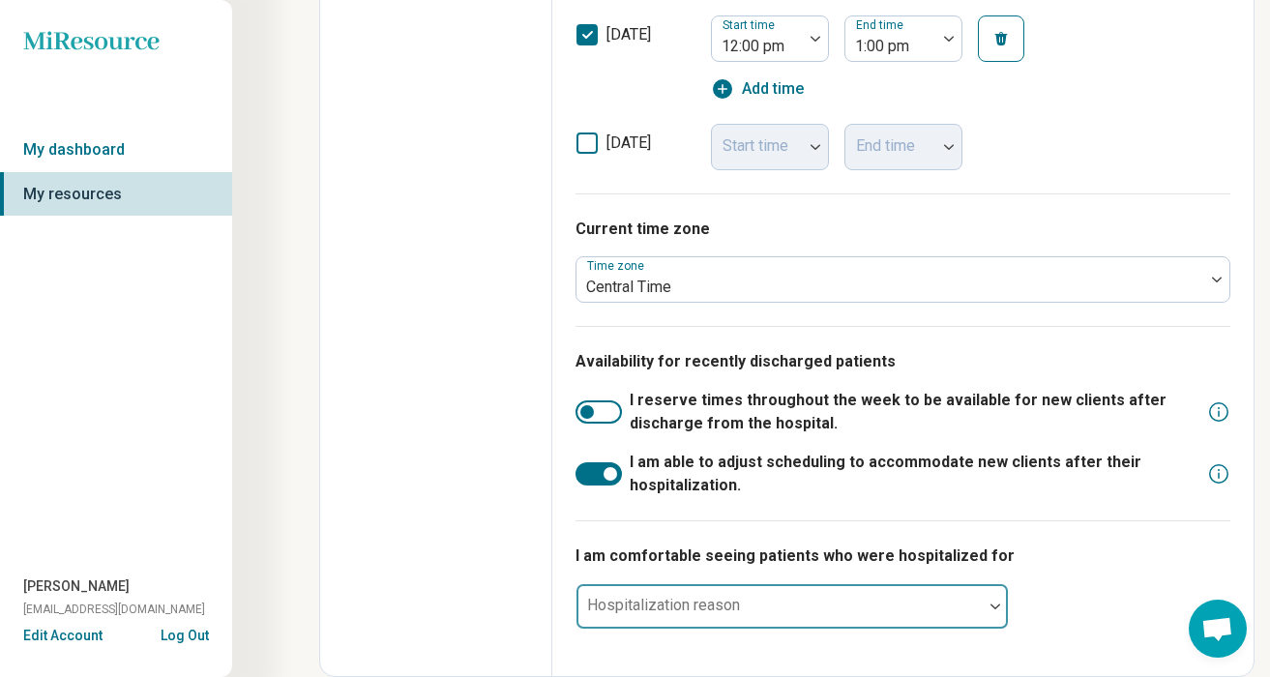
click at [653, 605] on div "Hospitalization reason" at bounding box center [791, 606] width 433 height 46
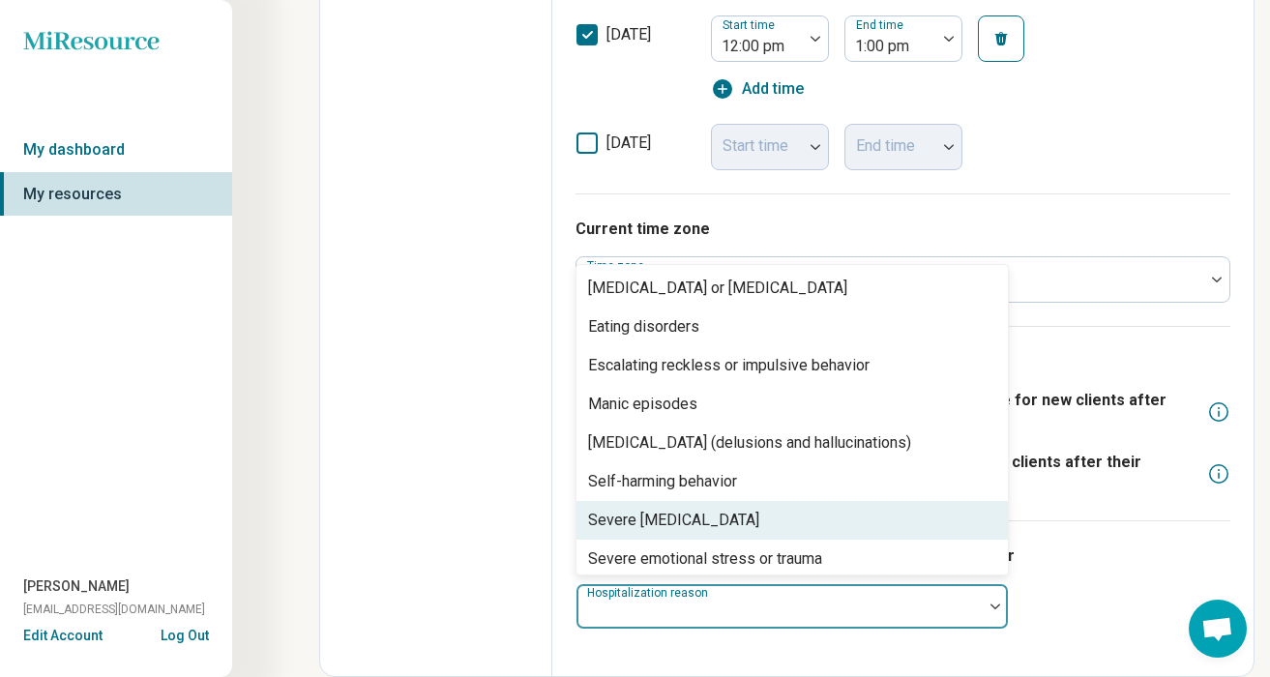
click at [1103, 594] on div "I am comfortable seeing patients who were hospitalized for Severe [MEDICAL_DATA…" at bounding box center [902, 586] width 655 height 133
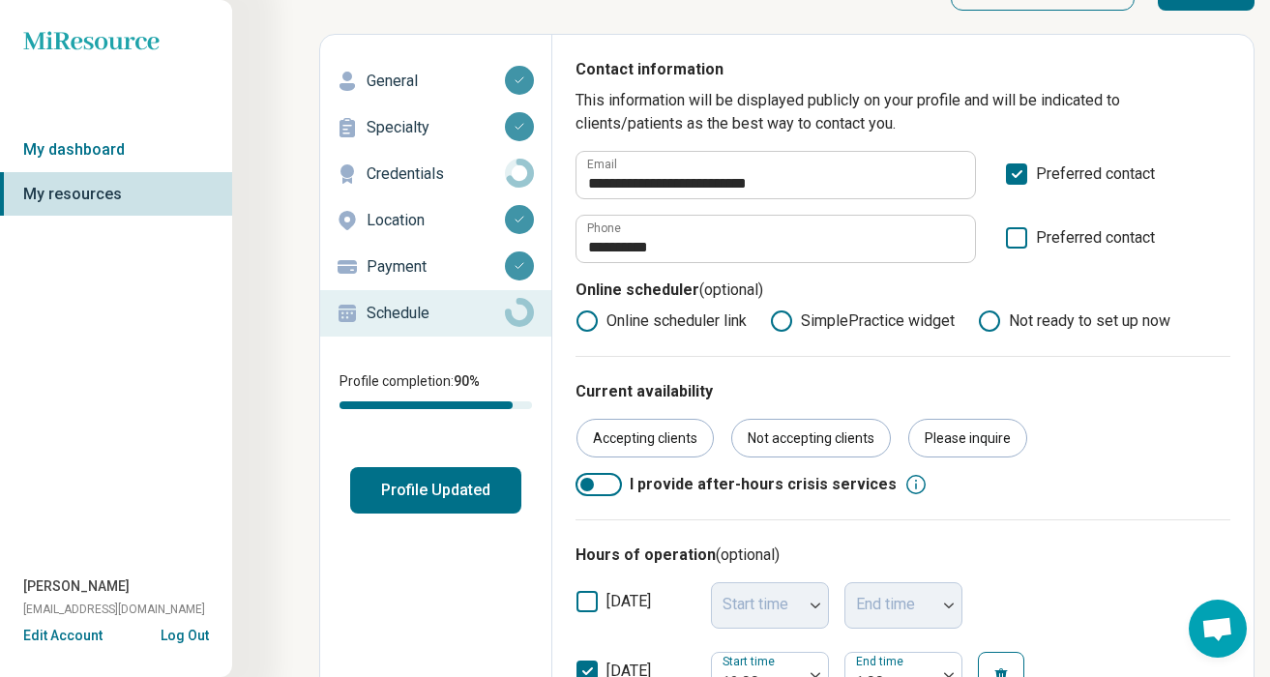
scroll to position [0, 0]
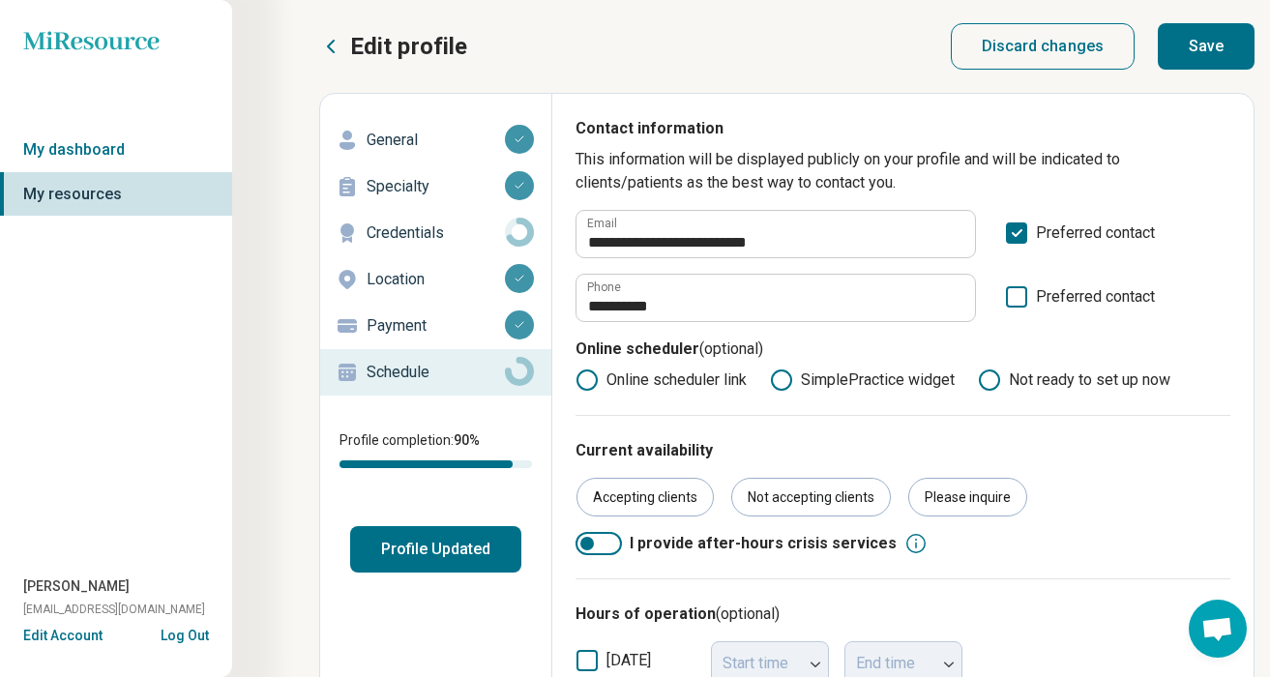
click at [1203, 42] on button "Save" at bounding box center [1206, 46] width 97 height 46
click at [1221, 57] on button "Save" at bounding box center [1206, 46] width 97 height 46
click at [418, 136] on p "General" at bounding box center [436, 140] width 138 height 23
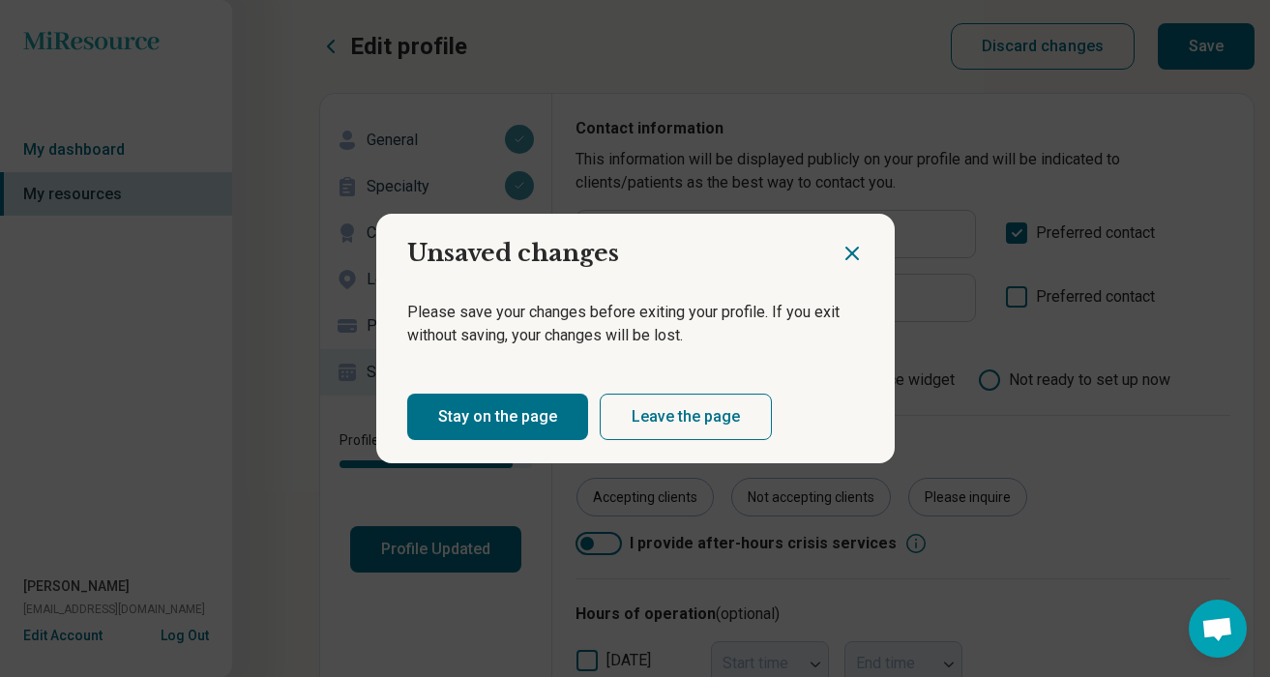
click at [850, 249] on icon "Close dialog" at bounding box center [851, 253] width 23 height 23
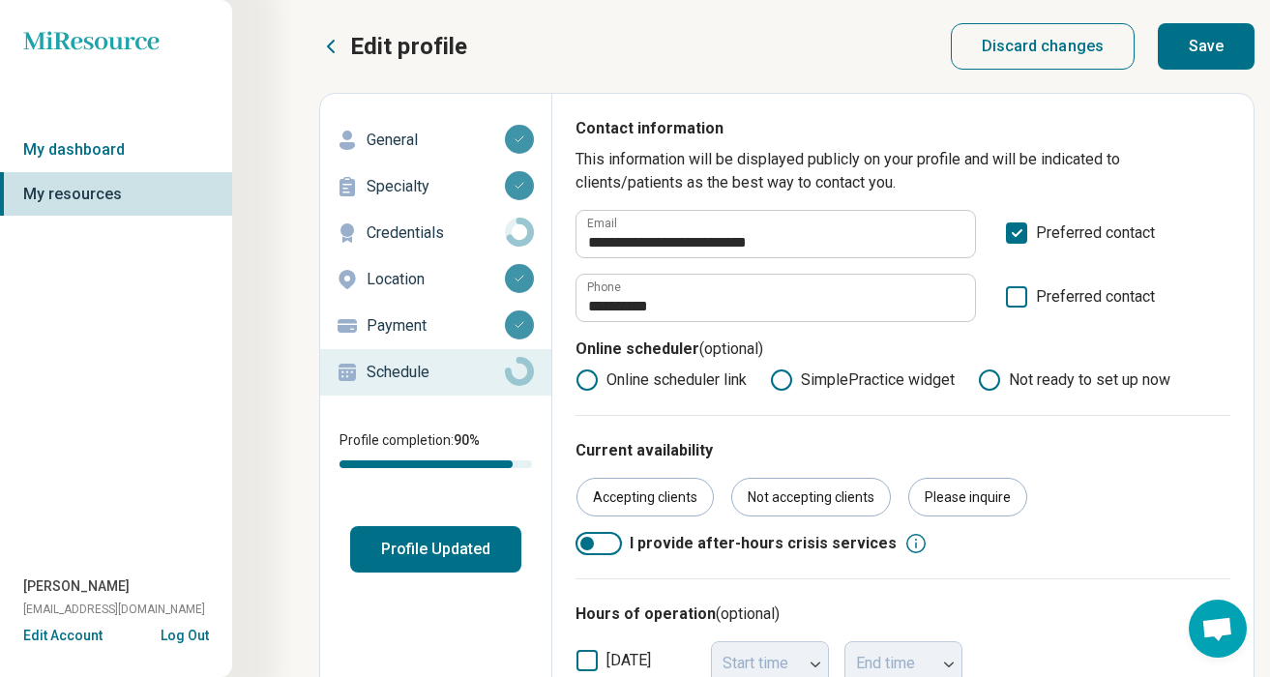
click at [1196, 52] on button "Save" at bounding box center [1206, 46] width 97 height 46
click at [430, 552] on button "Profile Updated" at bounding box center [435, 549] width 171 height 46
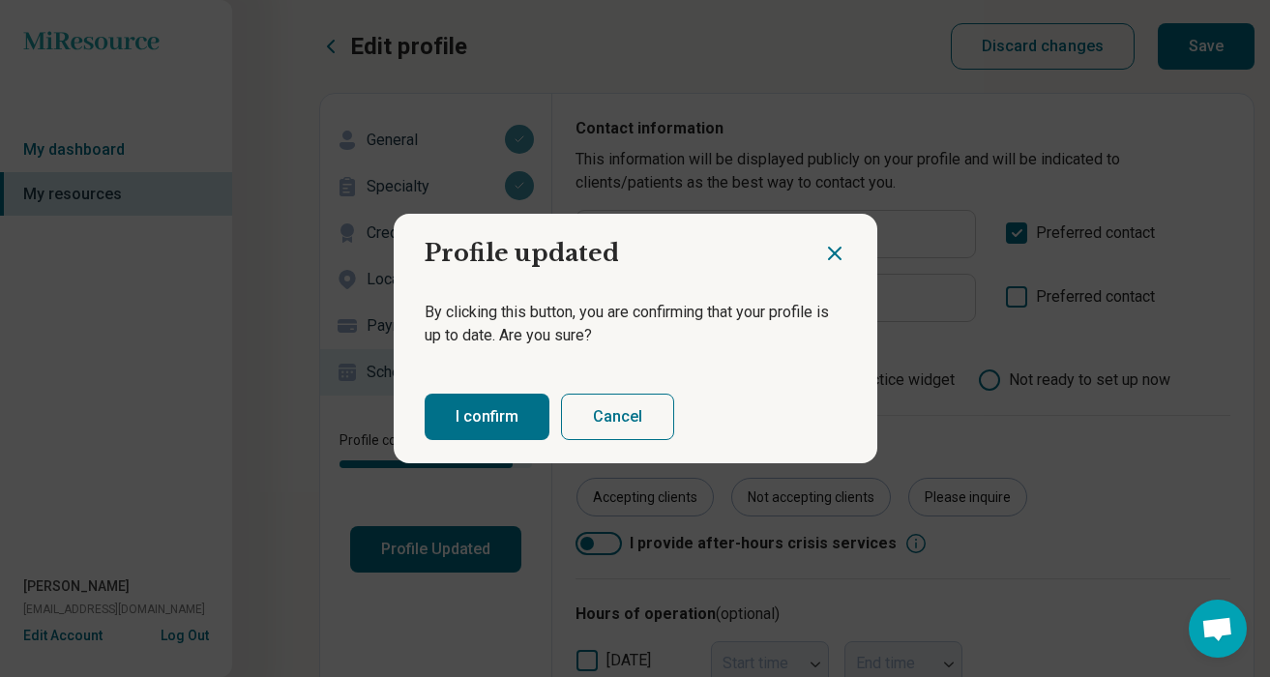
click at [476, 417] on button "I confirm" at bounding box center [487, 417] width 125 height 46
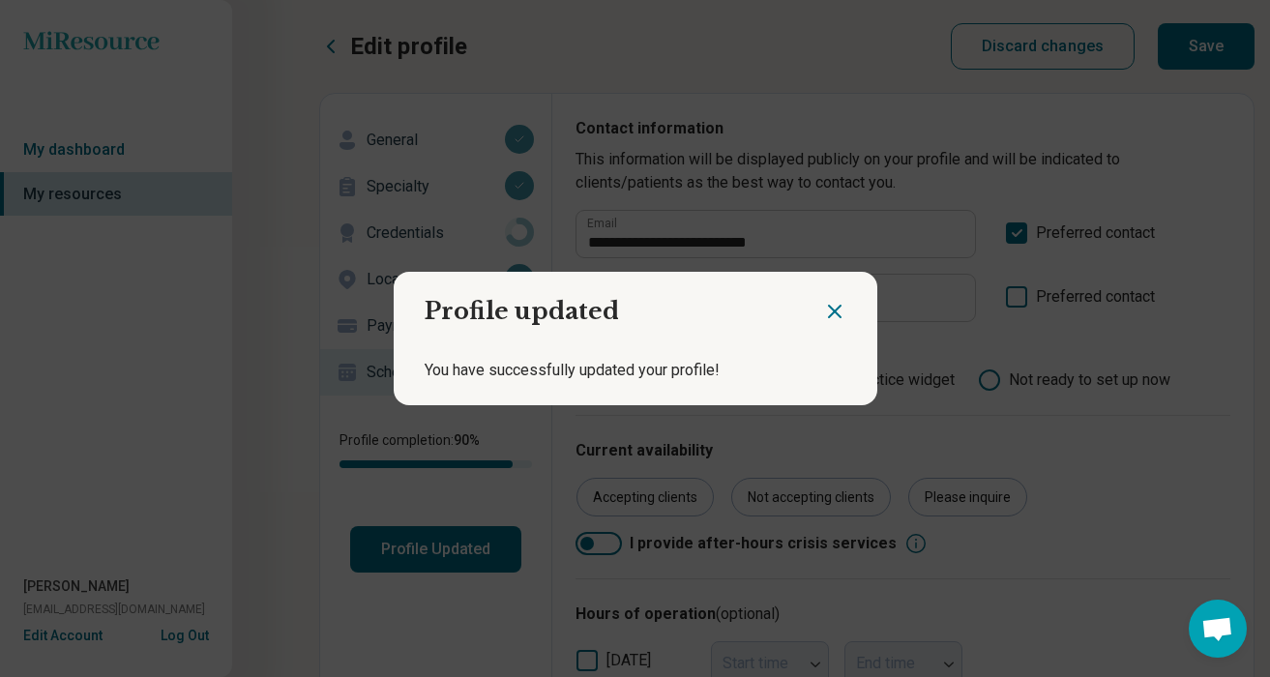
click at [833, 314] on icon "Close dialog" at bounding box center [834, 311] width 23 height 23
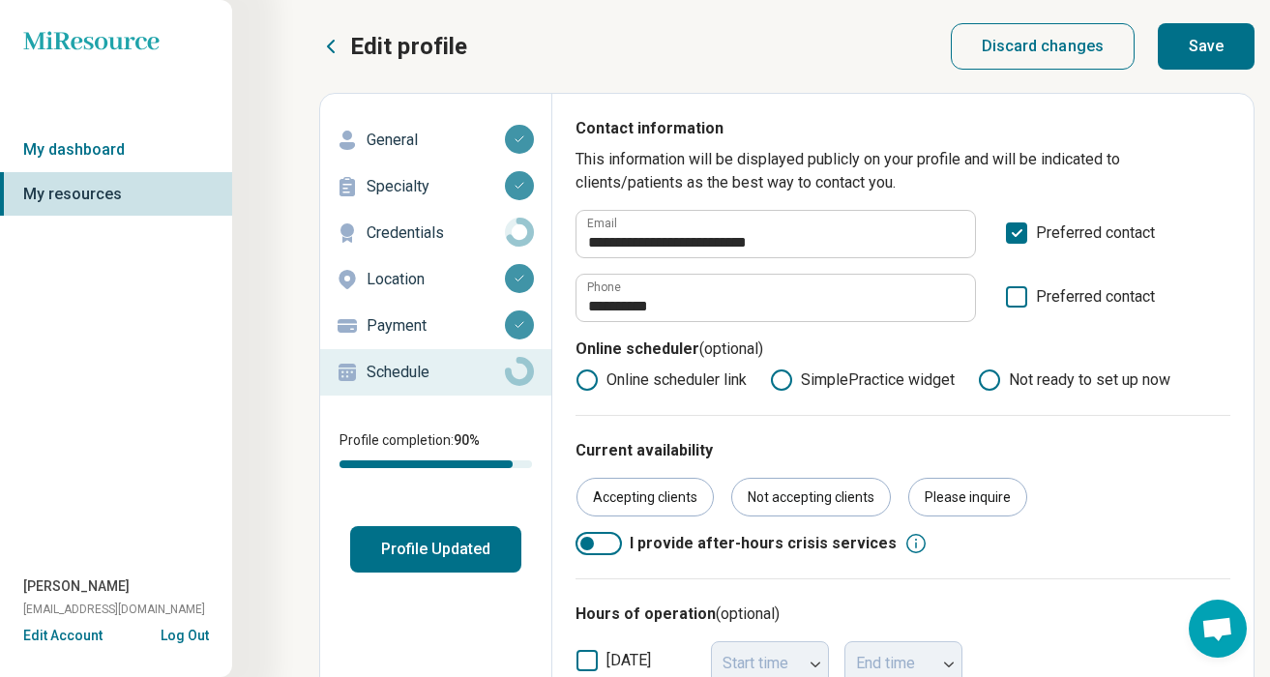
click at [419, 139] on p "General" at bounding box center [436, 140] width 138 height 23
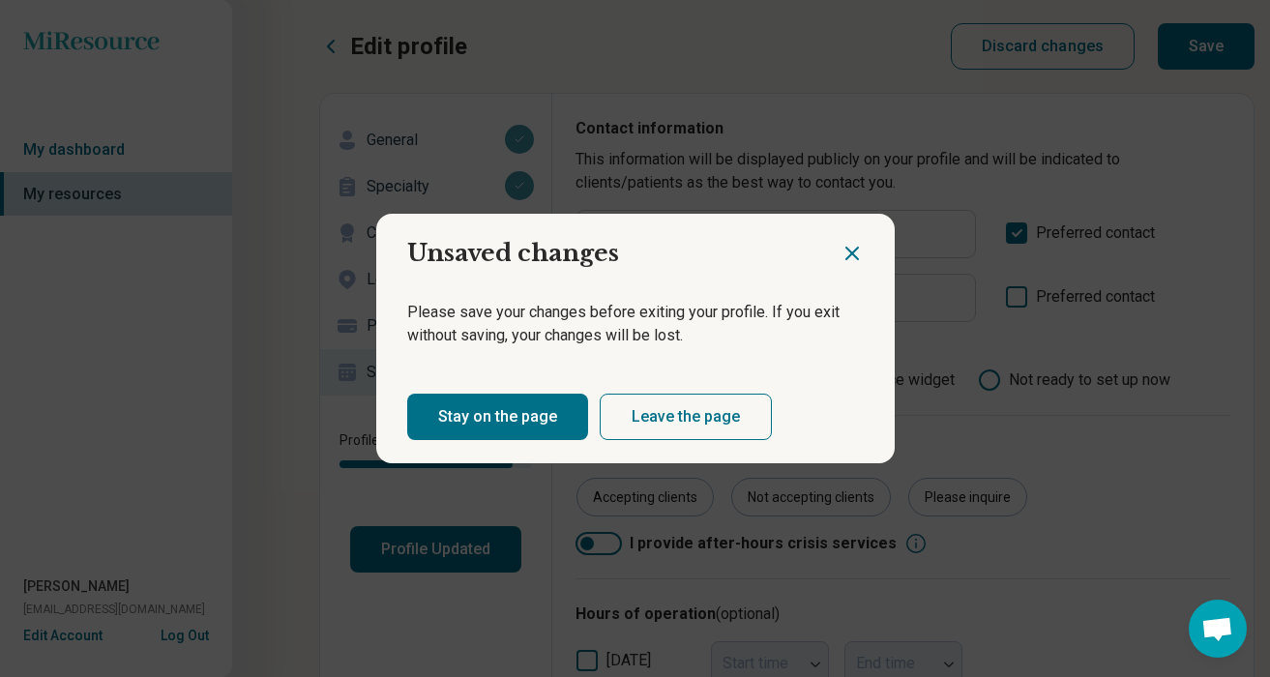
click at [648, 423] on button "Leave the page" at bounding box center [686, 417] width 172 height 46
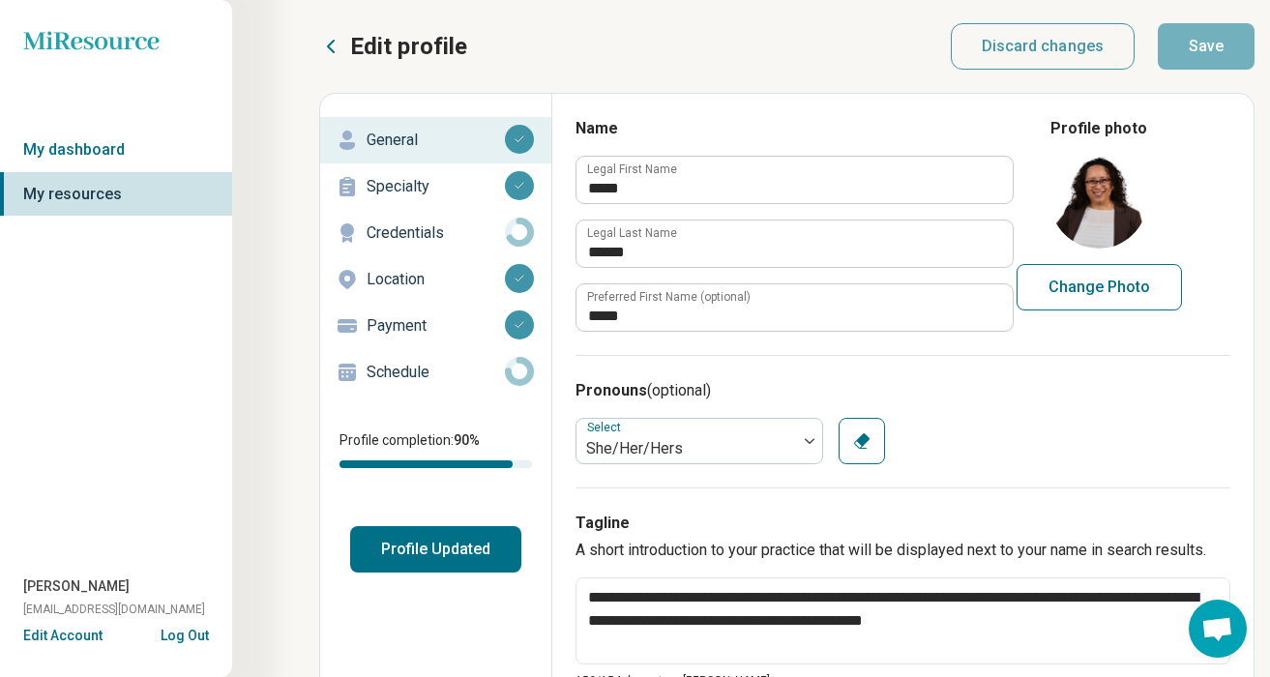
click at [402, 377] on p "Schedule" at bounding box center [436, 372] width 138 height 23
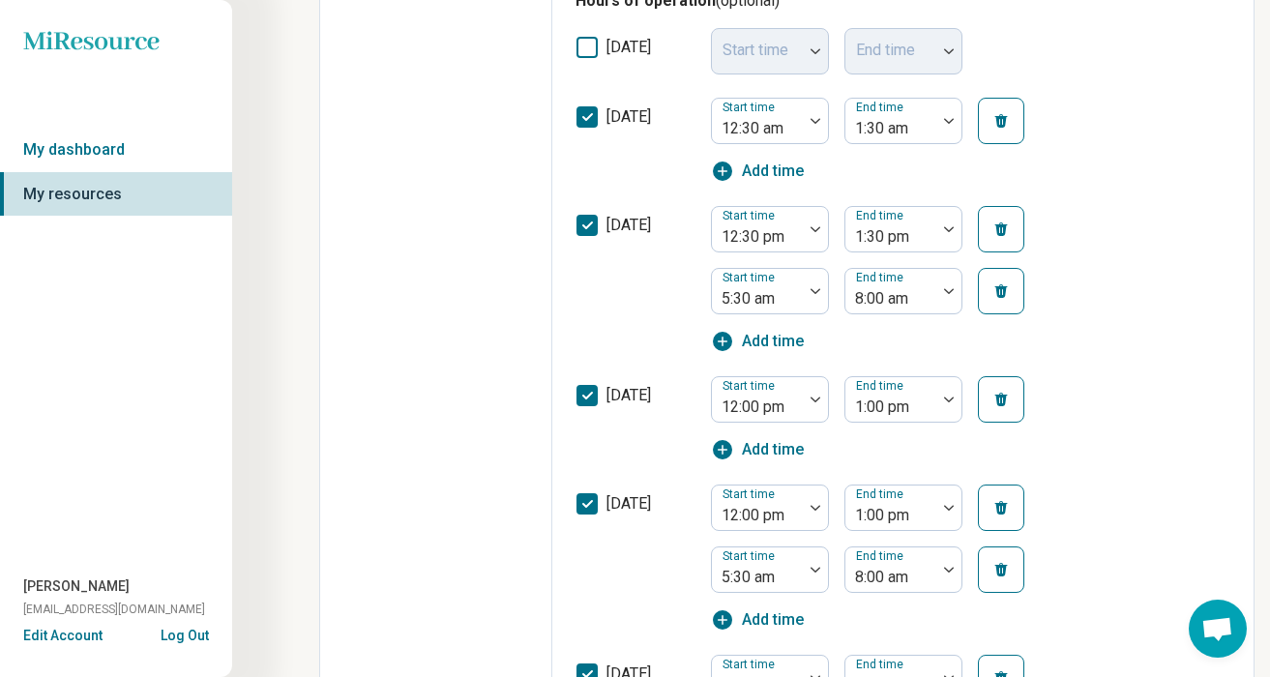
scroll to position [543, 0]
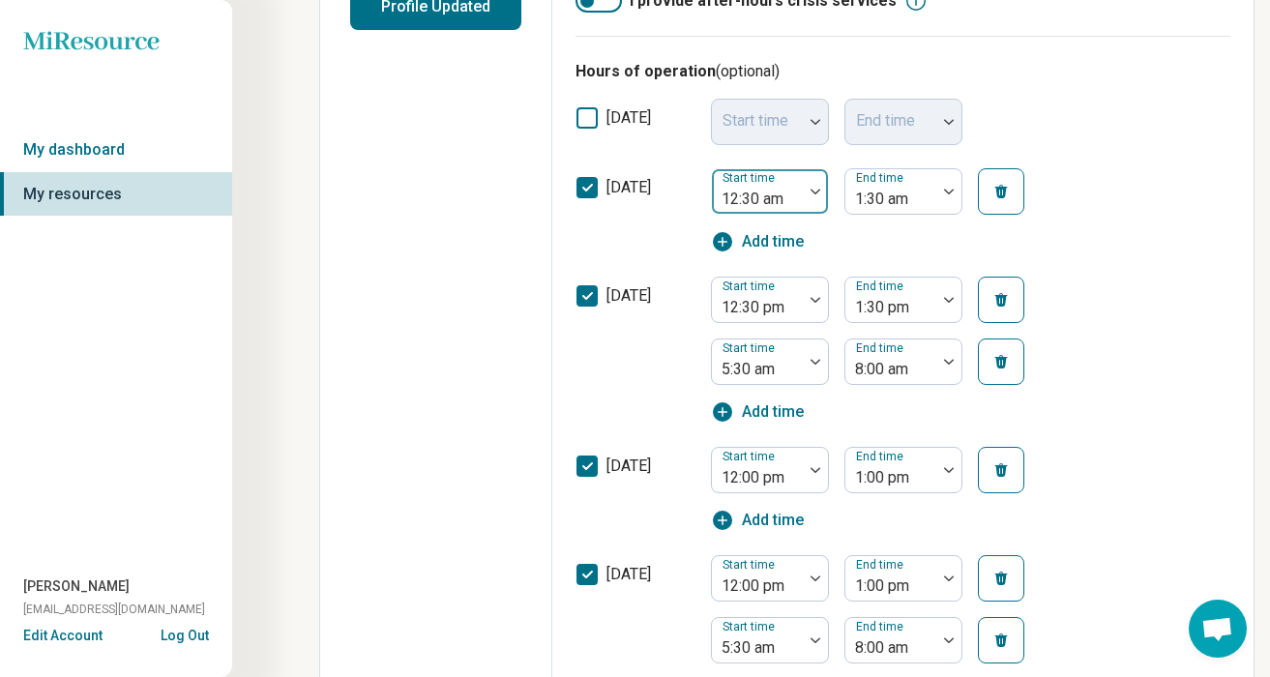
click at [811, 195] on div at bounding box center [815, 191] width 25 height 44
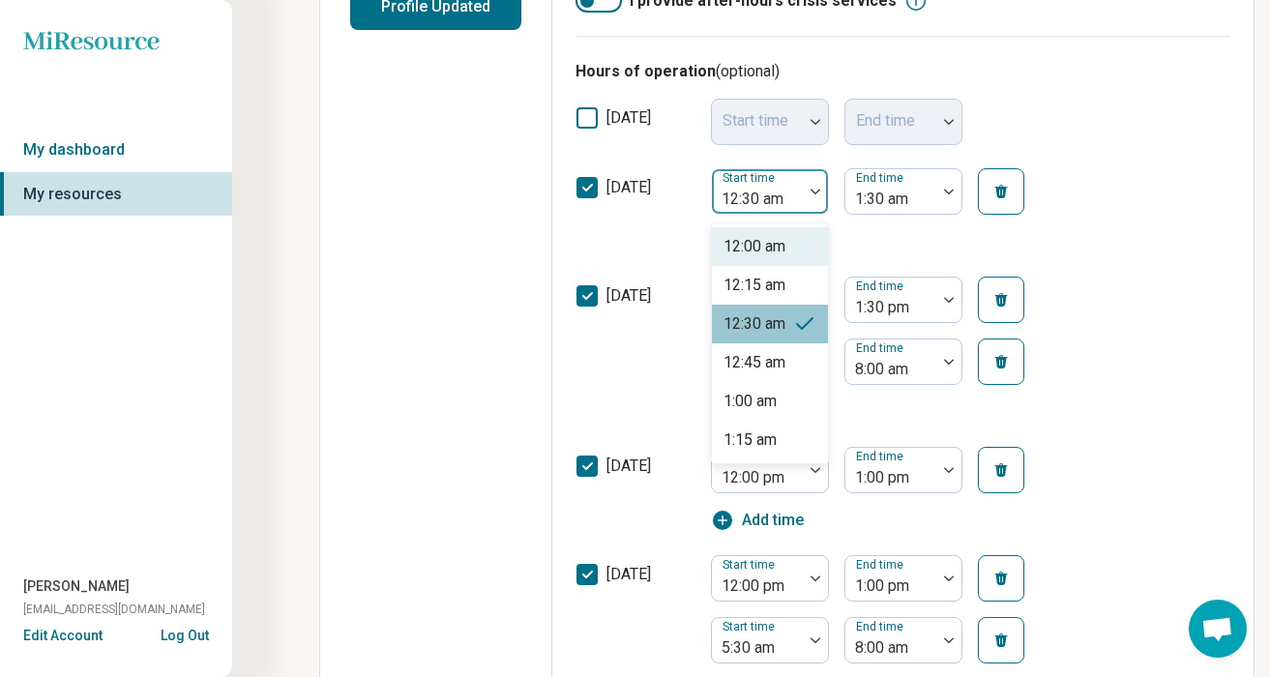
click at [993, 198] on icon "button" at bounding box center [1000, 191] width 15 height 15
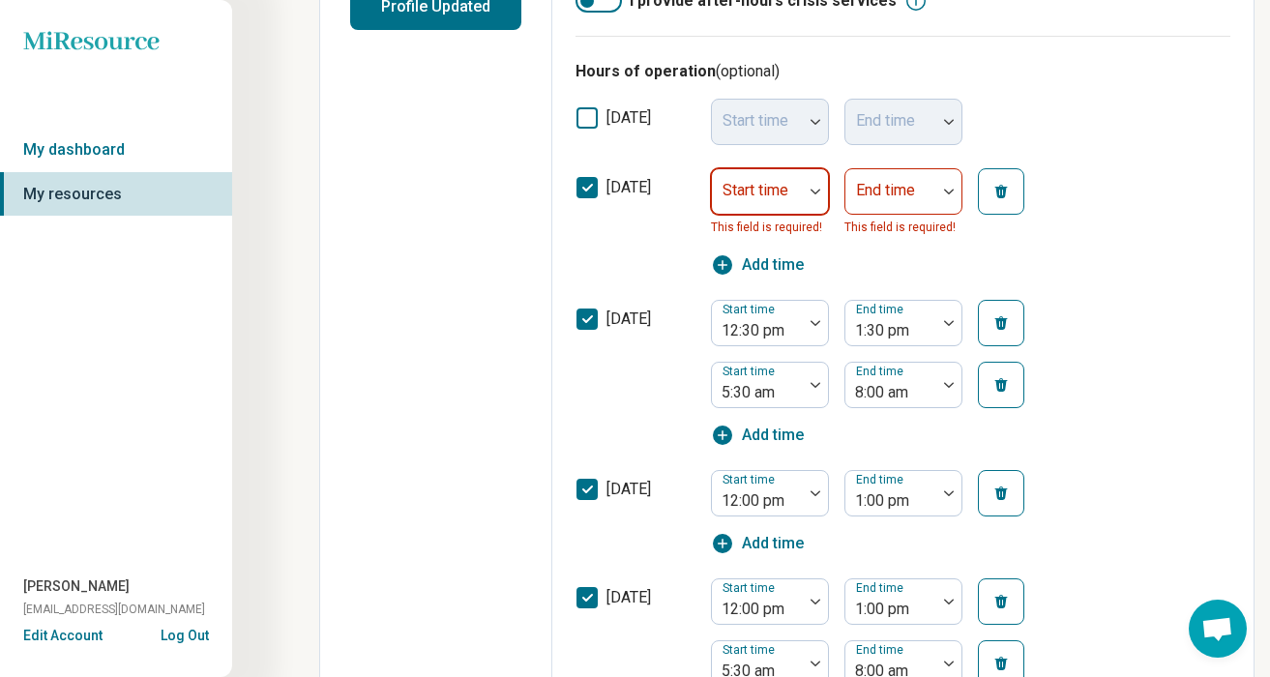
click at [820, 187] on div at bounding box center [815, 191] width 25 height 44
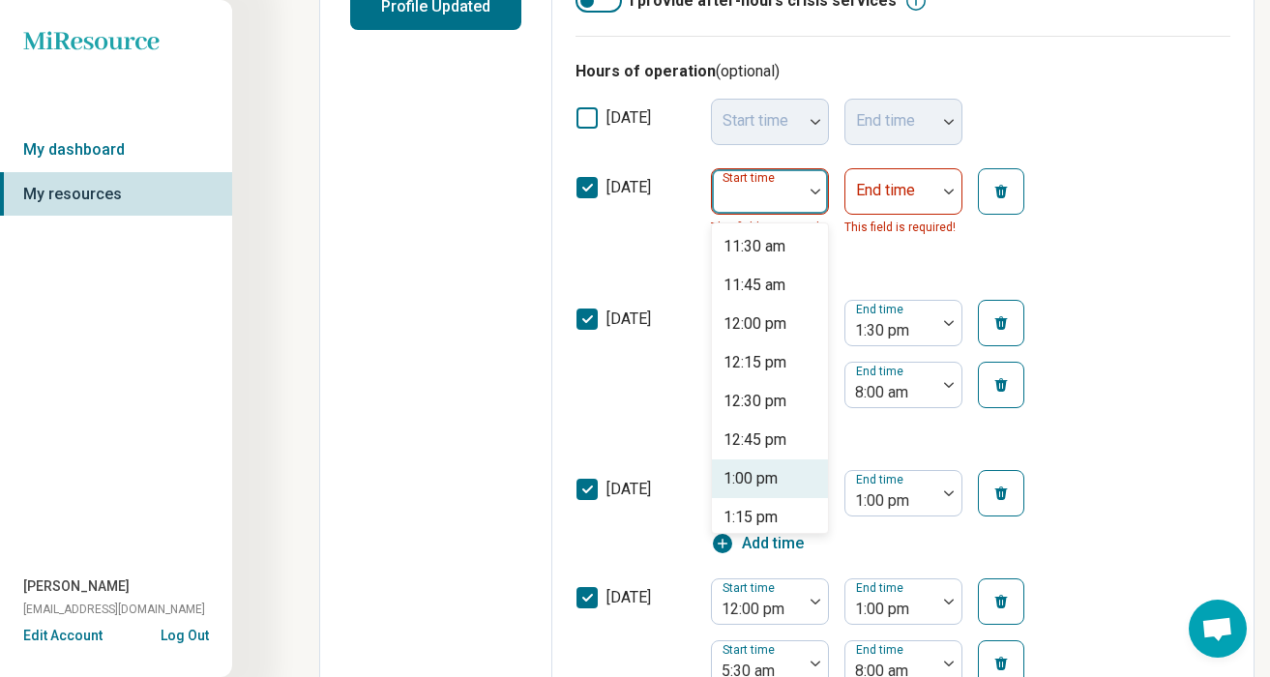
scroll to position [1845, 0]
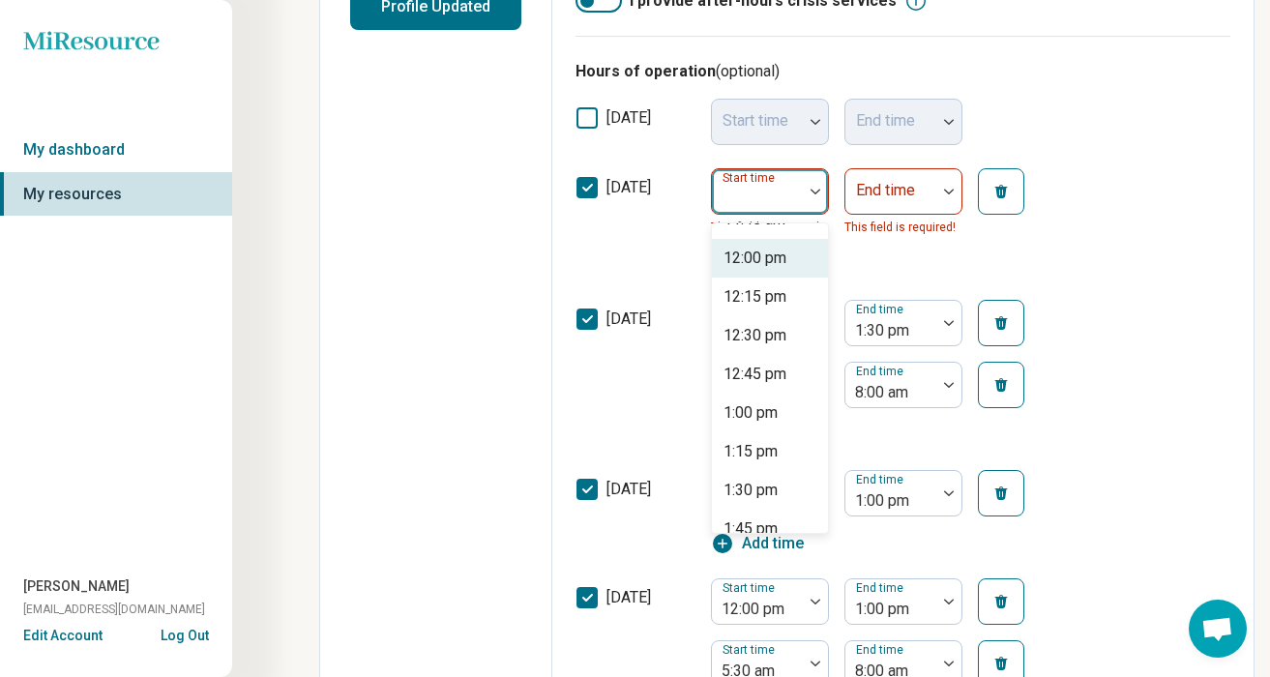
click at [766, 270] on div "12:00 pm" at bounding box center [770, 258] width 116 height 39
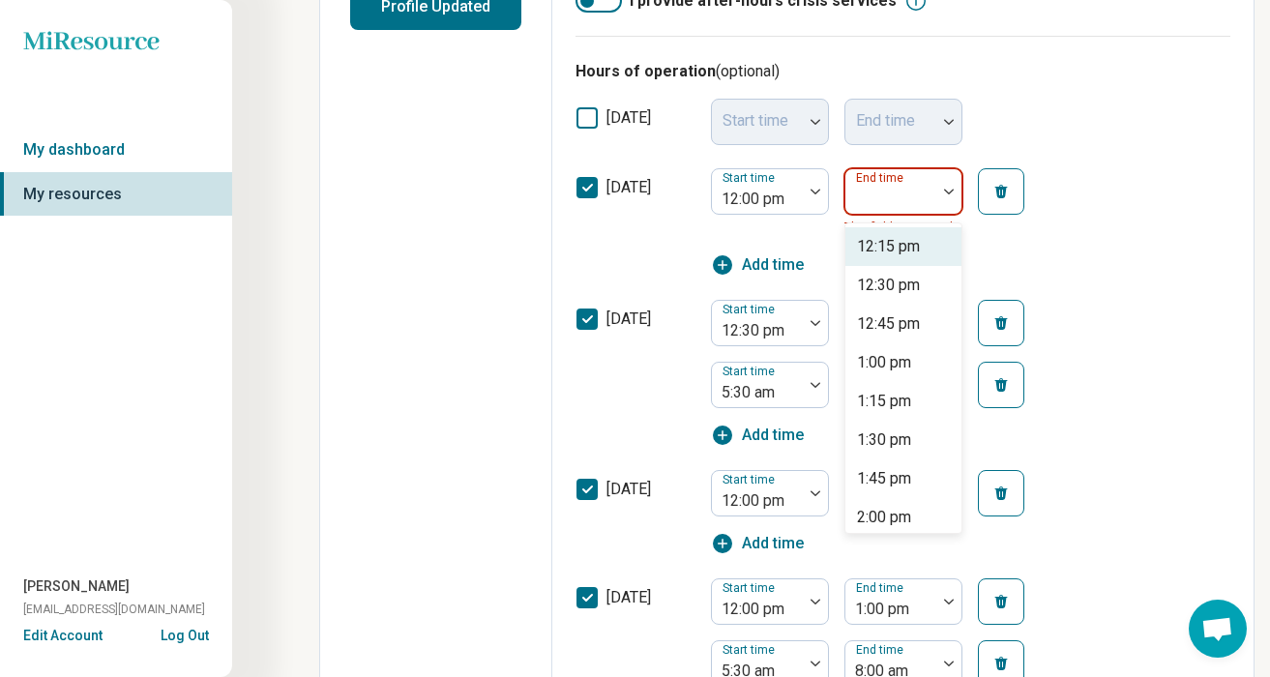
click at [959, 191] on div at bounding box center [948, 192] width 25 height 6
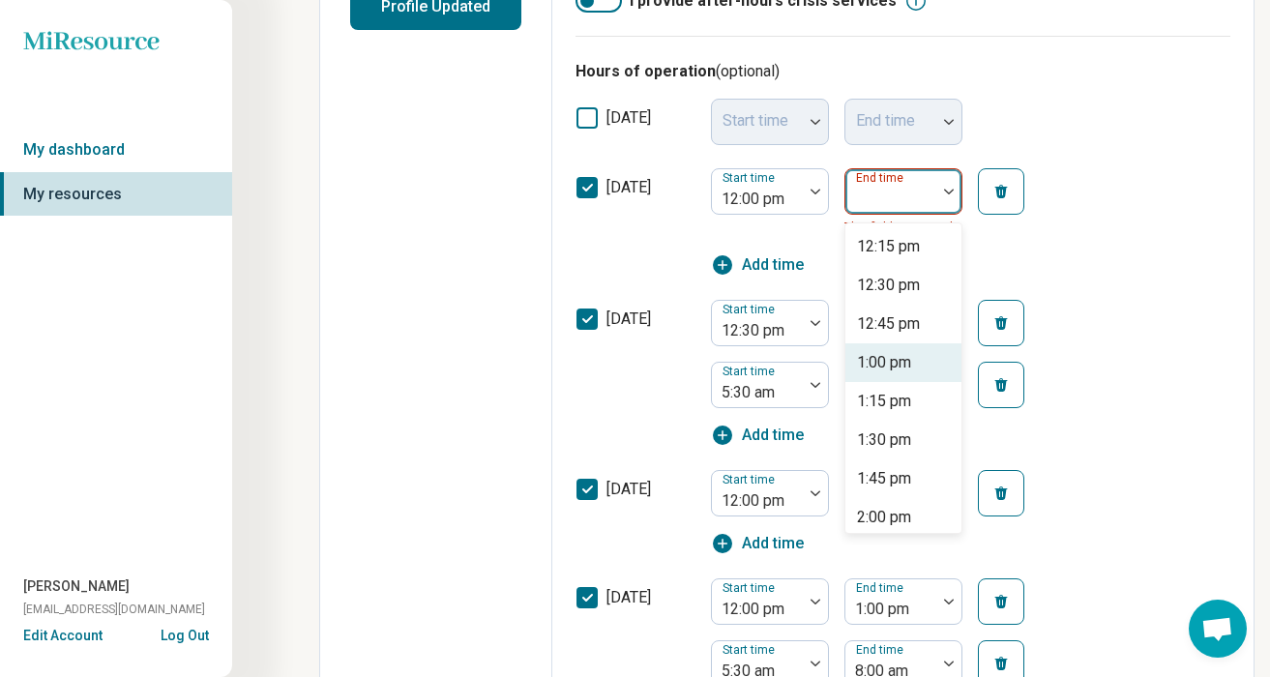
click at [890, 372] on div "1:00 pm" at bounding box center [884, 362] width 54 height 23
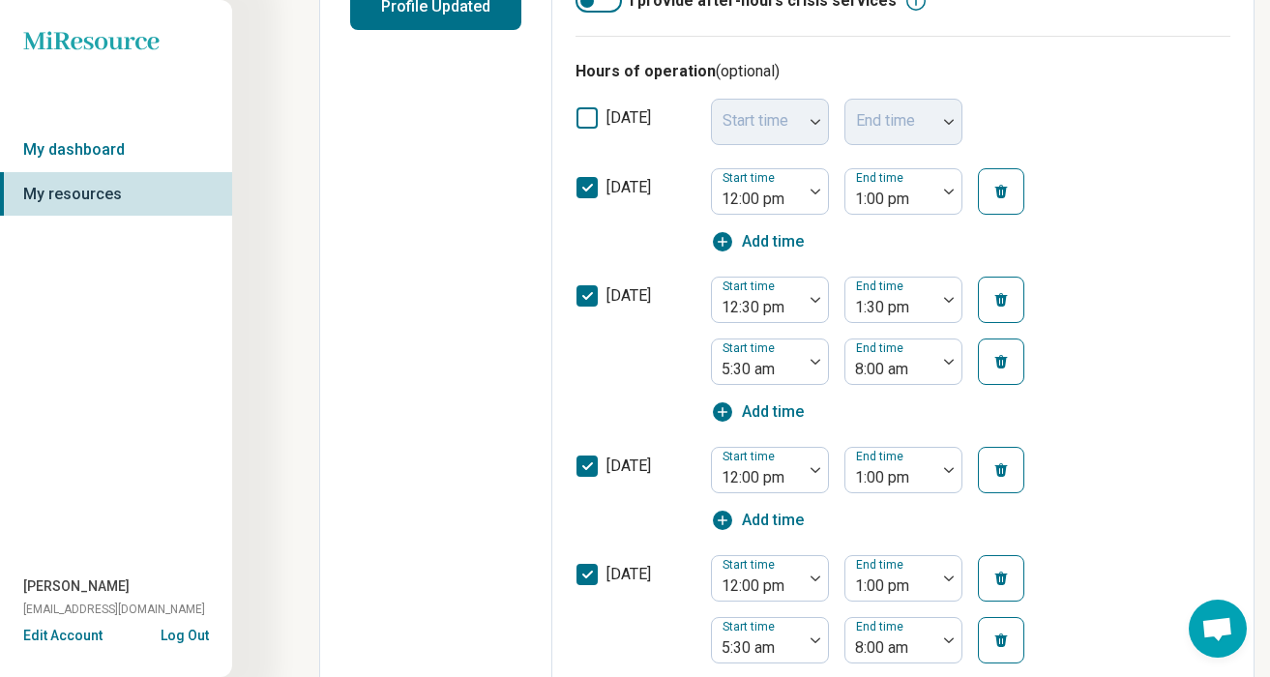
click at [778, 253] on div "[DATE] Start time 12:00 pm End time 1:00 pm Add time" at bounding box center [902, 211] width 655 height 108
click at [775, 238] on span "Add time" at bounding box center [773, 241] width 62 height 23
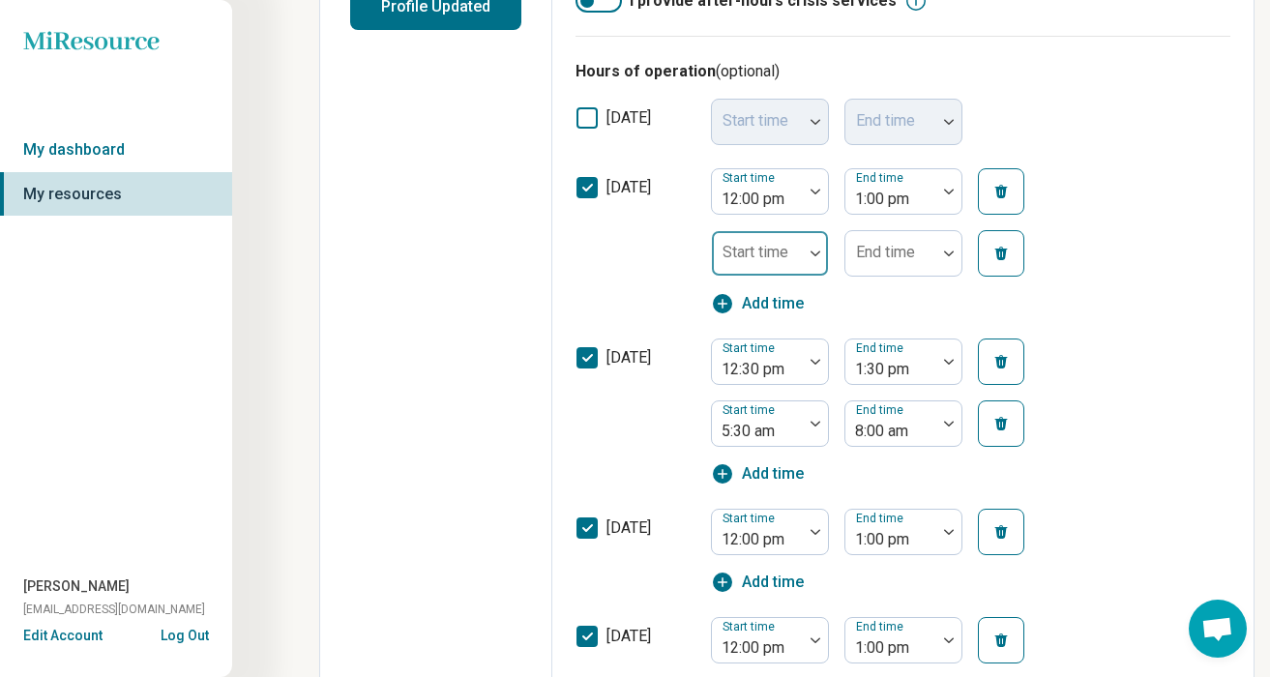
click at [814, 251] on img at bounding box center [816, 254] width 10 height 6
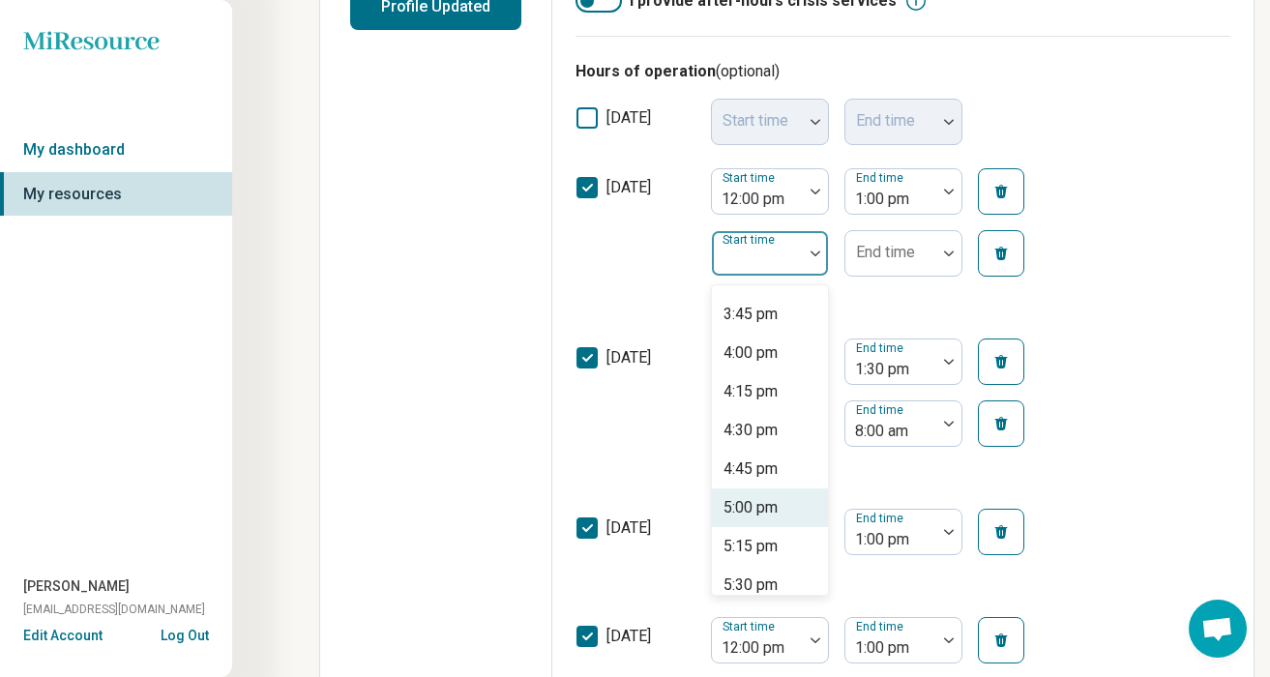
scroll to position [2432, 0]
click at [776, 547] on div "5:15 pm" at bounding box center [750, 545] width 54 height 23
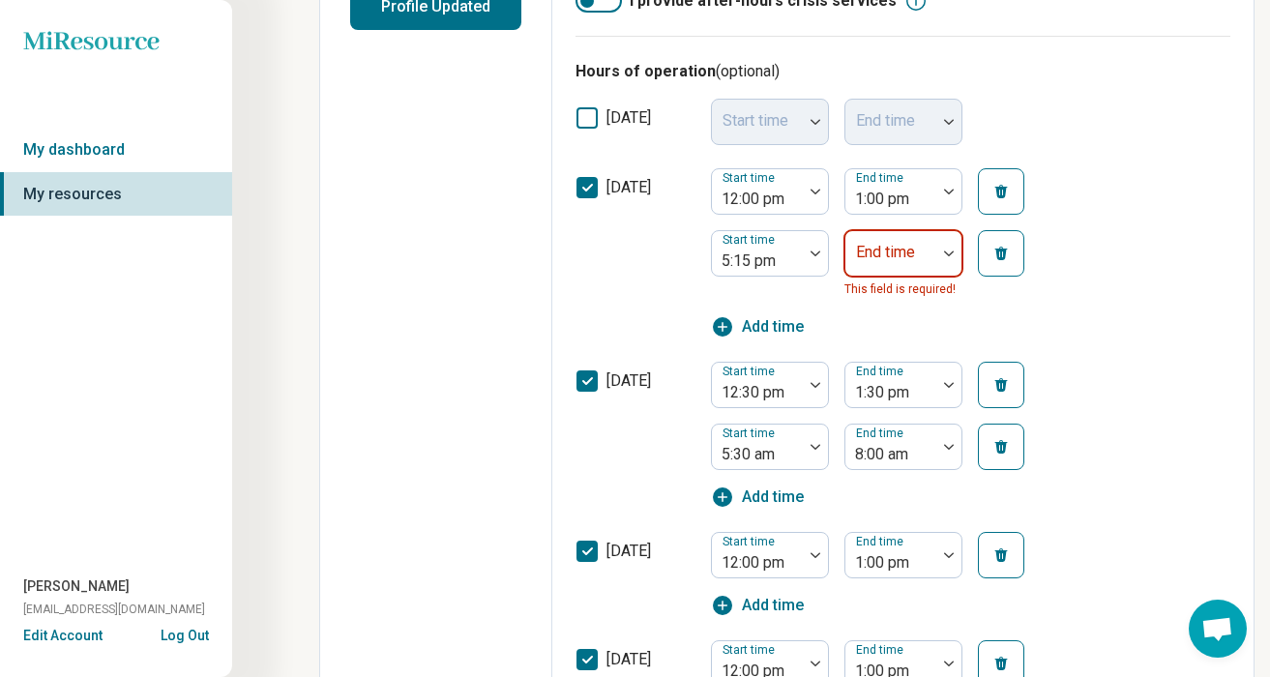
click at [953, 266] on div at bounding box center [948, 253] width 25 height 44
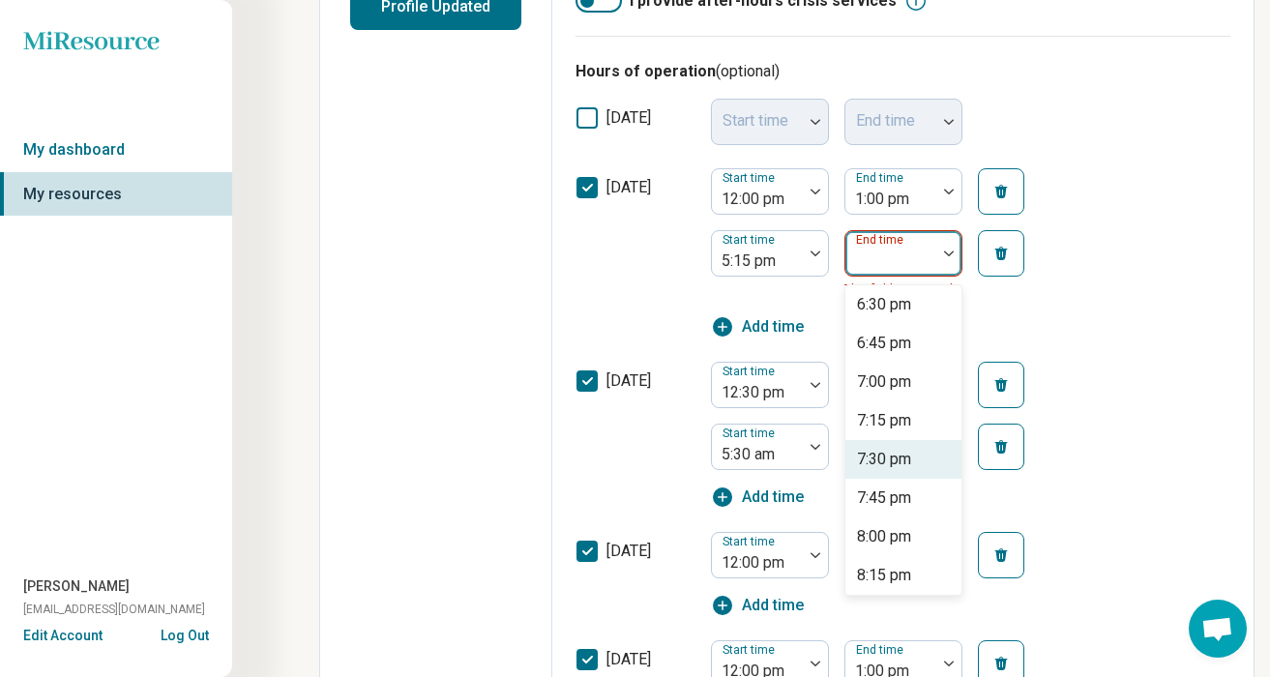
scroll to position [162, 0]
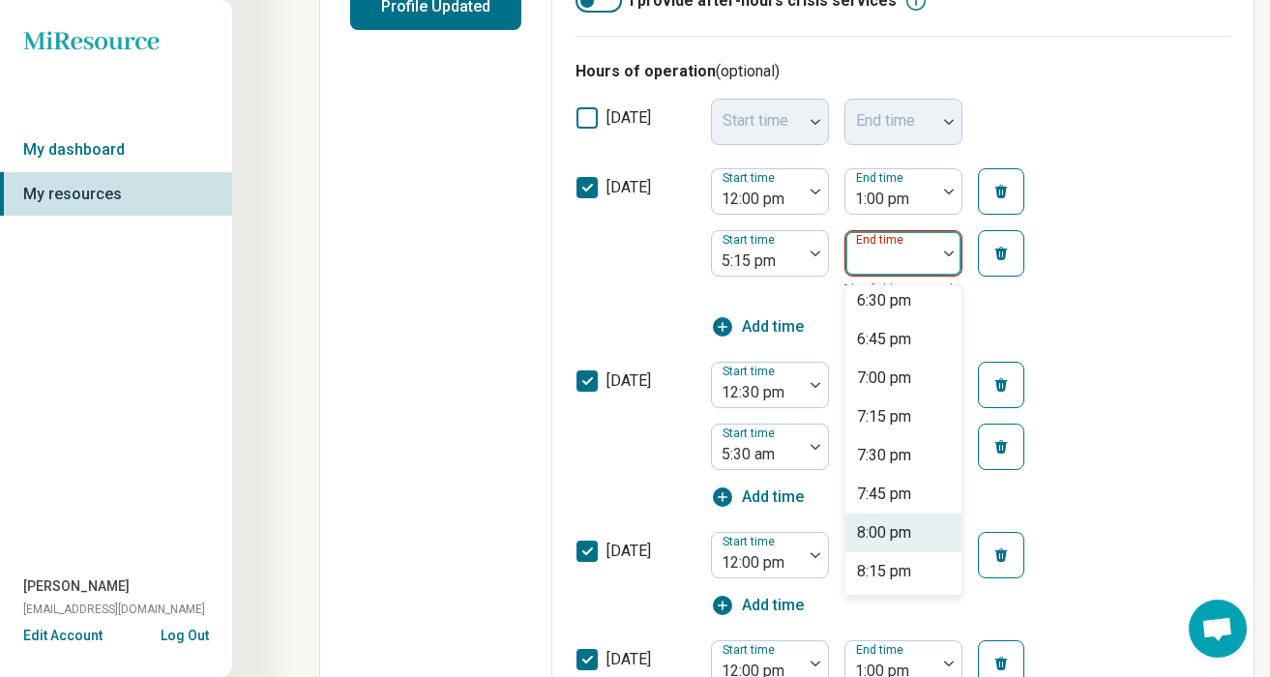
click at [881, 527] on div "8:00 pm" at bounding box center [884, 532] width 54 height 23
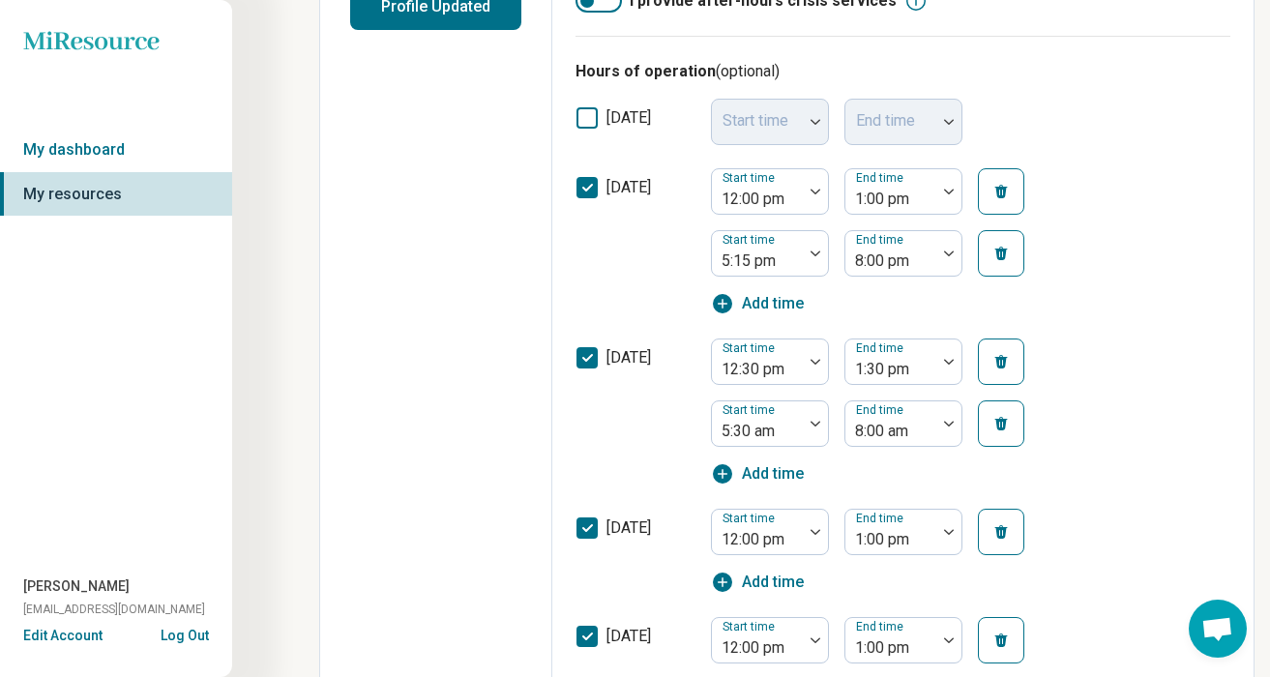
click at [1007, 418] on icon "button" at bounding box center [1000, 423] width 15 height 15
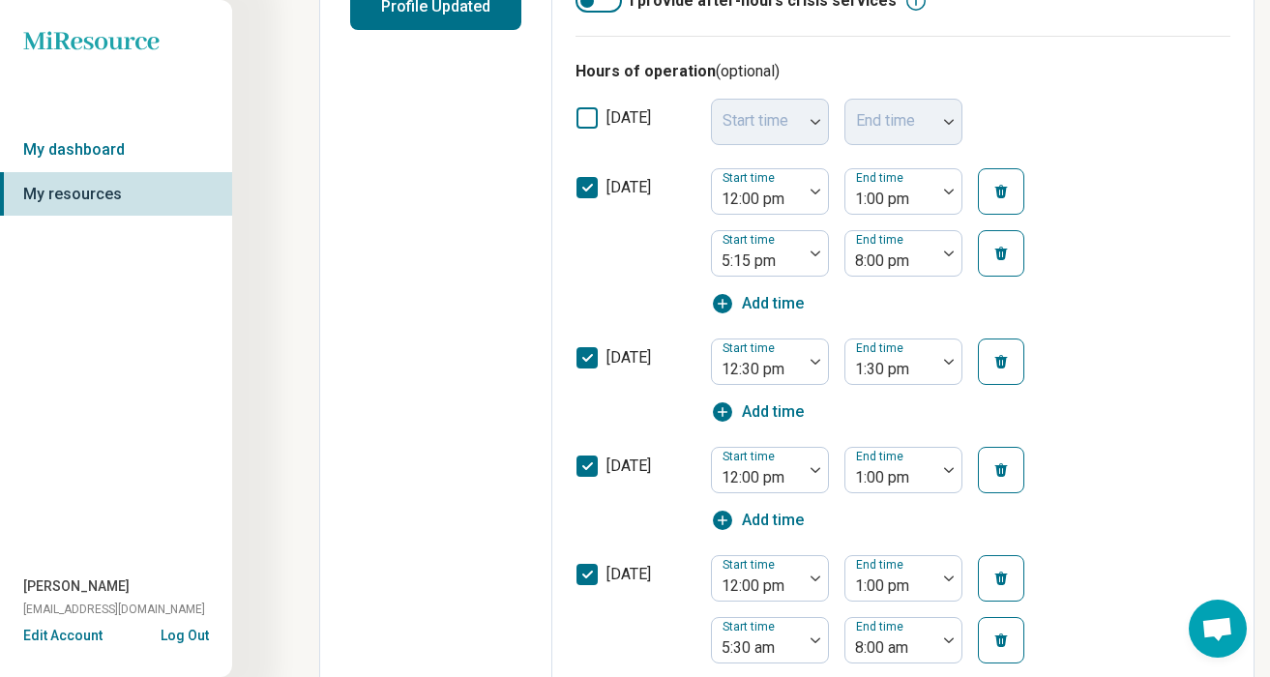
click at [777, 408] on span "Add time" at bounding box center [773, 411] width 62 height 23
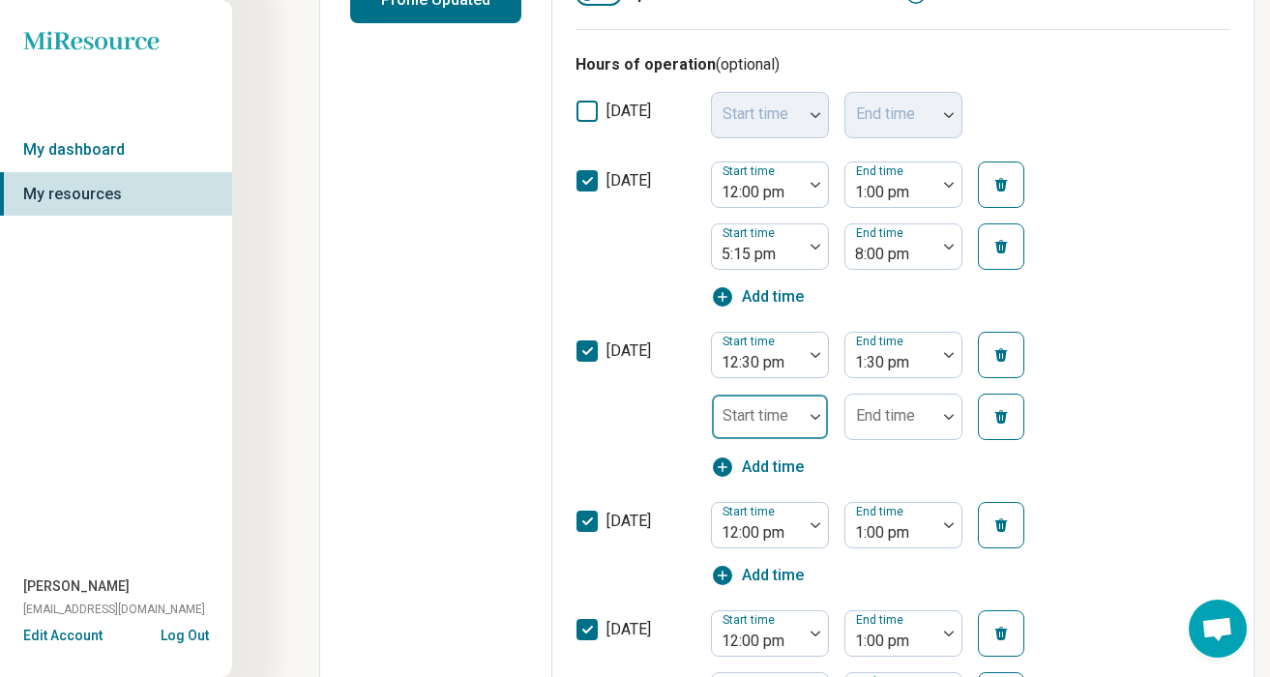
click at [813, 425] on div at bounding box center [815, 417] width 25 height 44
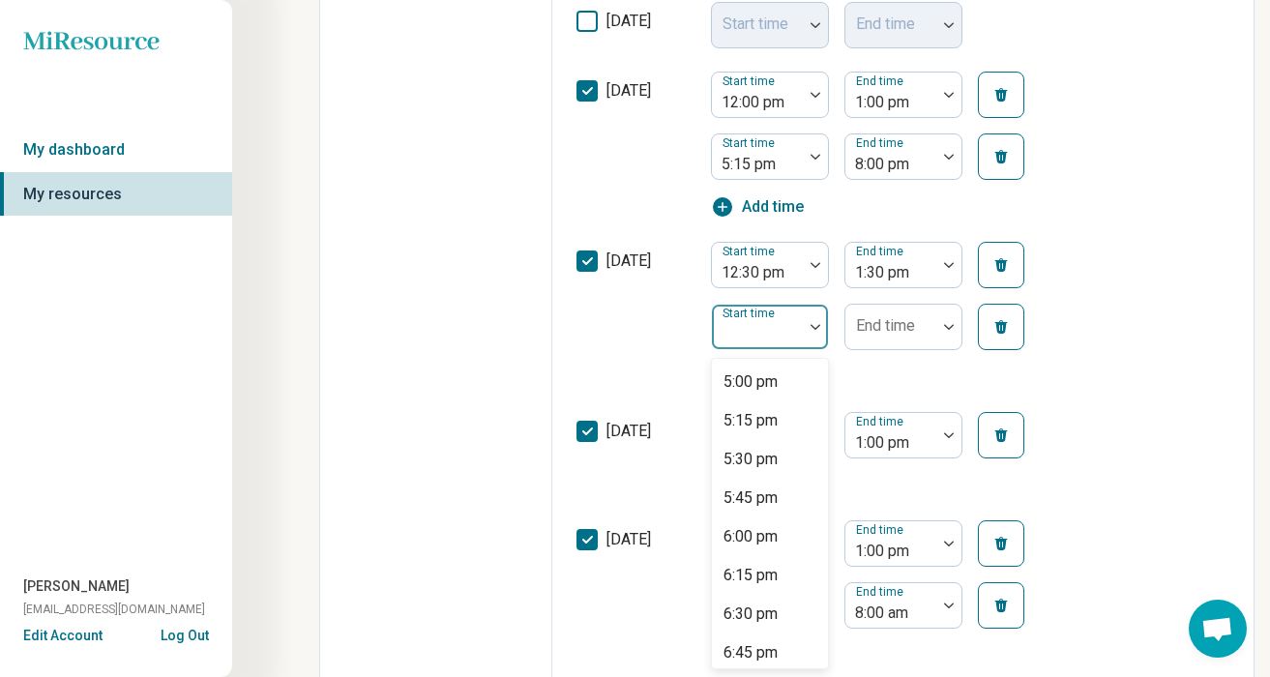
scroll to position [2636, 0]
click at [780, 425] on div "5:15 pm" at bounding box center [770, 416] width 116 height 39
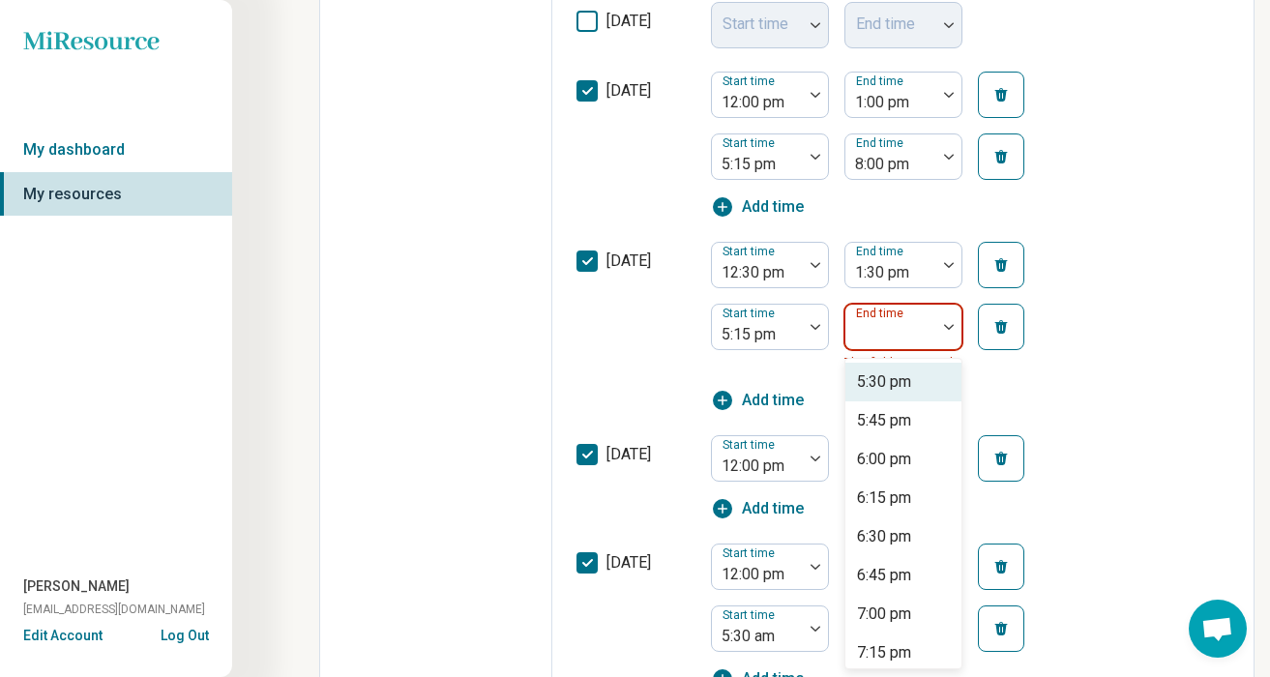
click at [947, 325] on img at bounding box center [949, 327] width 10 height 6
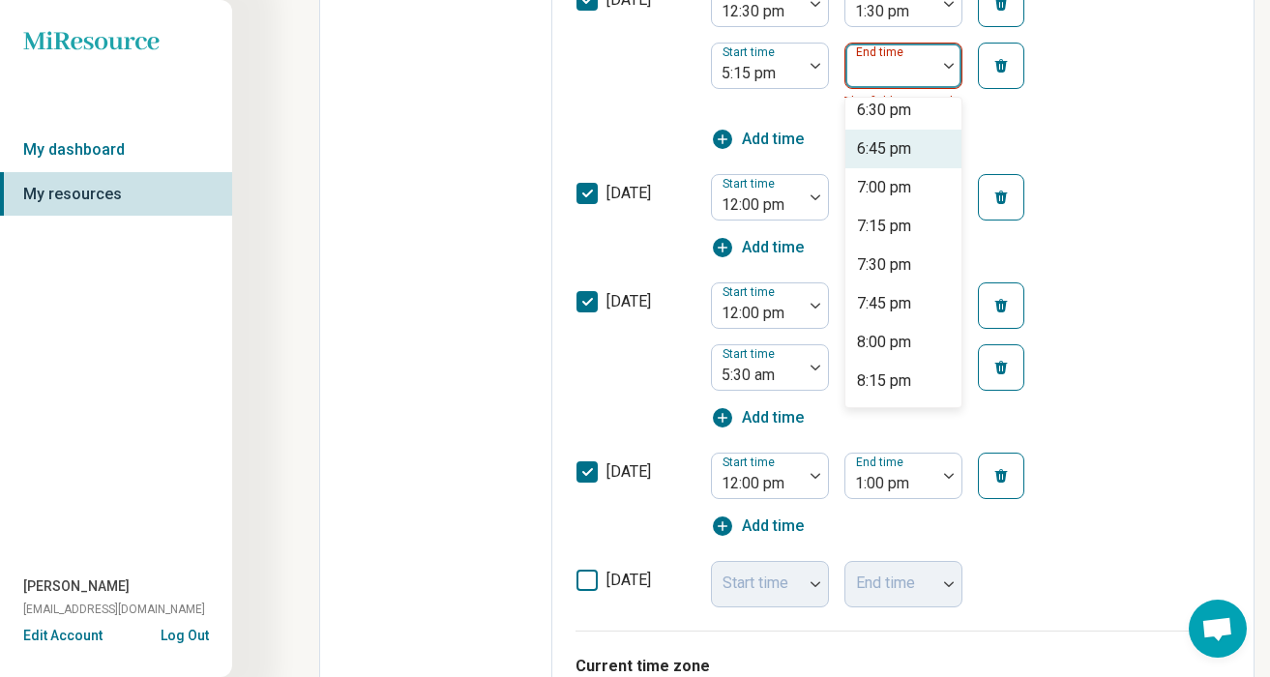
scroll to position [179, 0]
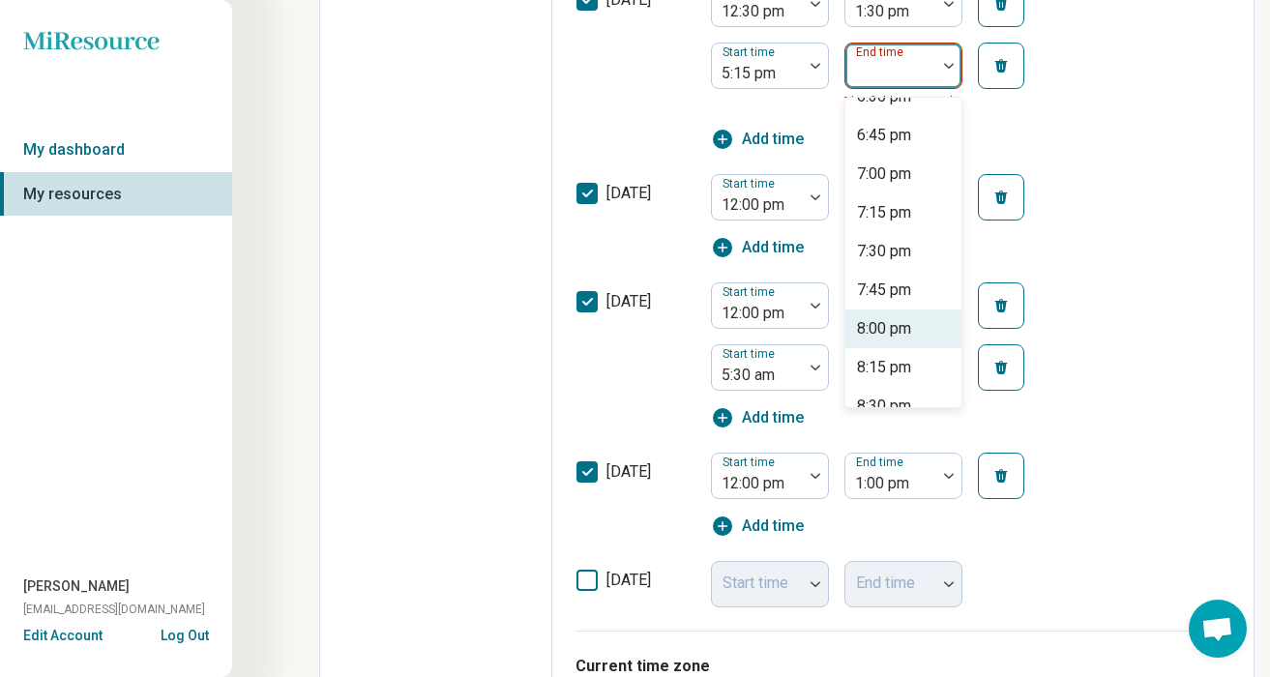
click at [919, 328] on div "8:00 pm" at bounding box center [903, 328] width 116 height 39
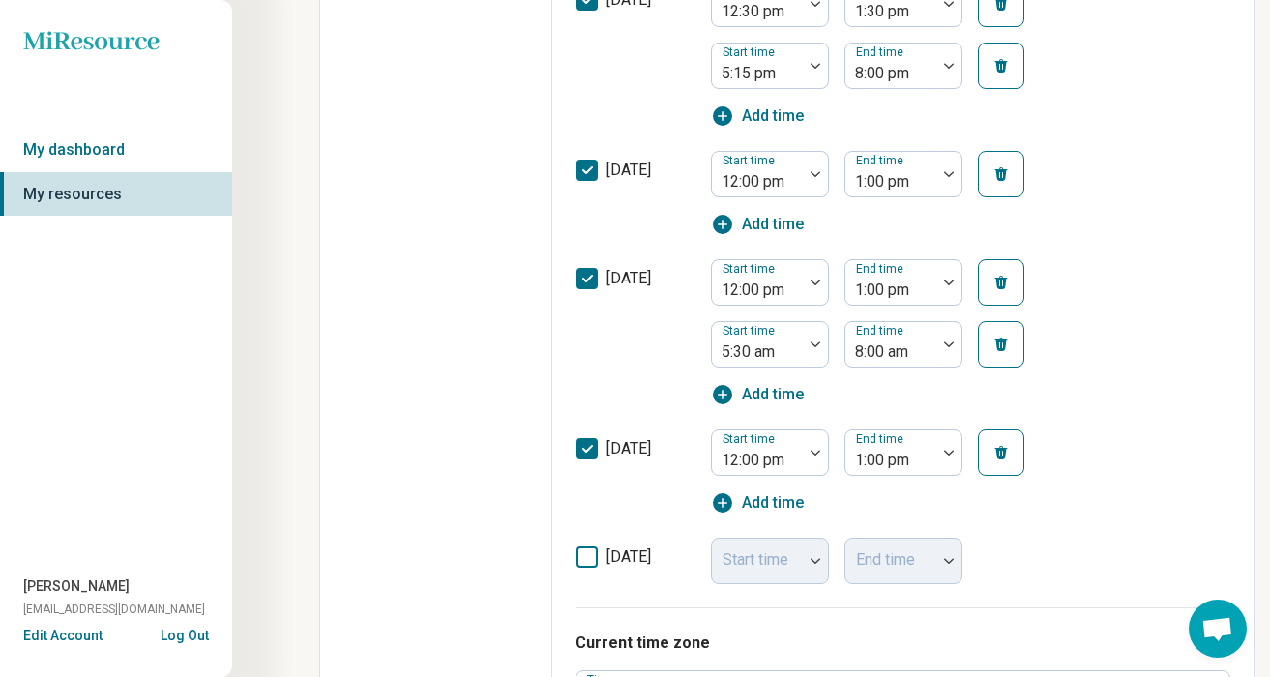
click at [769, 220] on span "Add time" at bounding box center [773, 224] width 62 height 23
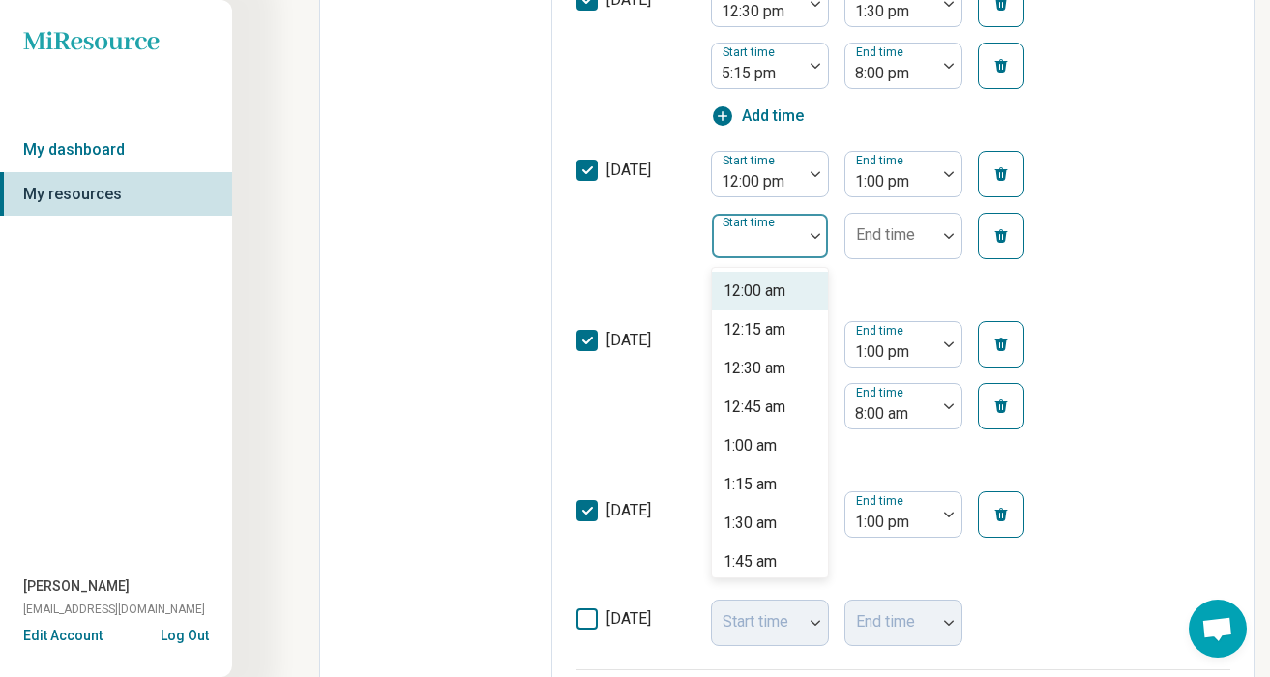
click at [813, 231] on div at bounding box center [815, 236] width 25 height 44
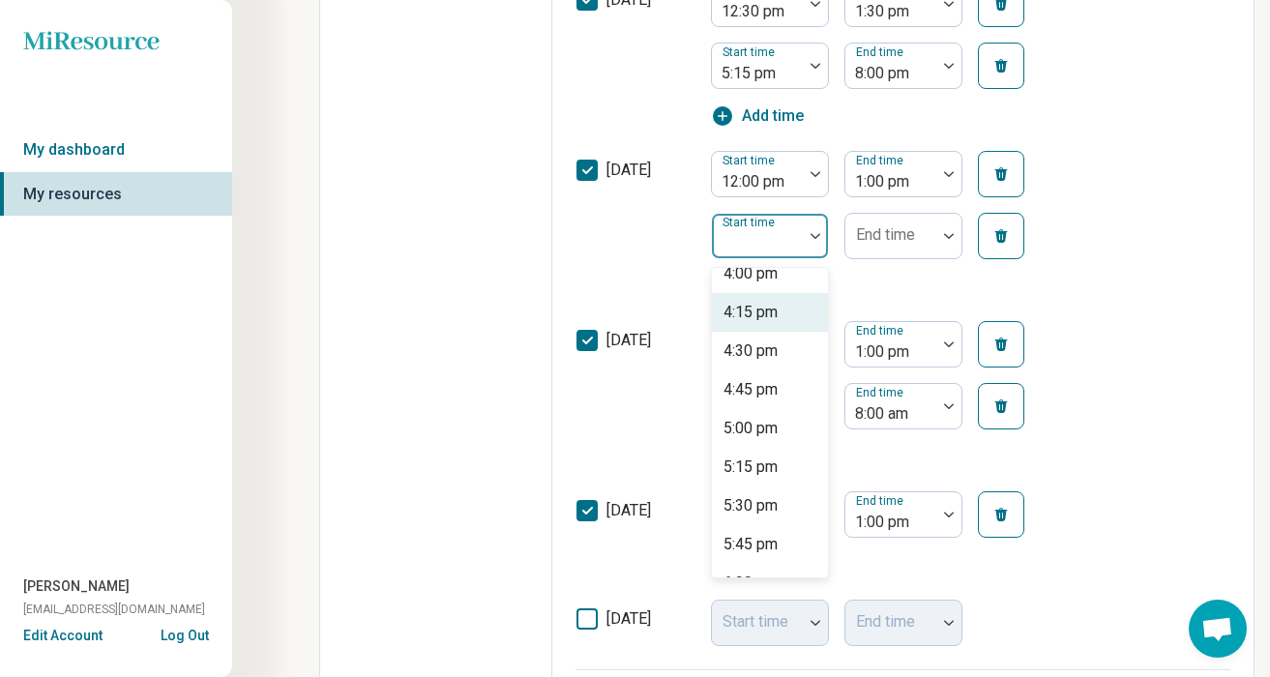
scroll to position [2501, 0]
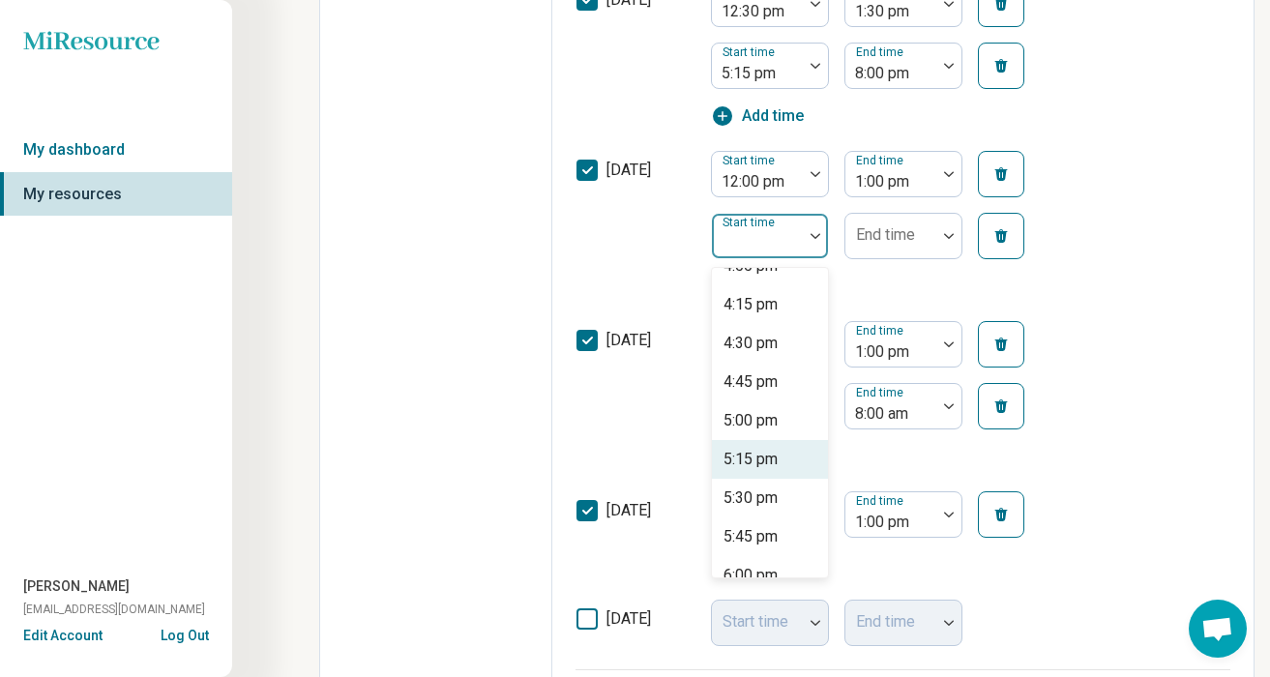
click at [769, 455] on div "5:15 pm" at bounding box center [750, 459] width 54 height 23
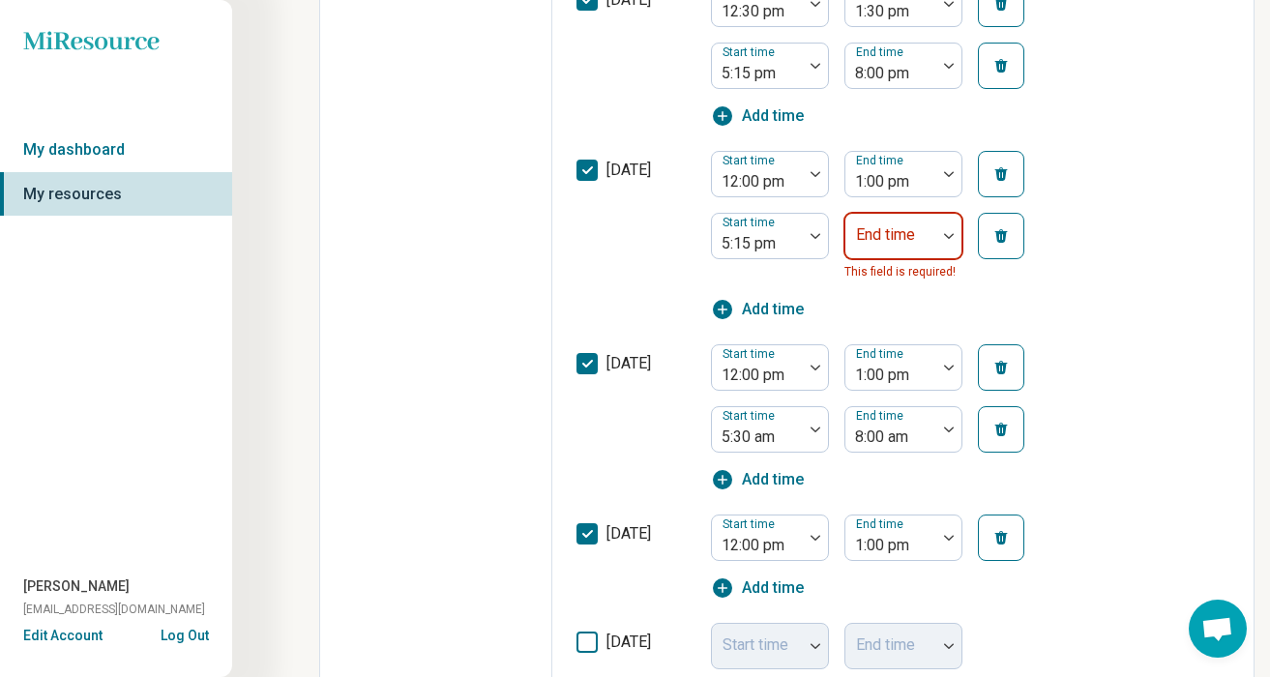
click at [946, 236] on img at bounding box center [949, 236] width 10 height 6
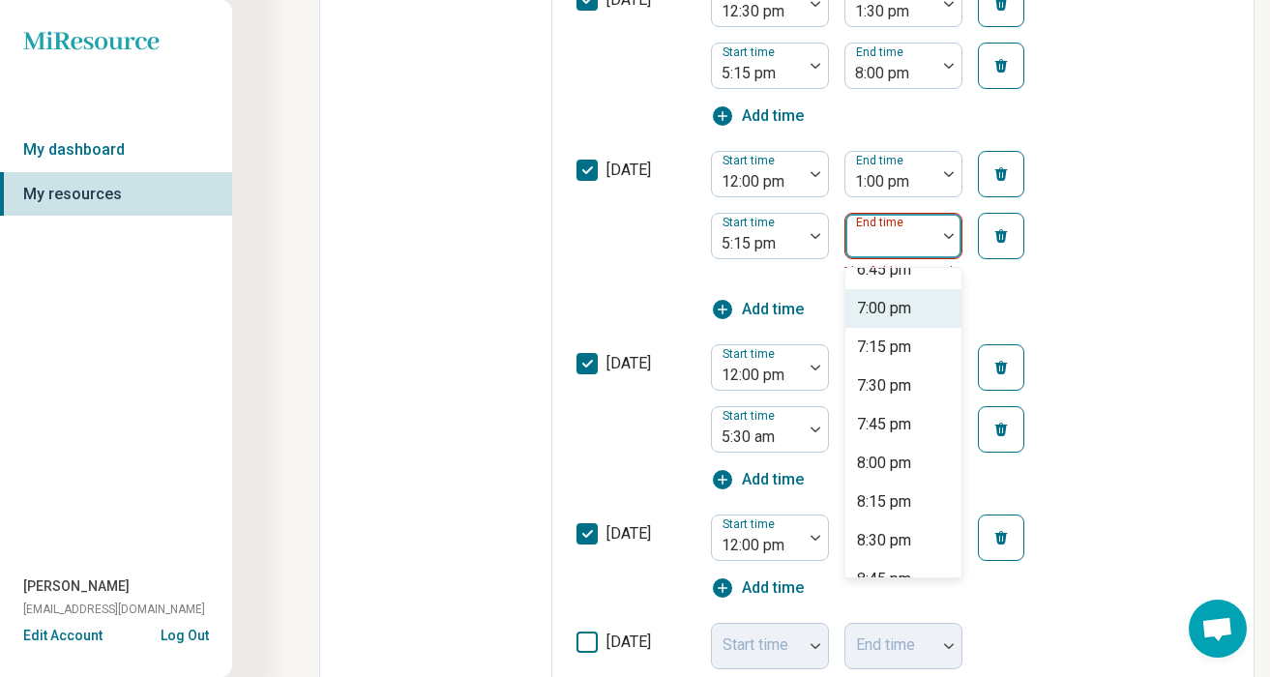
scroll to position [217, 0]
click at [895, 464] on div "8:00 pm" at bounding box center [884, 461] width 54 height 23
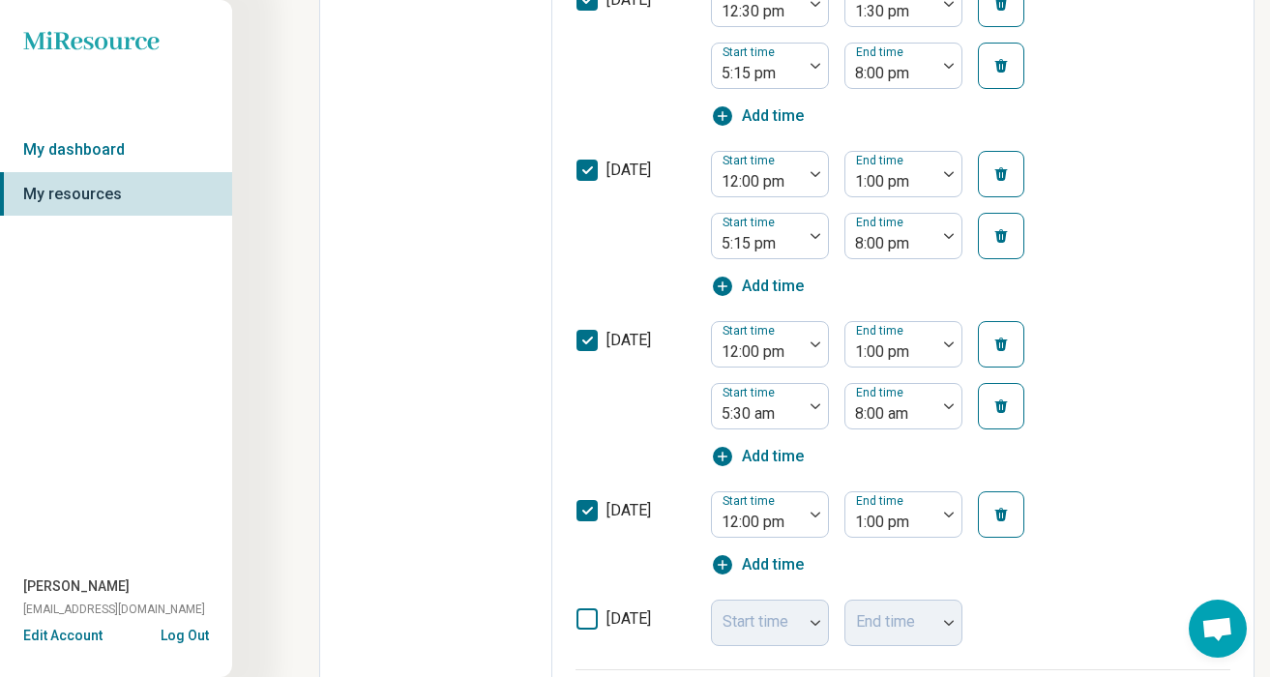
click at [1019, 413] on button "button" at bounding box center [1001, 406] width 46 height 46
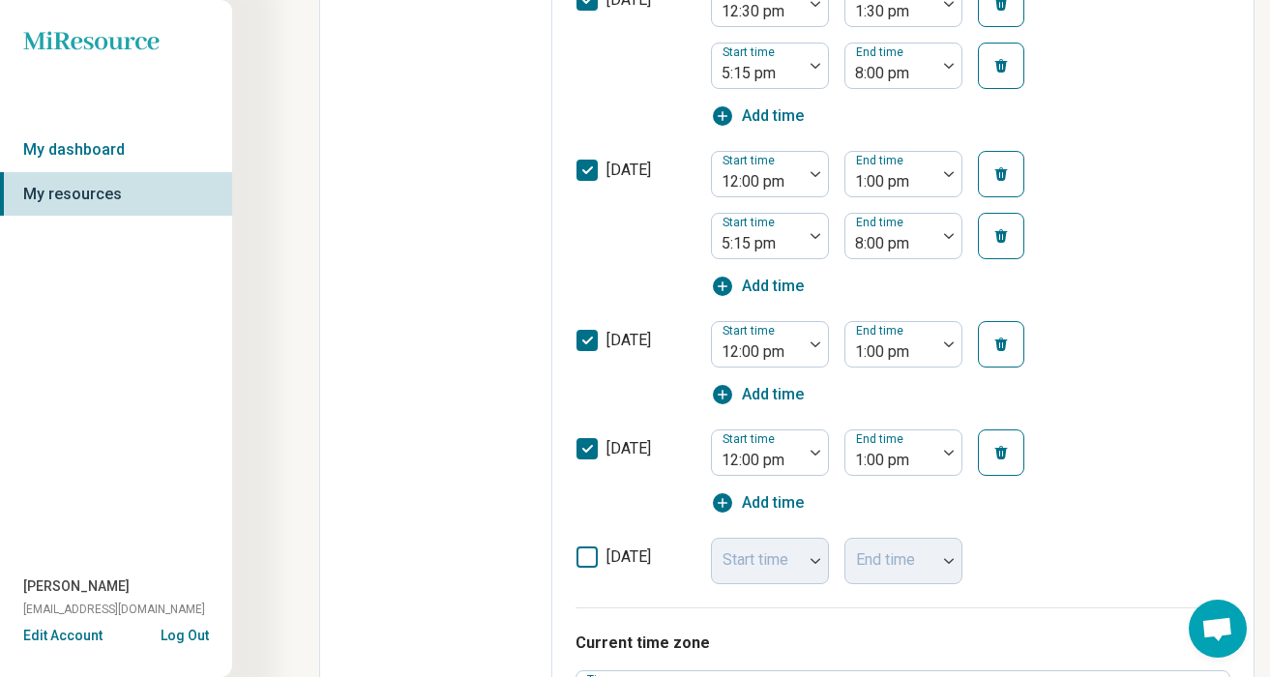
click at [762, 395] on span "Add time" at bounding box center [773, 394] width 62 height 23
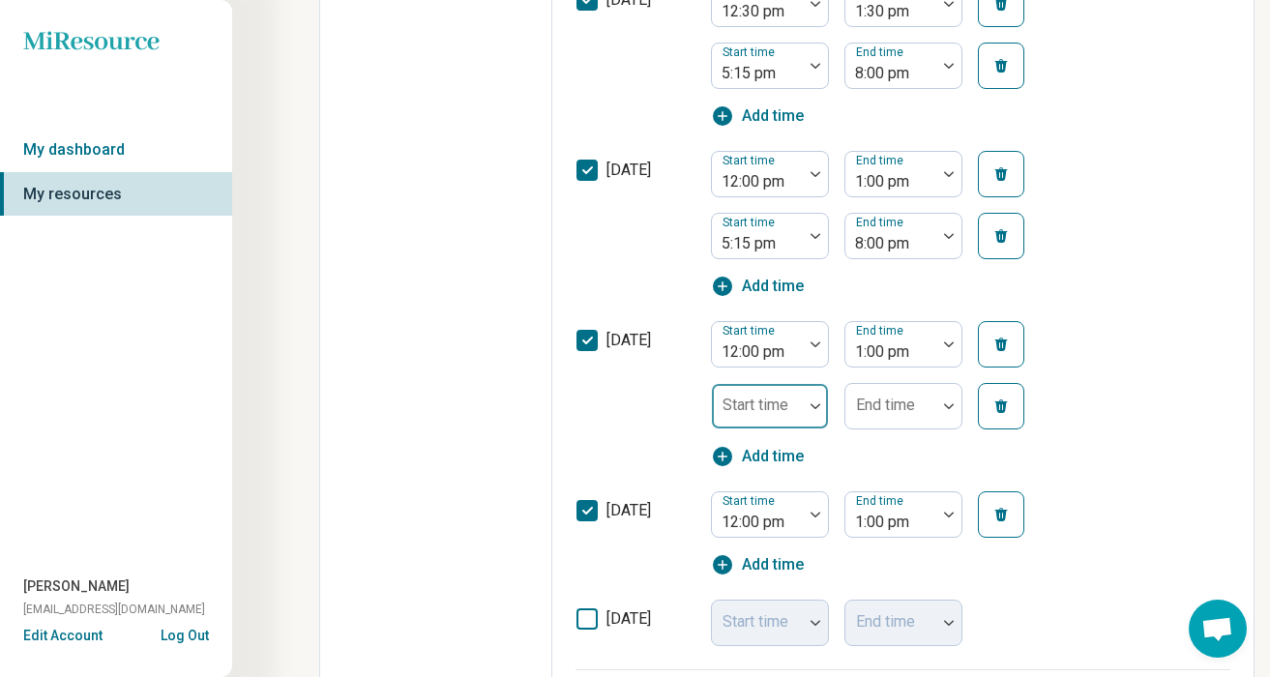
click at [823, 406] on div at bounding box center [815, 406] width 25 height 6
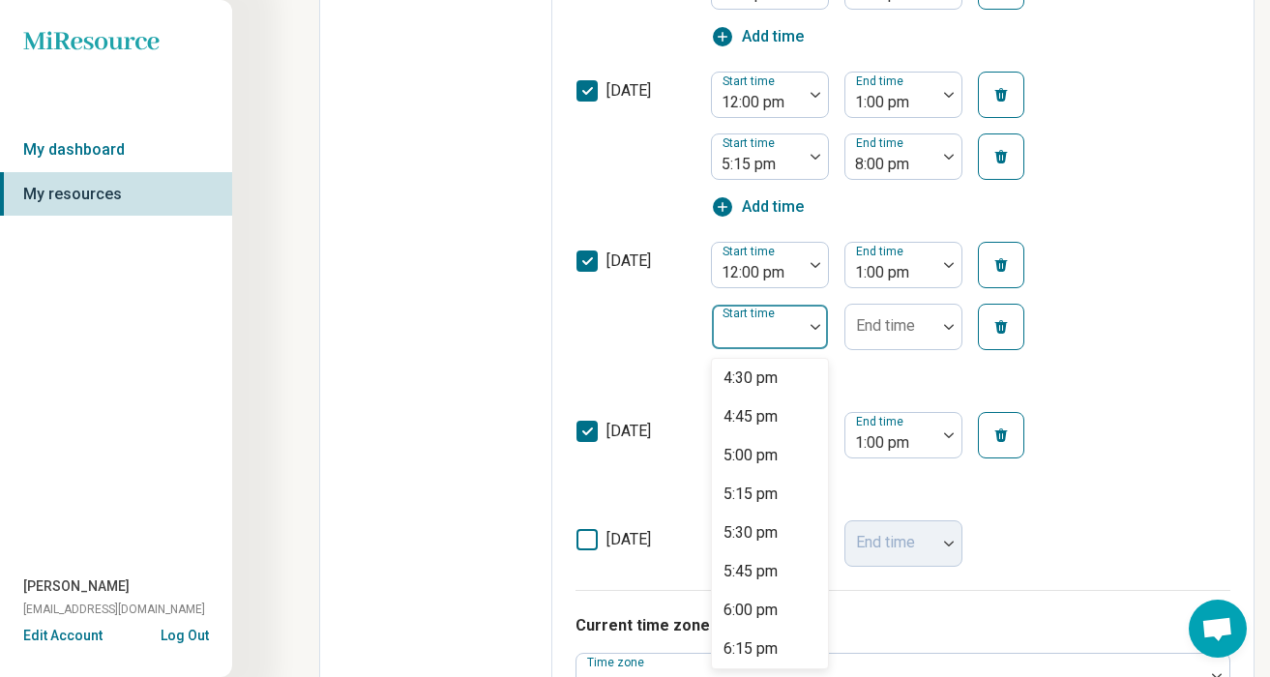
scroll to position [2574, 0]
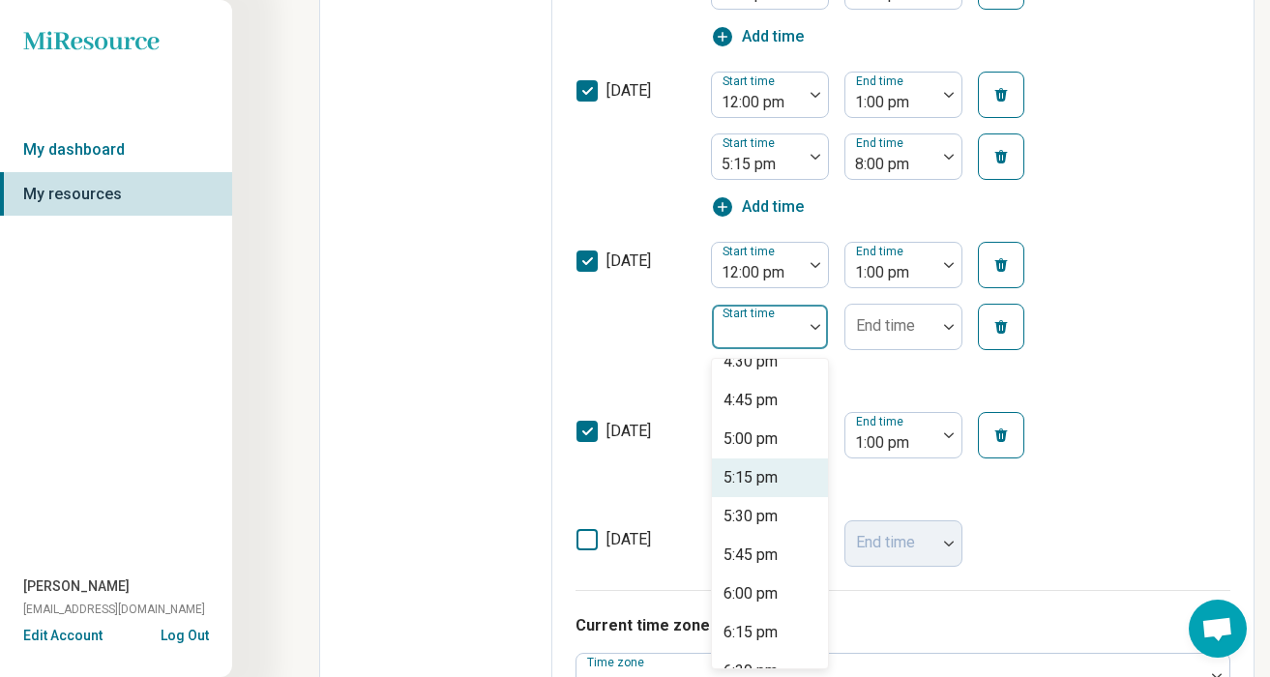
click at [770, 471] on div "5:15 pm" at bounding box center [750, 477] width 54 height 23
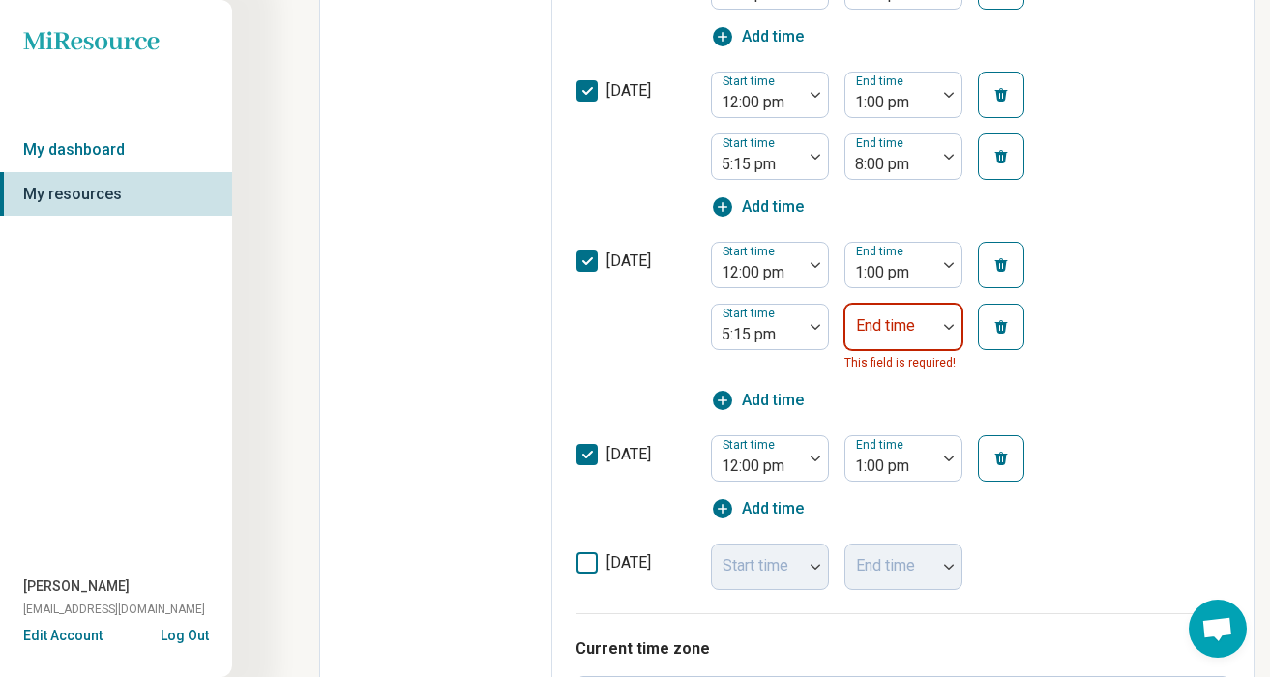
click at [899, 330] on div "End time" at bounding box center [903, 327] width 118 height 46
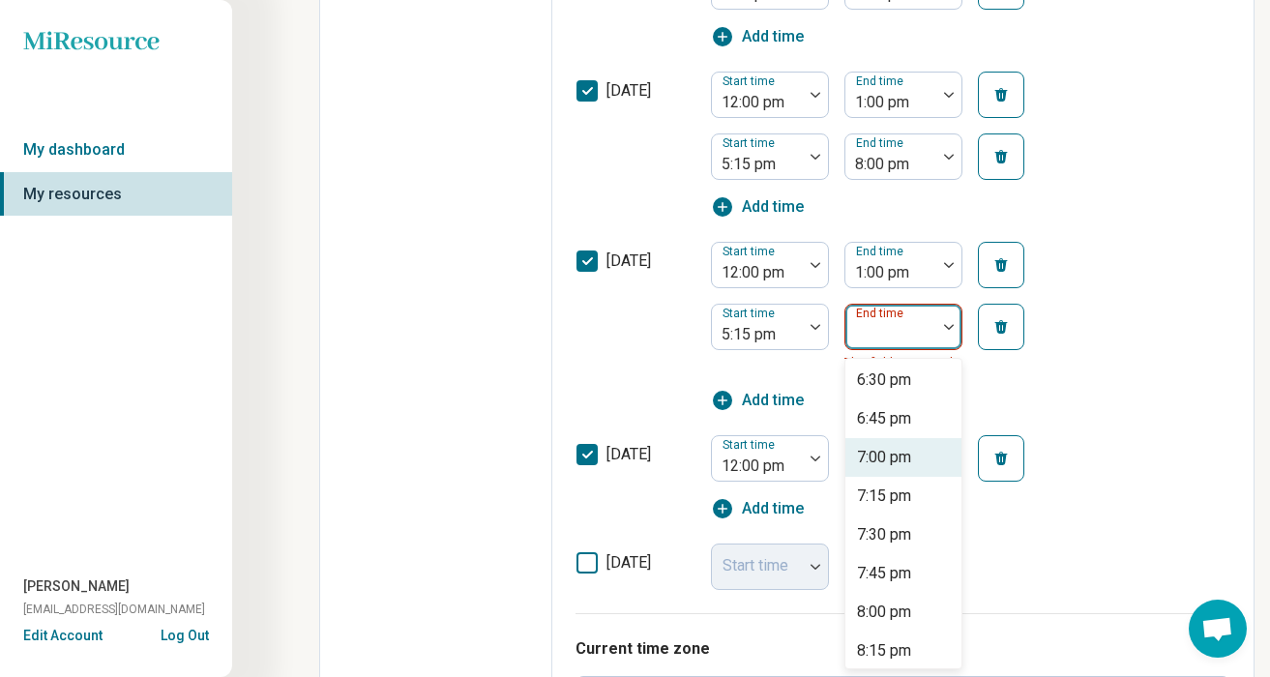
scroll to position [177, 0]
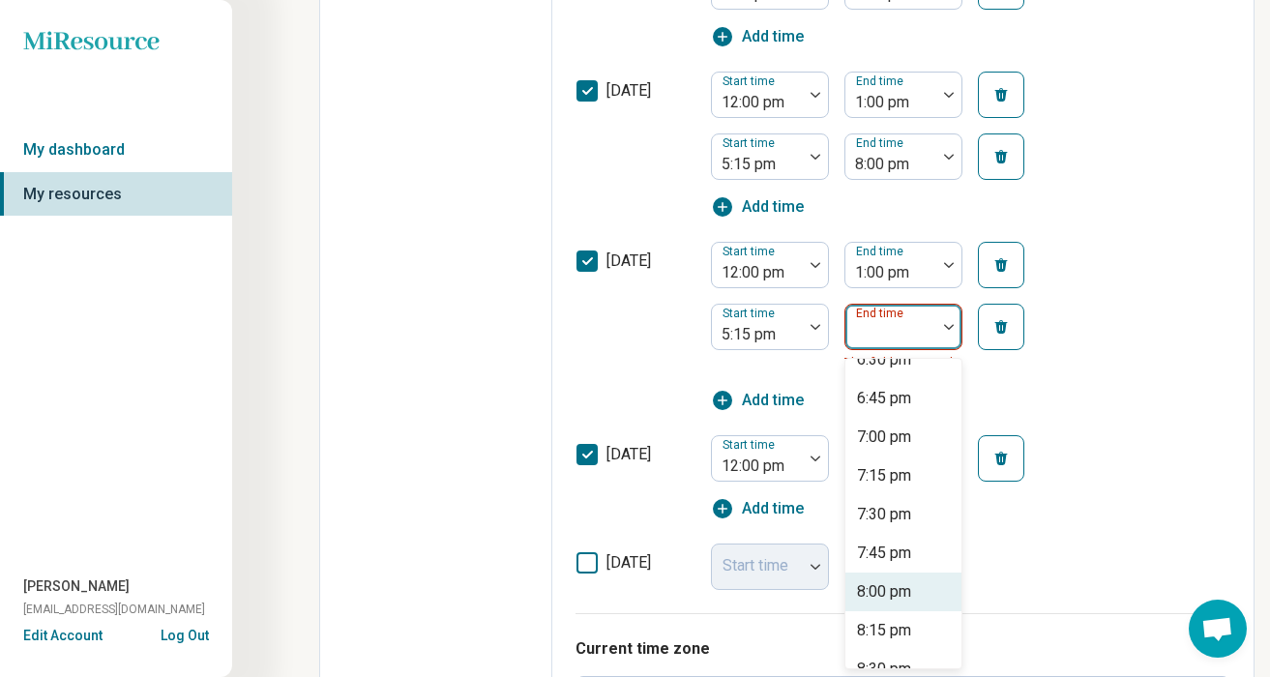
click at [883, 602] on div "8:00 pm" at bounding box center [884, 591] width 54 height 23
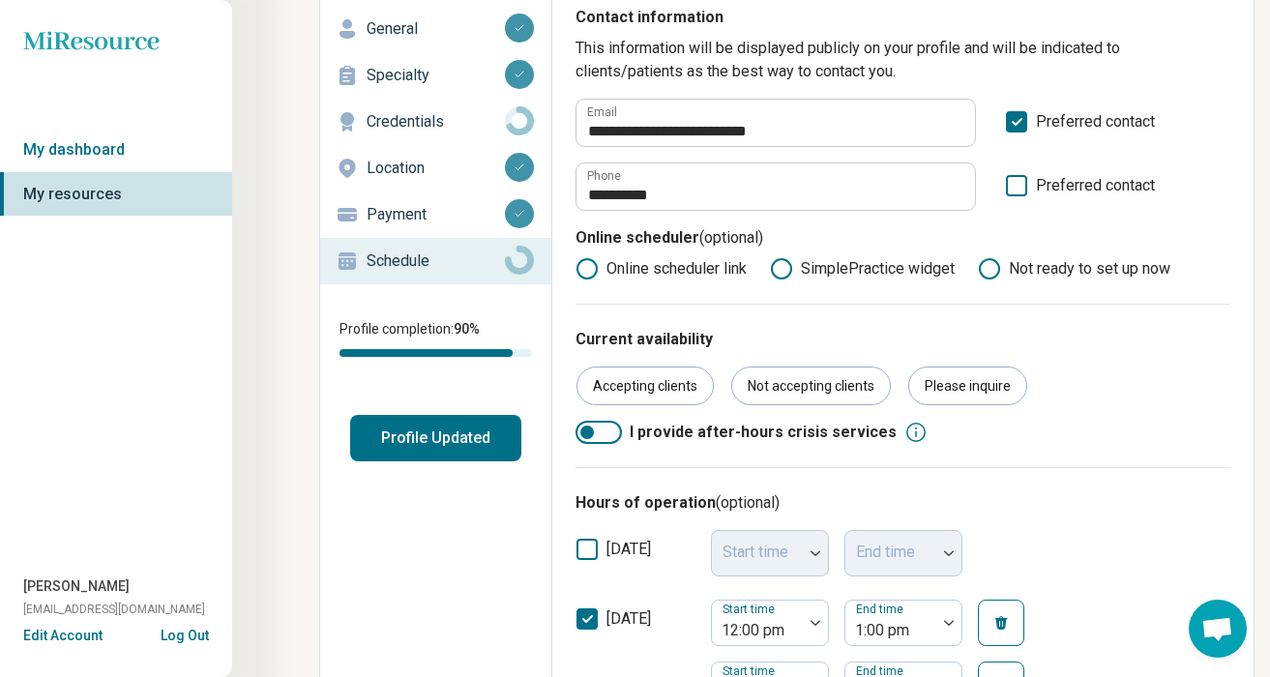
scroll to position [0, 0]
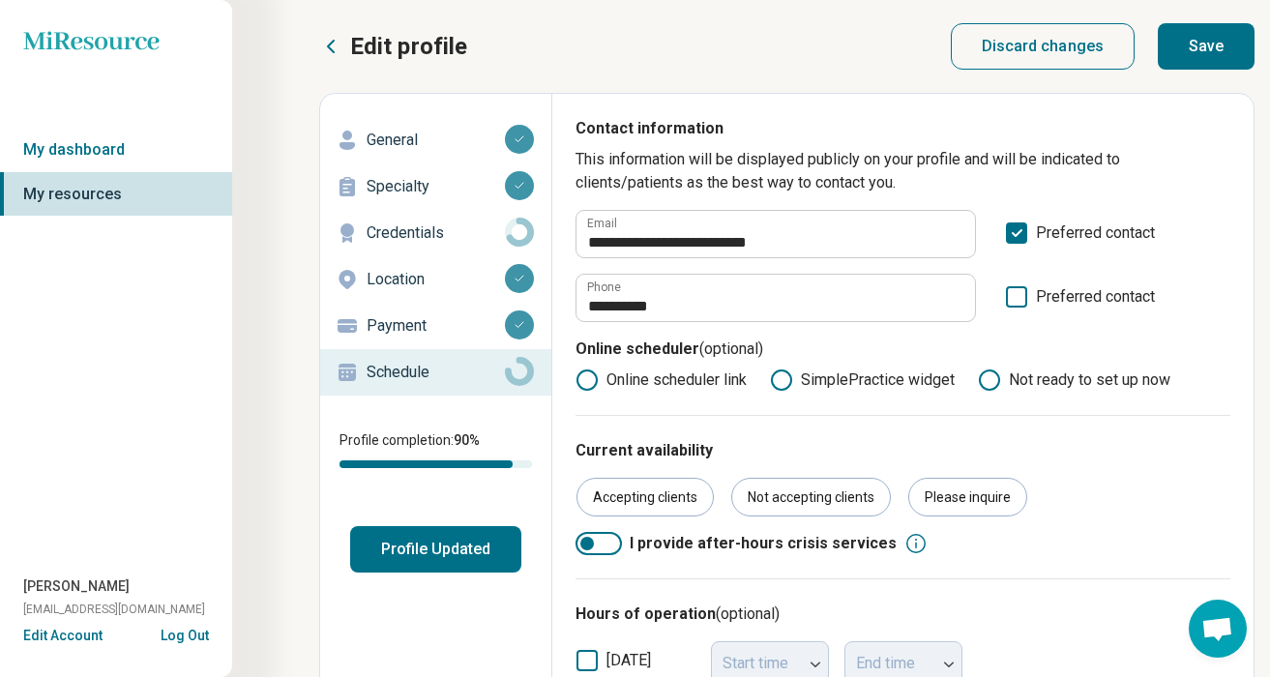
click at [1191, 53] on button "Save" at bounding box center [1206, 46] width 97 height 46
click at [413, 144] on p "General" at bounding box center [436, 140] width 138 height 23
type textarea "*"
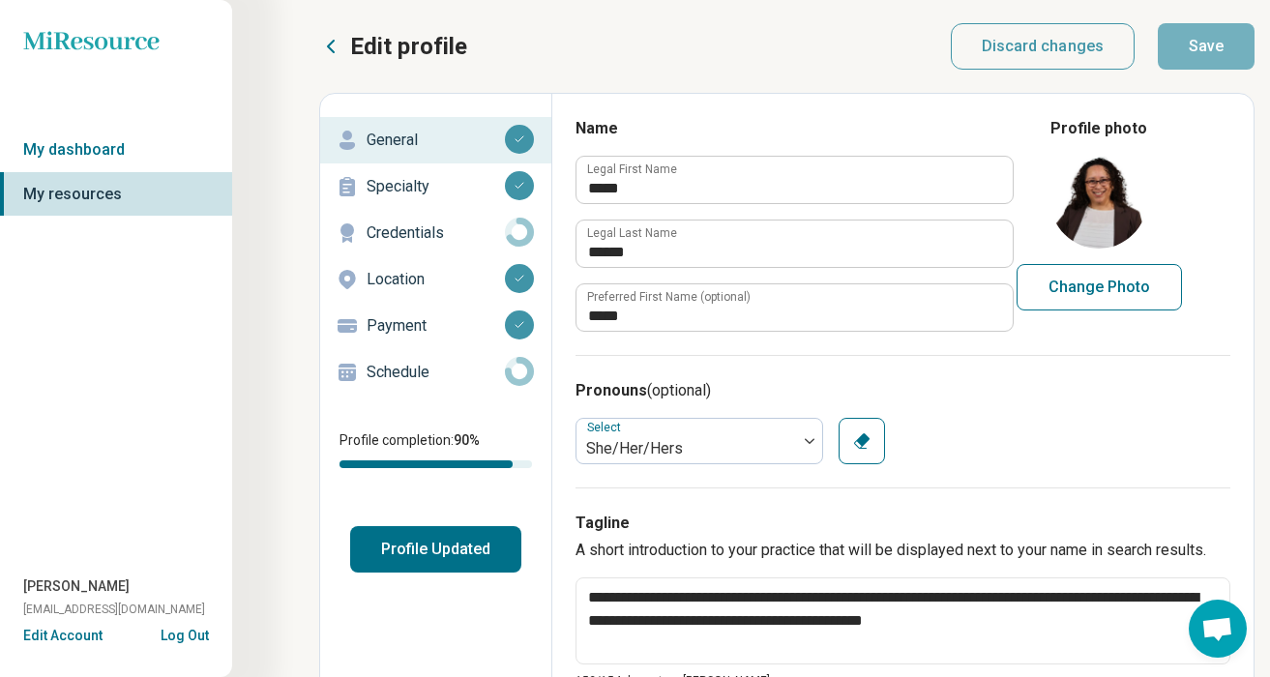
click at [422, 369] on p "Schedule" at bounding box center [436, 372] width 138 height 23
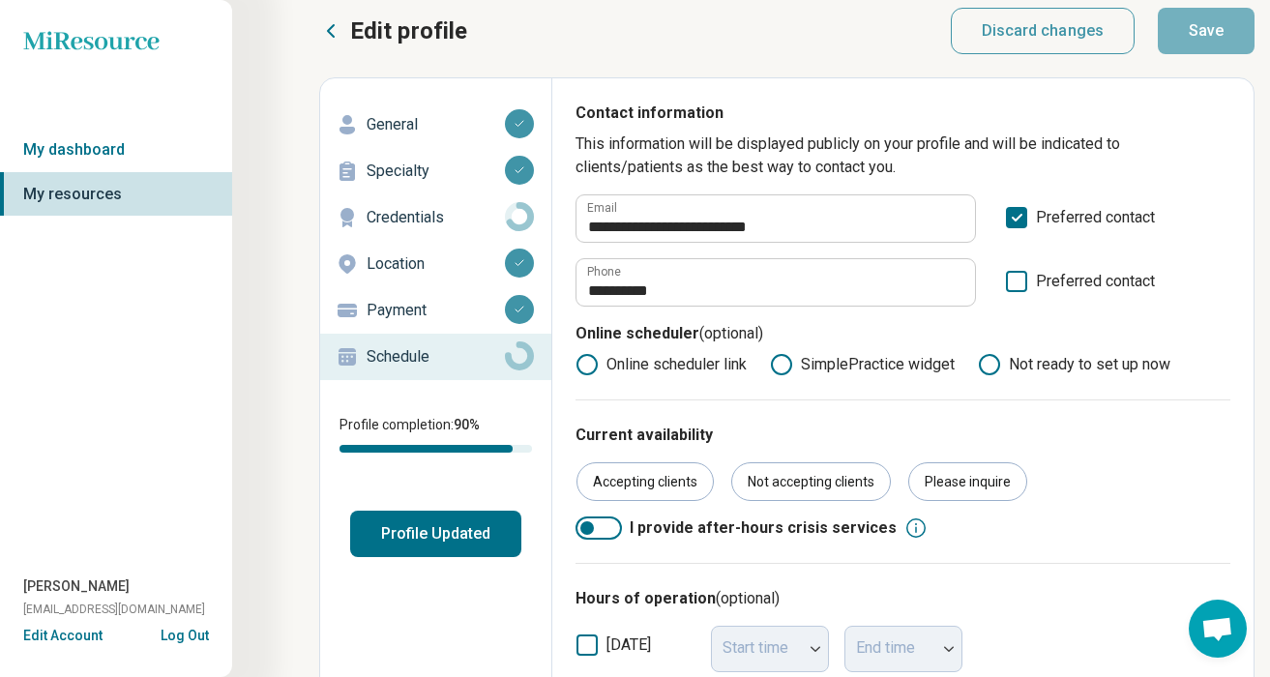
scroll to position [17, 0]
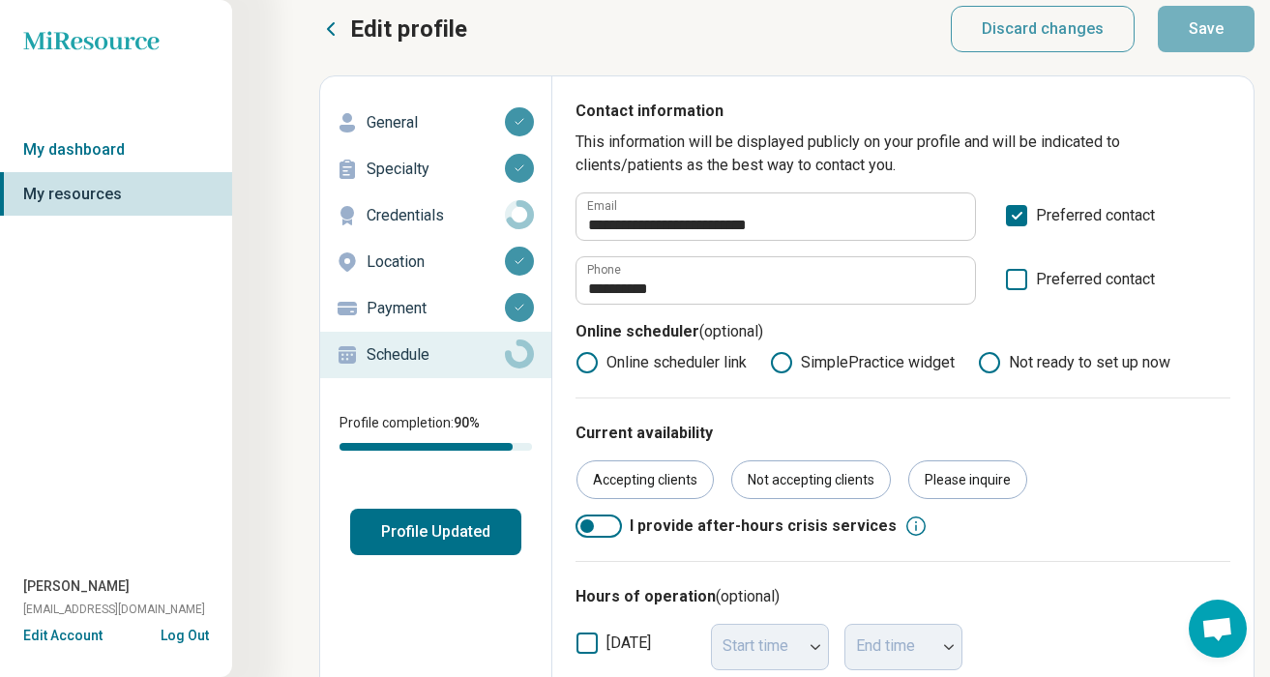
click at [394, 302] on p "Payment" at bounding box center [436, 308] width 138 height 23
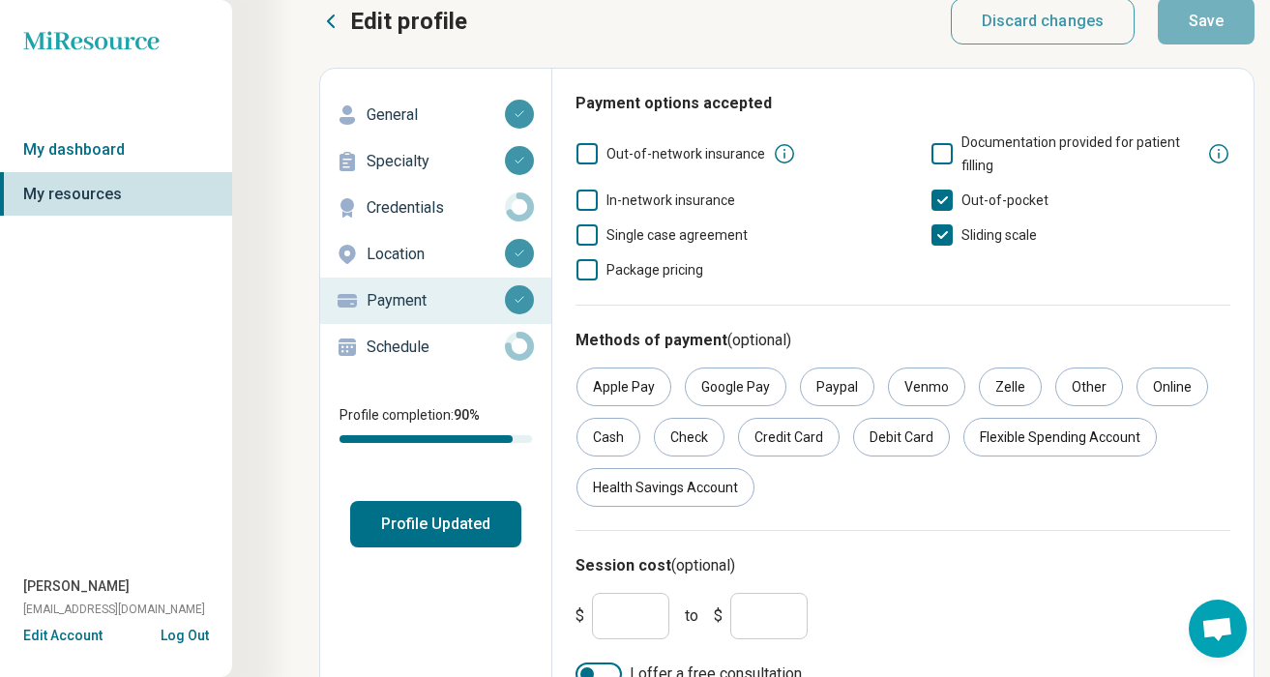
scroll to position [28, 0]
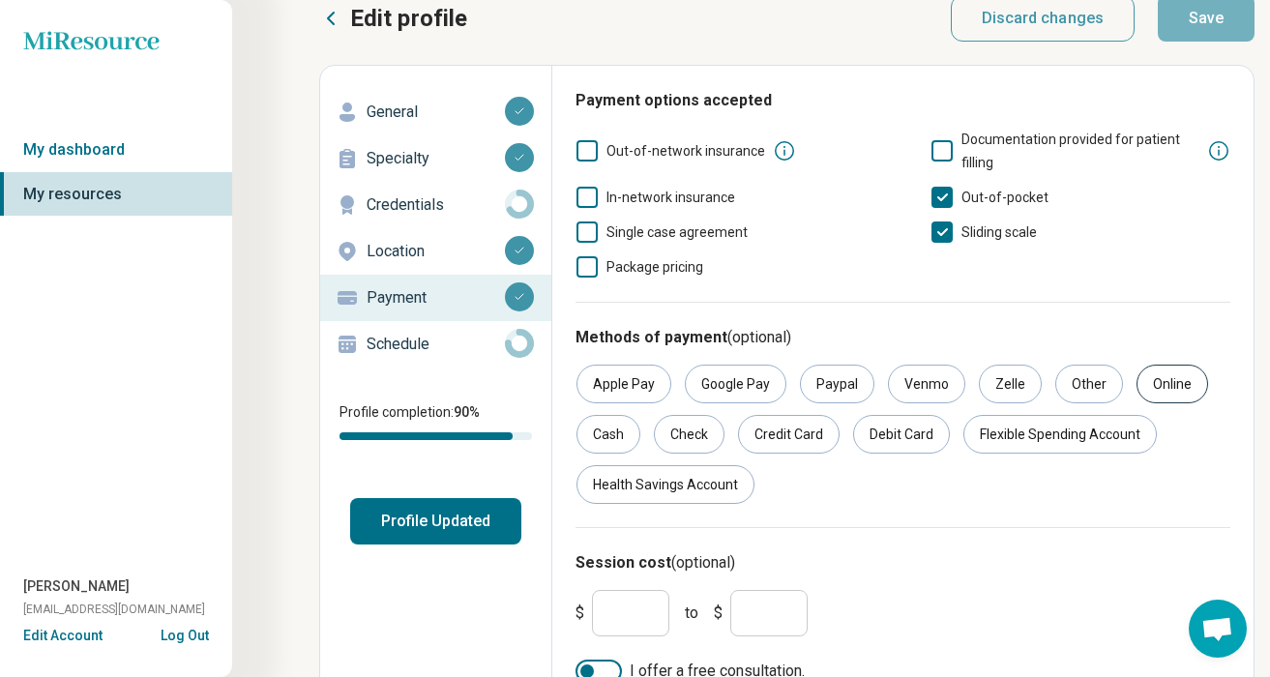
click at [1160, 385] on div "Online" at bounding box center [1172, 384] width 72 height 39
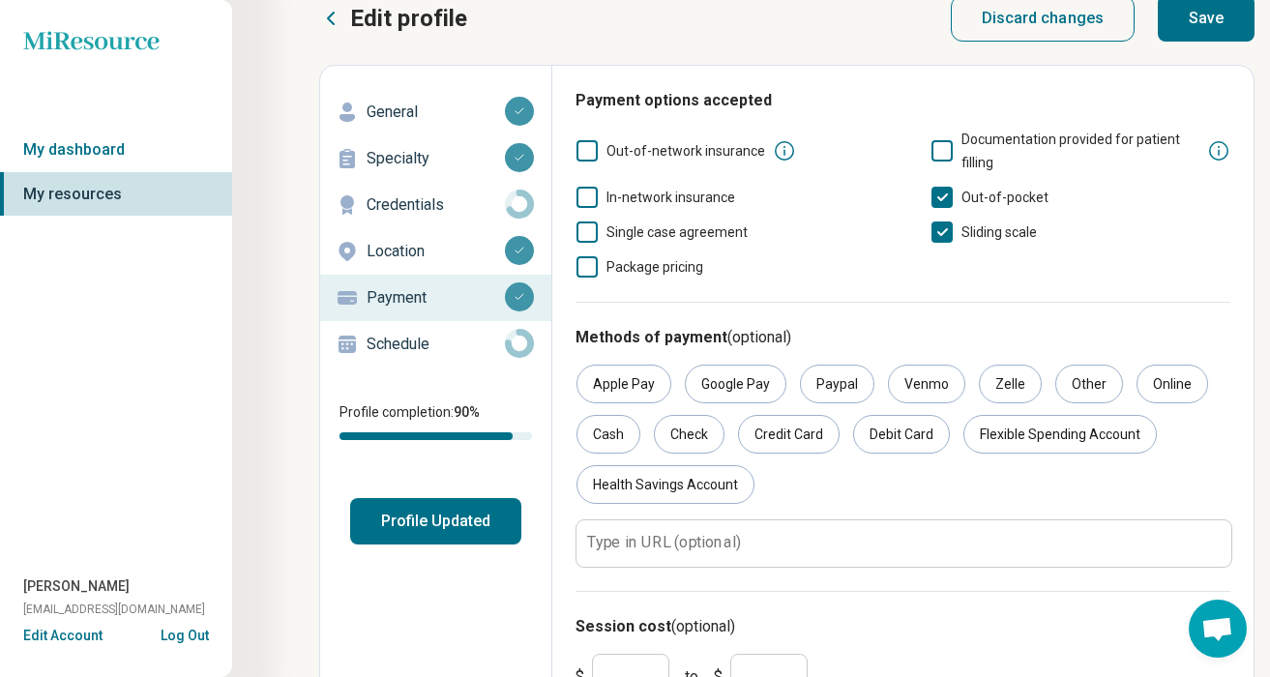
click at [1208, 27] on button "Save" at bounding box center [1206, 18] width 97 height 46
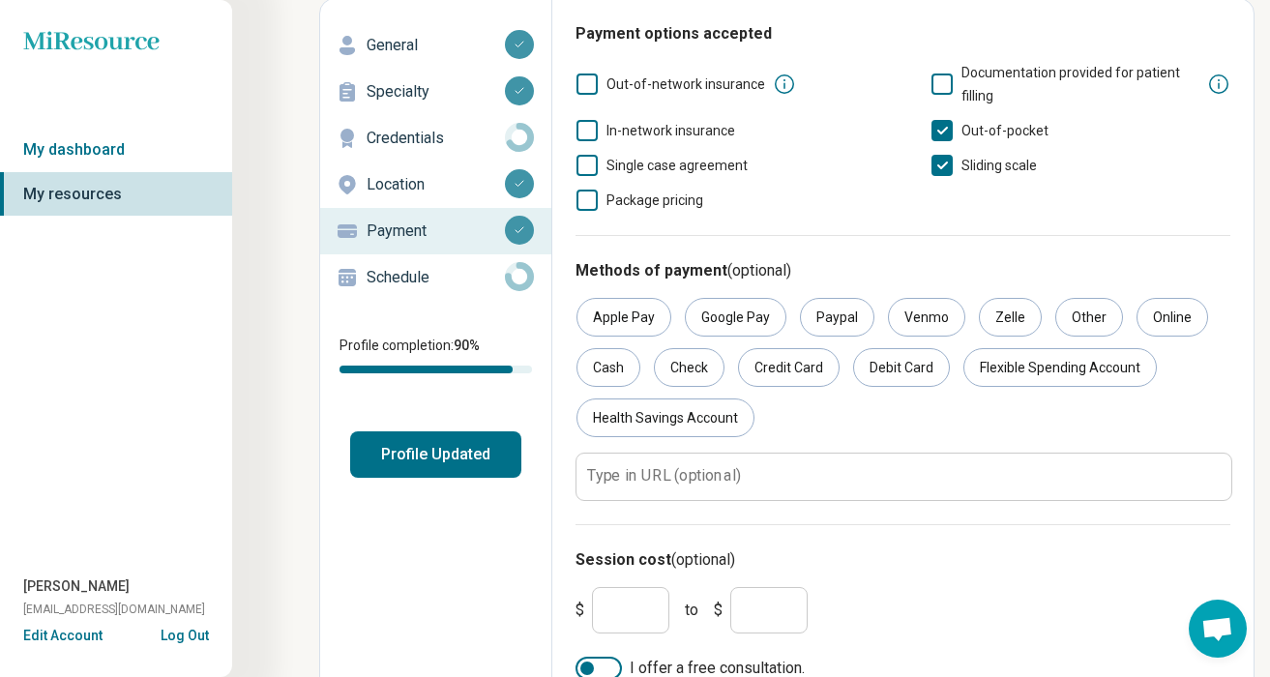
scroll to position [122, 0]
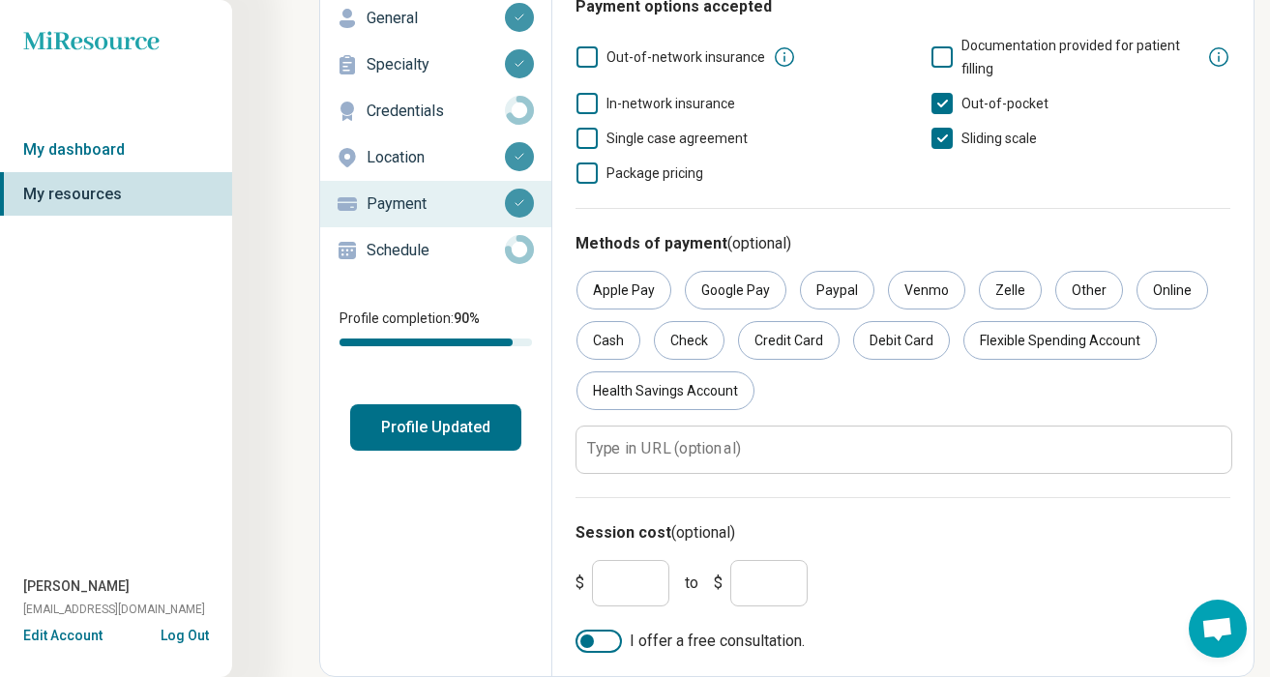
click at [639, 591] on input "***" at bounding box center [630, 583] width 77 height 46
type input "*"
click at [608, 642] on div at bounding box center [598, 641] width 46 height 23
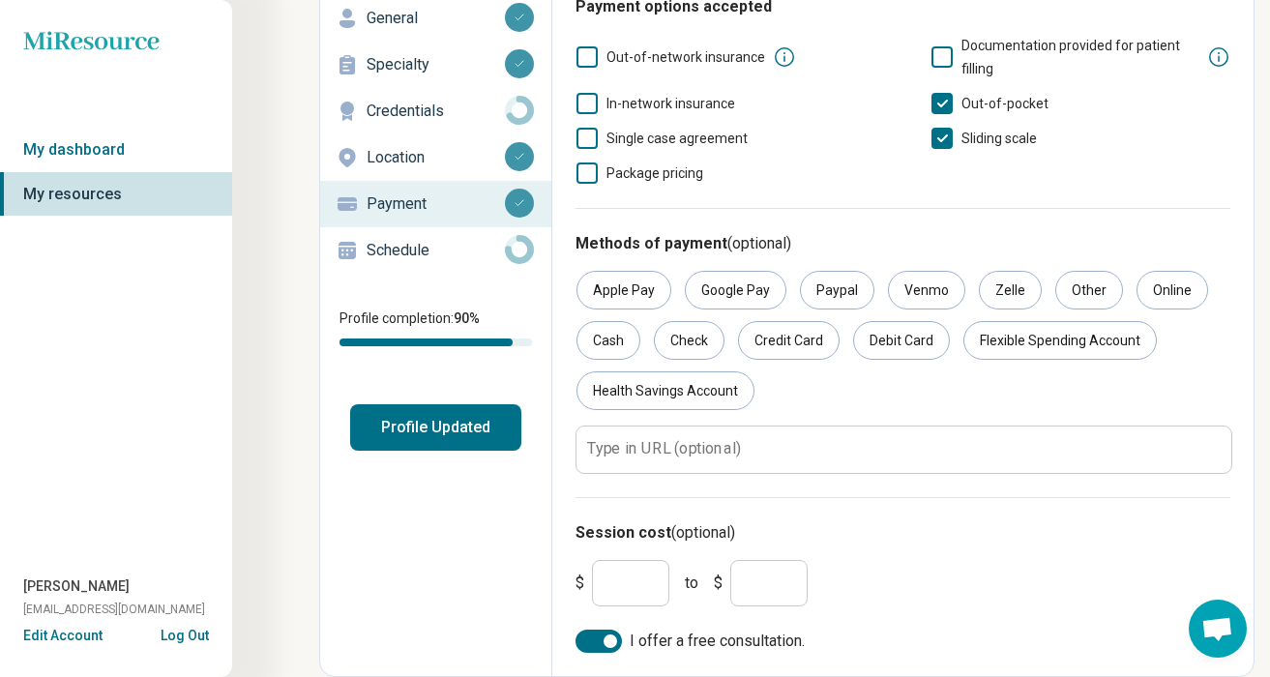
scroll to position [0, 0]
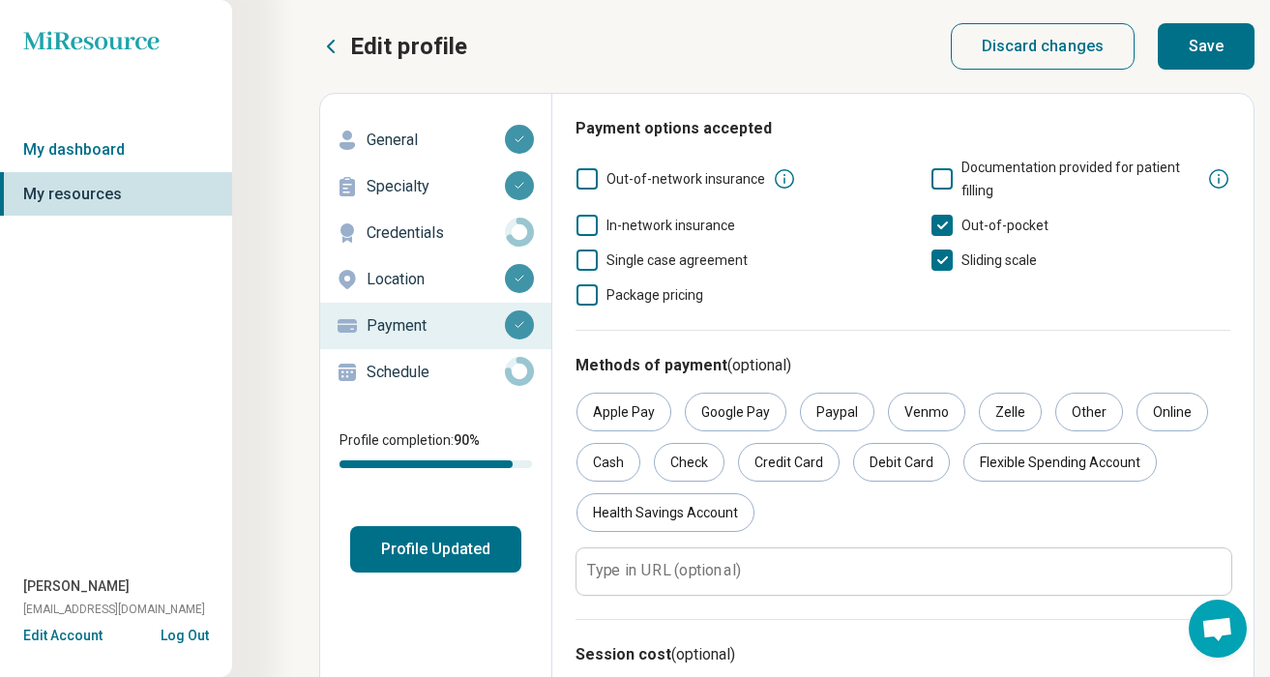
click at [1189, 53] on button "Save" at bounding box center [1206, 46] width 97 height 46
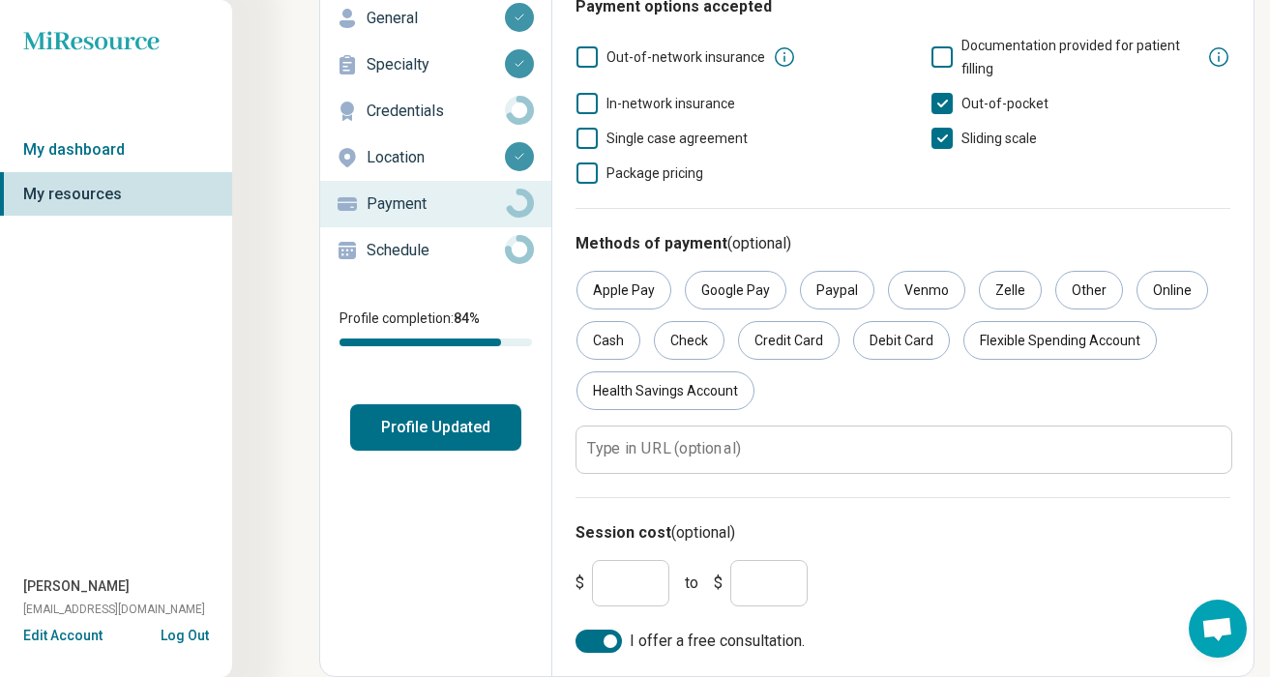
click at [622, 594] on input "*" at bounding box center [630, 583] width 77 height 46
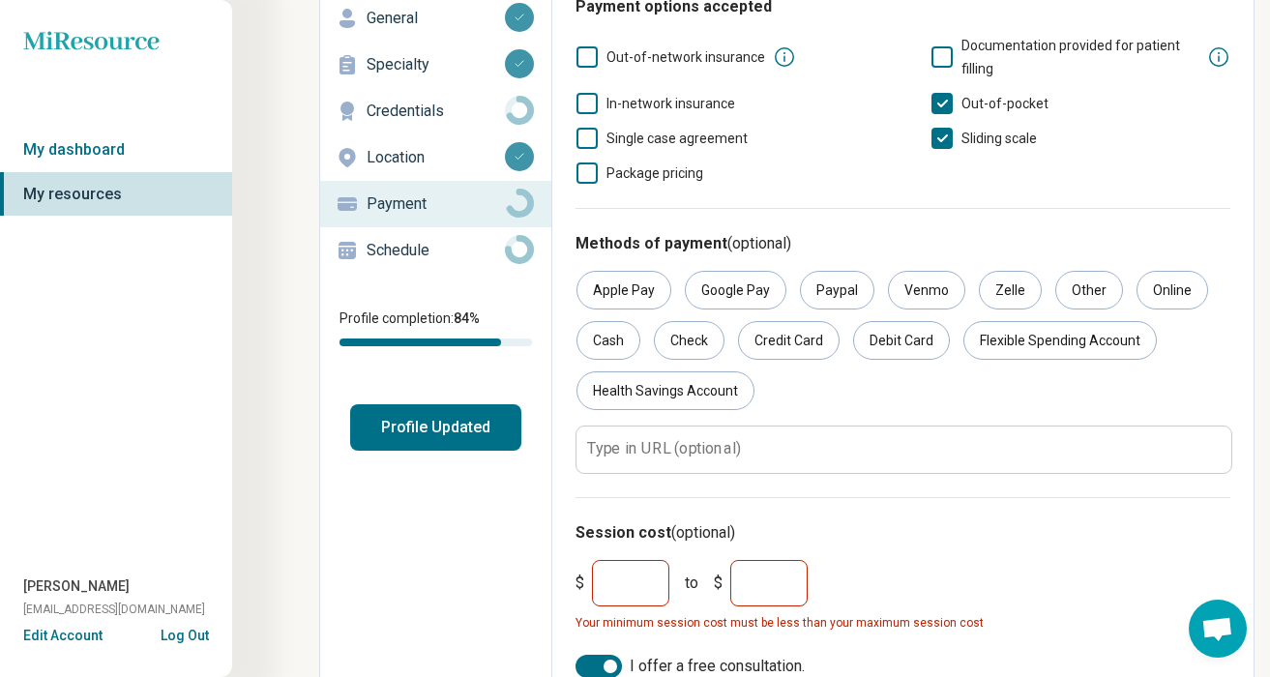
type input "**"
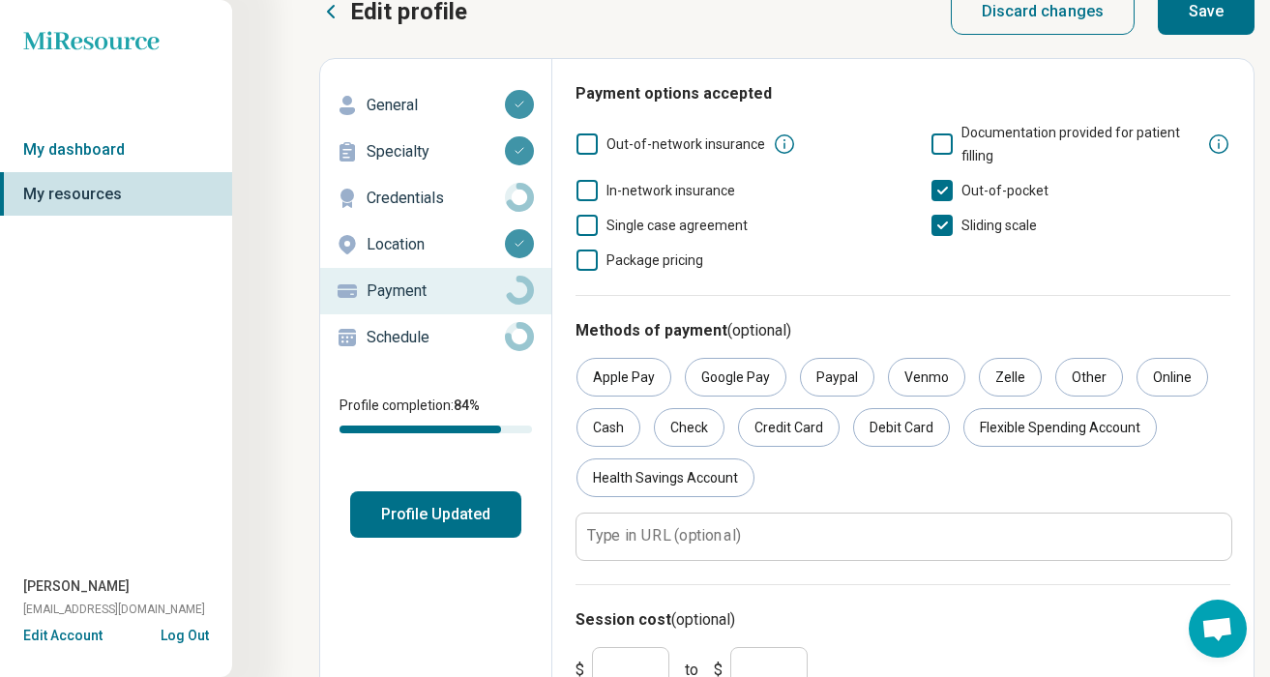
scroll to position [0, 0]
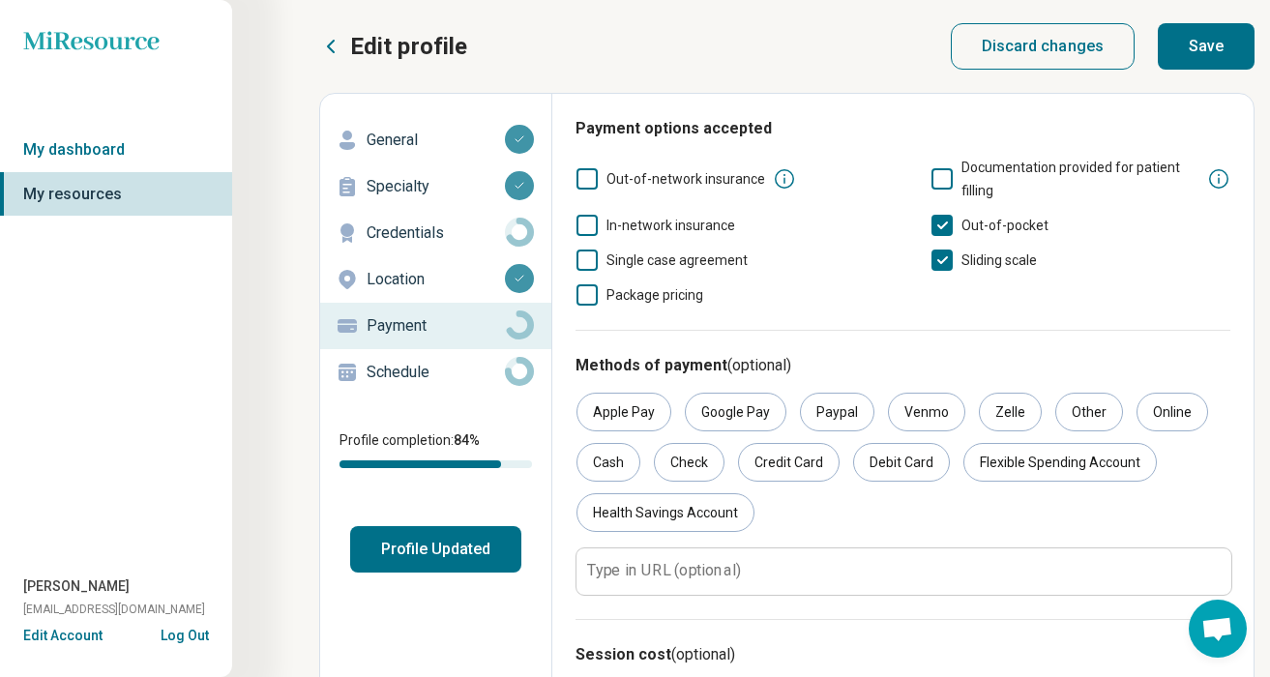
type input "***"
click at [1218, 31] on button "Save" at bounding box center [1206, 46] width 97 height 46
click at [492, 376] on p "Schedule" at bounding box center [436, 372] width 138 height 23
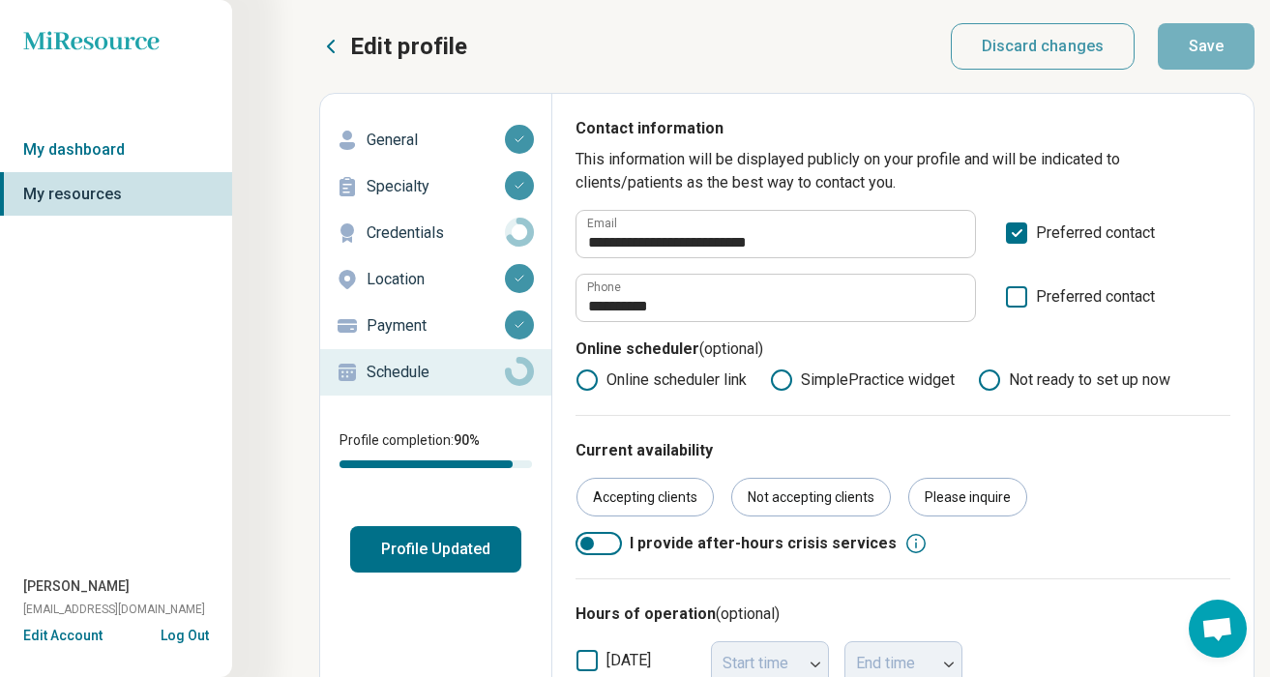
click at [466, 228] on p "Credentials" at bounding box center [436, 232] width 138 height 23
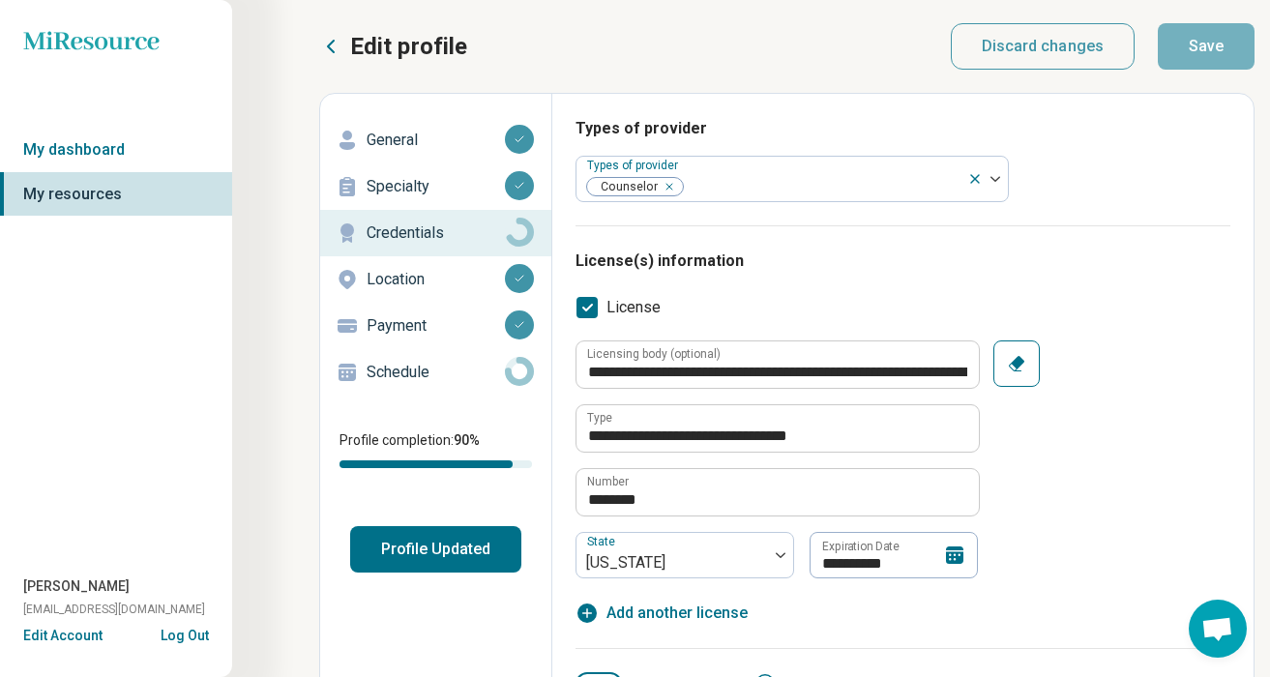
click at [408, 140] on p "General" at bounding box center [436, 140] width 138 height 23
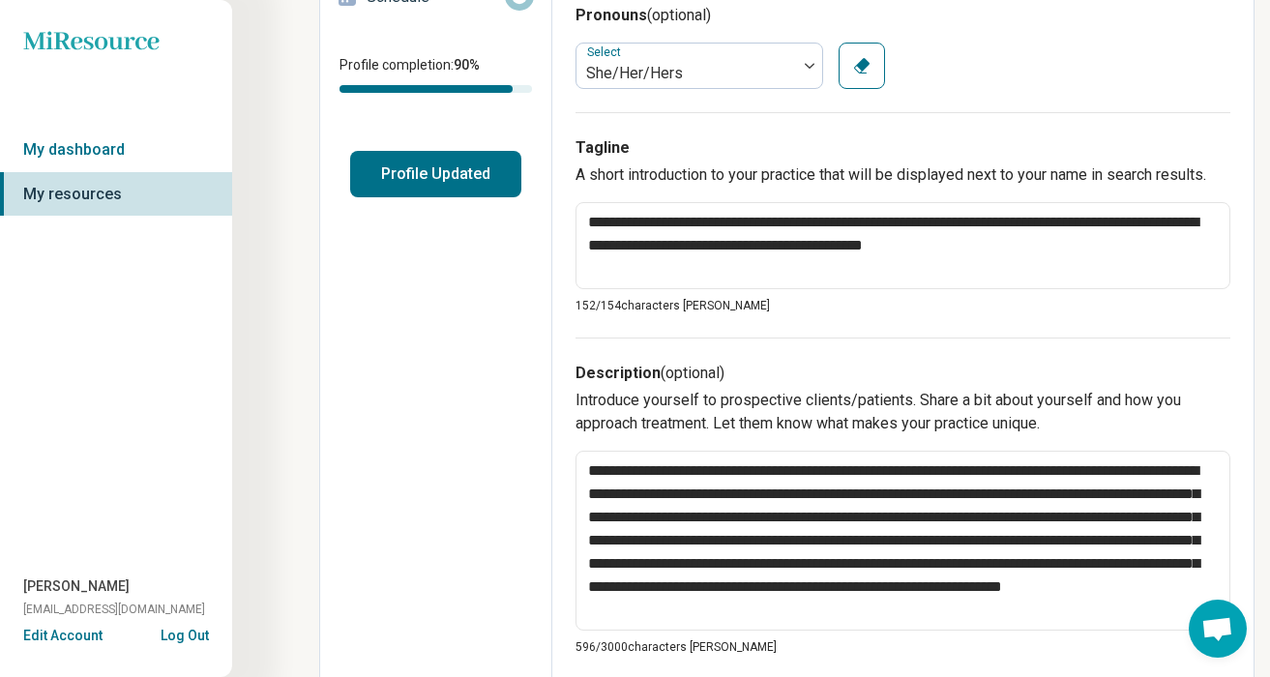
scroll to position [381, 0]
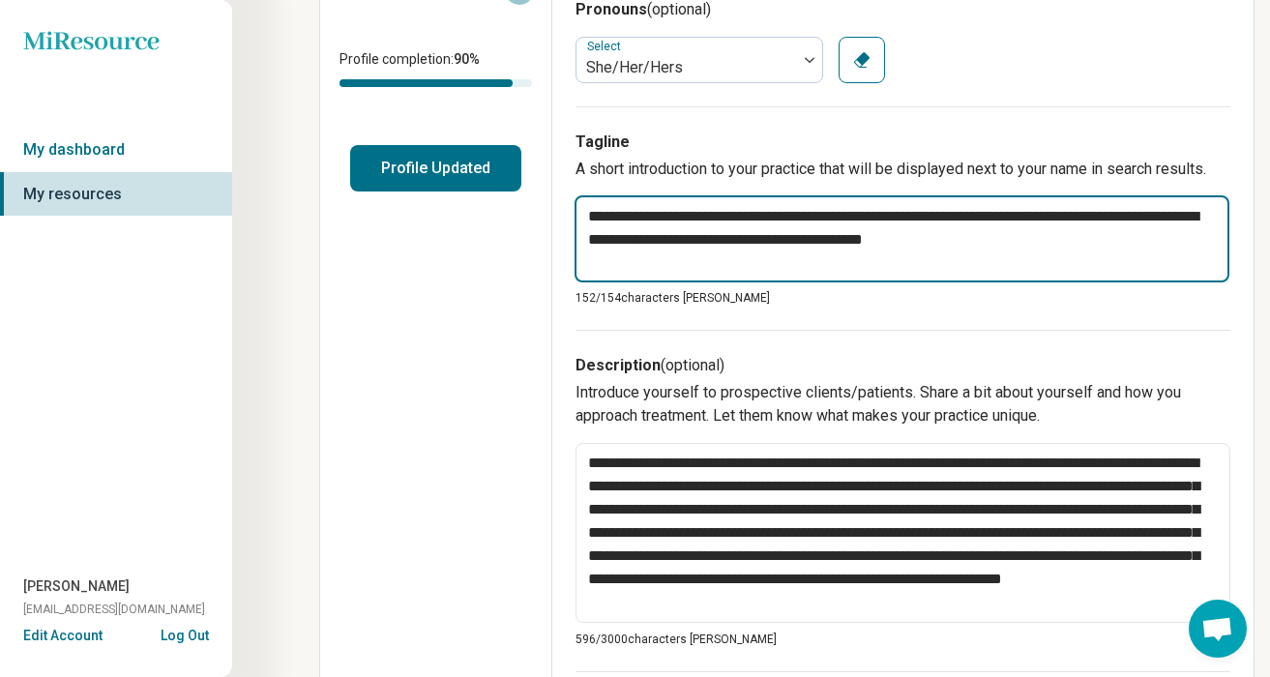
drag, startPoint x: 987, startPoint y: 241, endPoint x: 529, endPoint y: 204, distance: 459.0
click at [529, 204] on div "**********" at bounding box center [786, 582] width 935 height 1740
paste textarea "**"
type textarea "*"
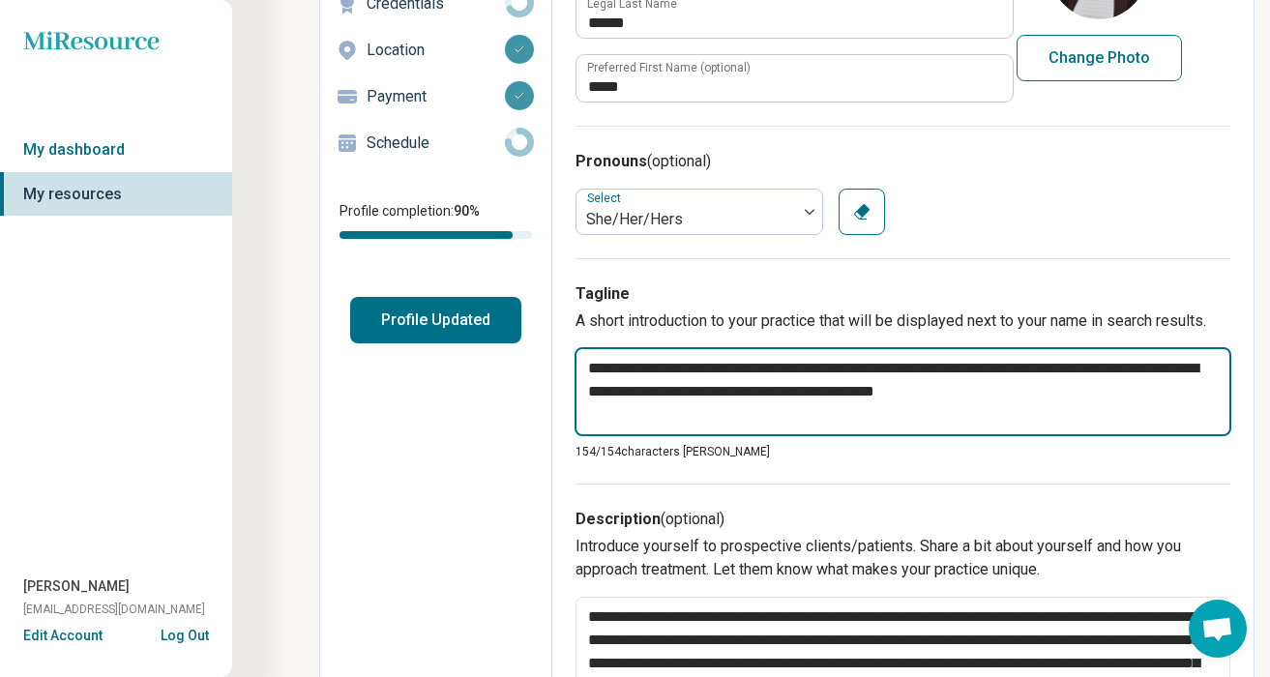
scroll to position [0, 0]
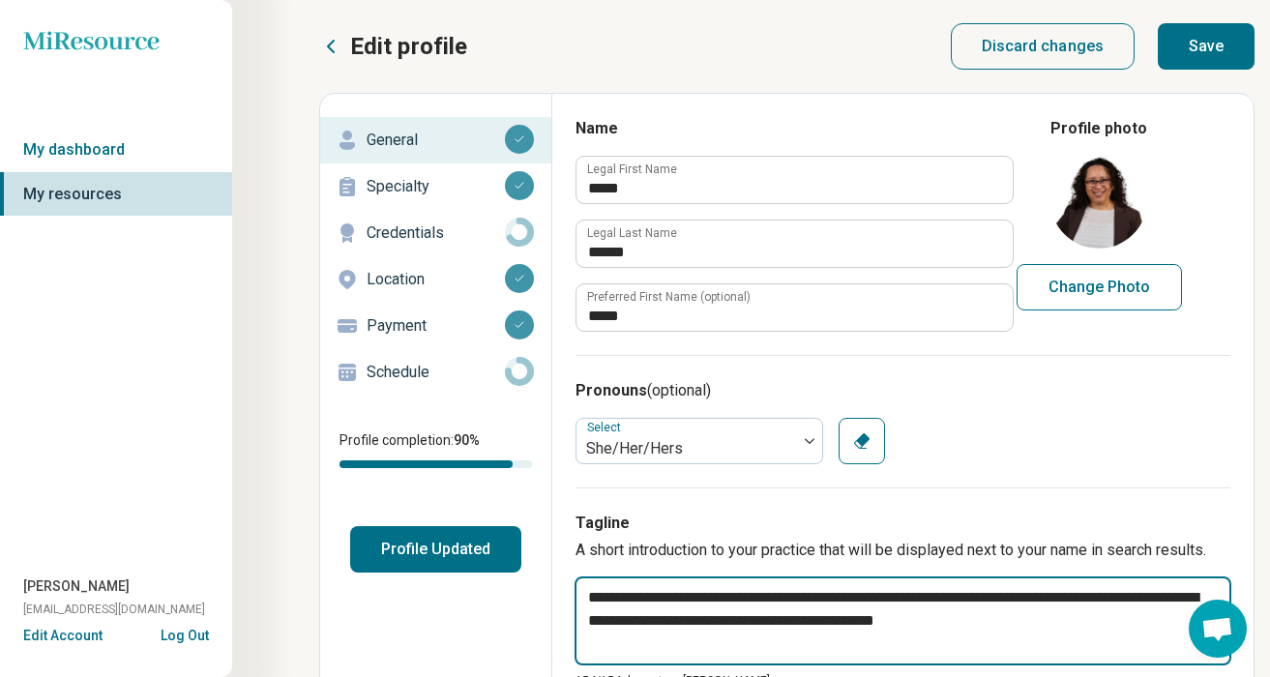
type textarea "**********"
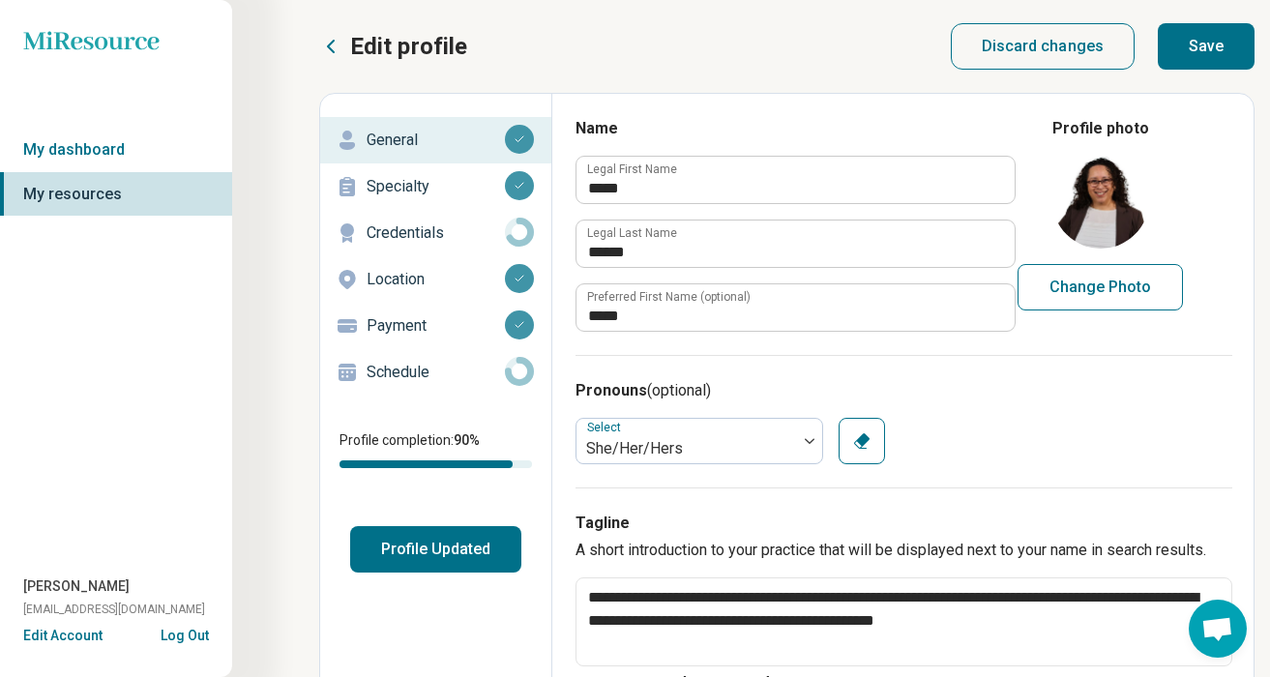
click at [427, 188] on p "Specialty" at bounding box center [436, 186] width 138 height 23
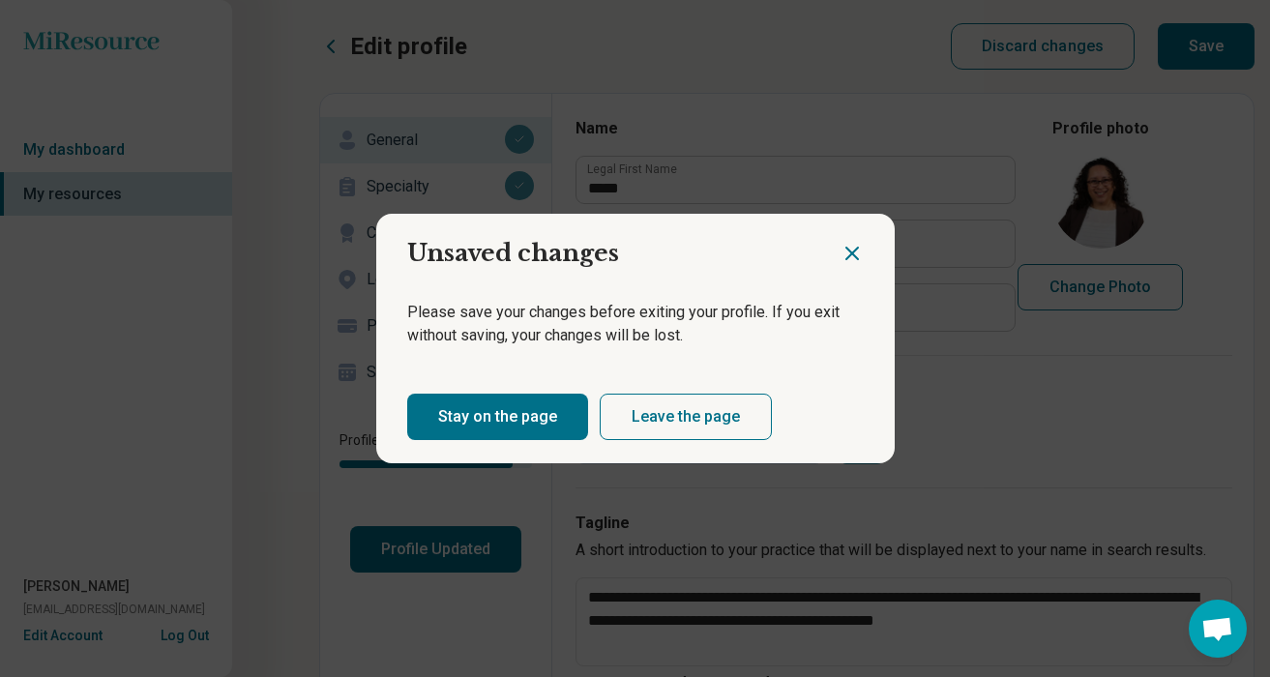
click at [653, 410] on button "Leave the page" at bounding box center [686, 417] width 172 height 46
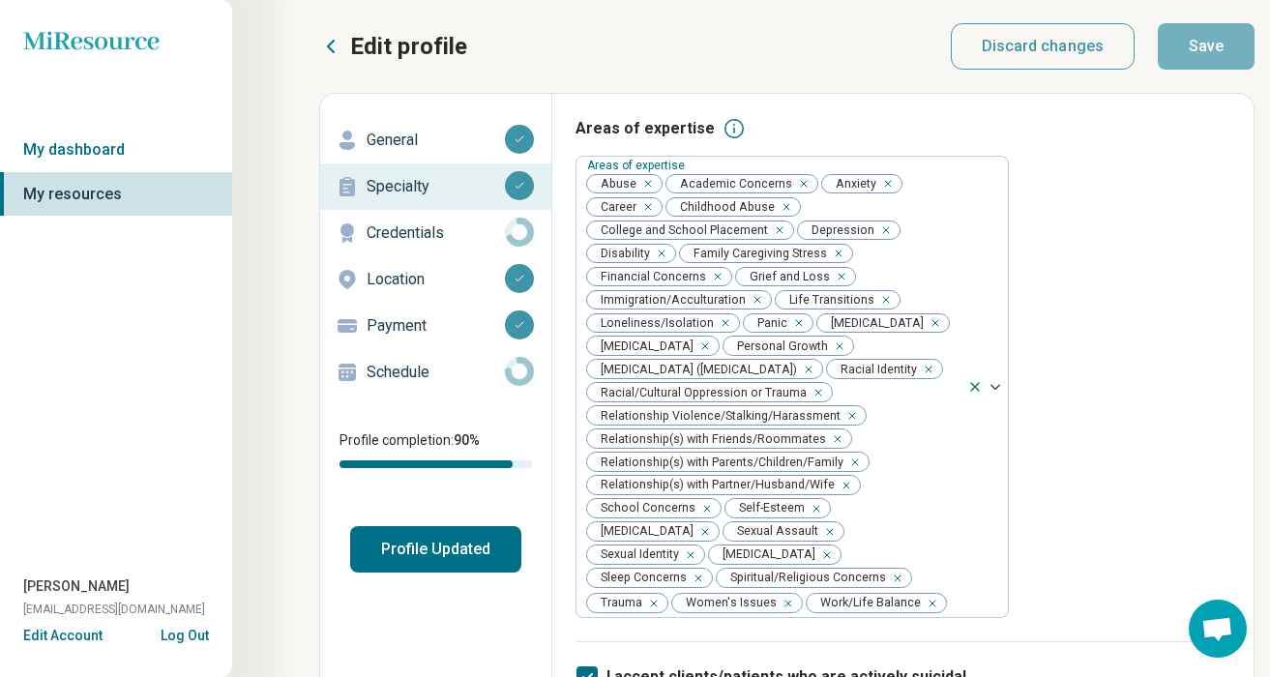
click at [418, 135] on p "General" at bounding box center [436, 140] width 138 height 23
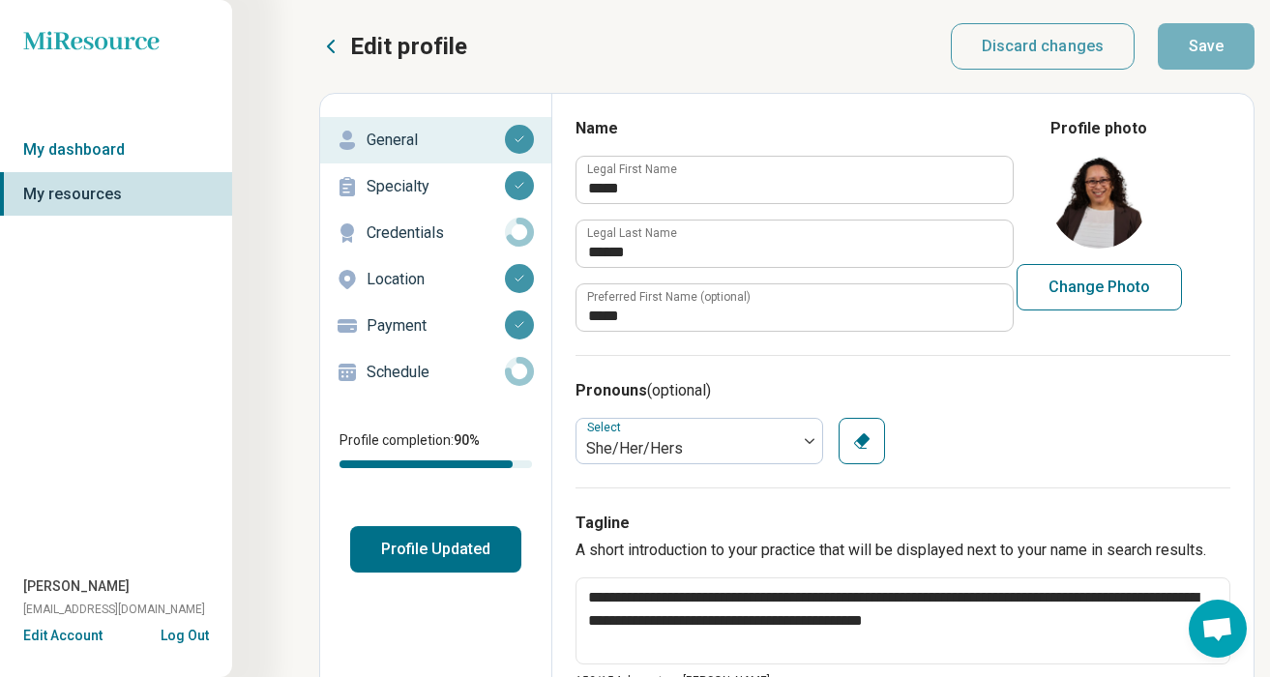
click at [423, 136] on p "General" at bounding box center [436, 140] width 138 height 23
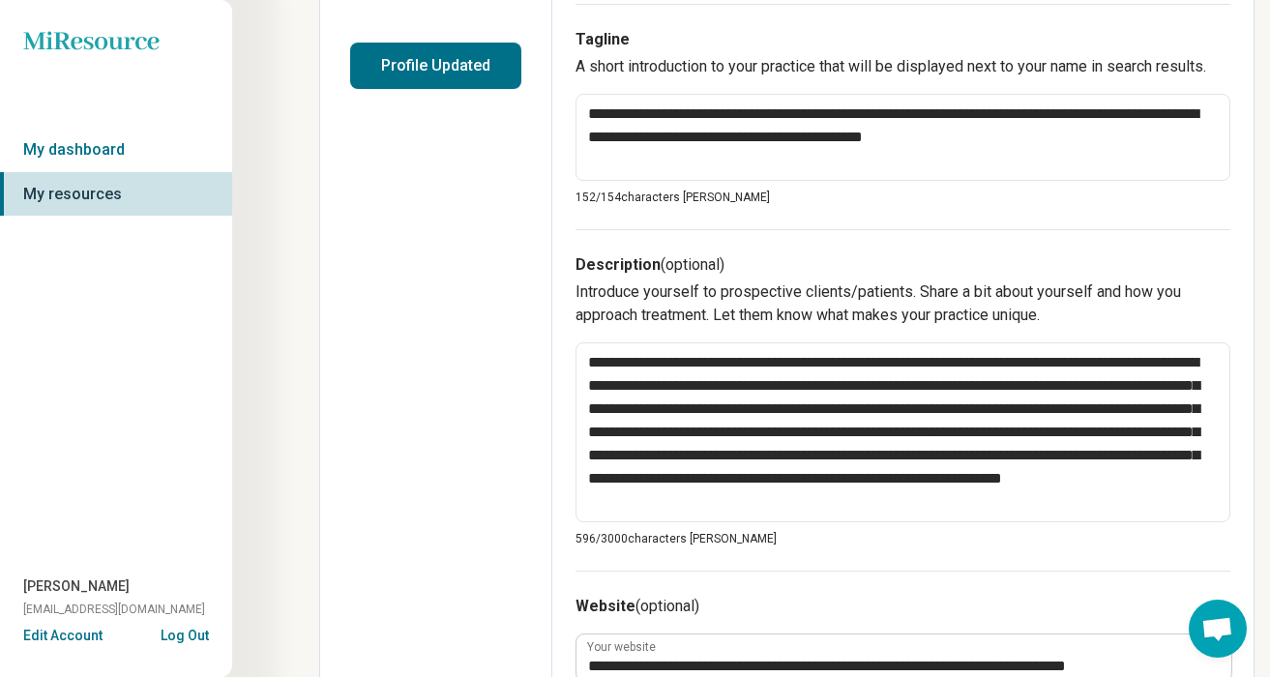
scroll to position [488, 0]
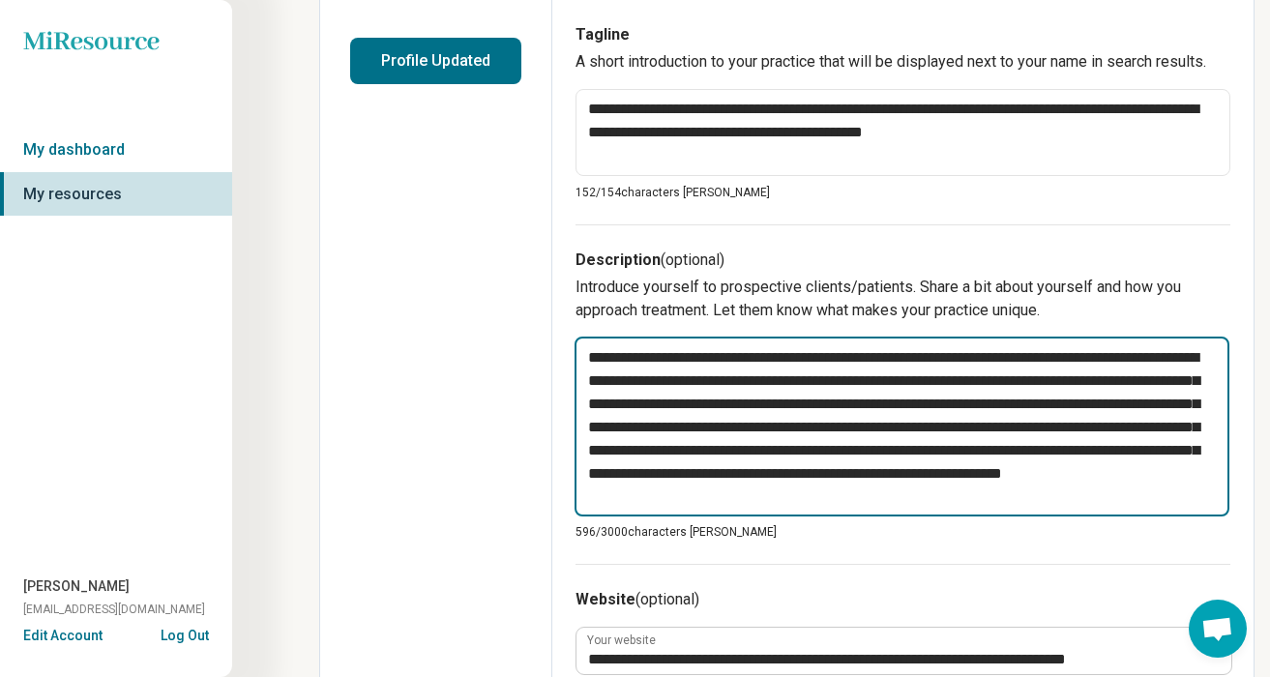
click at [1041, 502] on textarea "**********" at bounding box center [902, 427] width 655 height 180
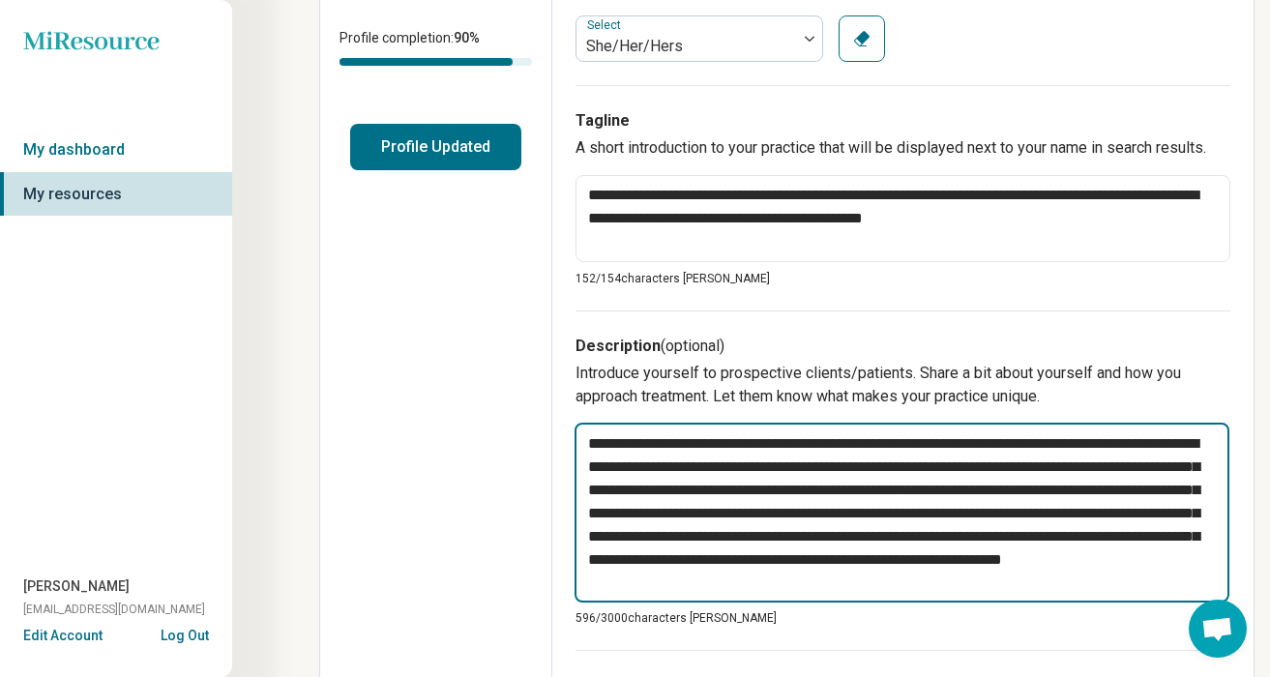
scroll to position [403, 0]
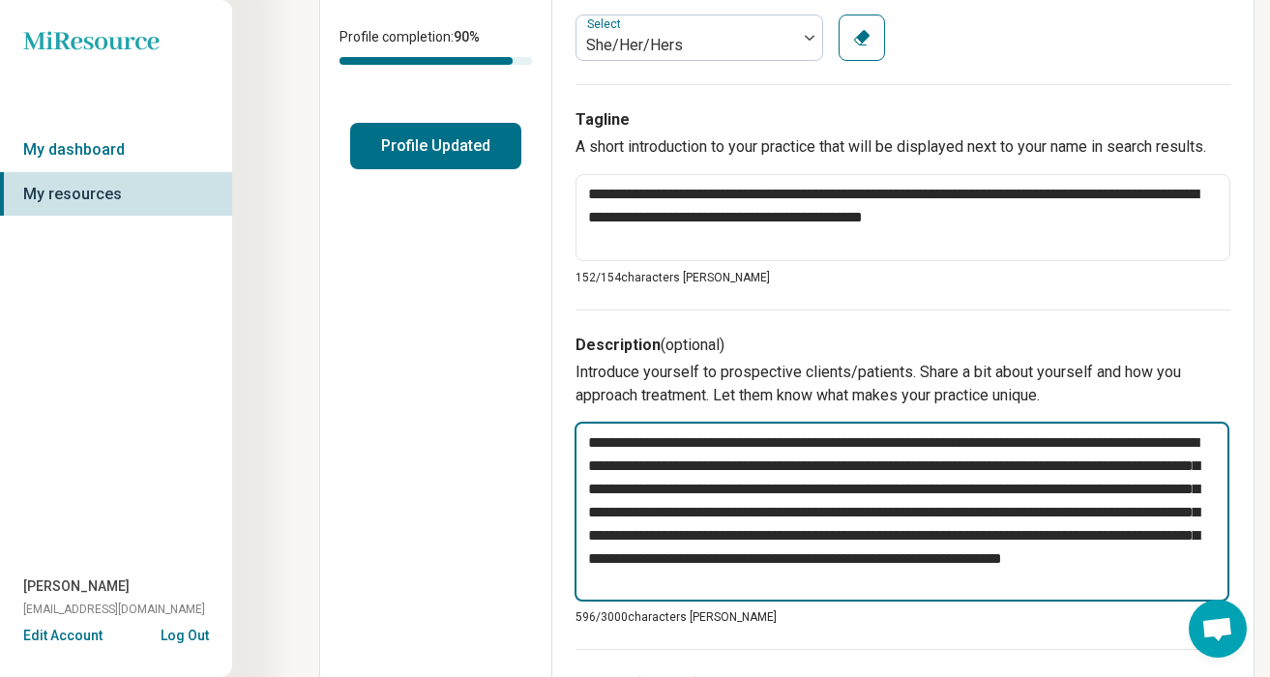
type textarea "*"
type textarea "**********"
type textarea "*"
type textarea "**********"
type textarea "*"
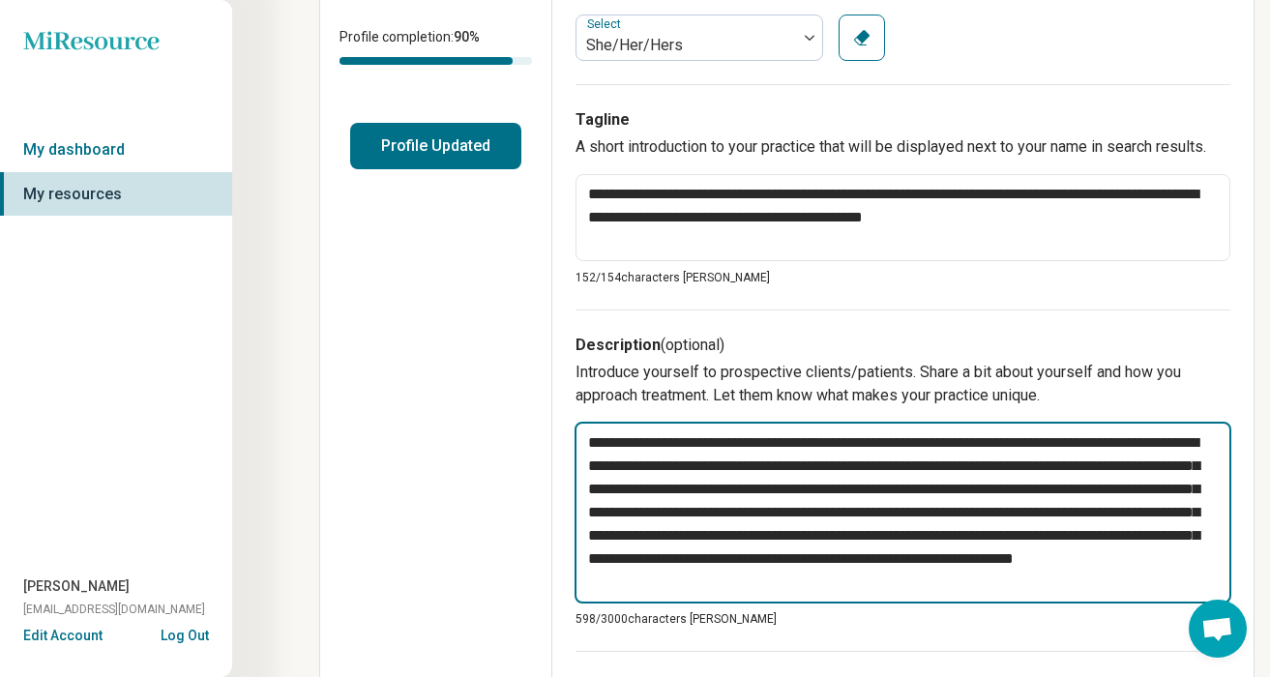
type textarea "**********"
type textarea "*"
type textarea "**********"
type textarea "*"
type textarea "**********"
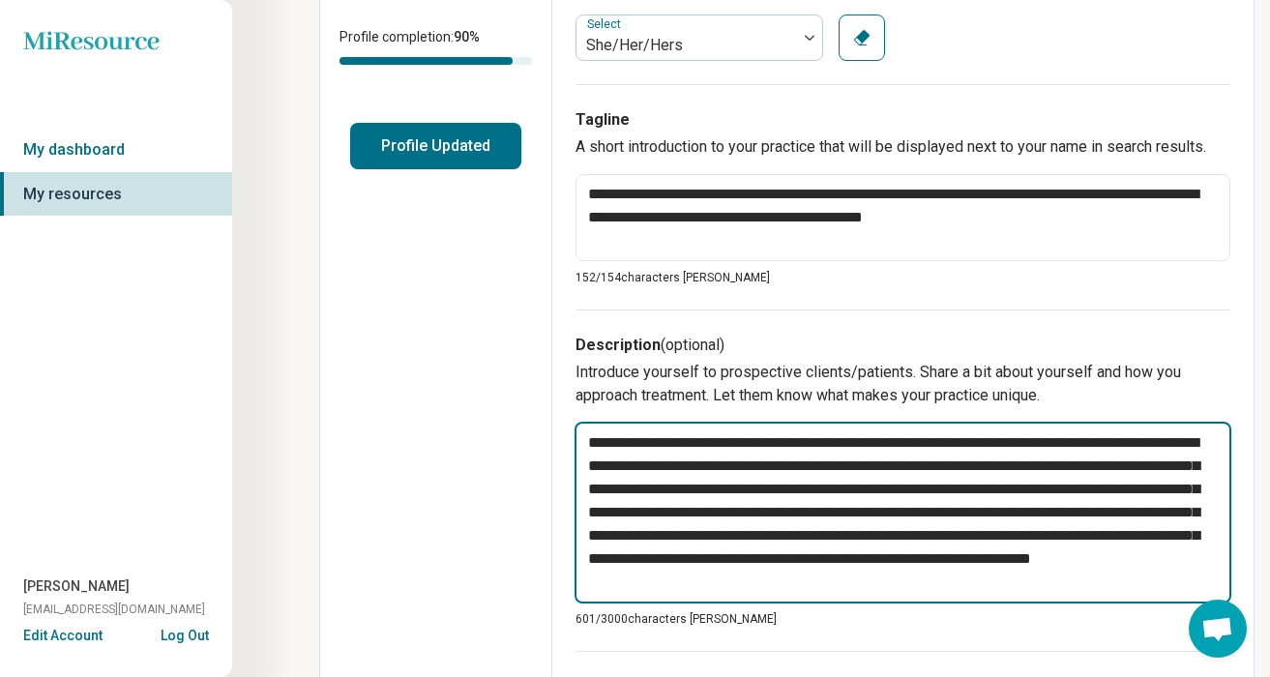
type textarea "*"
type textarea "**********"
type textarea "*"
type textarea "**********"
type textarea "*"
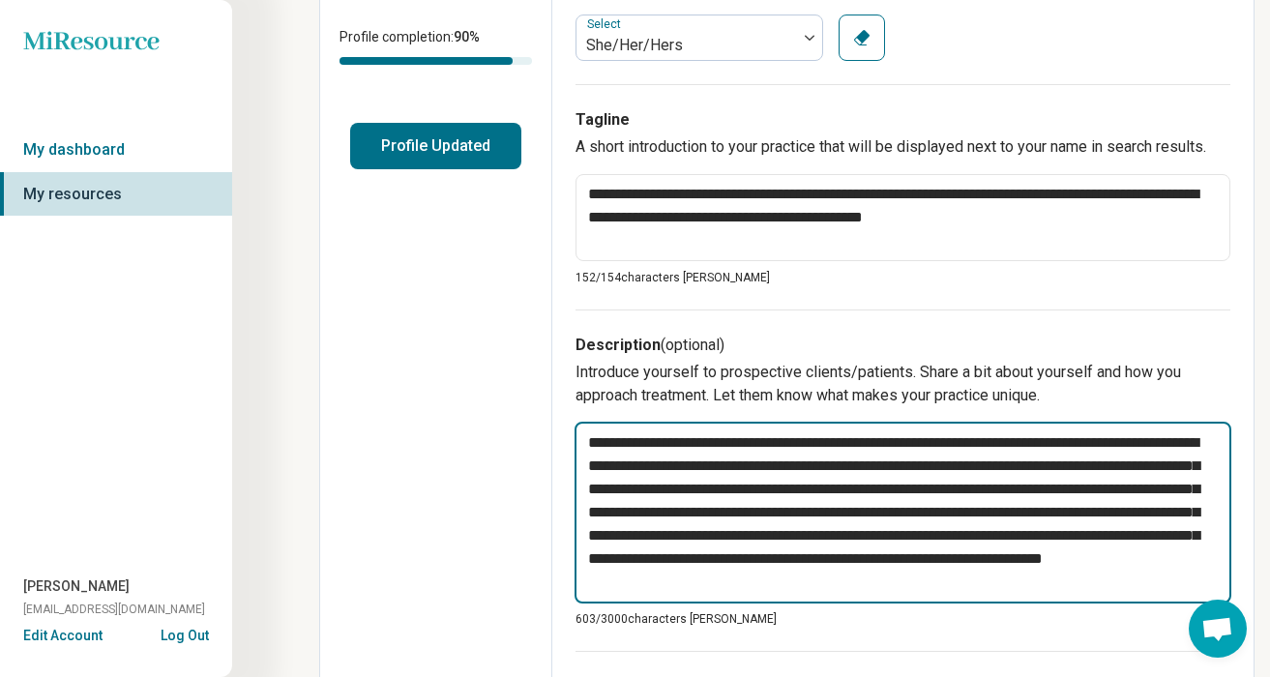
type textarea "**********"
type textarea "*"
type textarea "**********"
type textarea "*"
type textarea "**********"
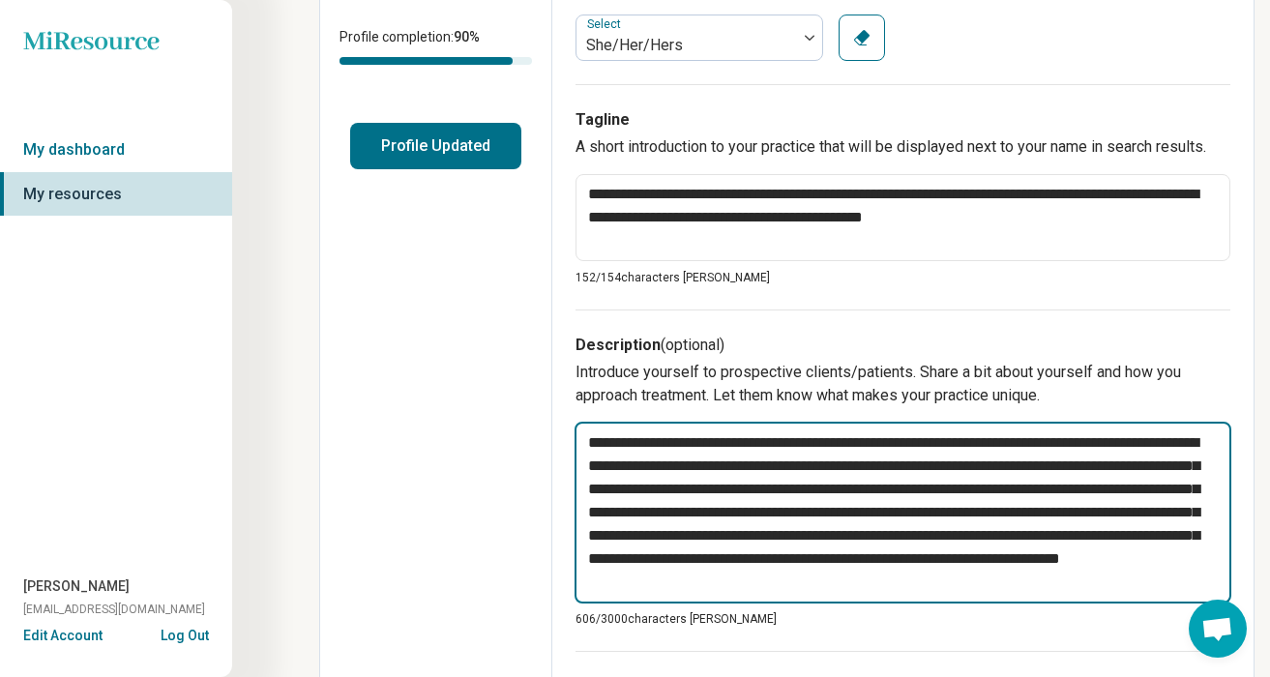
type textarea "*"
type textarea "**********"
type textarea "*"
type textarea "**********"
type textarea "*"
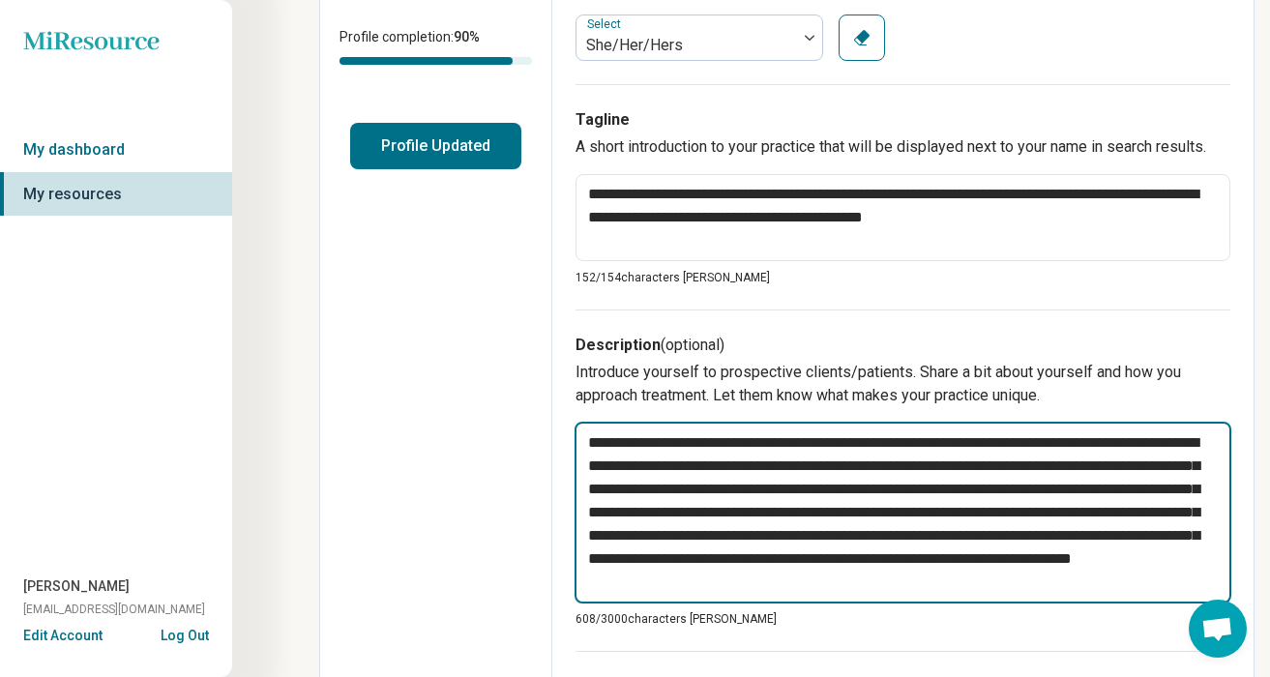
type textarea "**********"
type textarea "*"
type textarea "**********"
type textarea "*"
type textarea "**********"
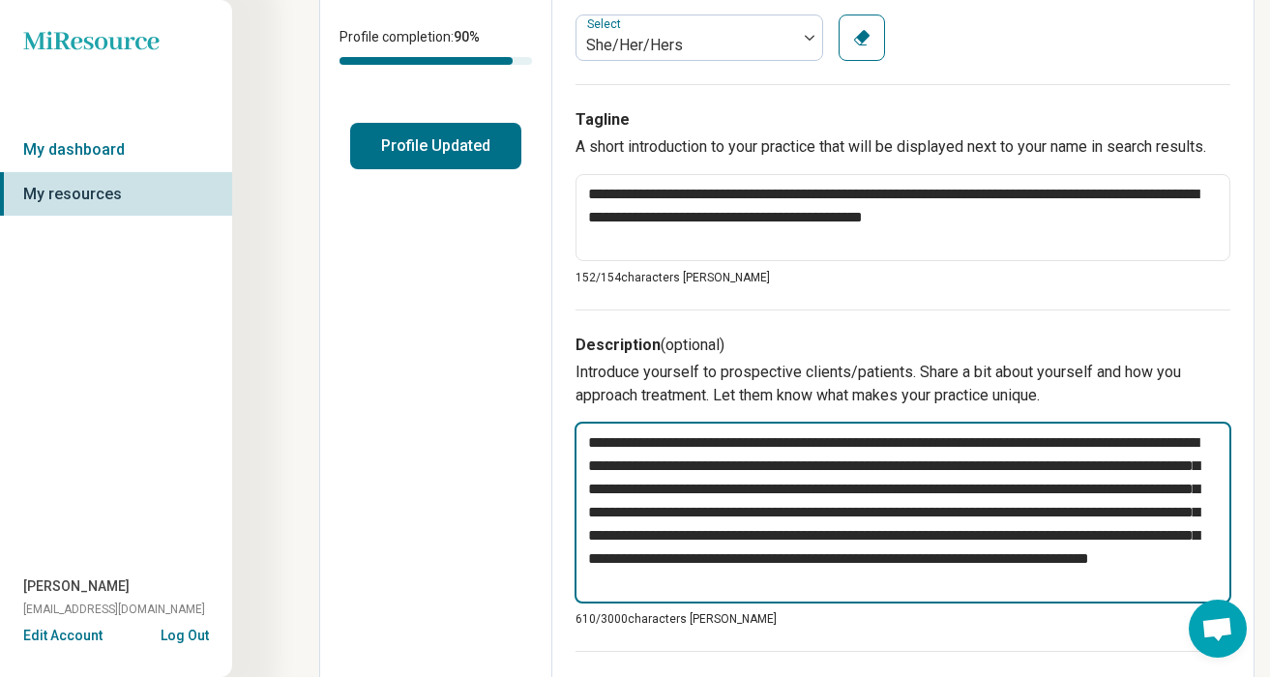
type textarea "*"
type textarea "**********"
type textarea "*"
type textarea "**********"
type textarea "*"
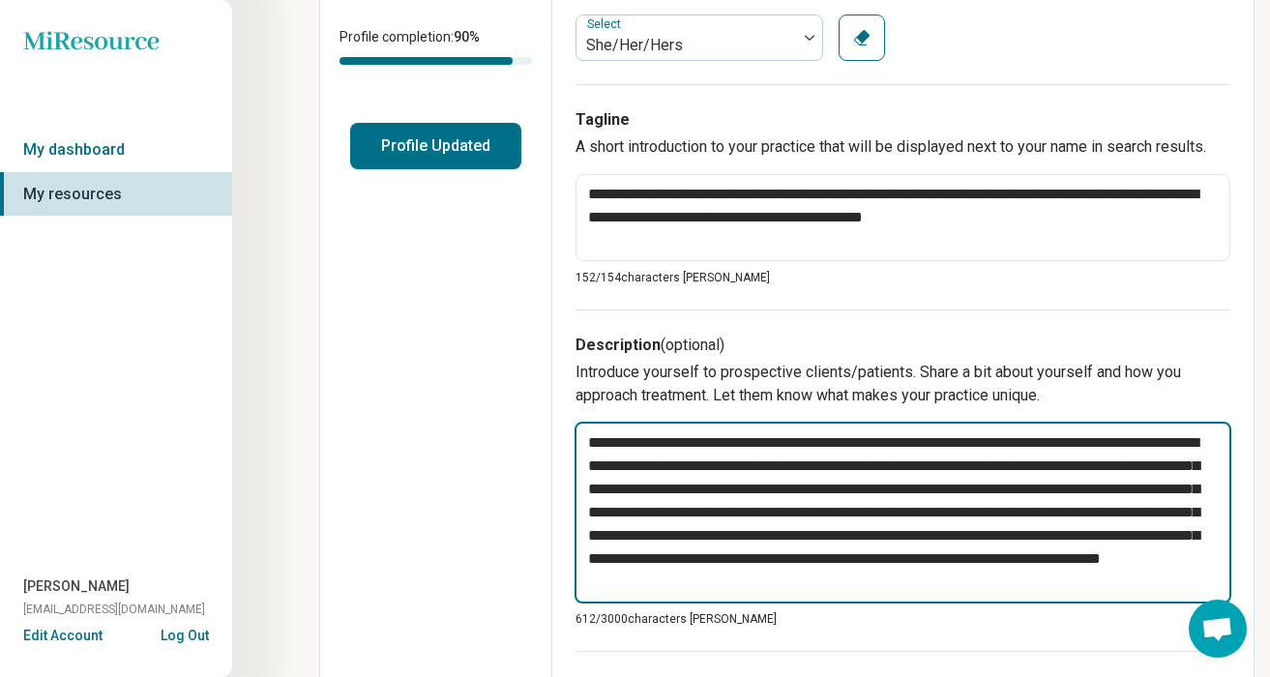
type textarea "**********"
type textarea "*"
type textarea "**********"
type textarea "*"
type textarea "**********"
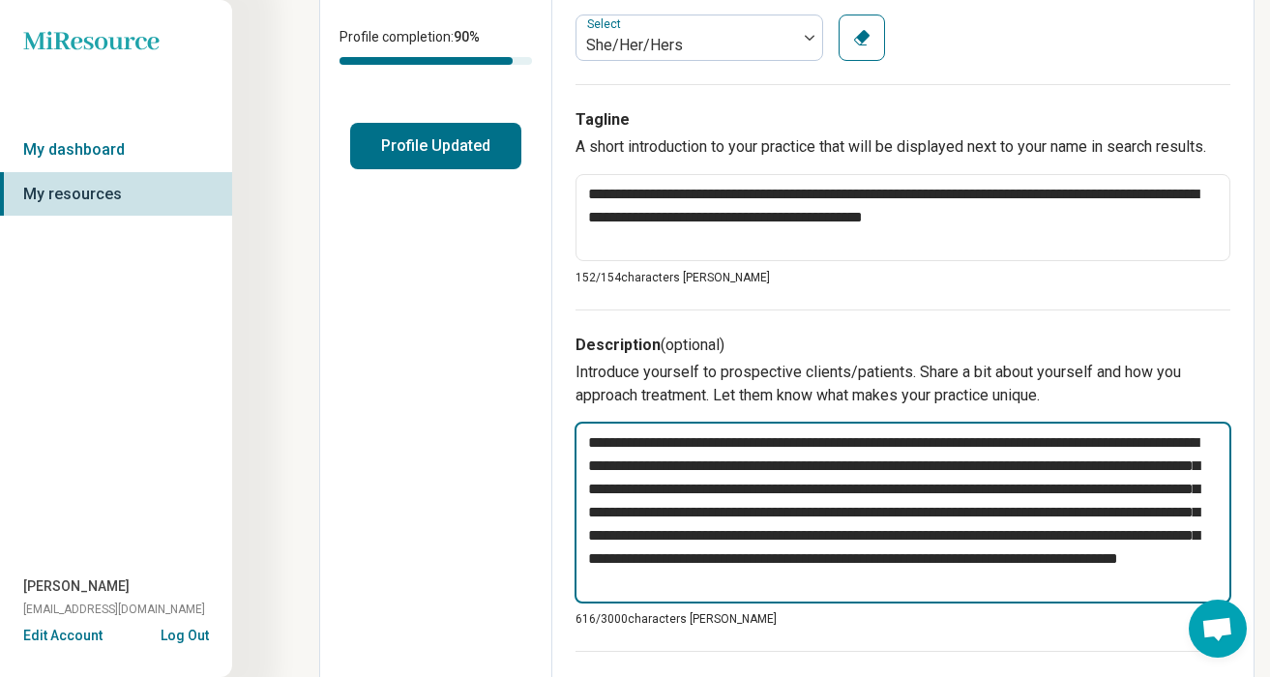
type textarea "*"
type textarea "**********"
type textarea "*"
type textarea "**********"
type textarea "*"
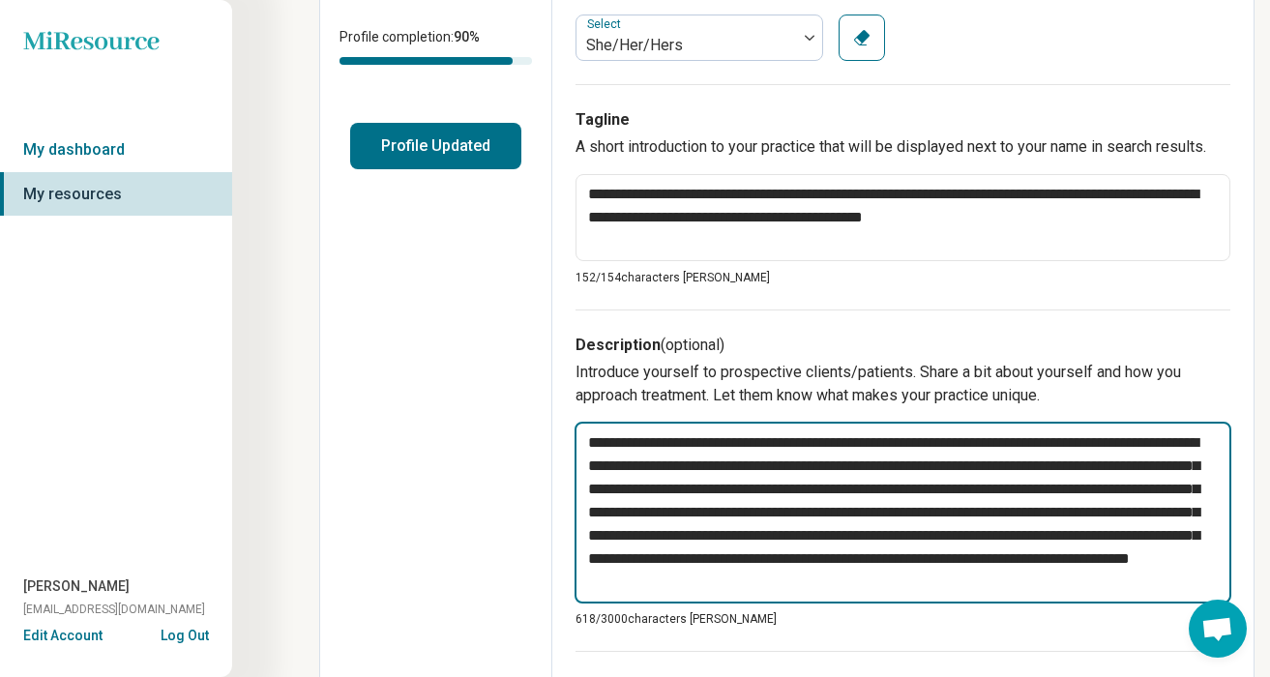
type textarea "**********"
type textarea "*"
type textarea "**********"
type textarea "*"
type textarea "**********"
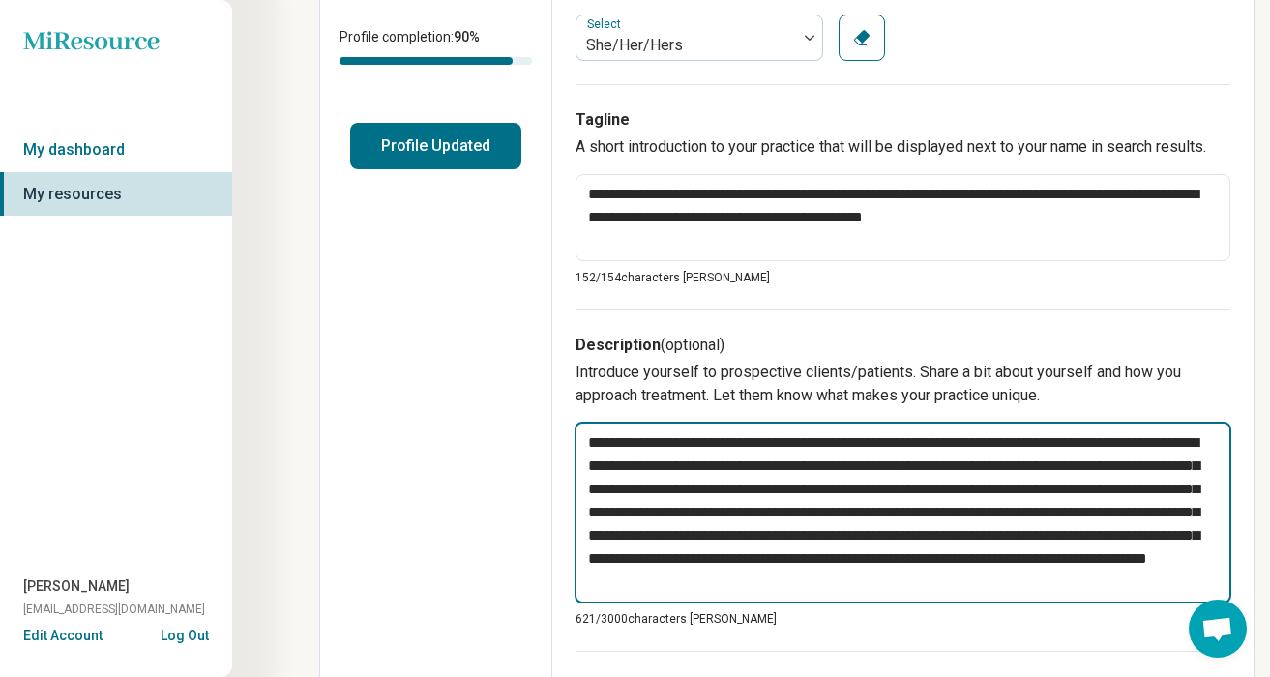
type textarea "*"
type textarea "**********"
type textarea "*"
type textarea "**********"
type textarea "*"
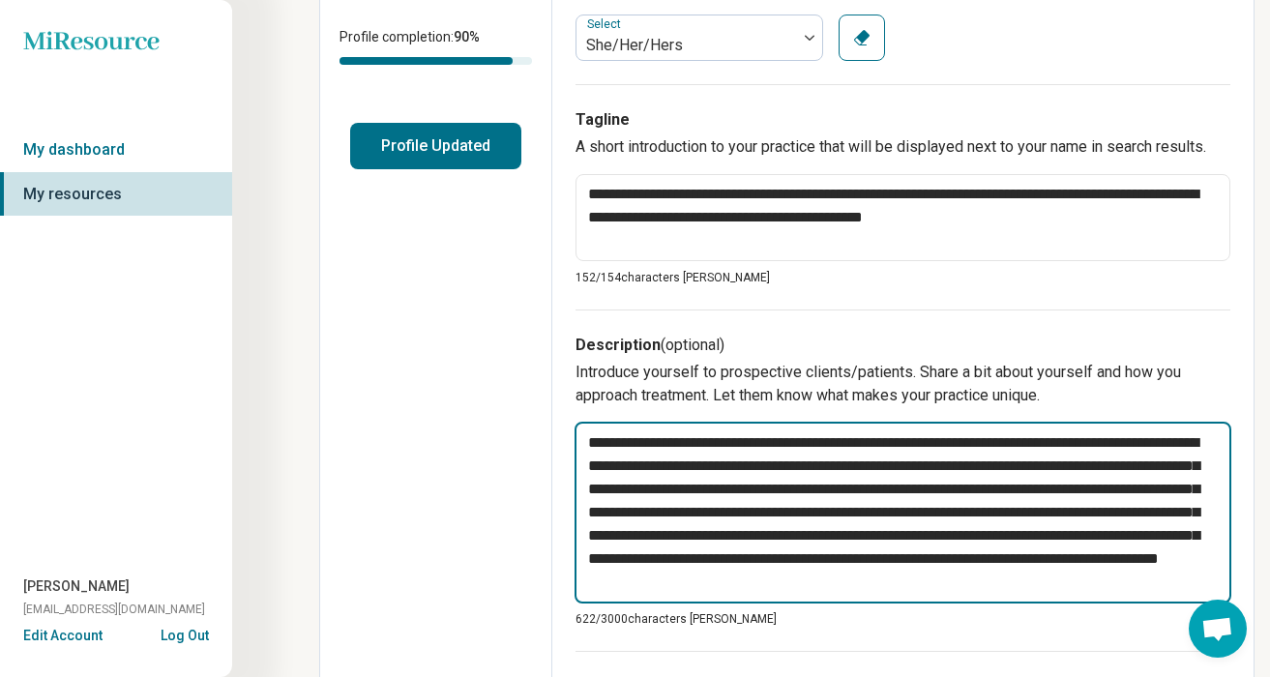
type textarea "**********"
type textarea "*"
type textarea "**********"
type textarea "*"
type textarea "**********"
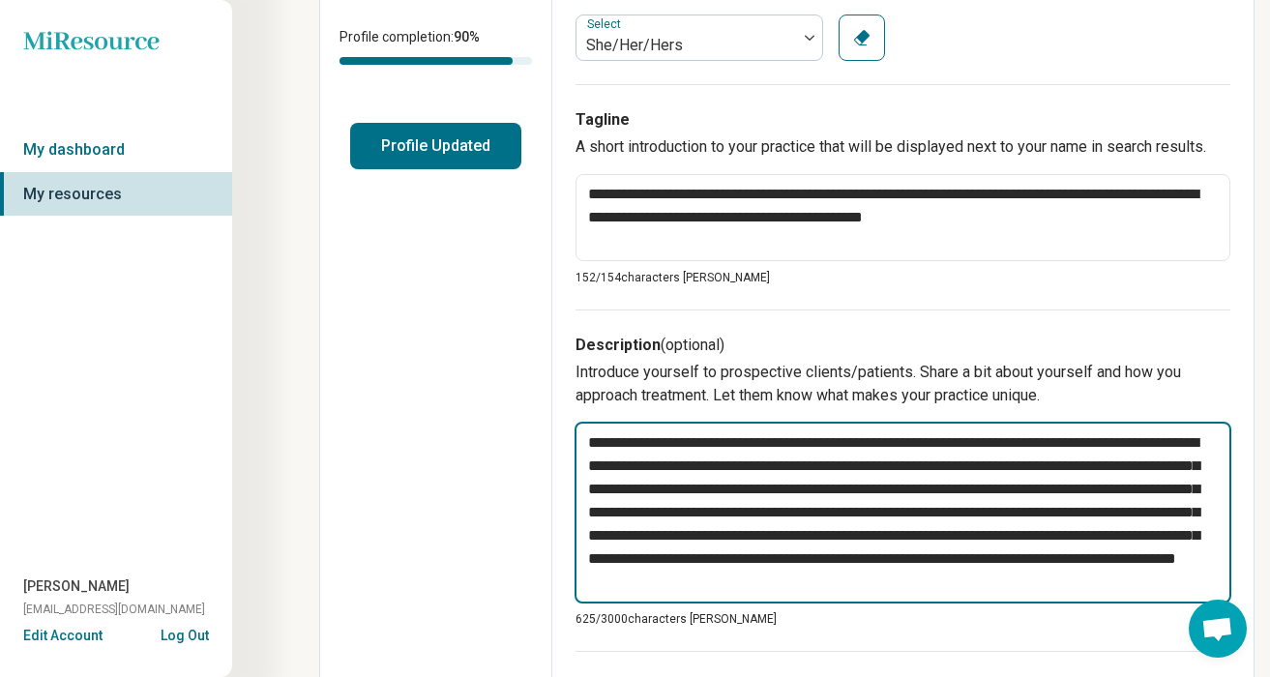
type textarea "*"
type textarea "**********"
type textarea "*"
type textarea "**********"
type textarea "*"
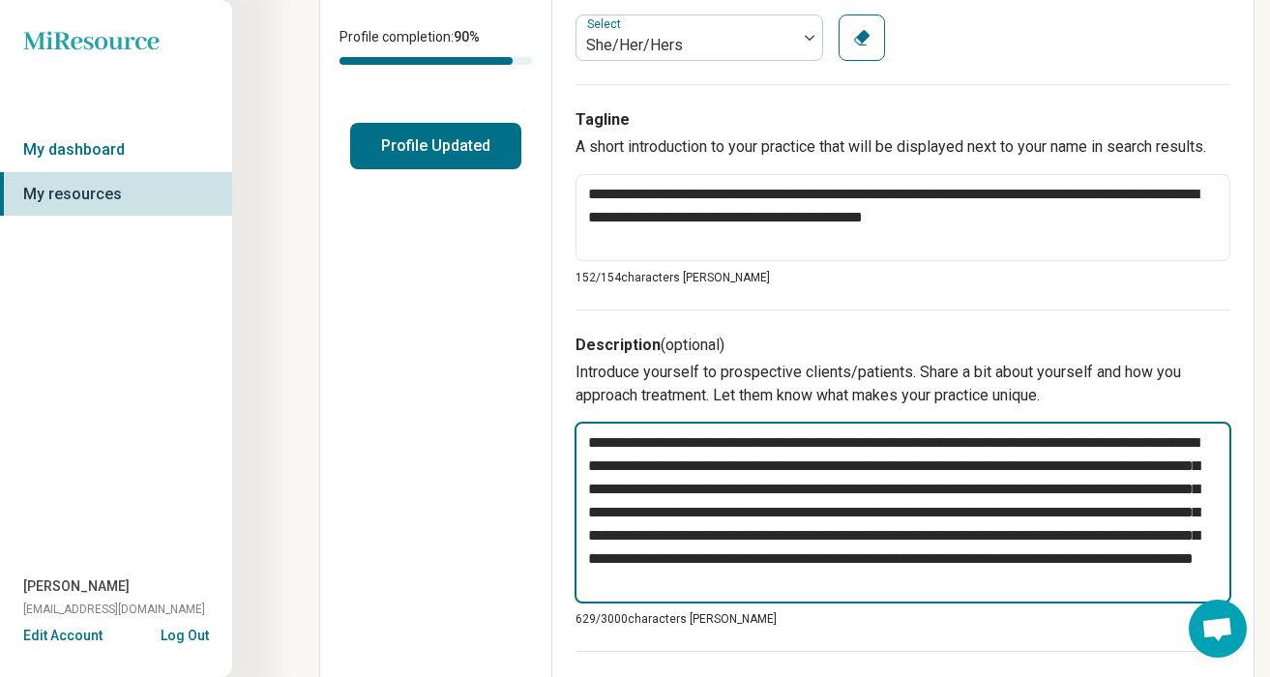
type textarea "**********"
type textarea "*"
type textarea "**********"
type textarea "*"
type textarea "**********"
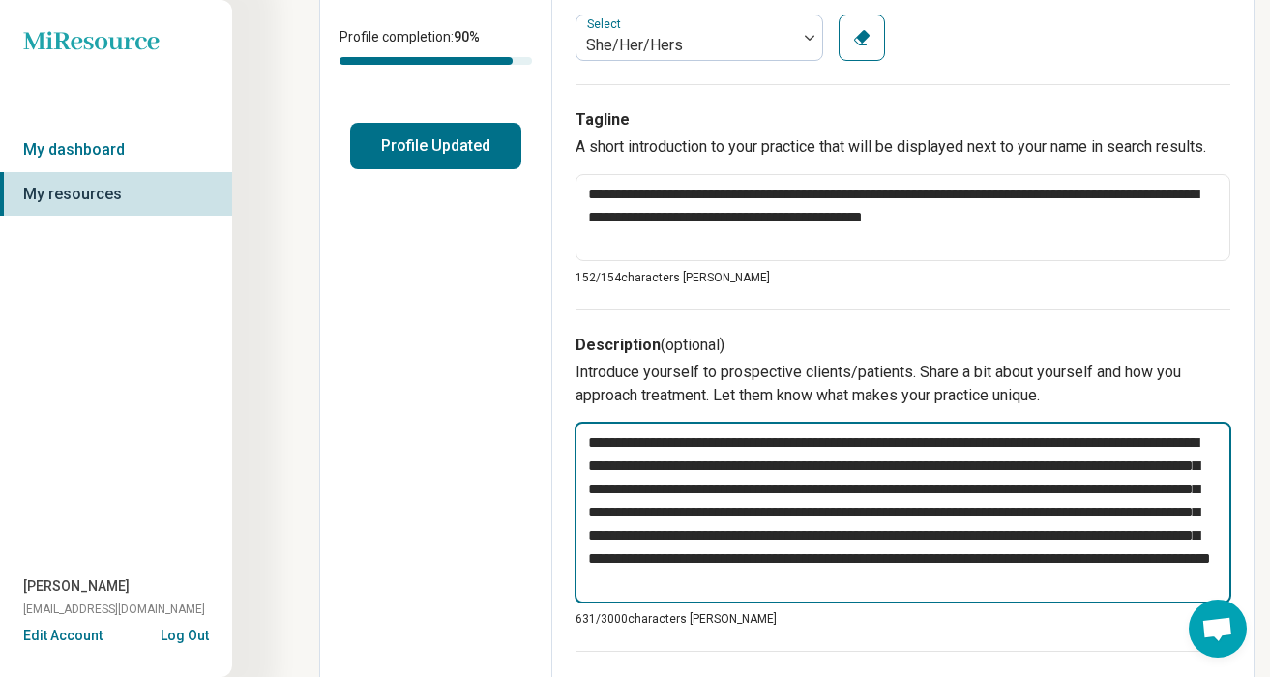
type textarea "*"
type textarea "**********"
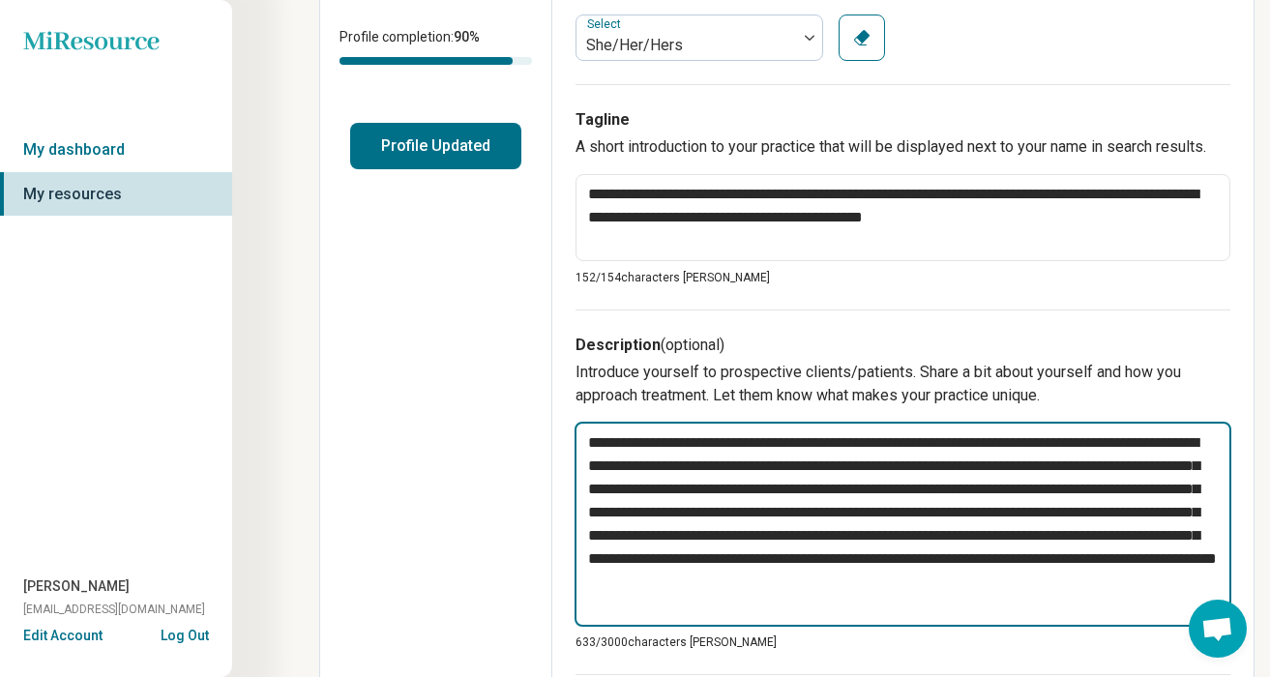
type textarea "*"
type textarea "**********"
type textarea "*"
type textarea "**********"
type textarea "*"
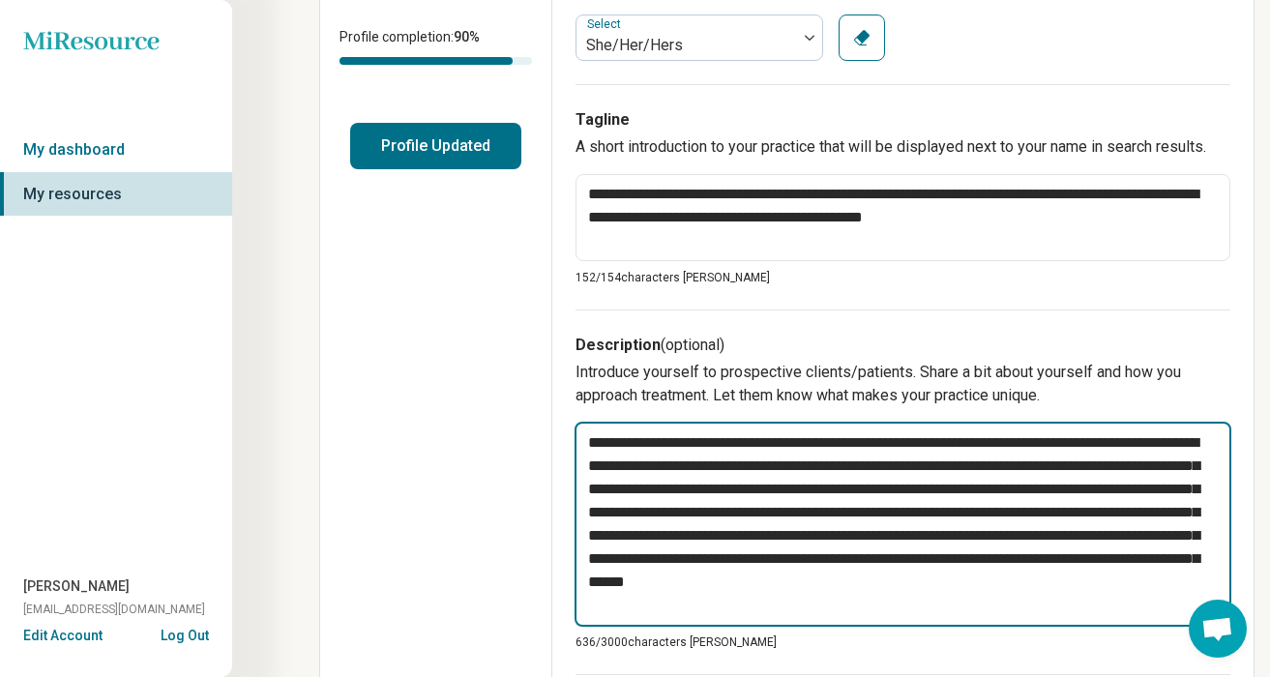
type textarea "**********"
type textarea "*"
type textarea "**********"
type textarea "*"
type textarea "**********"
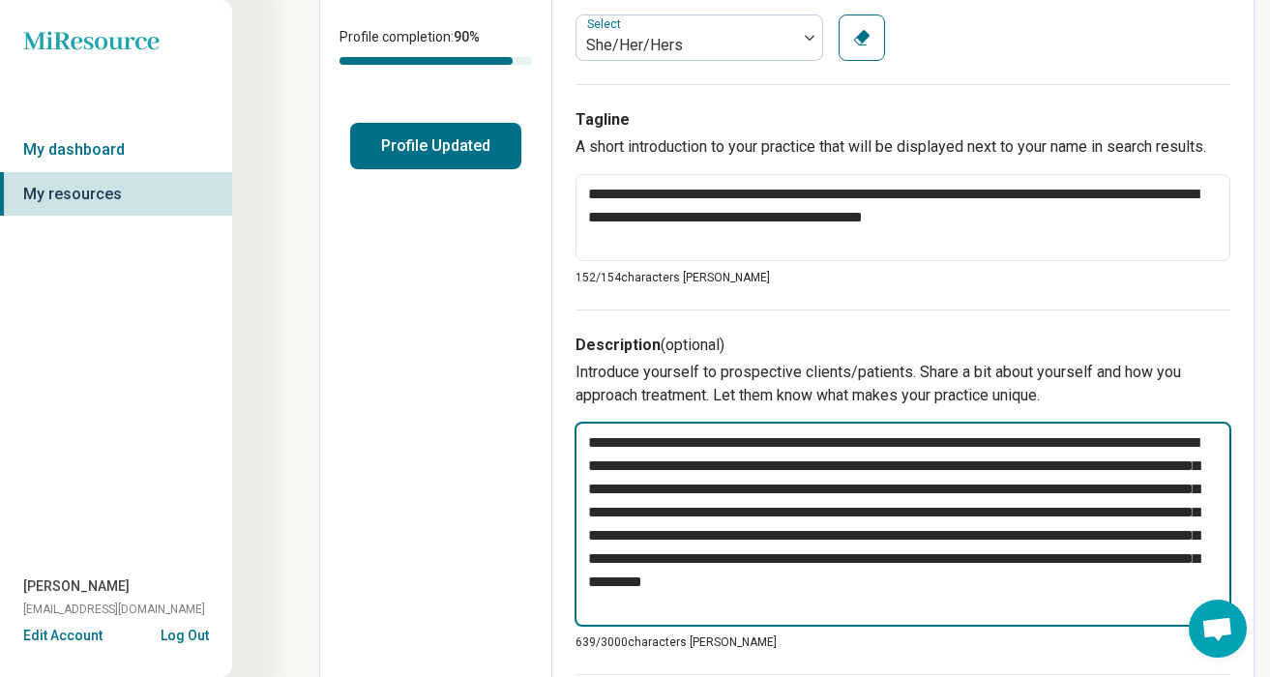
type textarea "*"
type textarea "**********"
type textarea "*"
type textarea "**********"
type textarea "*"
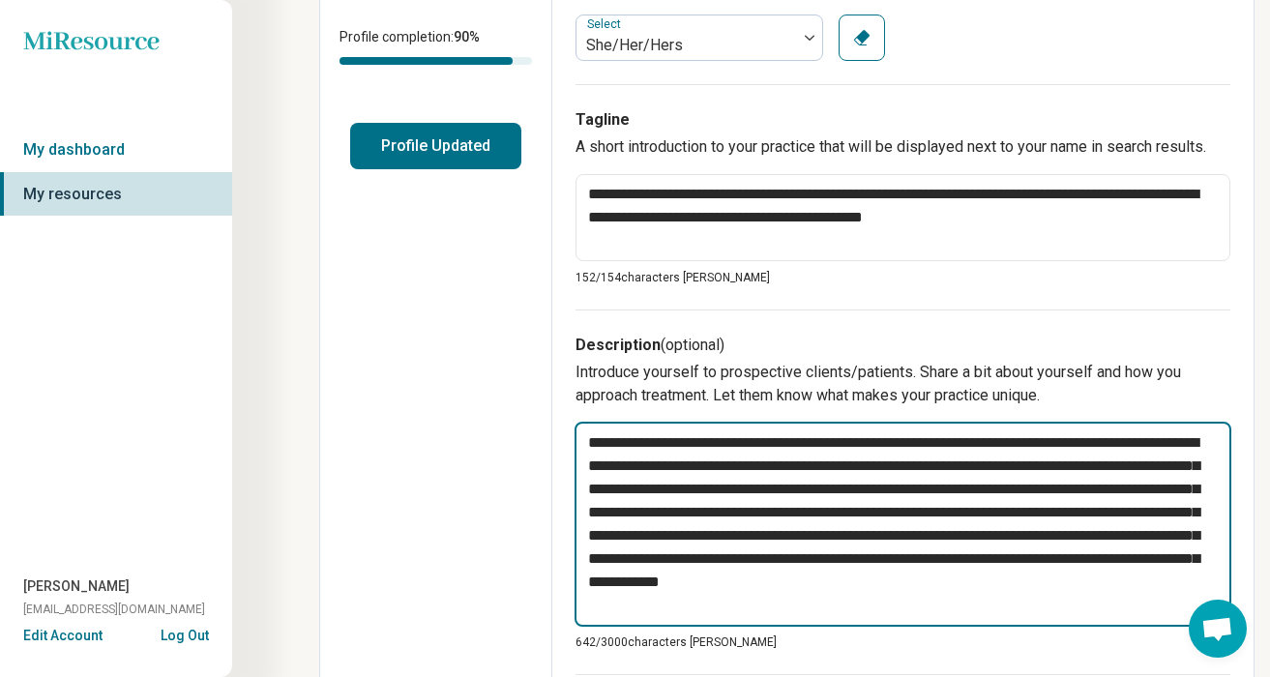
type textarea "**********"
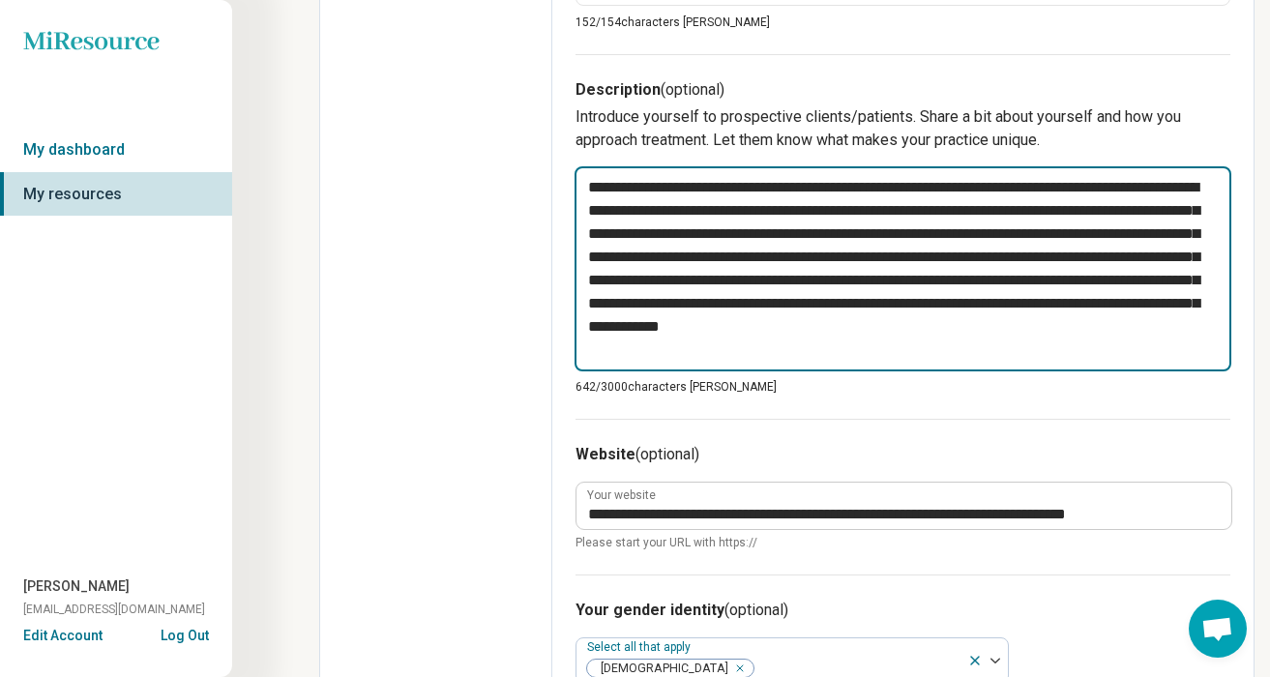
scroll to position [661, 0]
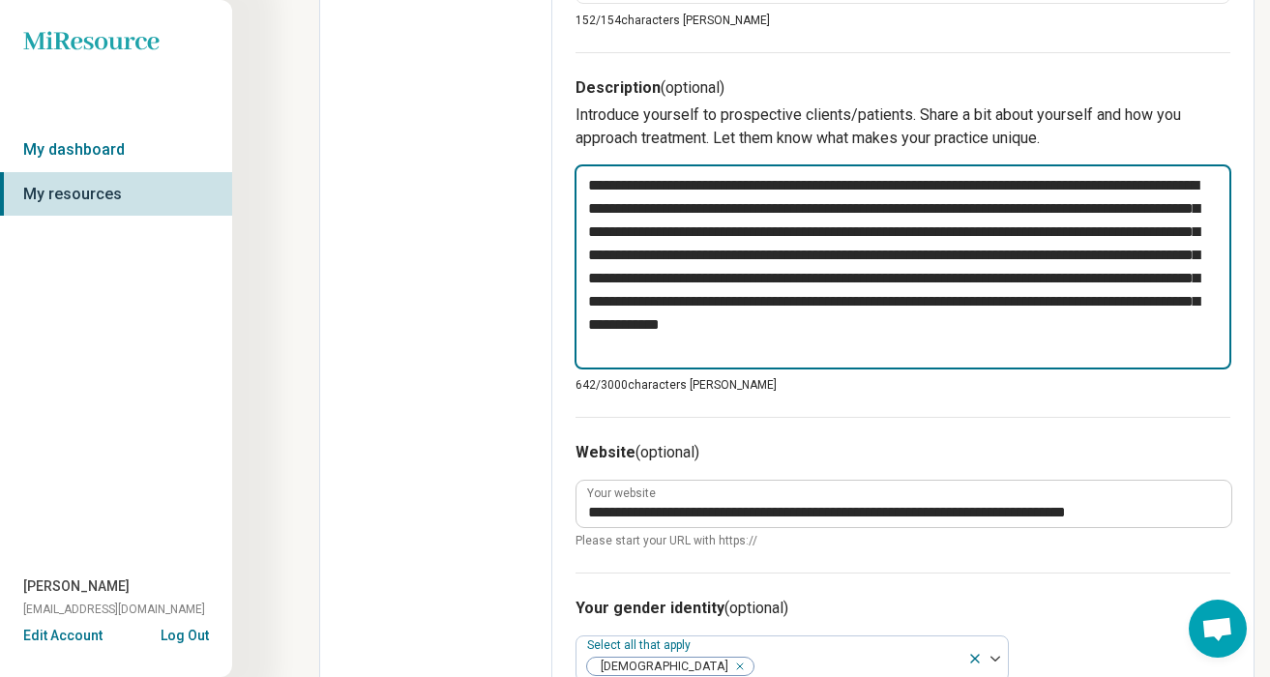
click at [604, 352] on textarea "**********" at bounding box center [903, 266] width 657 height 205
type textarea "*"
type textarea "**********"
type textarea "*"
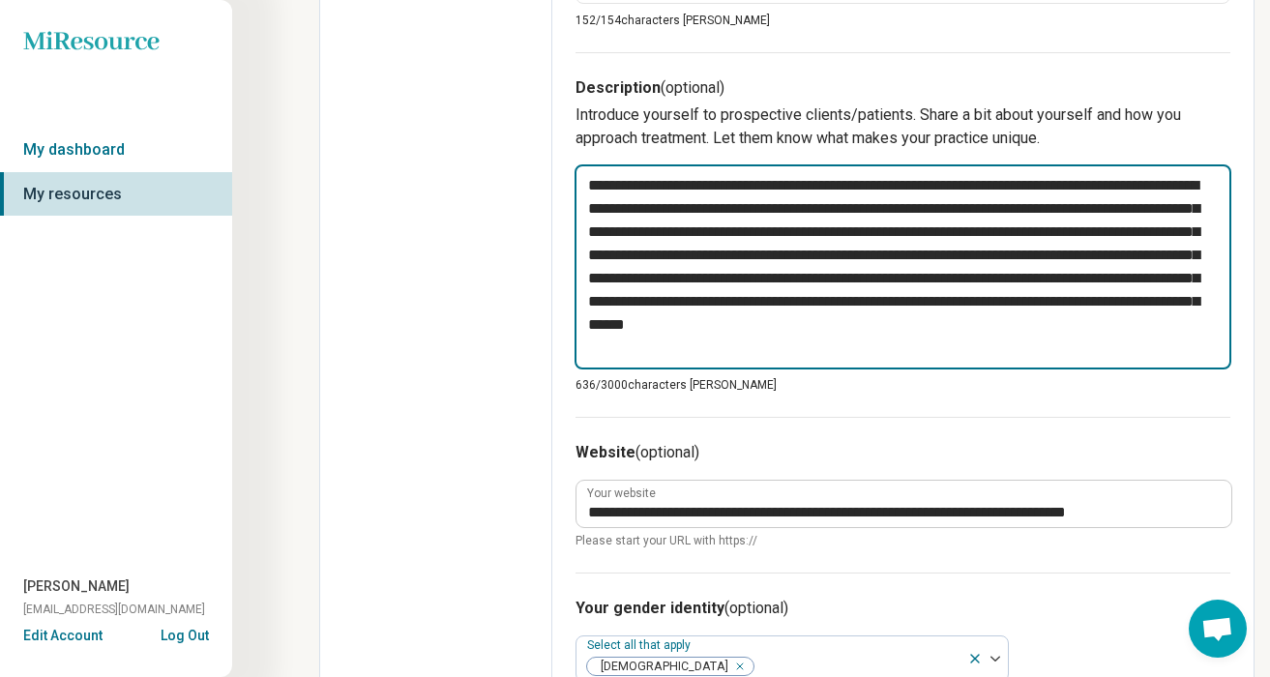
type textarea "**********"
type textarea "*"
type textarea "**********"
type textarea "*"
type textarea "**********"
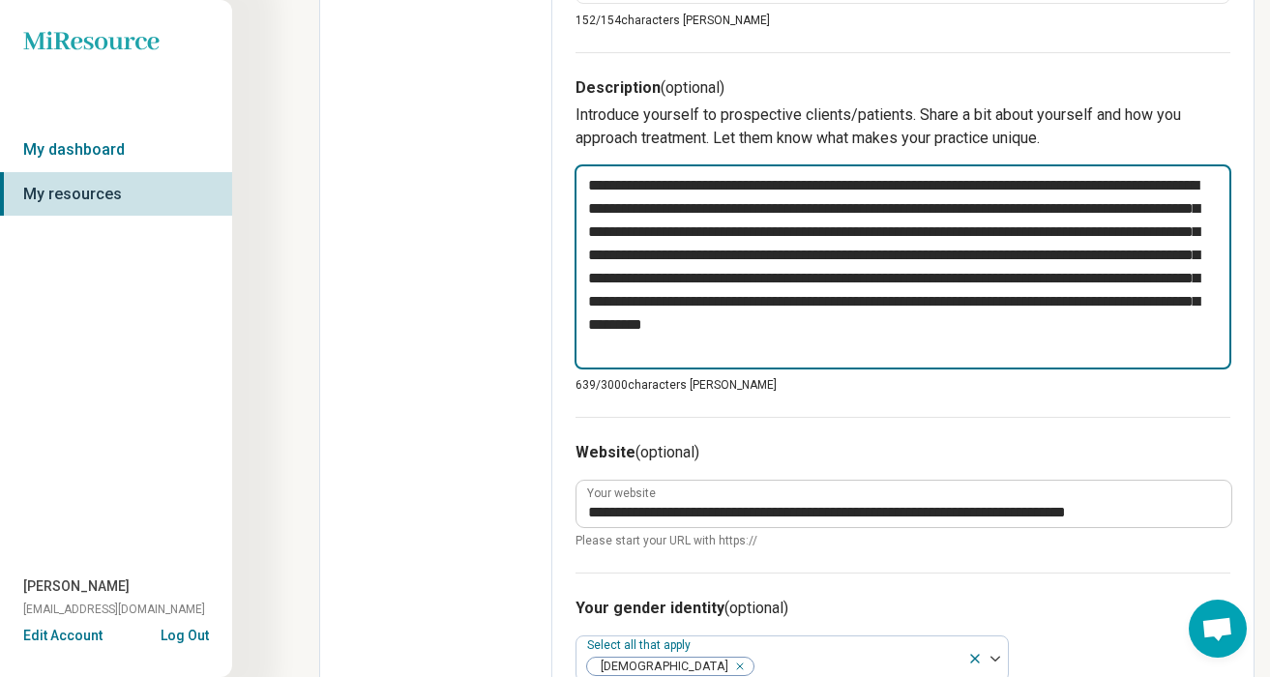
type textarea "*"
type textarea "**********"
type textarea "*"
type textarea "**********"
type textarea "*"
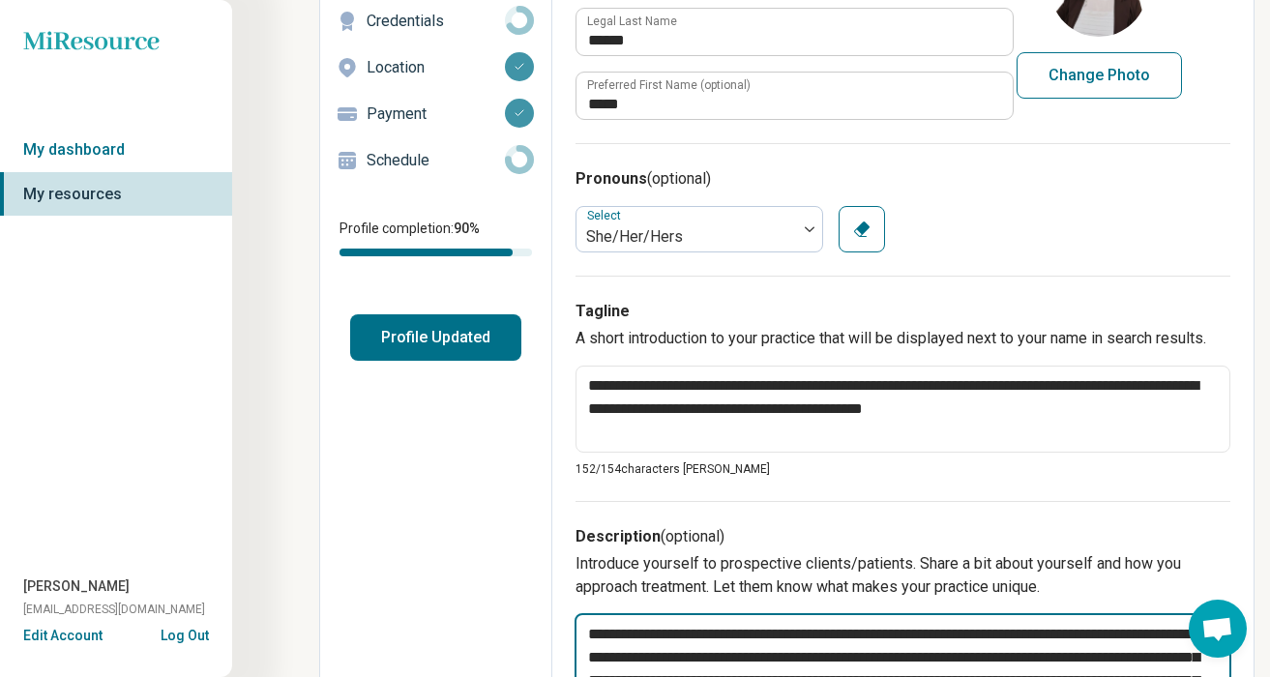
scroll to position [0, 0]
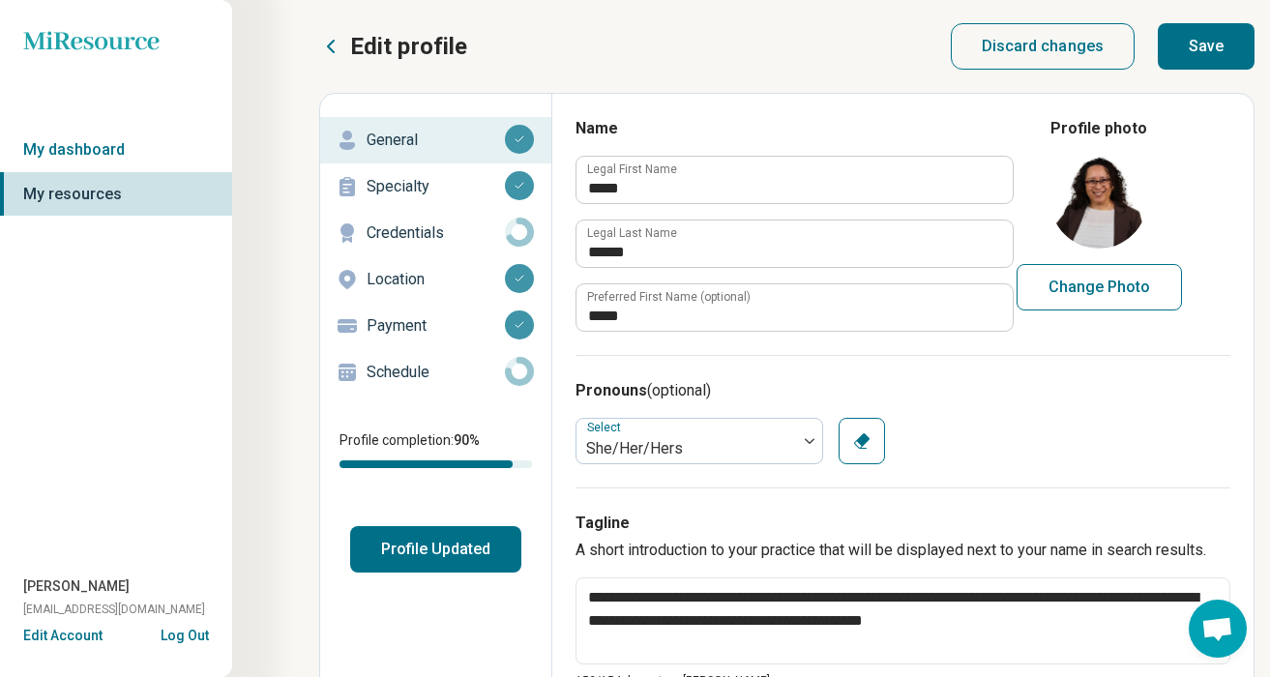
type textarea "**********"
click at [457, 545] on button "Profile Updated" at bounding box center [435, 549] width 171 height 46
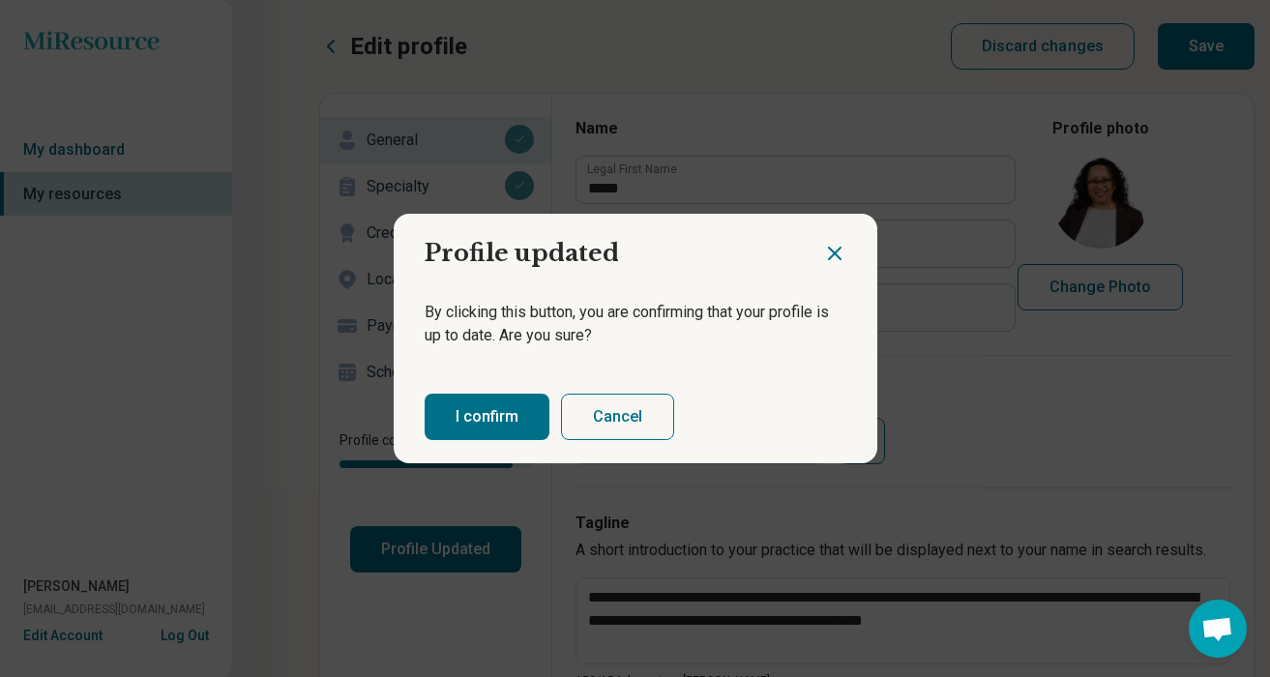
click at [624, 427] on button "Cancel" at bounding box center [617, 417] width 113 height 46
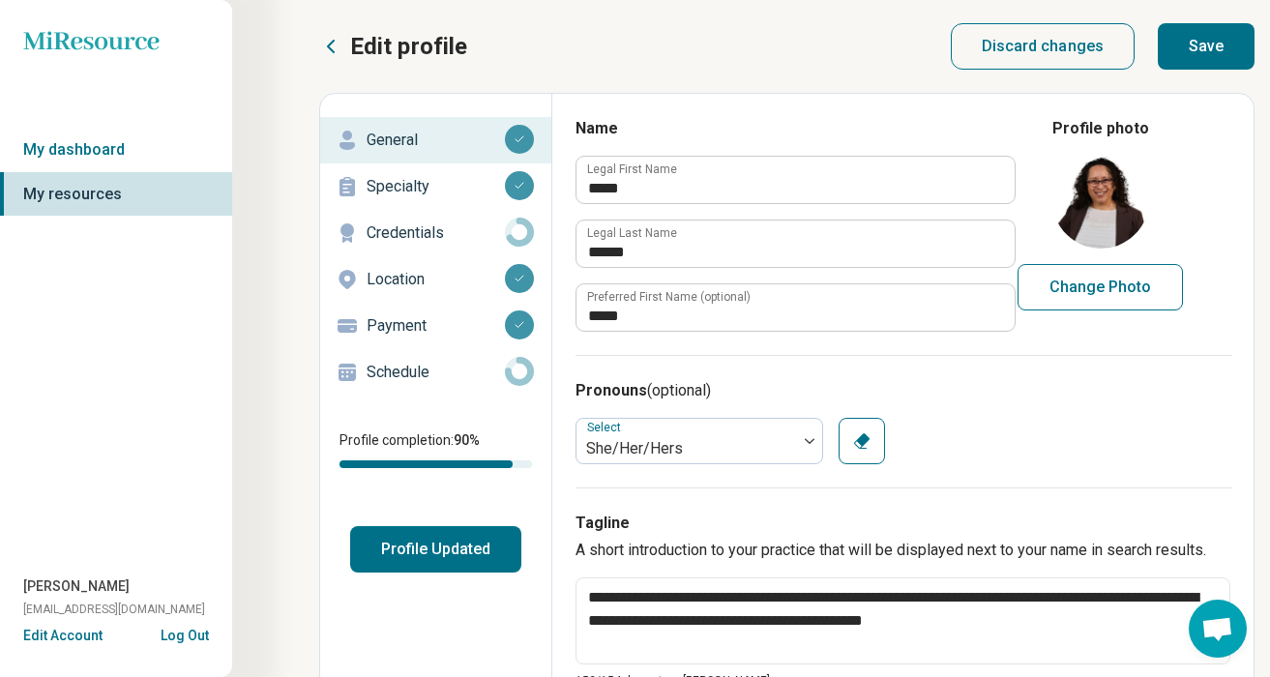
click at [1198, 44] on button "Save" at bounding box center [1206, 46] width 97 height 46
type textarea "*"
click at [434, 550] on button "Profile Updated" at bounding box center [435, 549] width 171 height 46
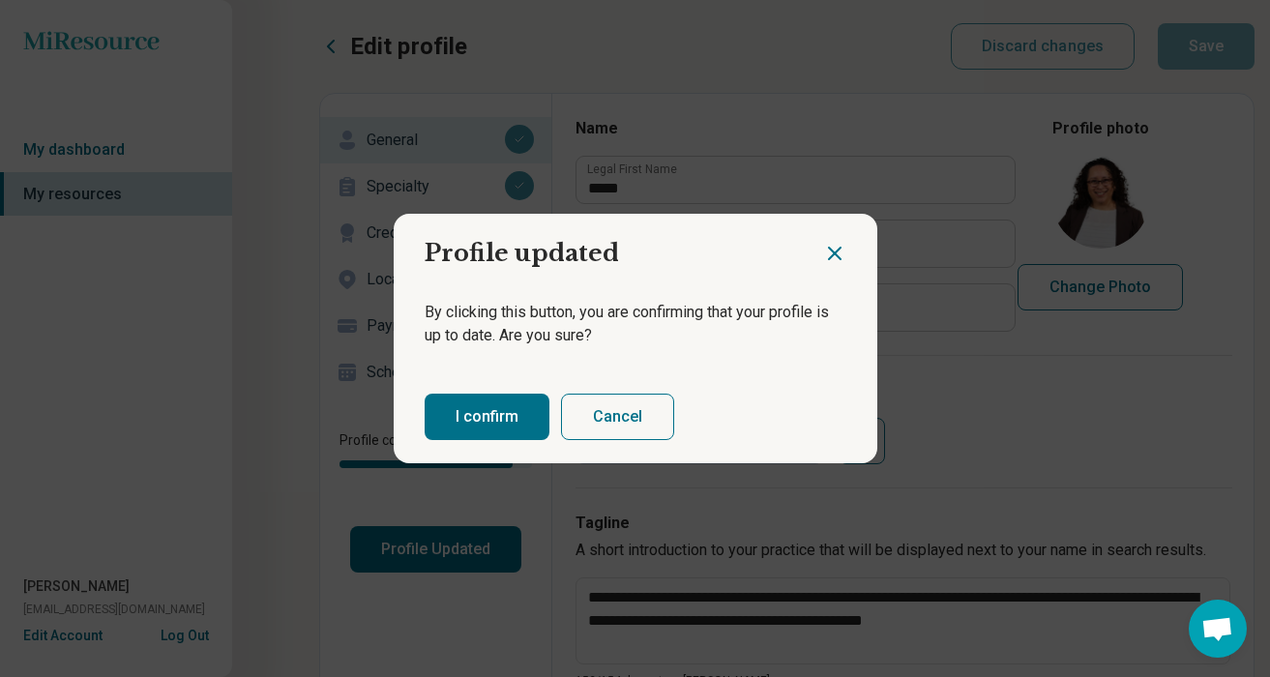
click at [491, 409] on button "I confirm" at bounding box center [487, 417] width 125 height 46
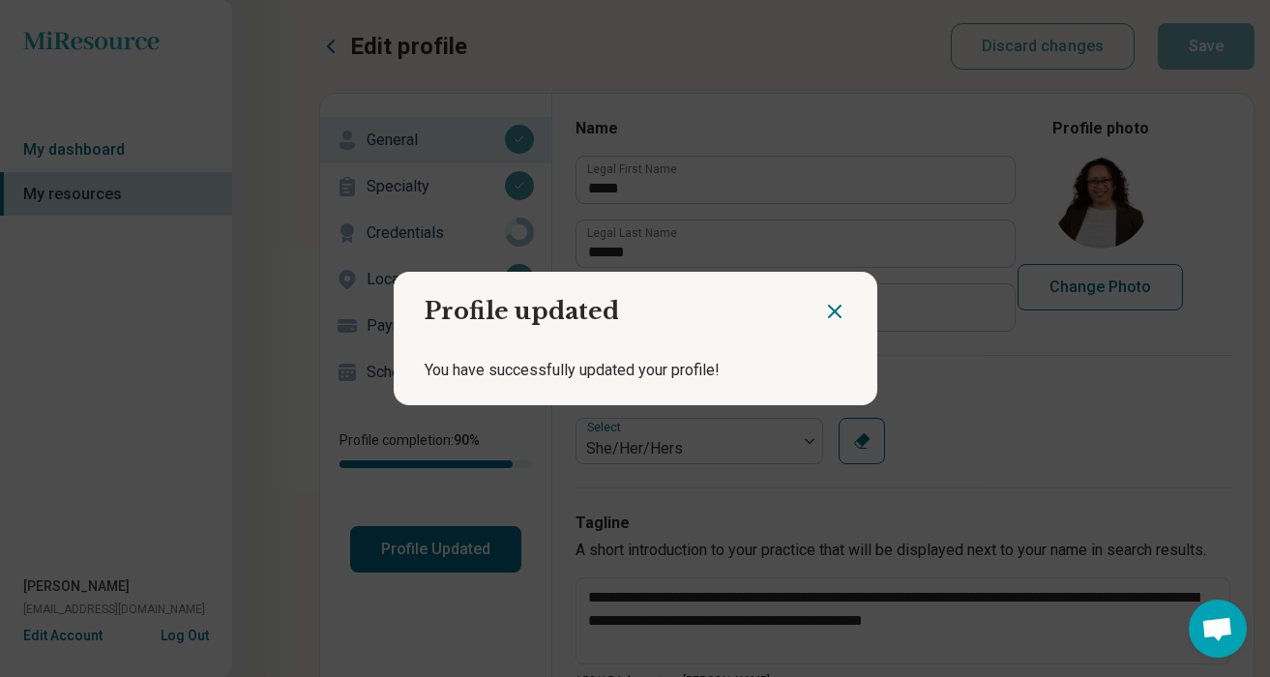
click at [835, 309] on icon "Close dialog" at bounding box center [835, 312] width 12 height 12
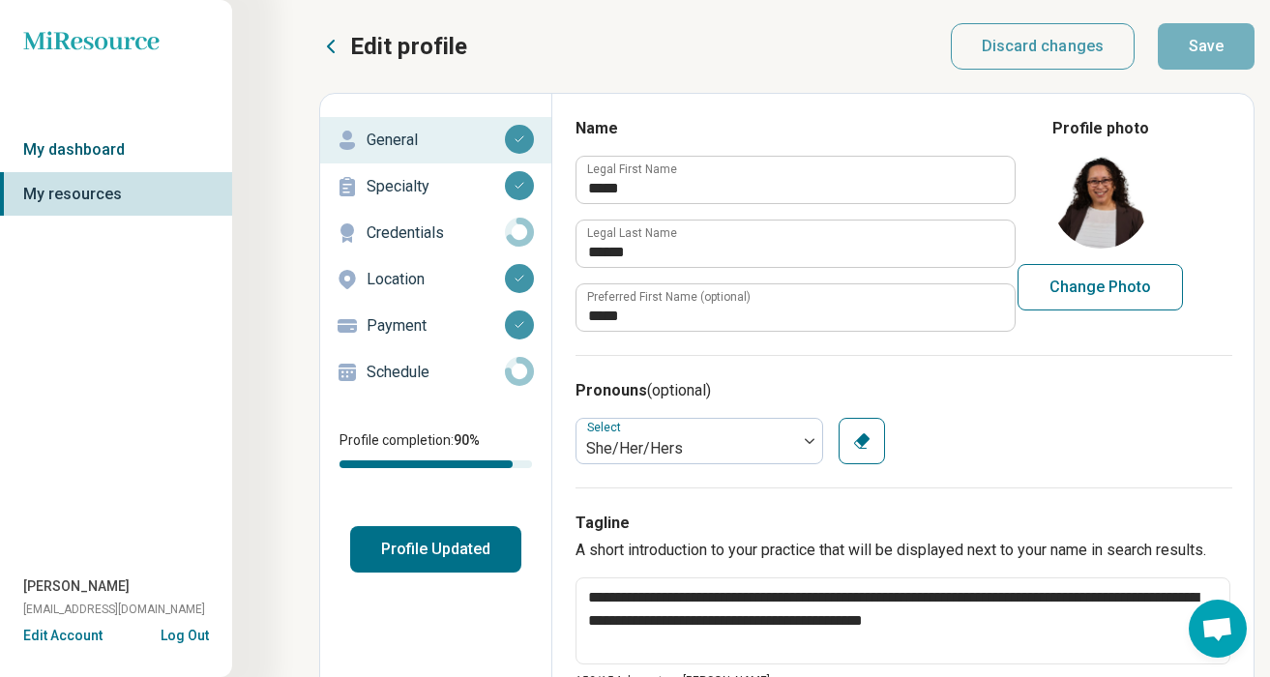
click at [85, 135] on link "My dashboard" at bounding box center [116, 150] width 232 height 44
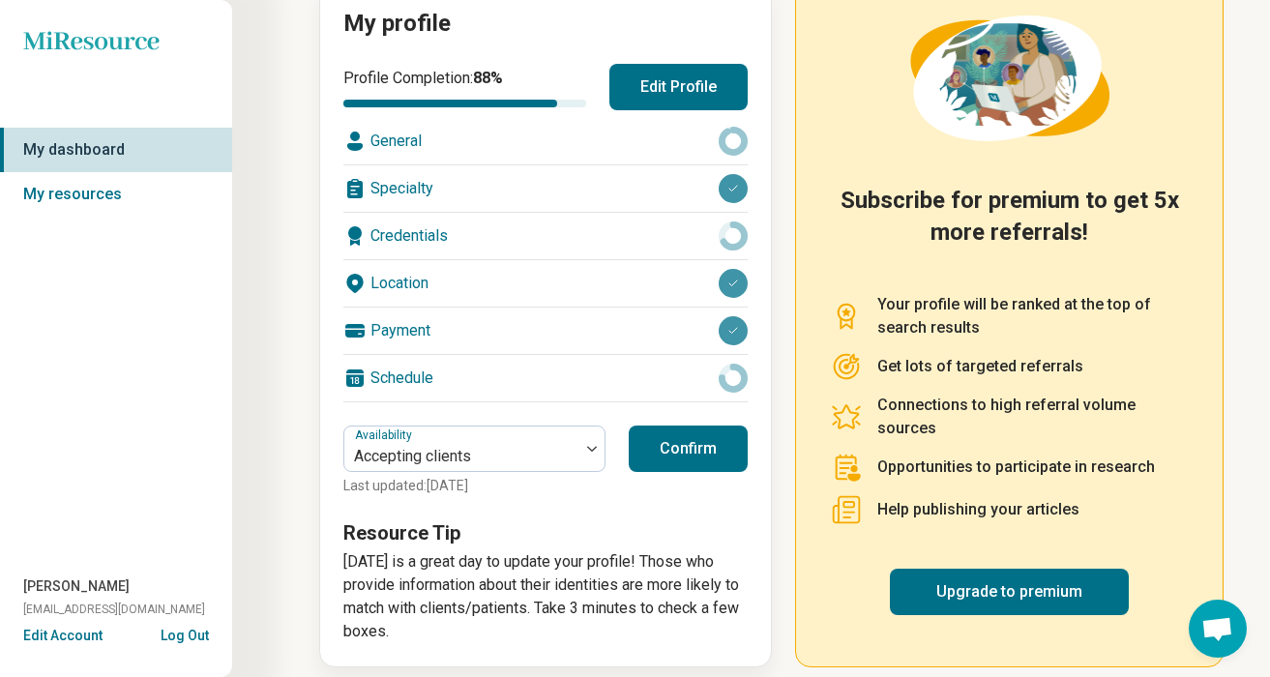
scroll to position [258, 0]
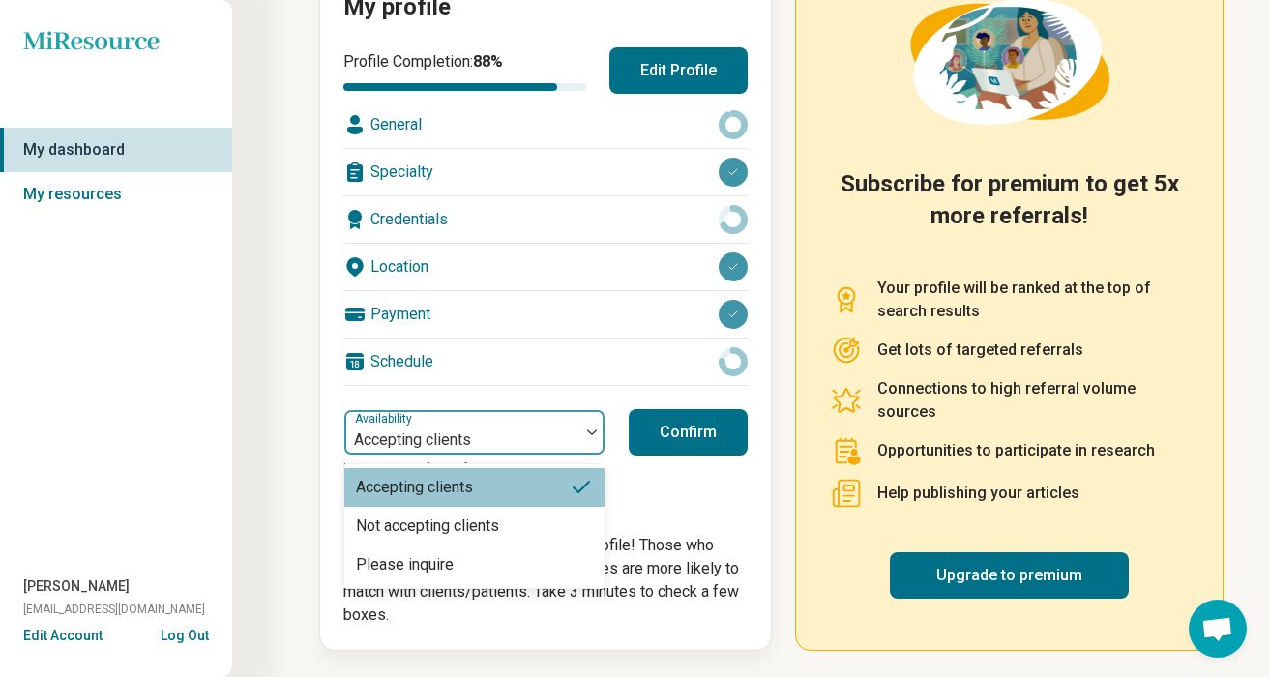
click at [589, 432] on img at bounding box center [592, 432] width 10 height 6
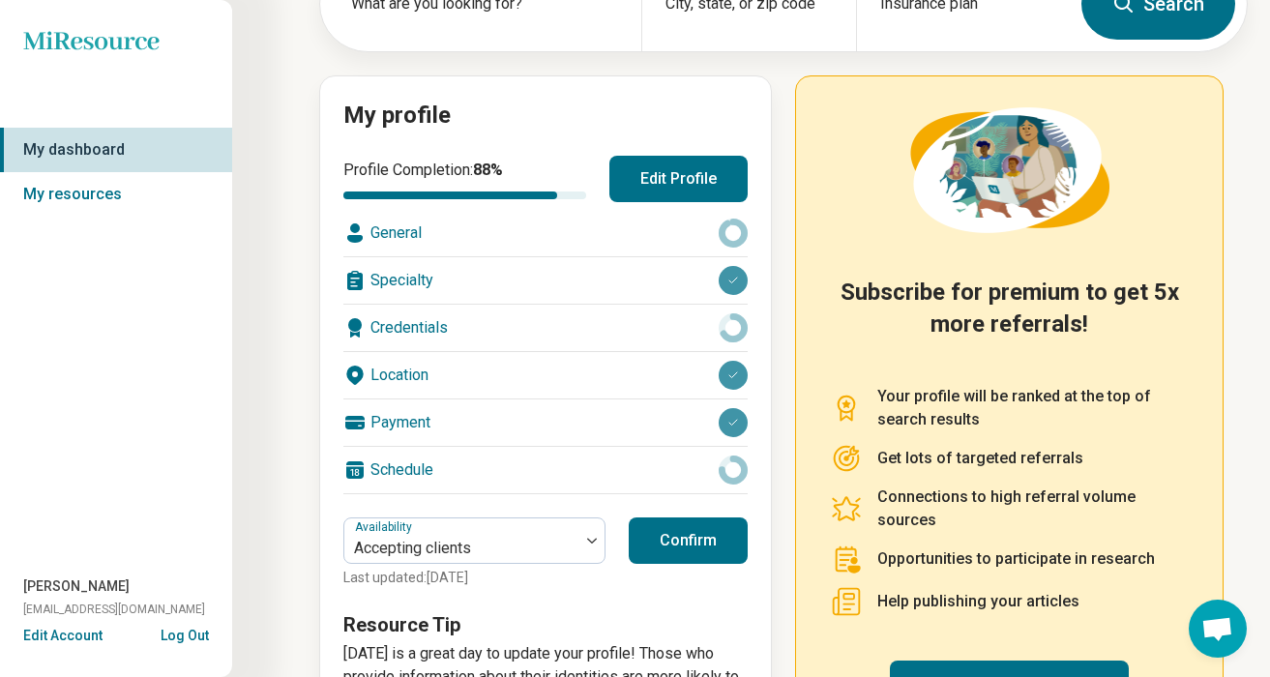
scroll to position [0, 0]
